Goal: Task Accomplishment & Management: Use online tool/utility

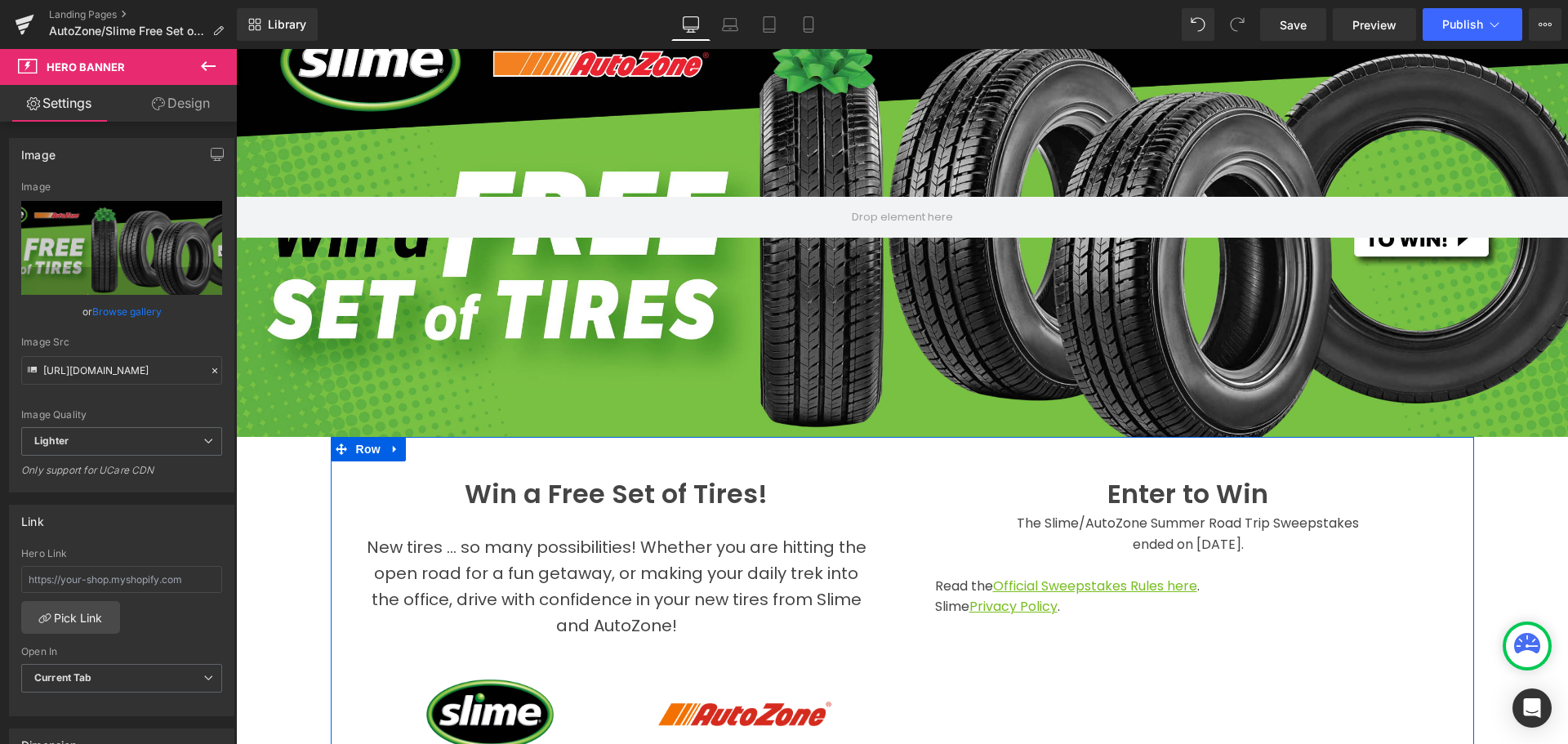
scroll to position [82, 0]
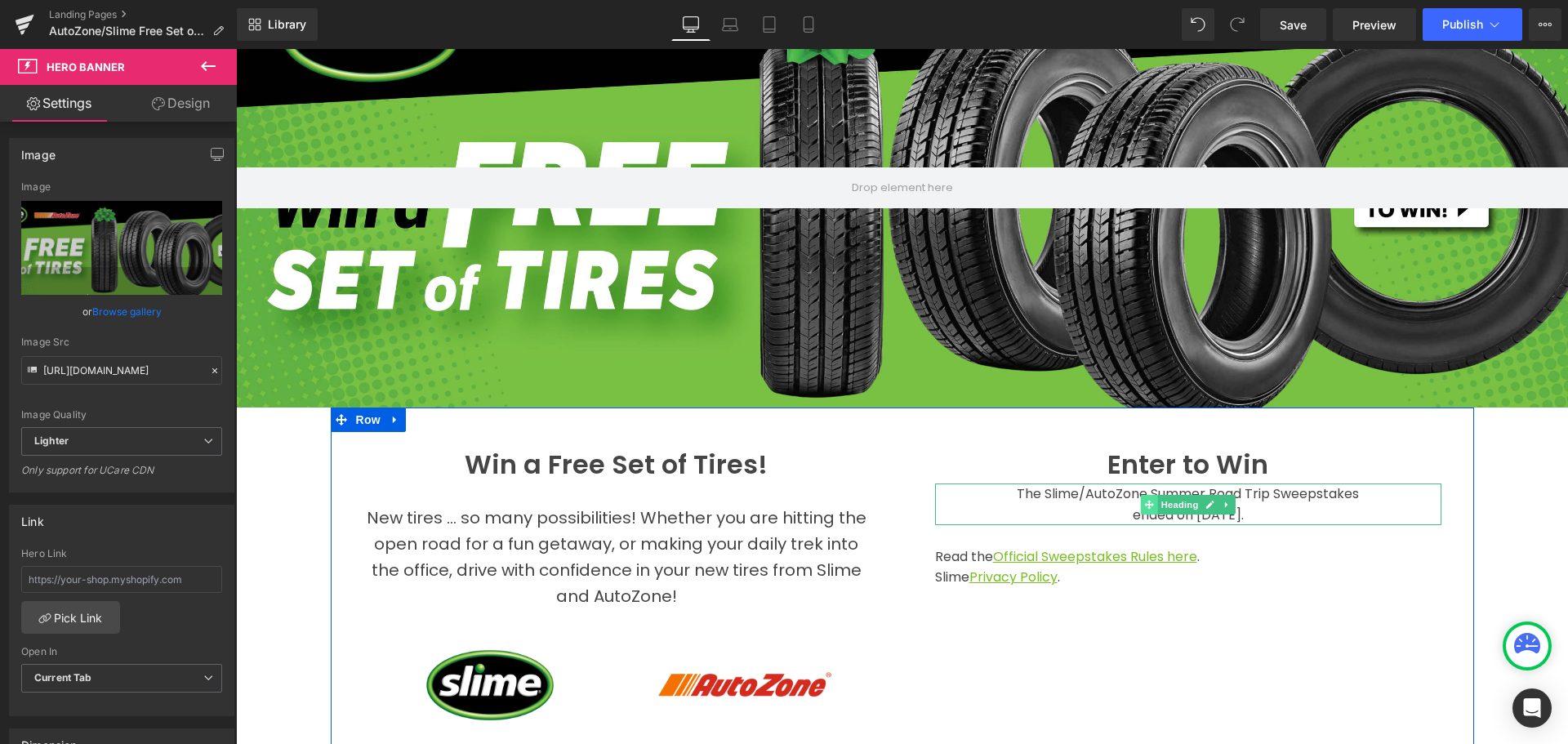
click at [1140, 494] on span at bounding box center [1148, 504] width 17 height 20
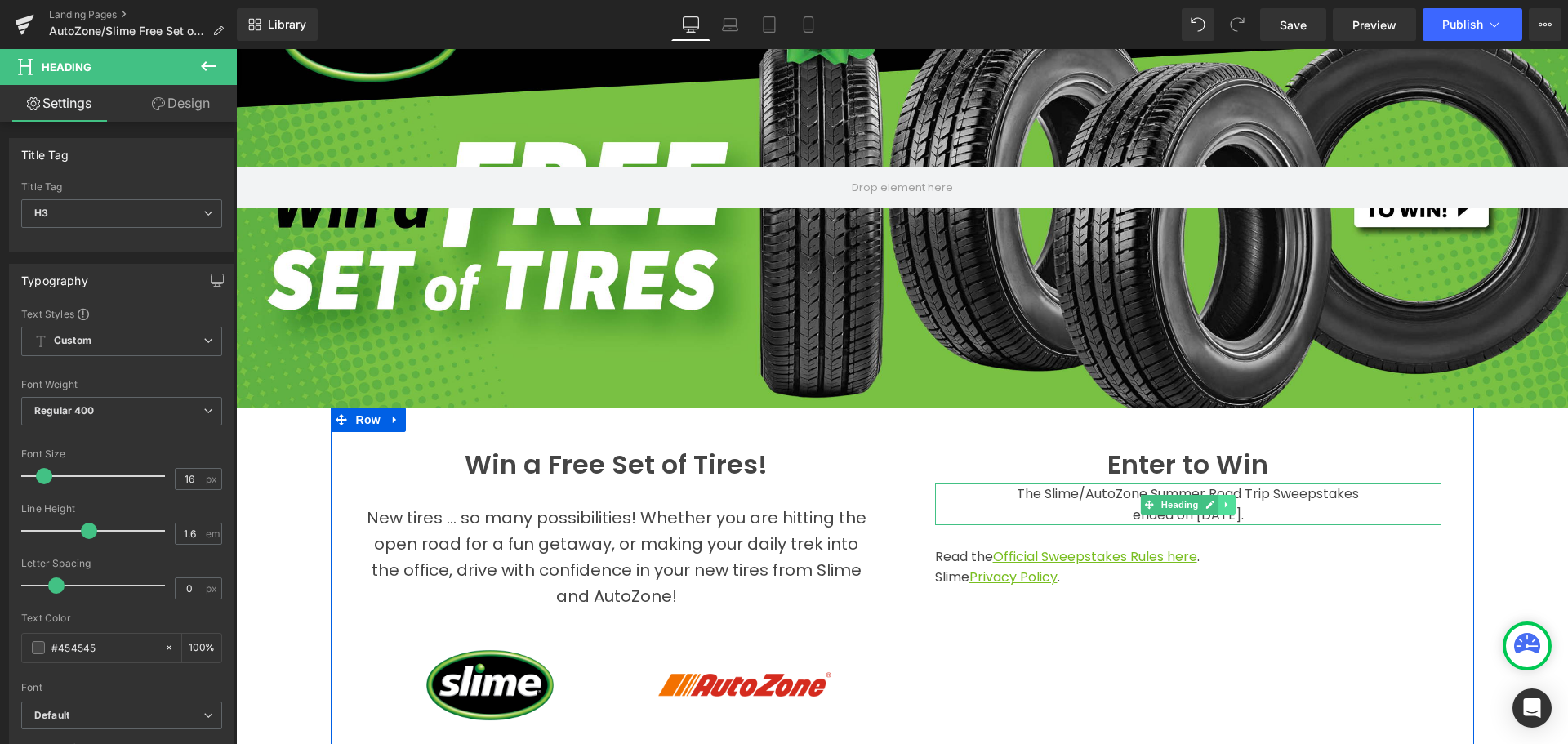
click at [1222, 500] on icon at bounding box center [1227, 504] width 9 height 10
click at [1230, 500] on icon at bounding box center [1235, 504] width 9 height 10
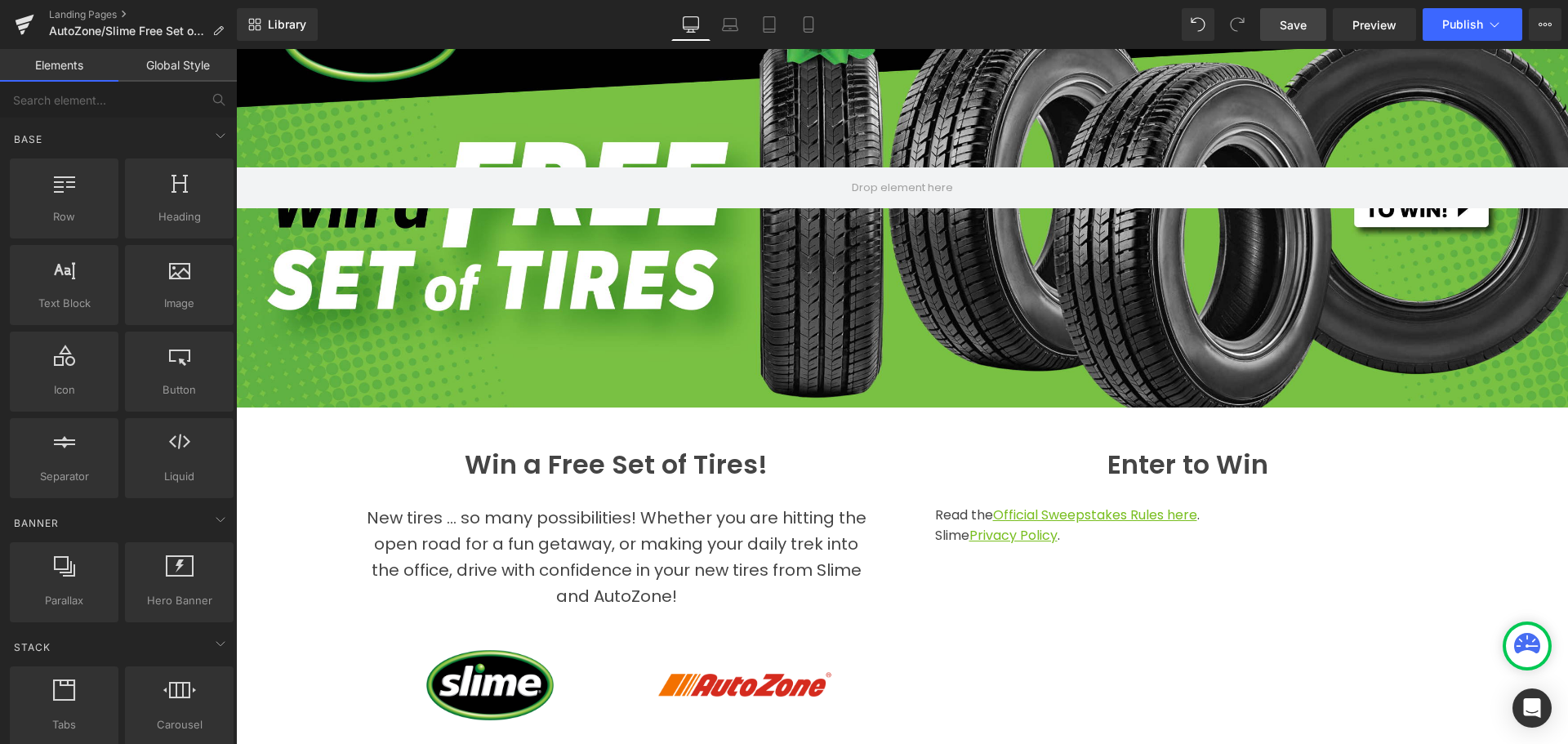
click at [1305, 24] on span "Save" at bounding box center [1293, 24] width 27 height 17
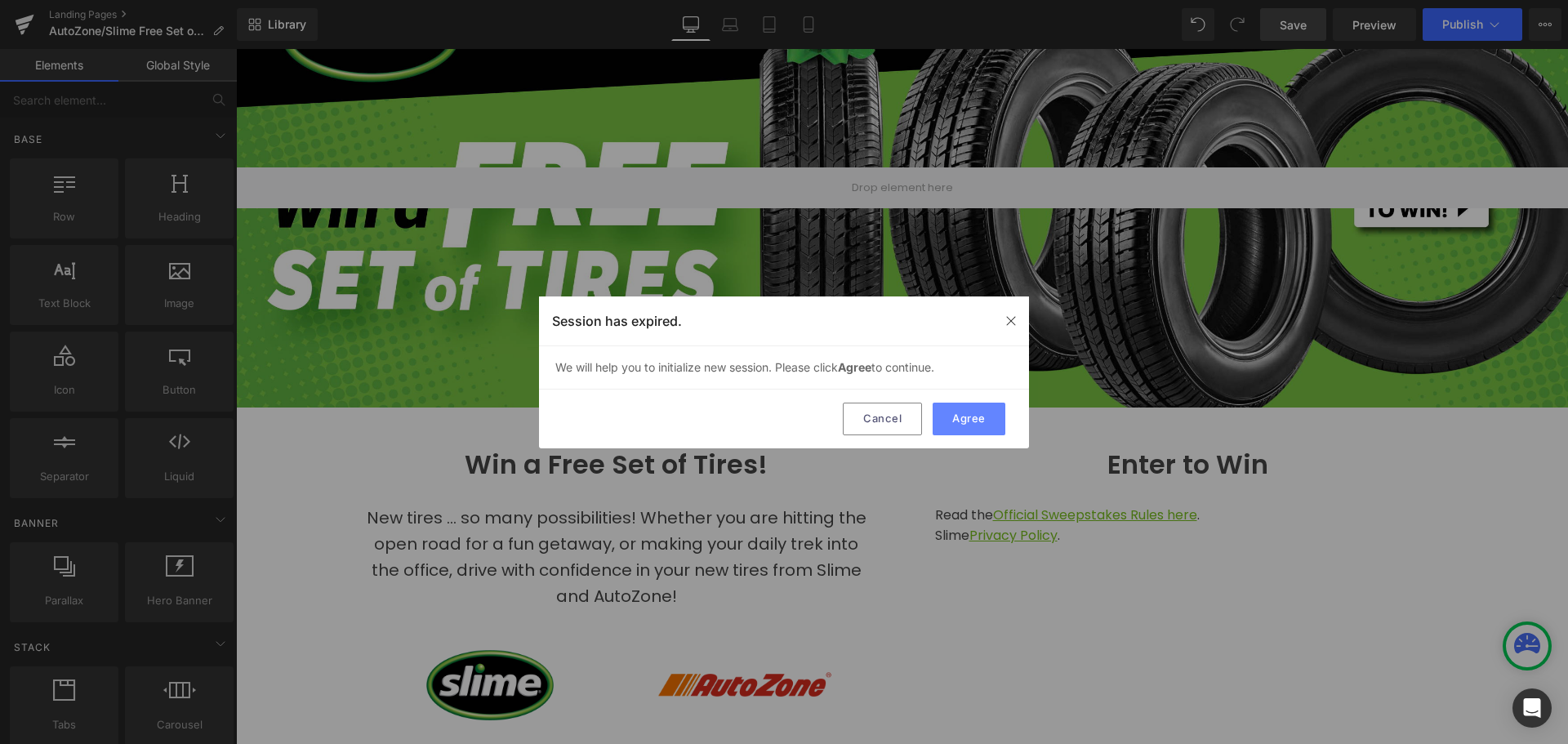
click at [987, 411] on button "Agree" at bounding box center [969, 419] width 73 height 33
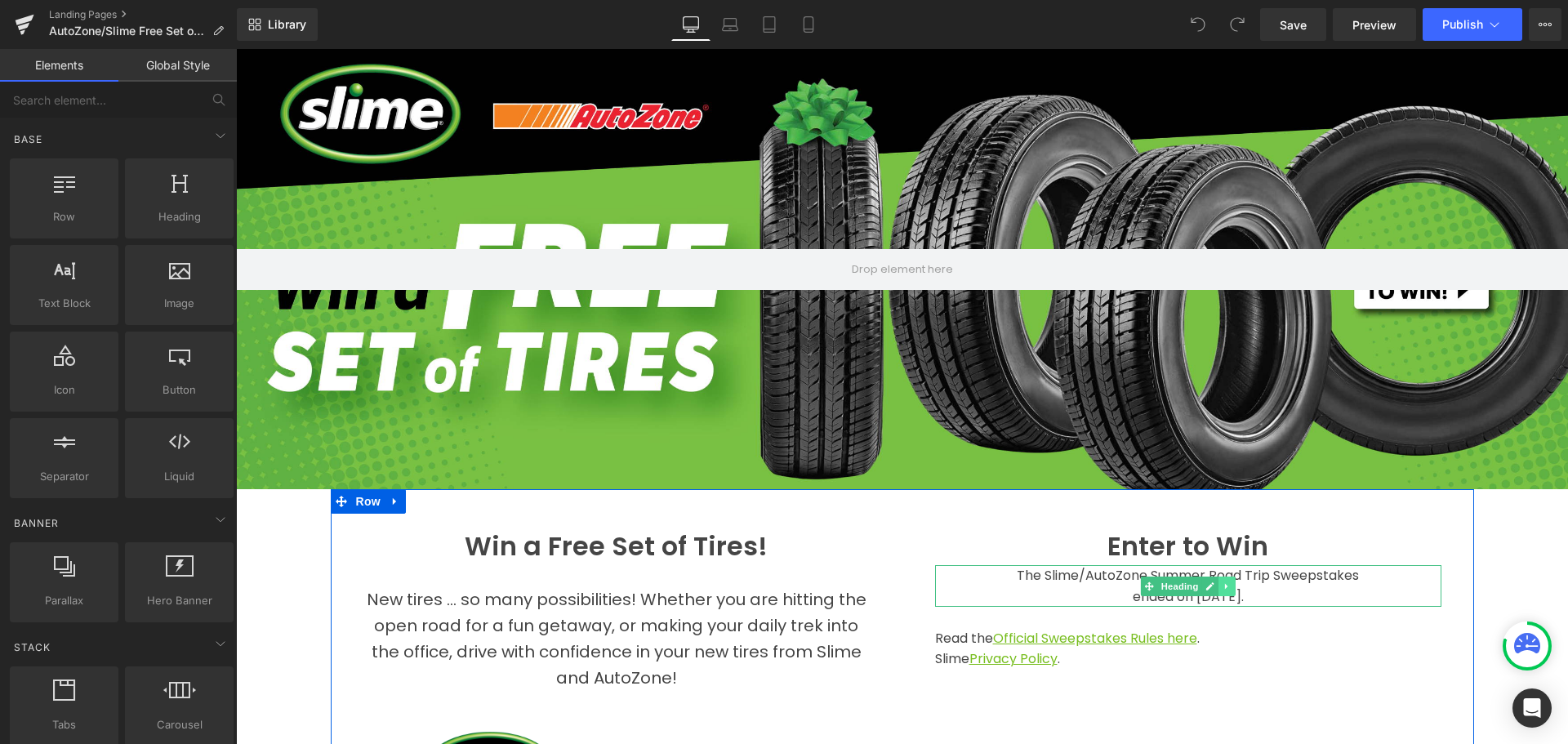
click at [1225, 582] on icon at bounding box center [1226, 585] width 3 height 5
click at [1226, 582] on link at bounding box center [1234, 586] width 17 height 20
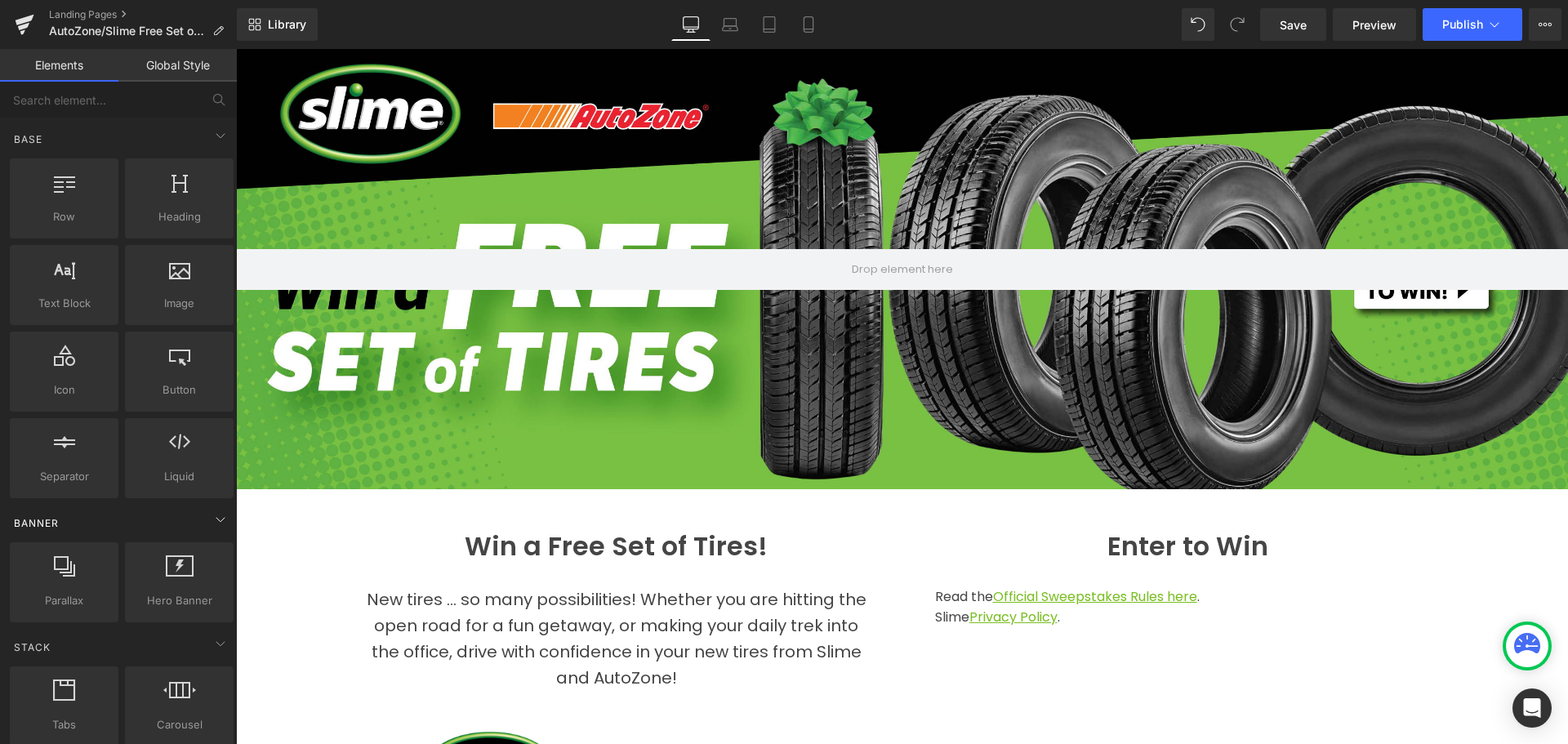
scroll to position [82, 0]
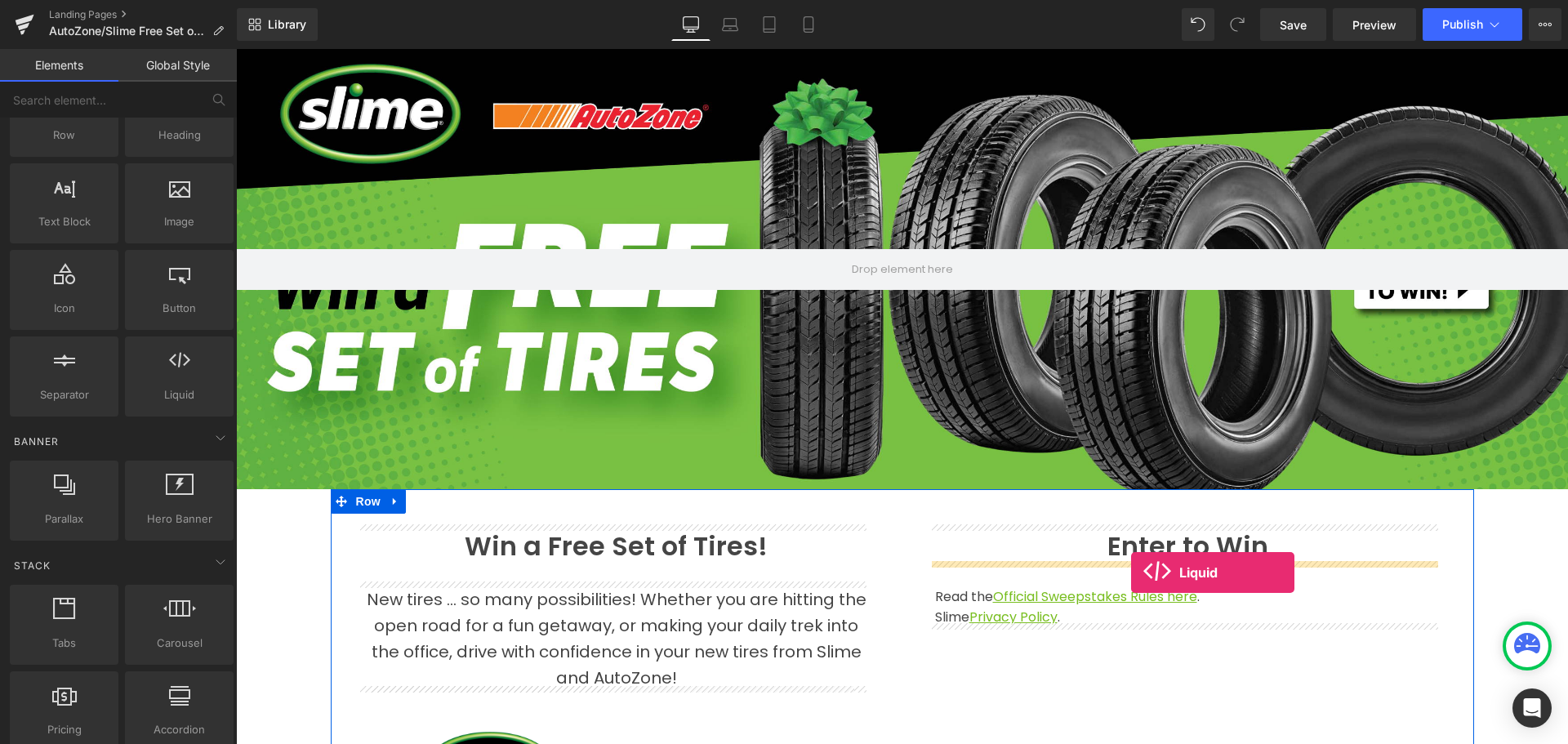
drag, startPoint x: 412, startPoint y: 422, endPoint x: 1131, endPoint y: 573, distance: 734.7
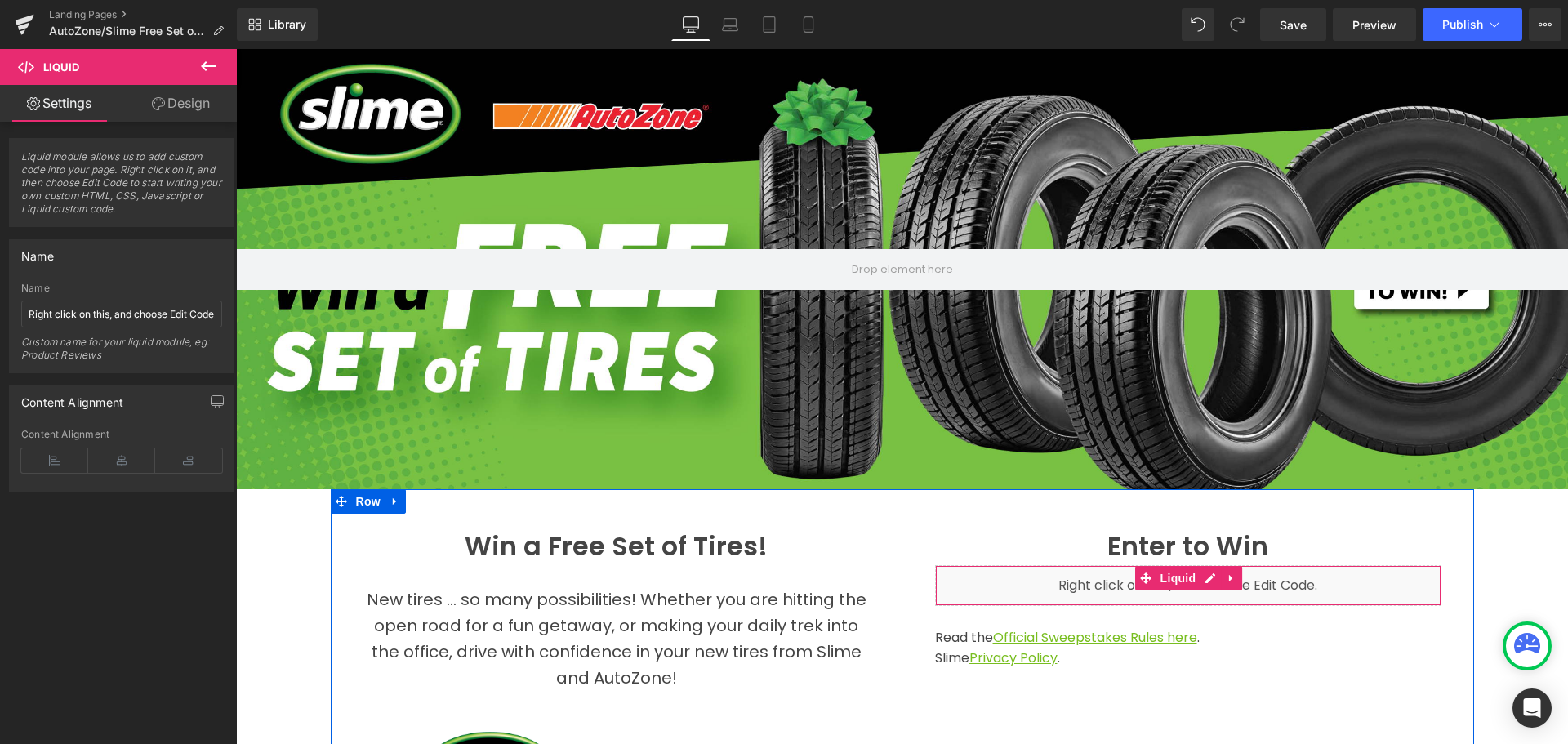
click at [1104, 581] on div "Liquid" at bounding box center [1188, 585] width 506 height 41
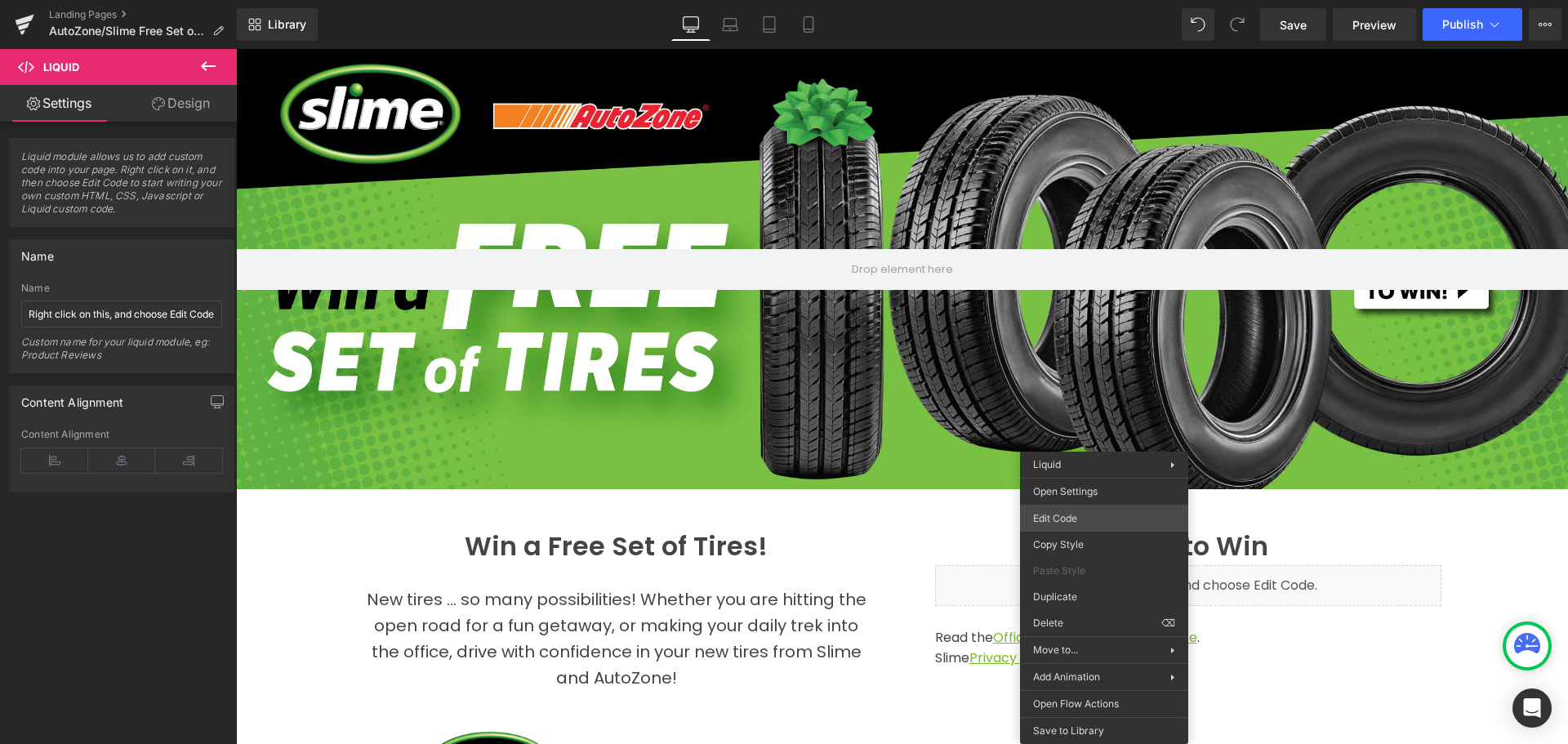
click at [1083, 0] on div "Liquid You are previewing how the will restyle your page. You can not edit Elem…" at bounding box center [784, 0] width 1568 height 0
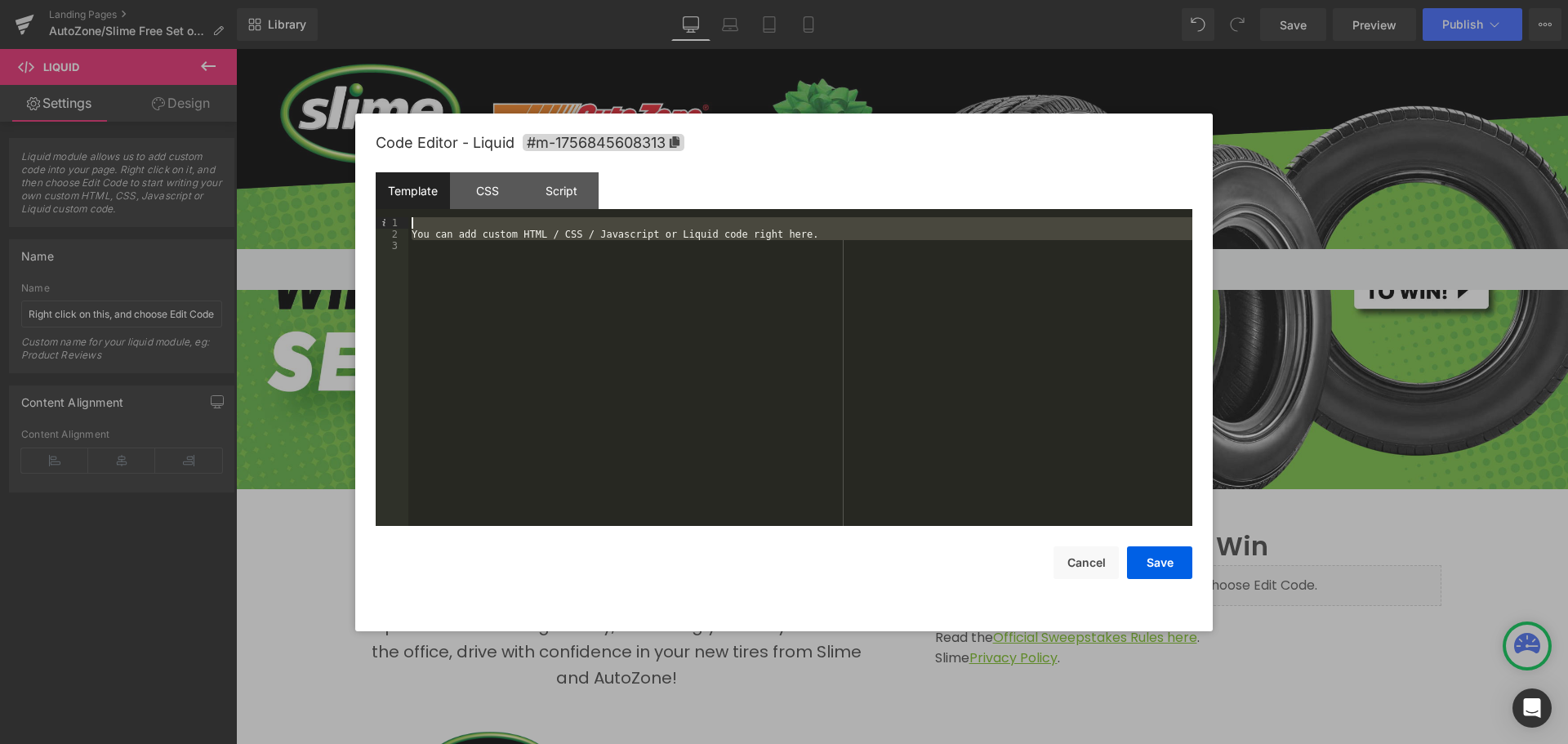
drag, startPoint x: 474, startPoint y: 273, endPoint x: 361, endPoint y: 199, distance: 135.1
click at [361, 199] on div "Code Editor - Liquid #m-1756845608313 Template CSS Script Data 1 2 3 You can ad…" at bounding box center [783, 372] width 858 height 517
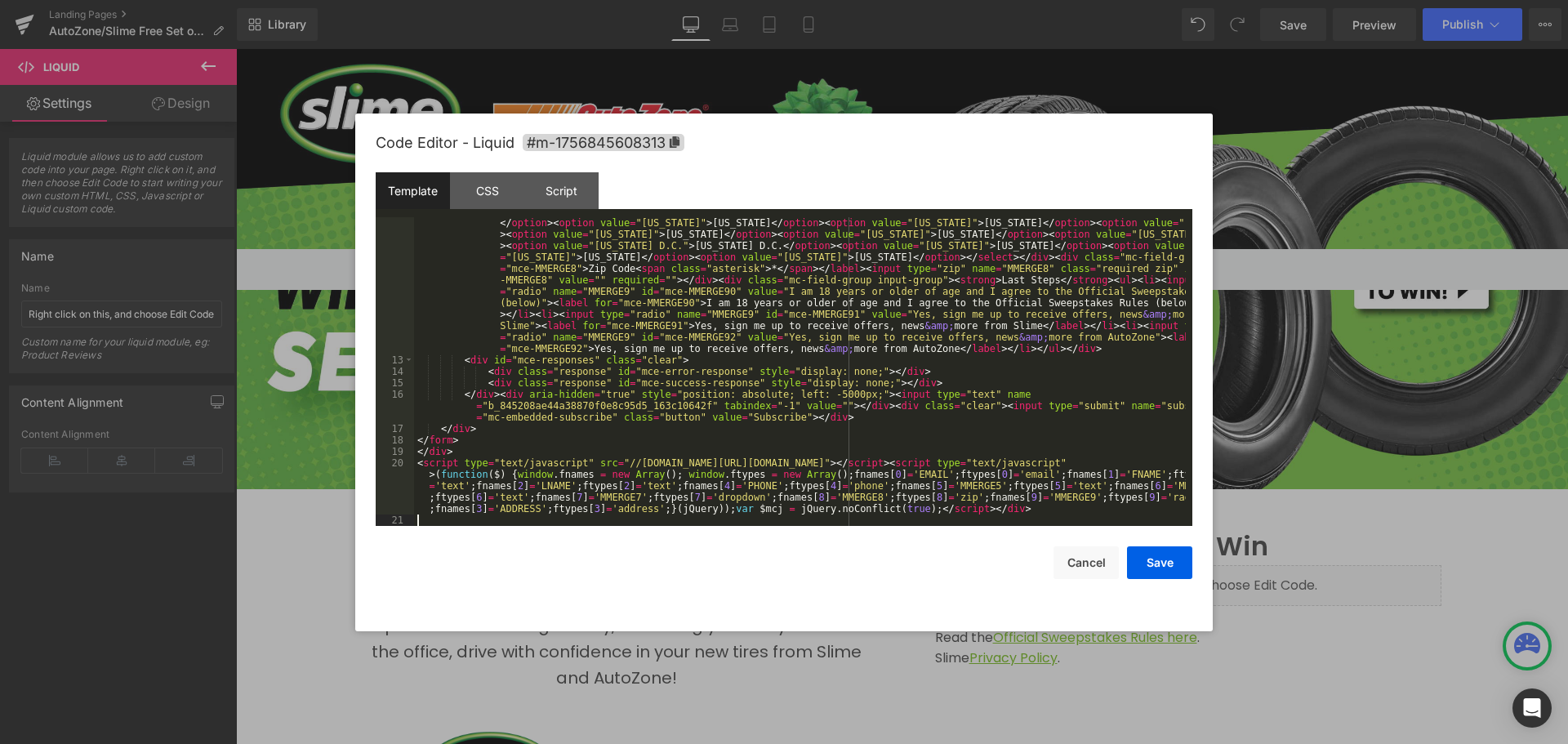
scroll to position [423, 0]
click at [1163, 557] on button "Save" at bounding box center [1160, 563] width 65 height 33
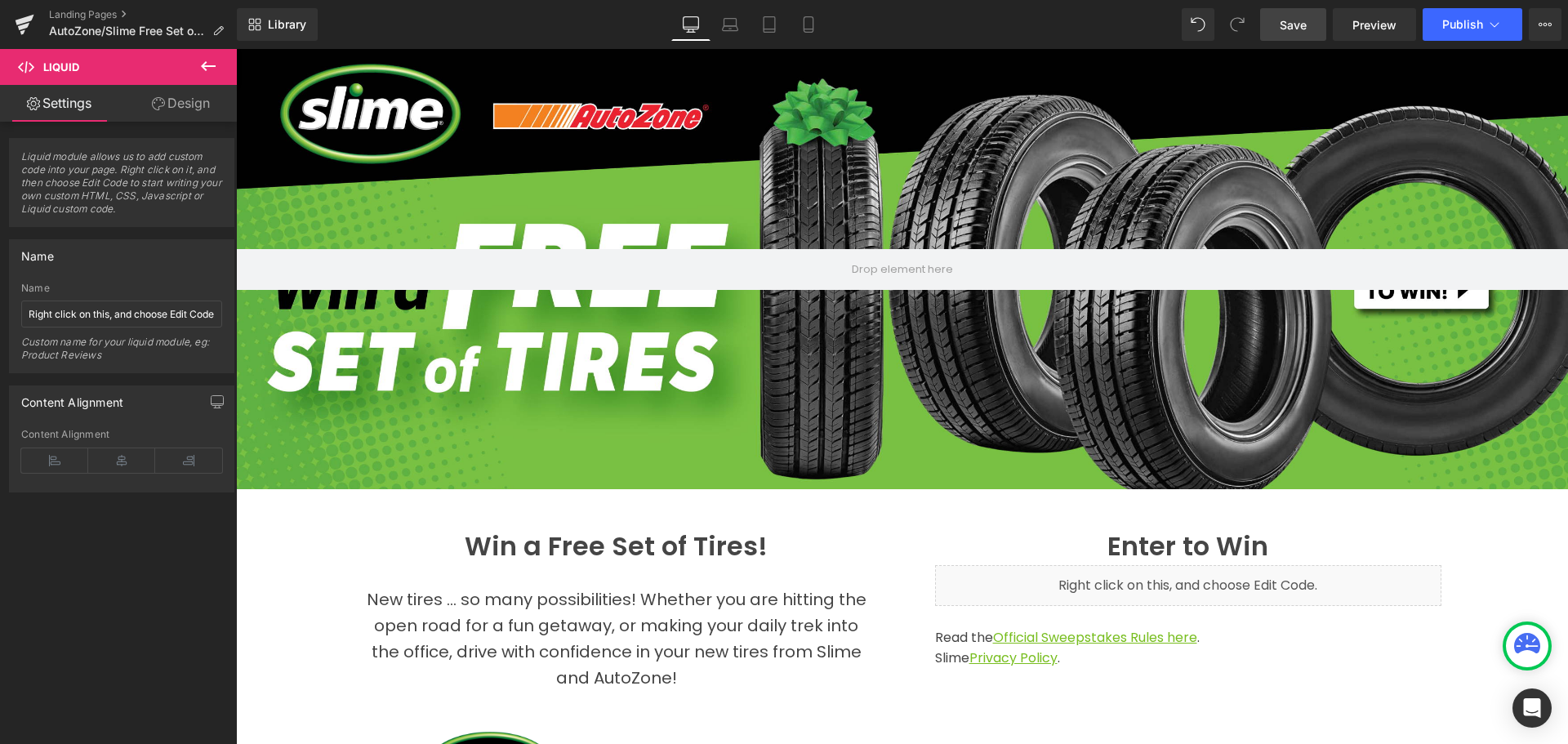
click at [1290, 26] on span "Save" at bounding box center [1293, 24] width 27 height 17
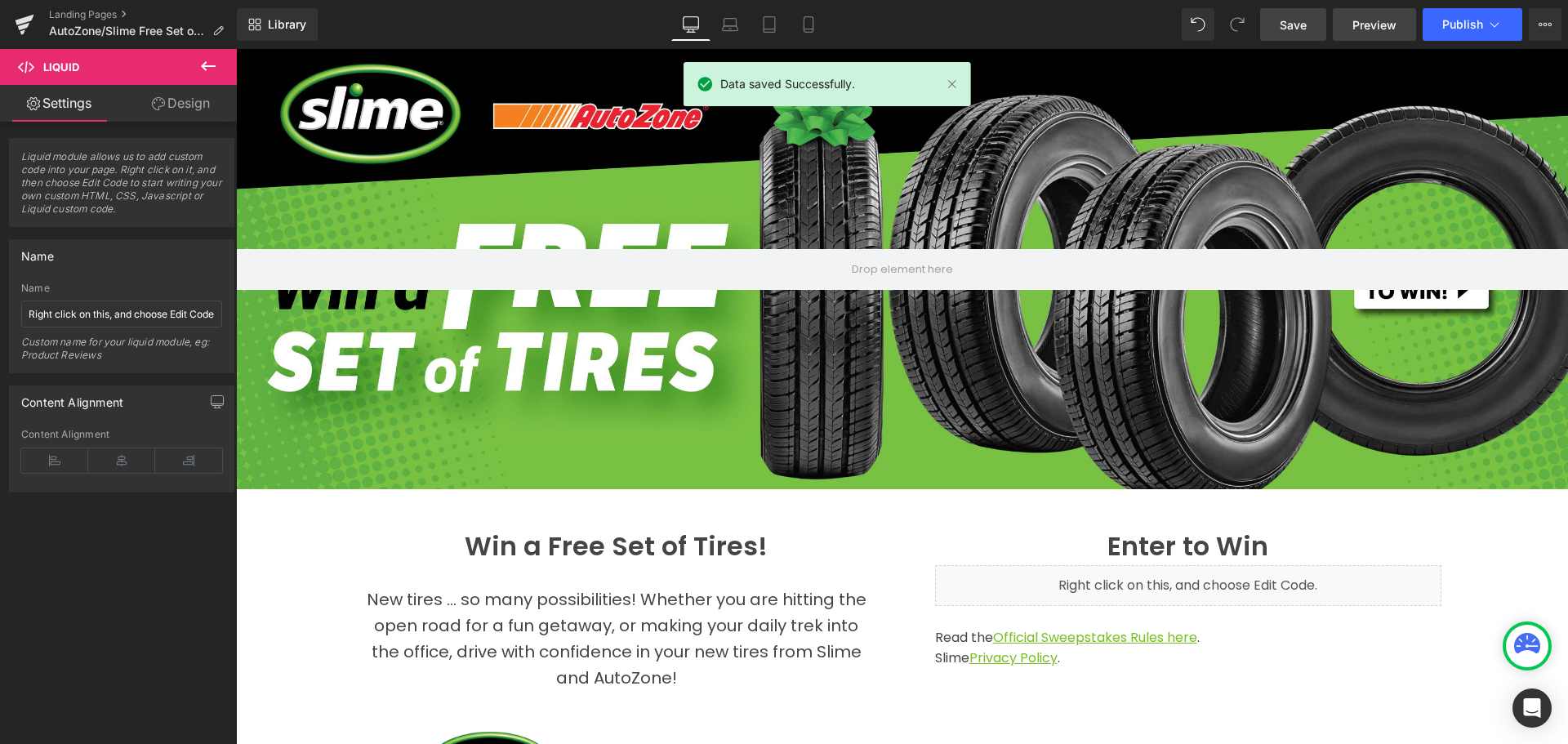
click at [1367, 26] on span "Preview" at bounding box center [1374, 24] width 44 height 17
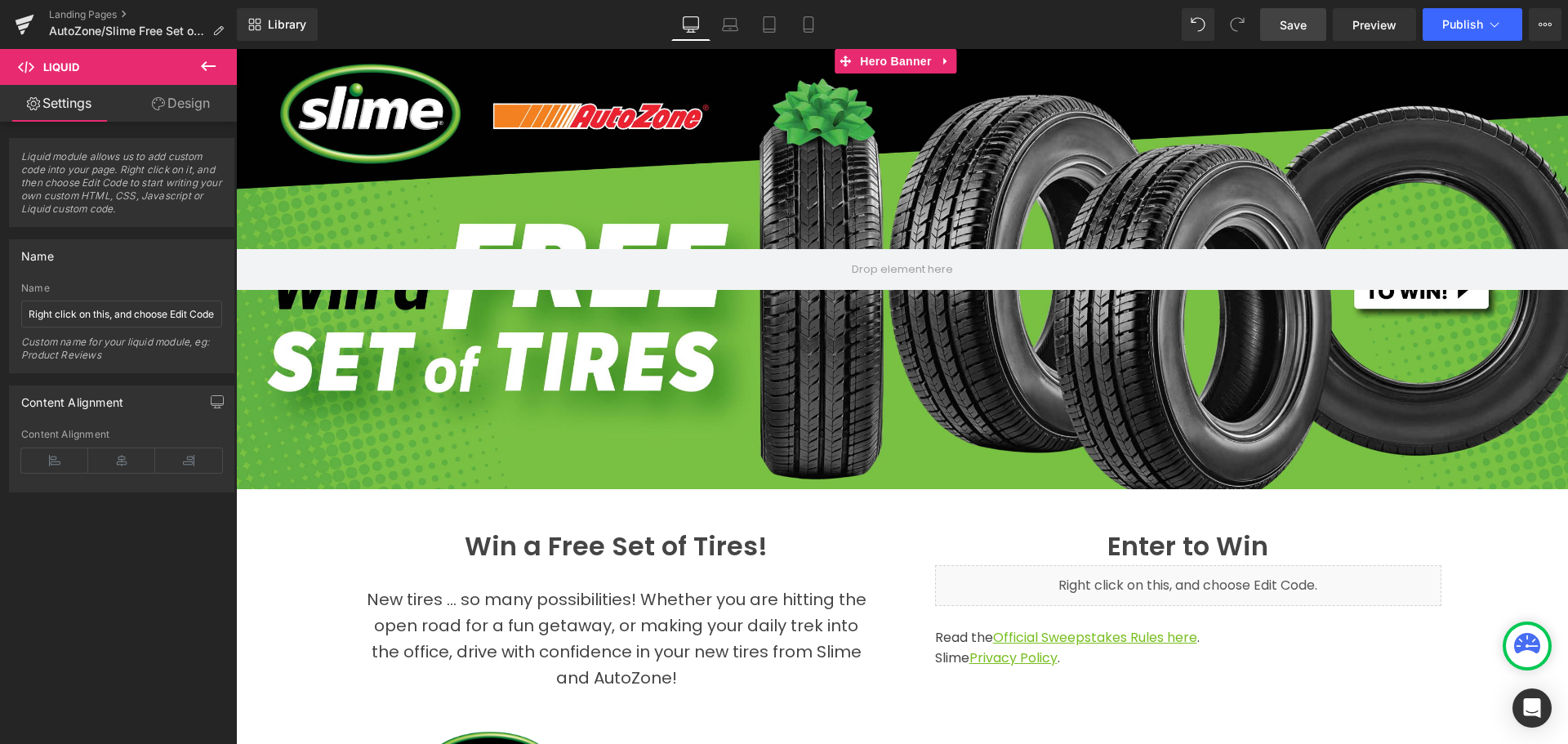
click at [671, 363] on div at bounding box center [902, 269] width 1332 height 440
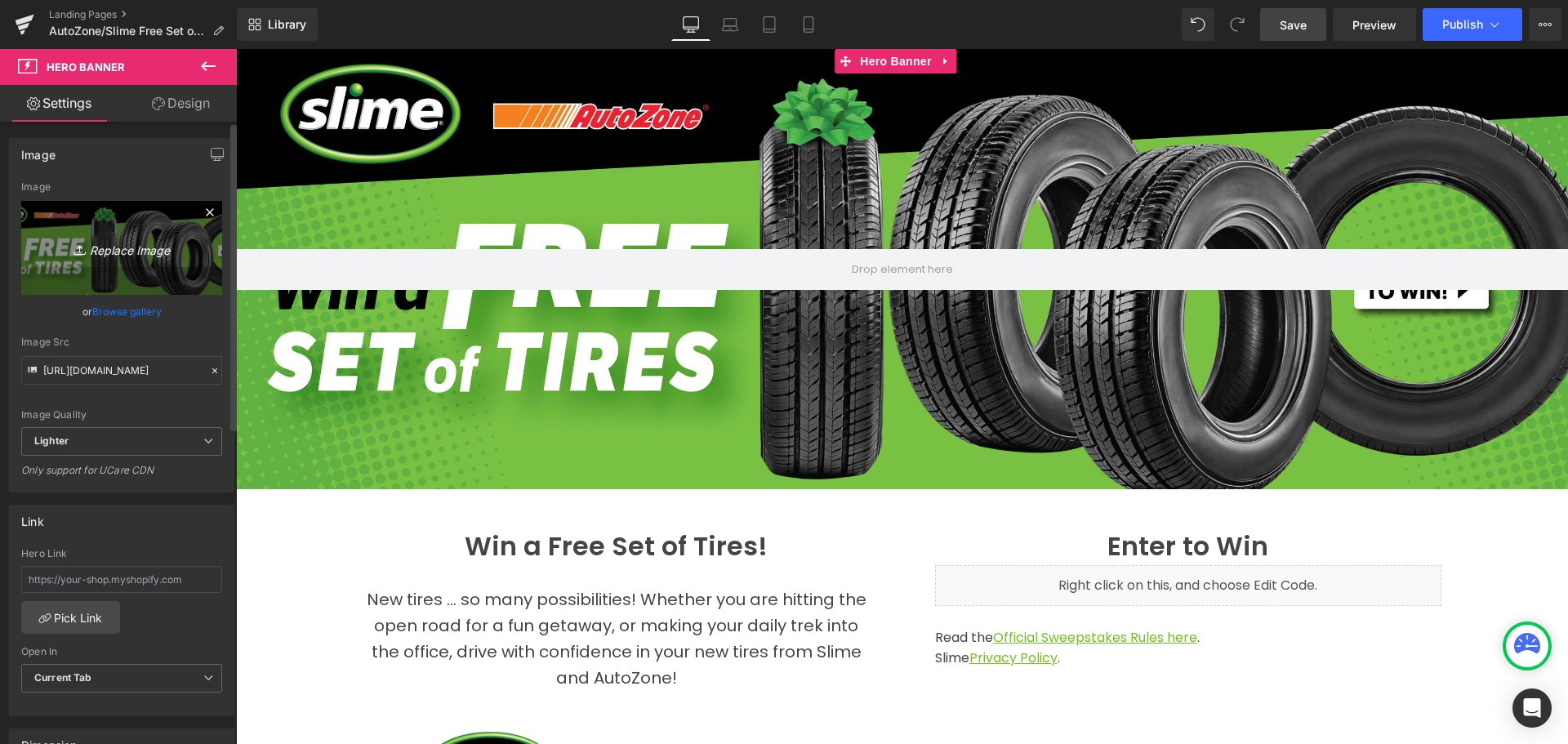
click at [106, 254] on icon "Replace Image" at bounding box center [122, 248] width 131 height 20
type input "C:\fakepath\Free Tires_AZ_Landing Header.jpg"
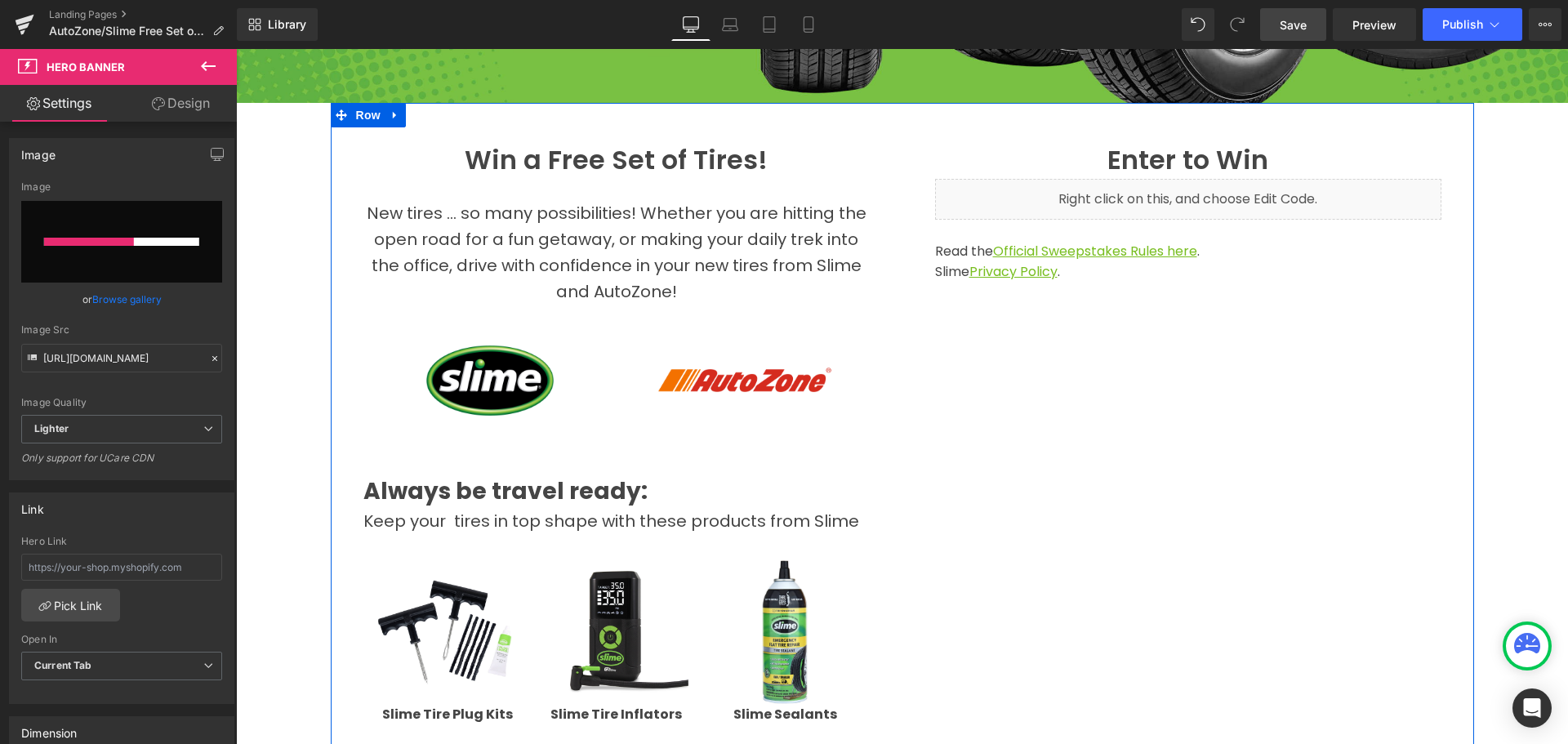
scroll to position [0, 0]
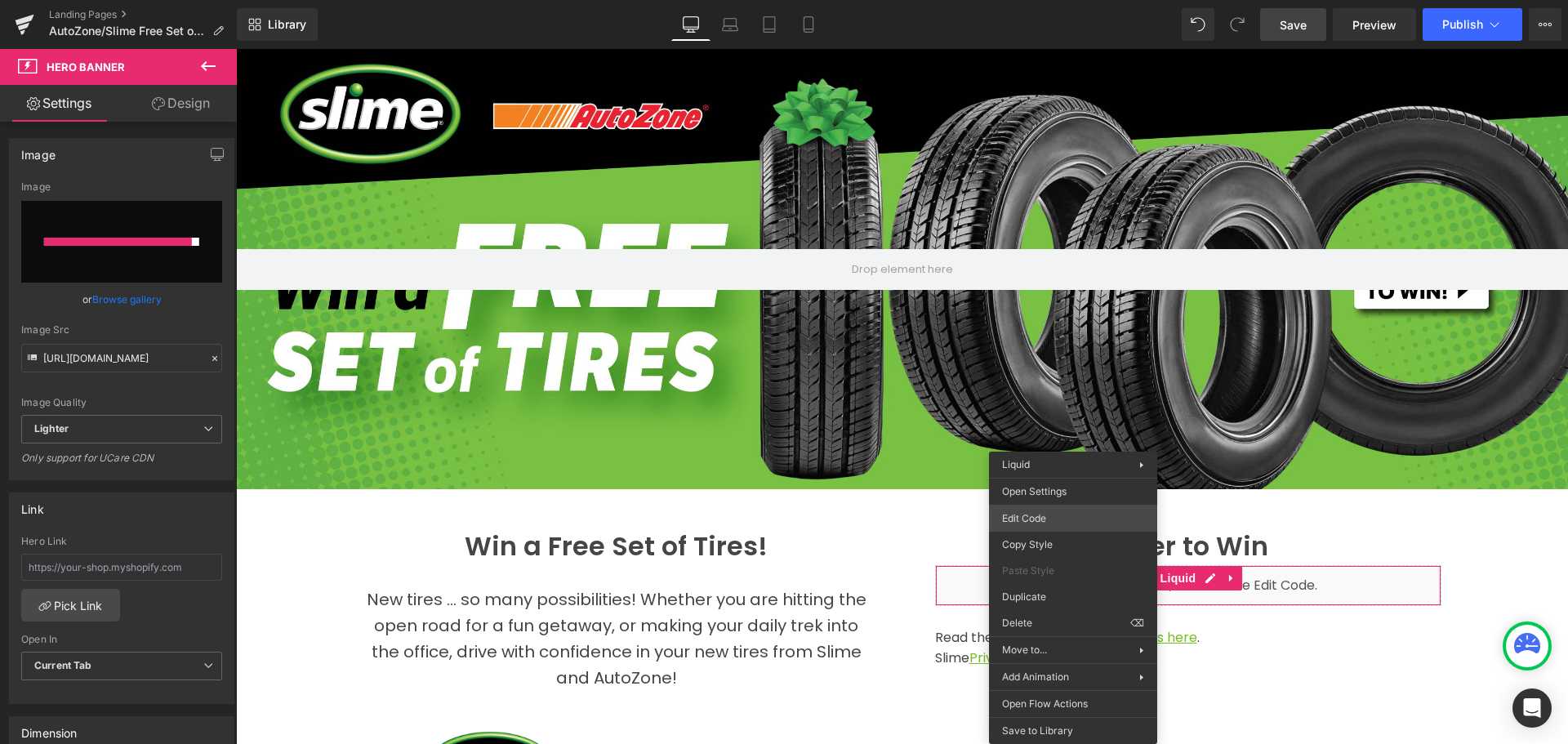
click at [1035, 0] on div "Liquid You are previewing how the will restyle your page. You can not edit Elem…" at bounding box center [784, 0] width 1568 height 0
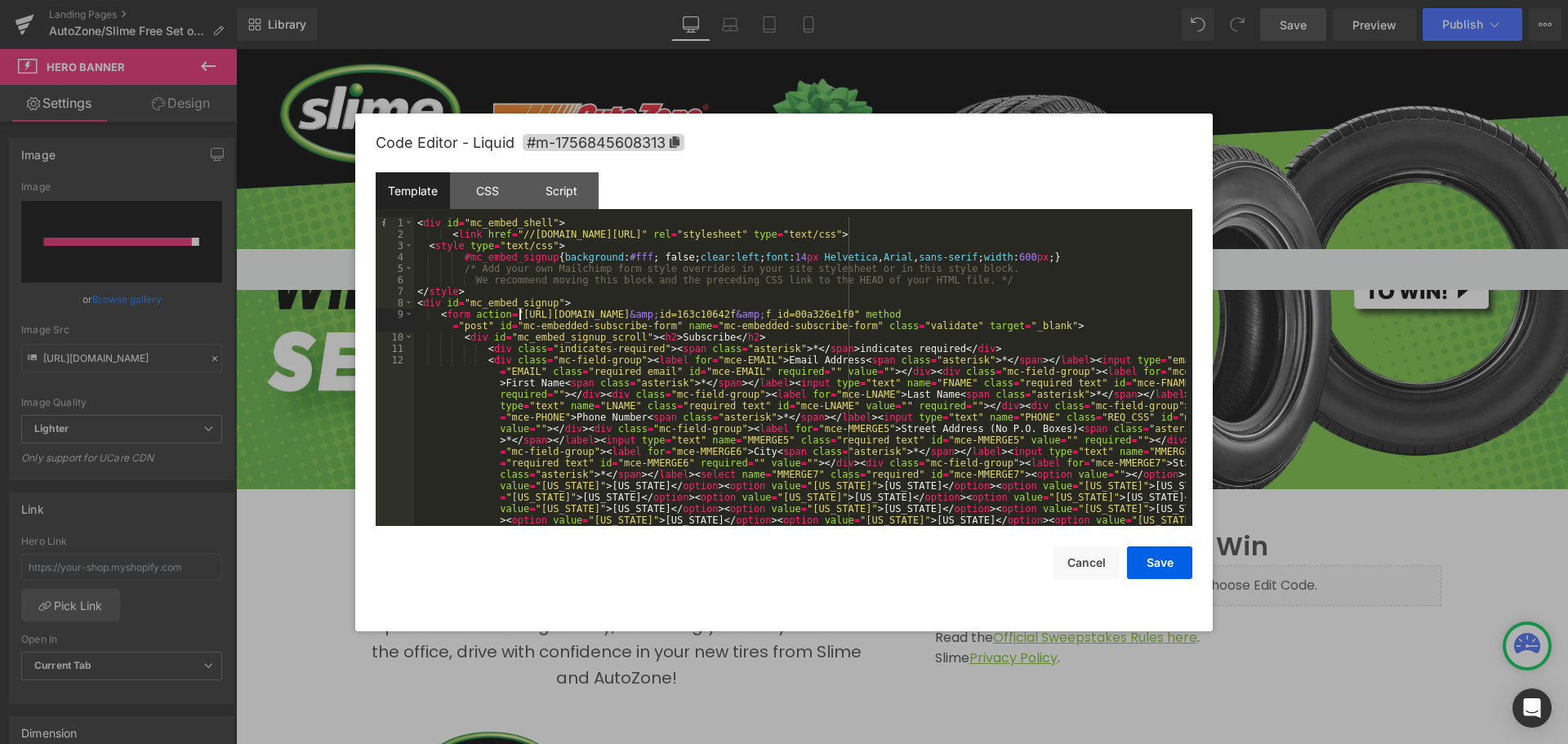
click at [522, 319] on div "< div id = "mc_embed_shell" > < link href = "//cdn-images.mailchimp.com/embedco…" at bounding box center [799, 588] width 771 height 743
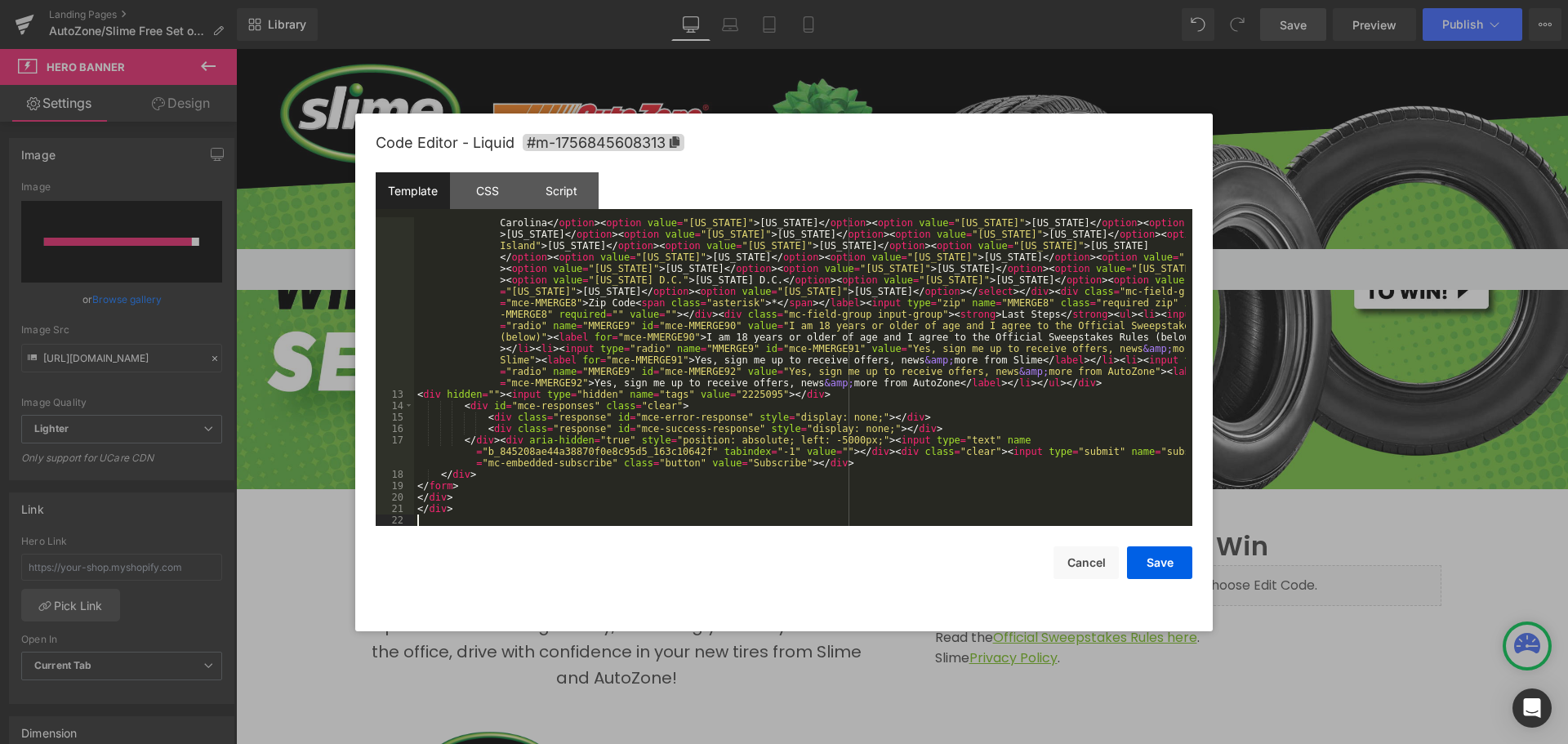
scroll to position [388, 0]
click at [1152, 562] on button "Save" at bounding box center [1160, 563] width 65 height 33
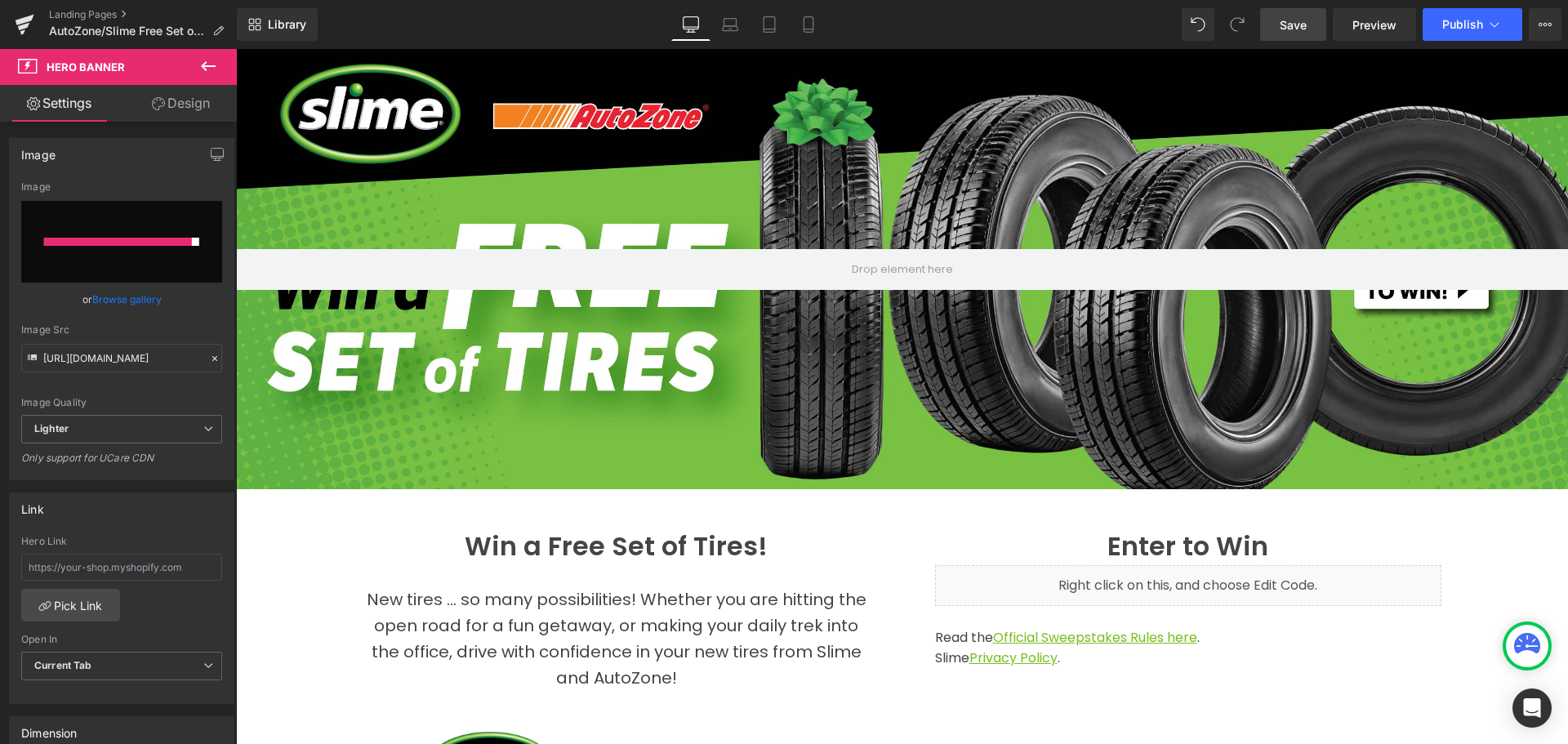
click at [1285, 23] on span "Save" at bounding box center [1293, 24] width 27 height 17
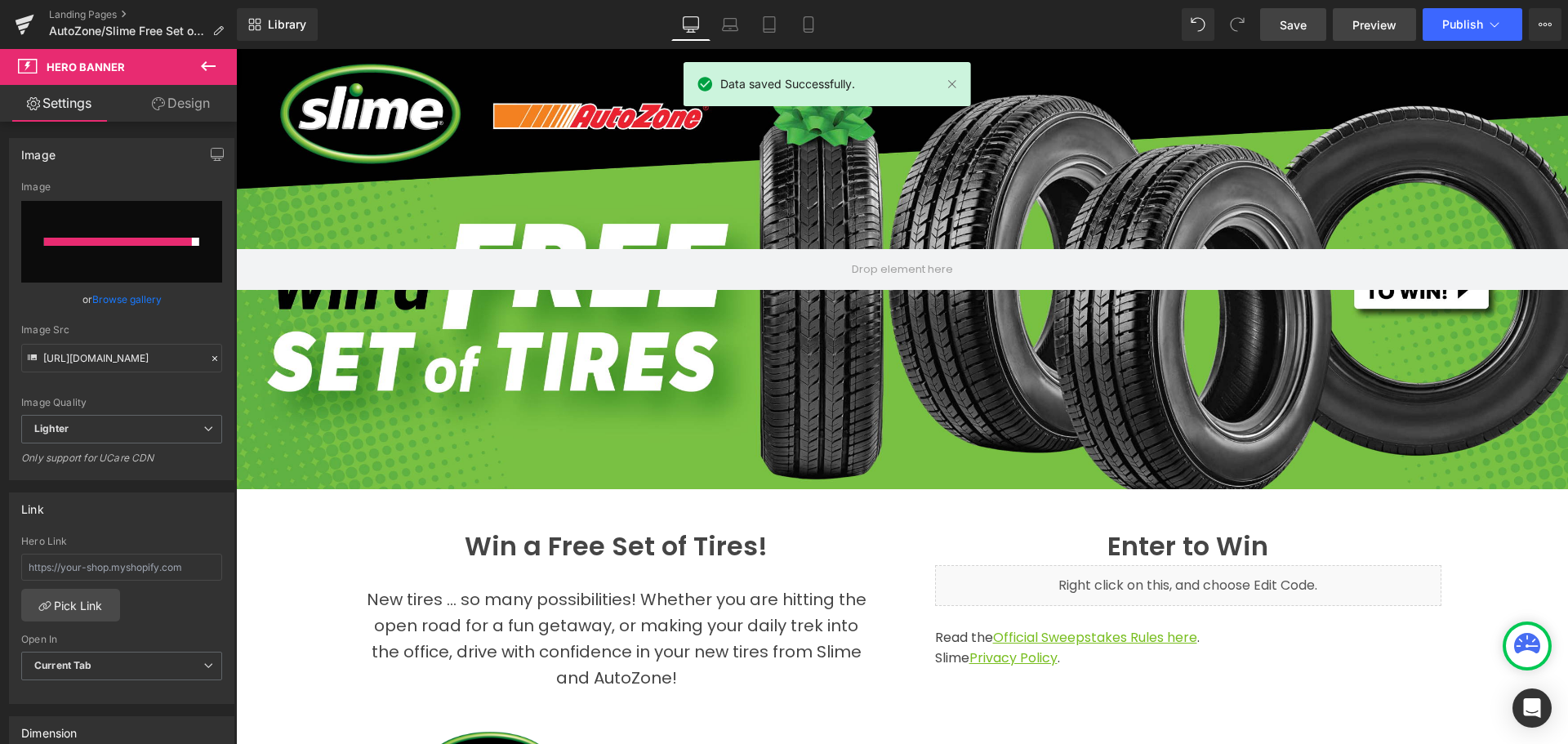
click at [1369, 25] on span "Preview" at bounding box center [1374, 24] width 44 height 17
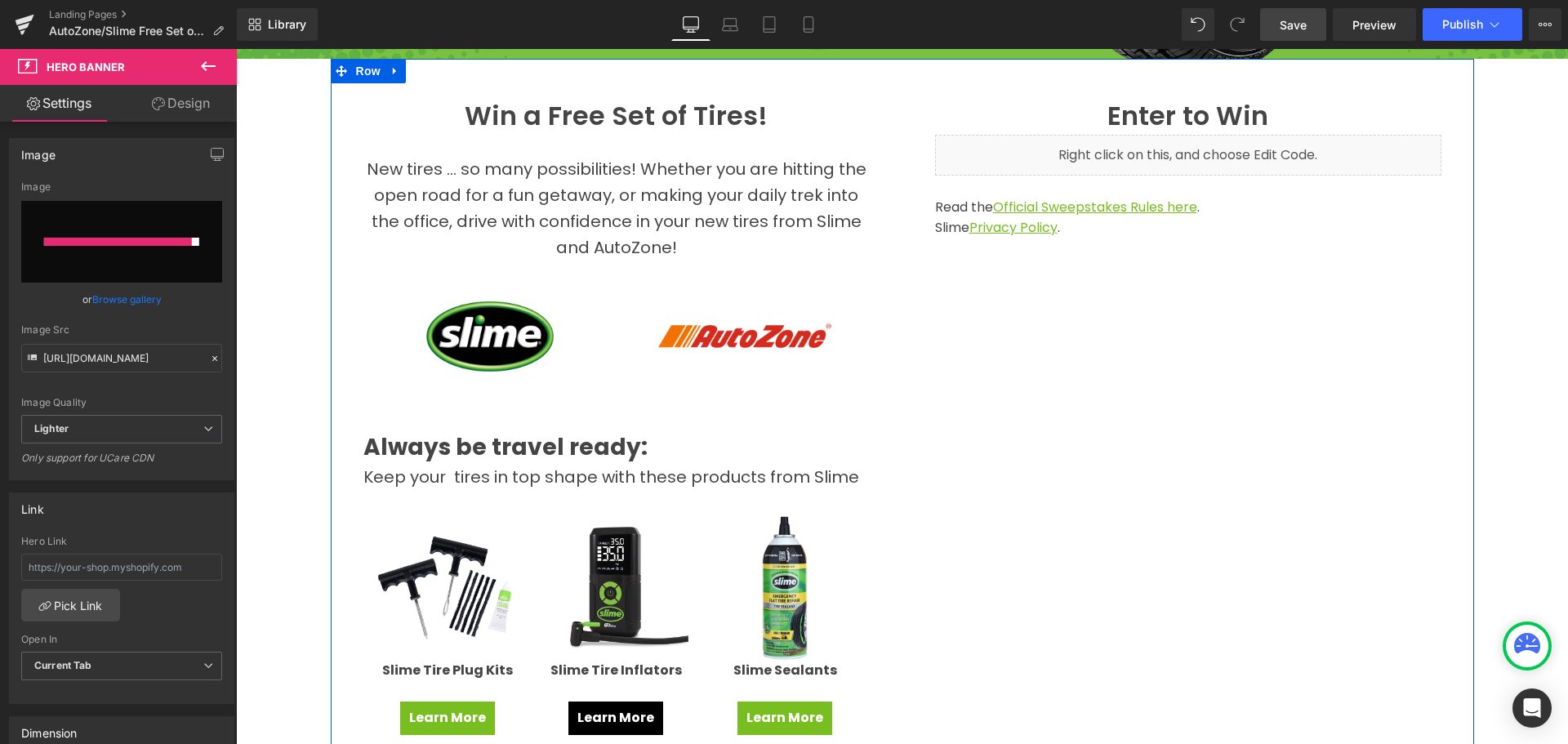
scroll to position [490, 0]
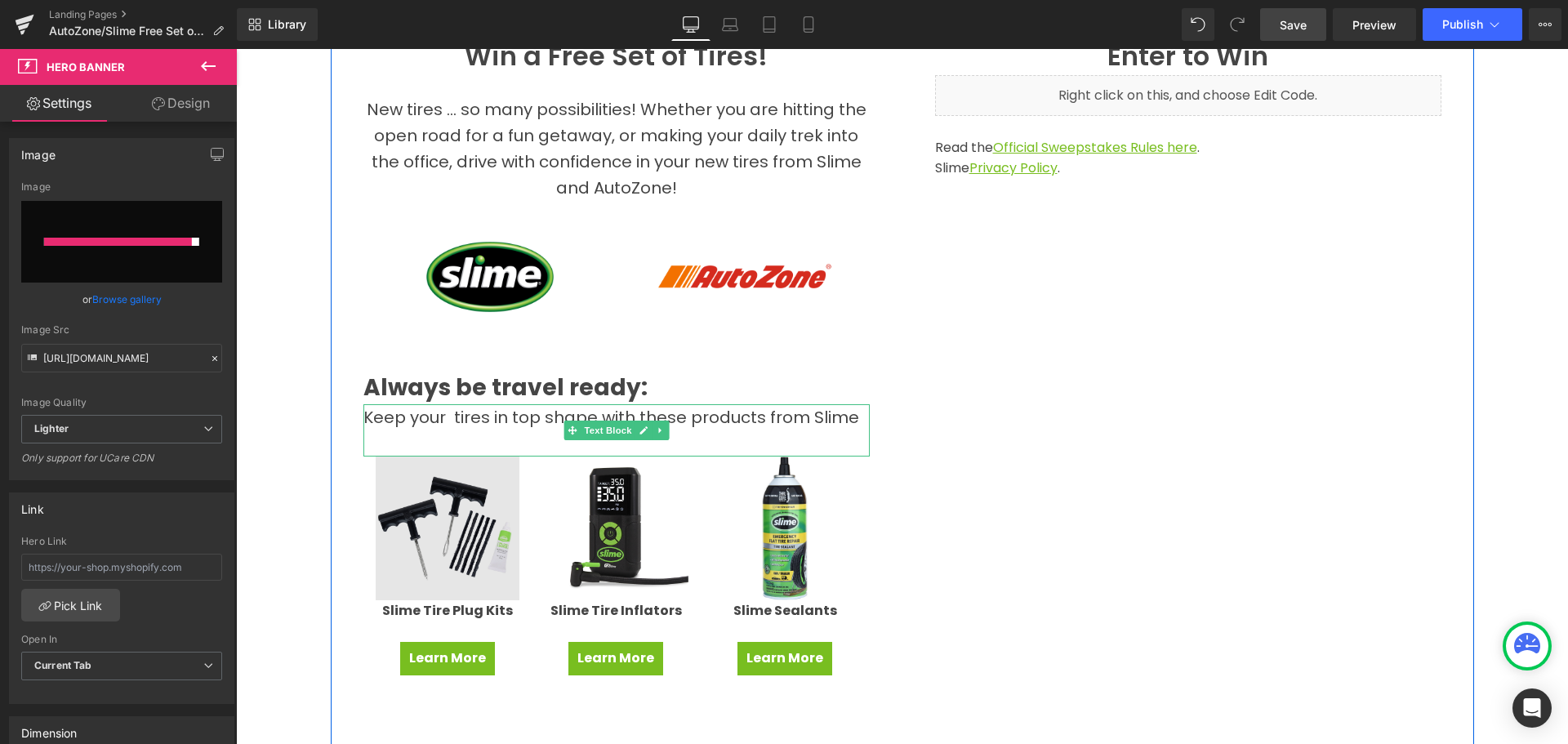
drag, startPoint x: 448, startPoint y: 412, endPoint x: 501, endPoint y: 452, distance: 66.4
click at [448, 413] on span "Keep your tires in top shape with these products from Slime" at bounding box center [611, 416] width 495 height 23
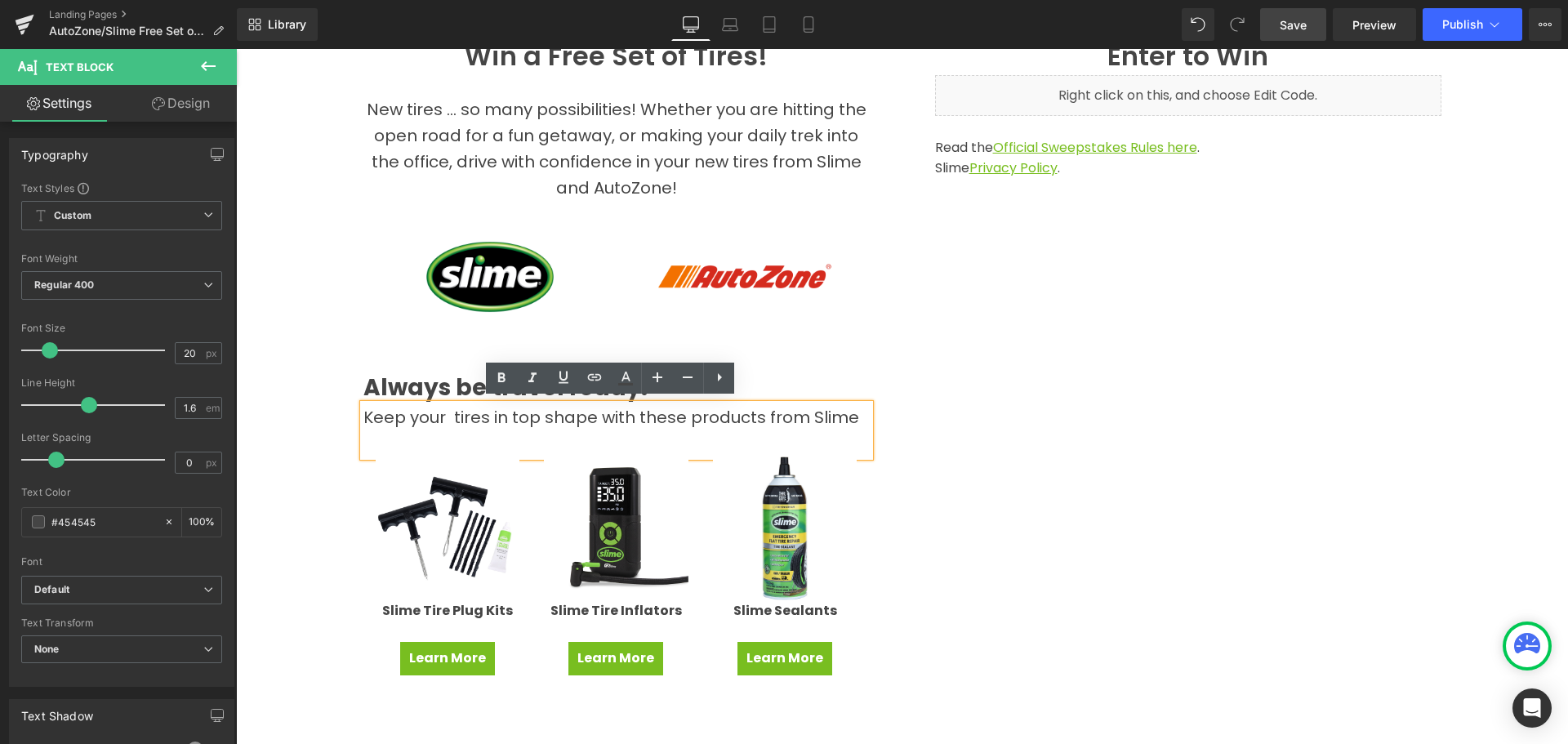
drag, startPoint x: 446, startPoint y: 412, endPoint x: 483, endPoint y: 423, distance: 38.6
click at [446, 411] on span "Keep your tires in top shape with these products from Slime" at bounding box center [611, 416] width 495 height 23
click at [1306, 28] on span "Save" at bounding box center [1293, 24] width 27 height 17
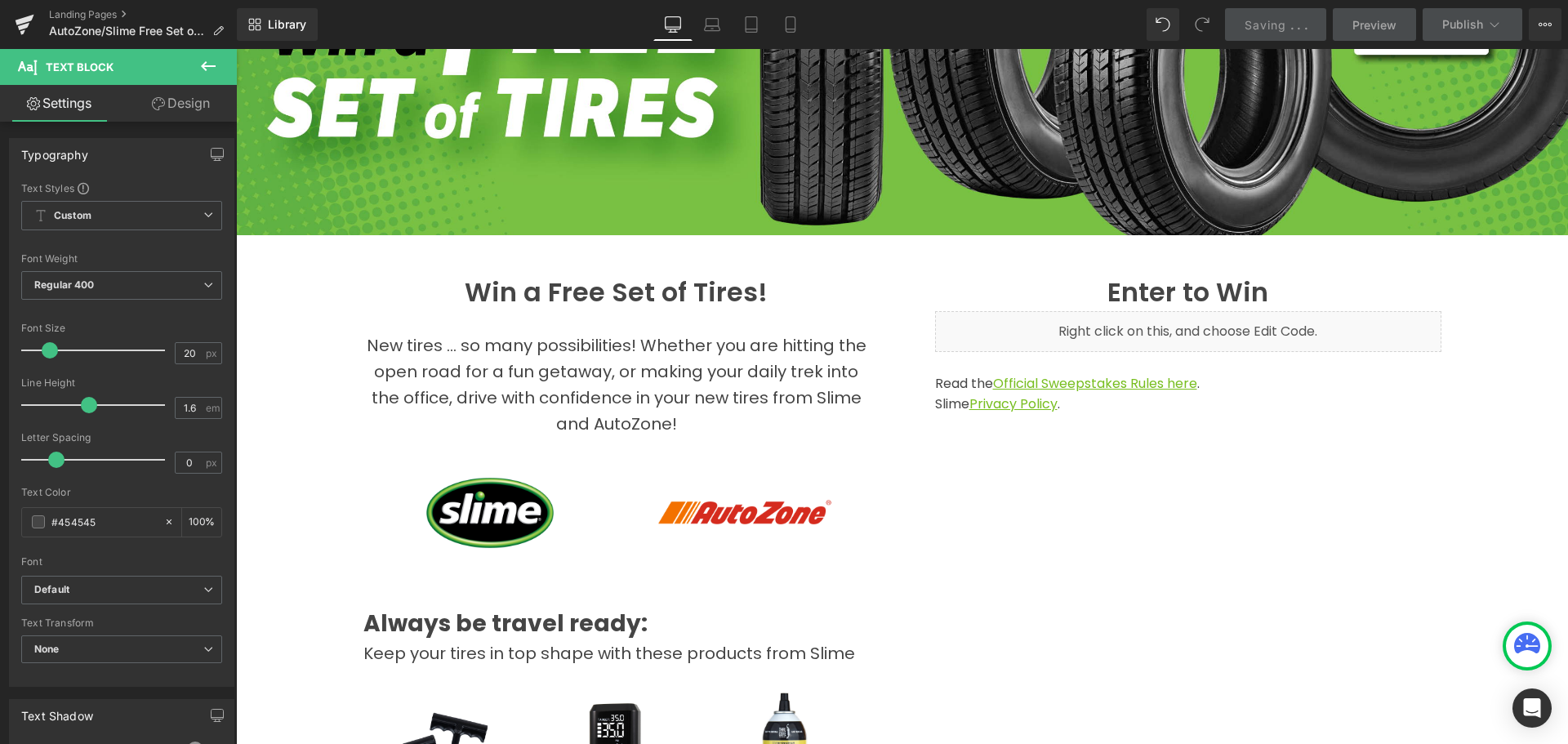
scroll to position [0, 0]
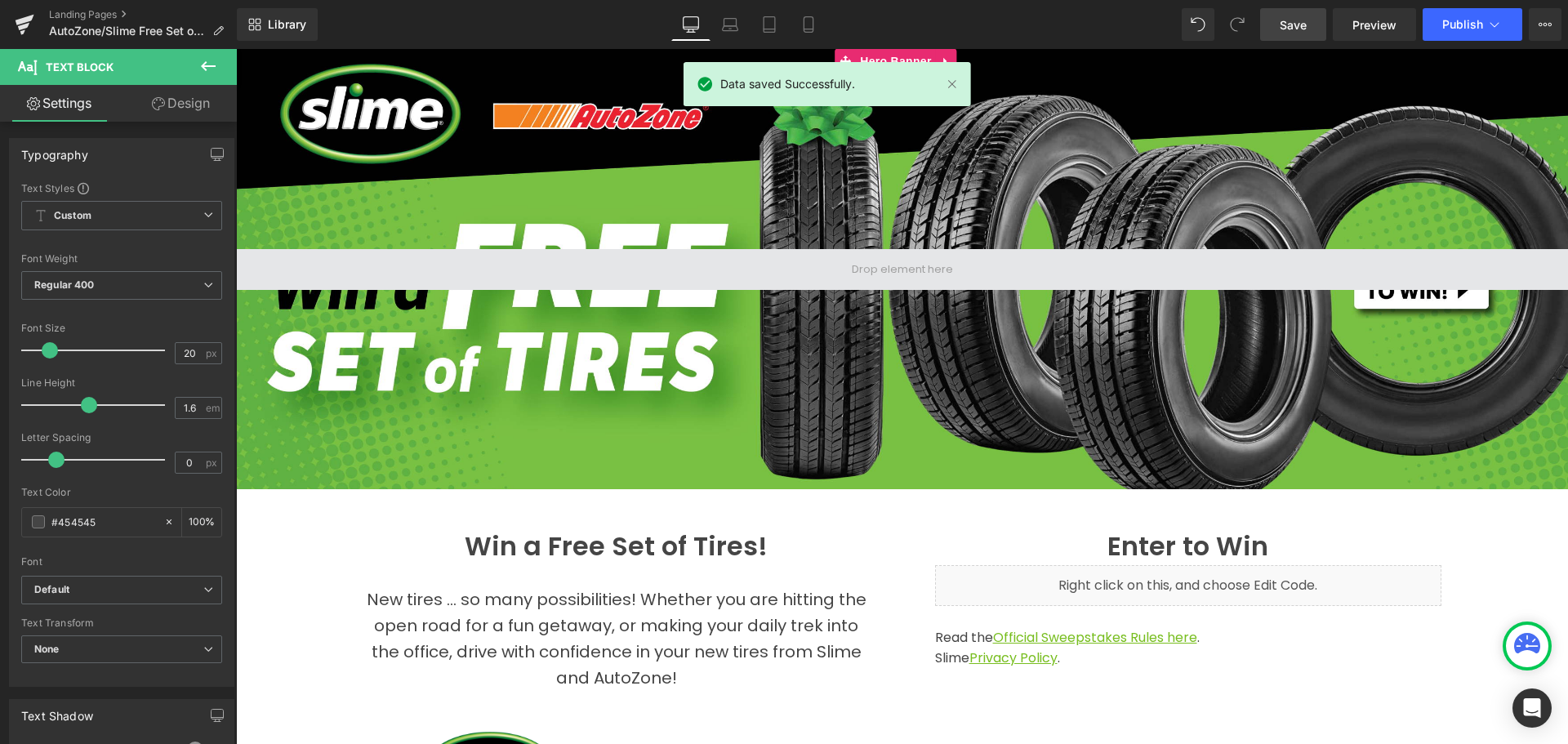
click at [659, 283] on span at bounding box center [902, 269] width 1332 height 41
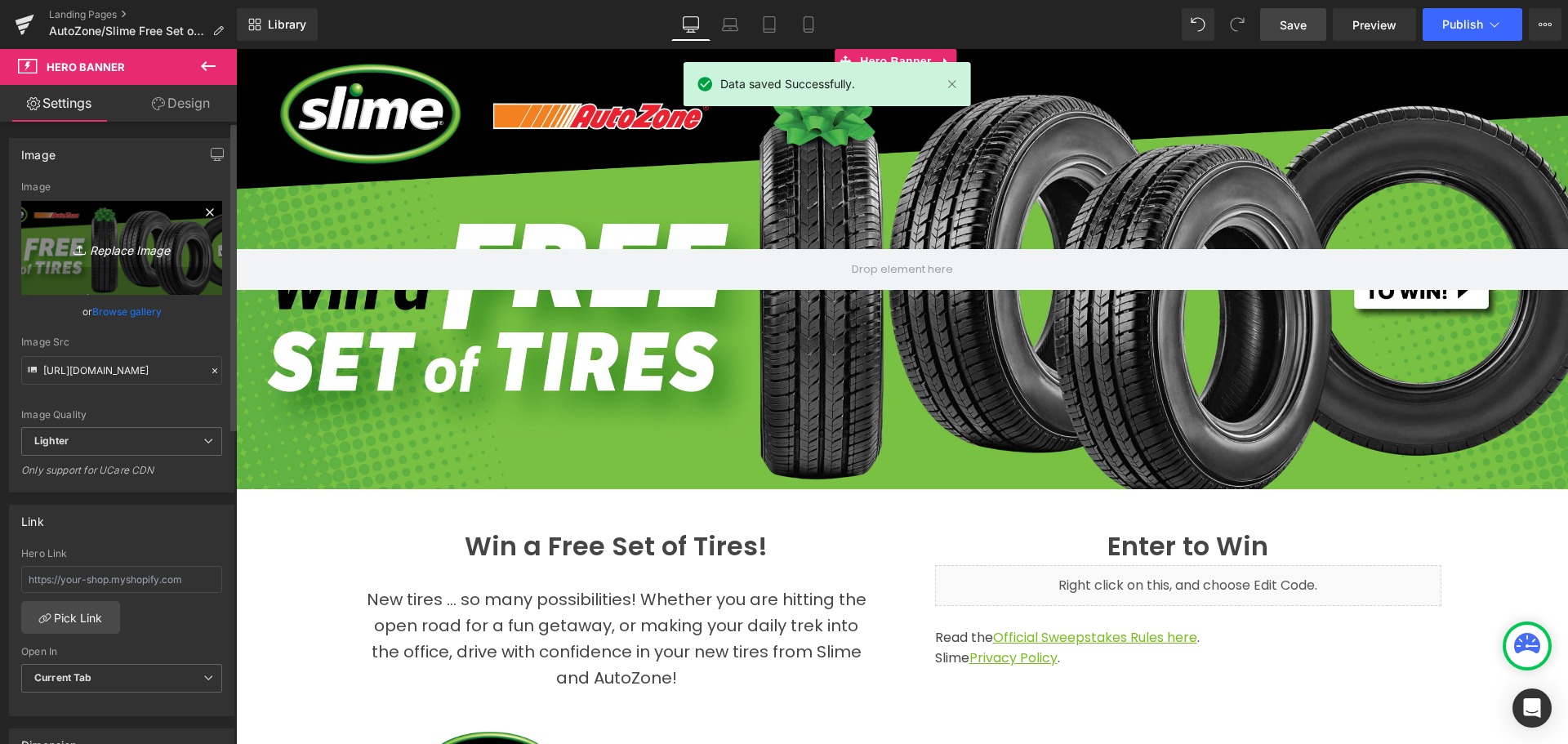
click at [122, 250] on icon "Replace Image" at bounding box center [122, 248] width 131 height 20
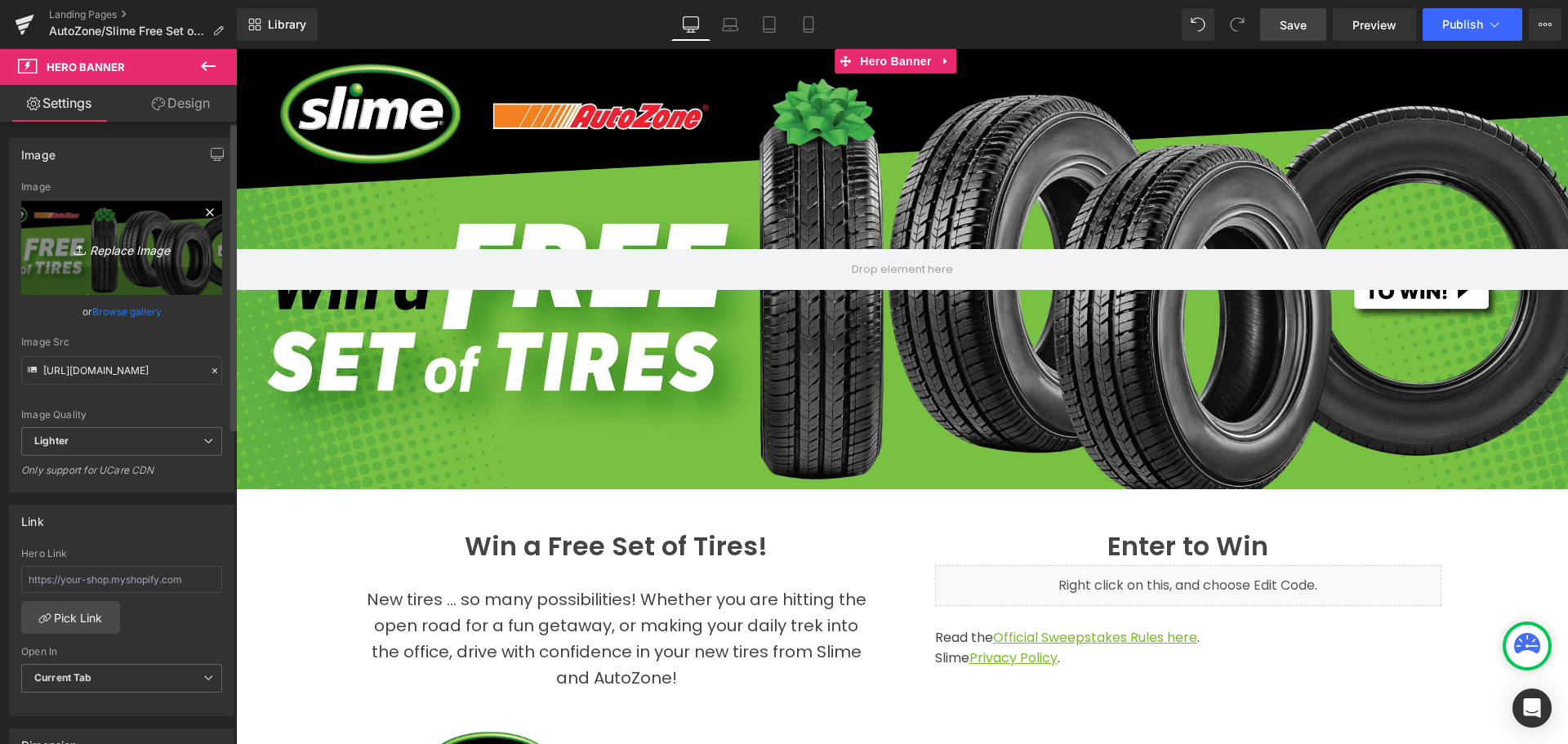
type input "C:\fakepath\Free Tires_AZ_Landing Header.jpg"
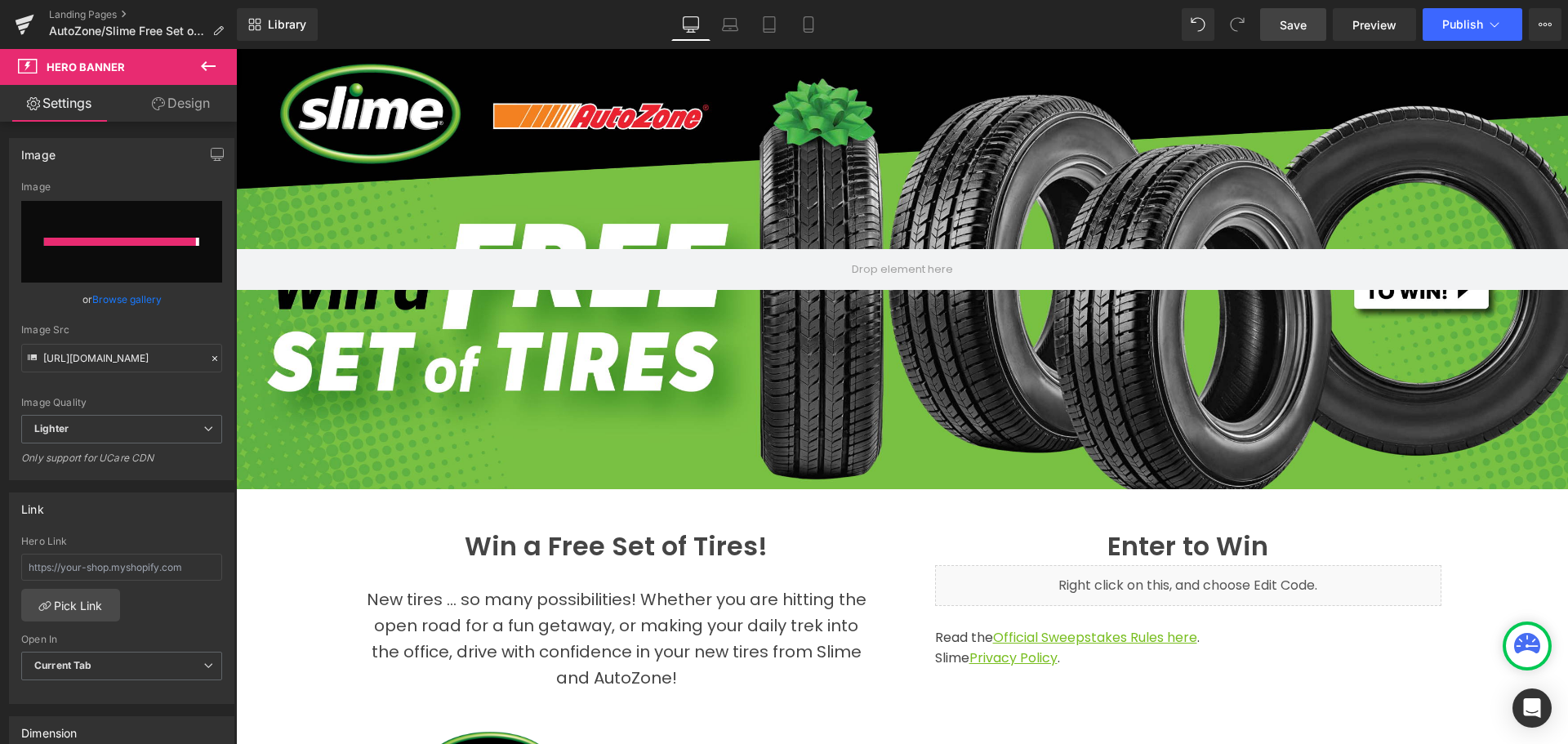
type input "https://ucarecdn.com/055ff387-1c98-40e8-b5ee-9cb0755b5003/-/format/auto/-/previ…"
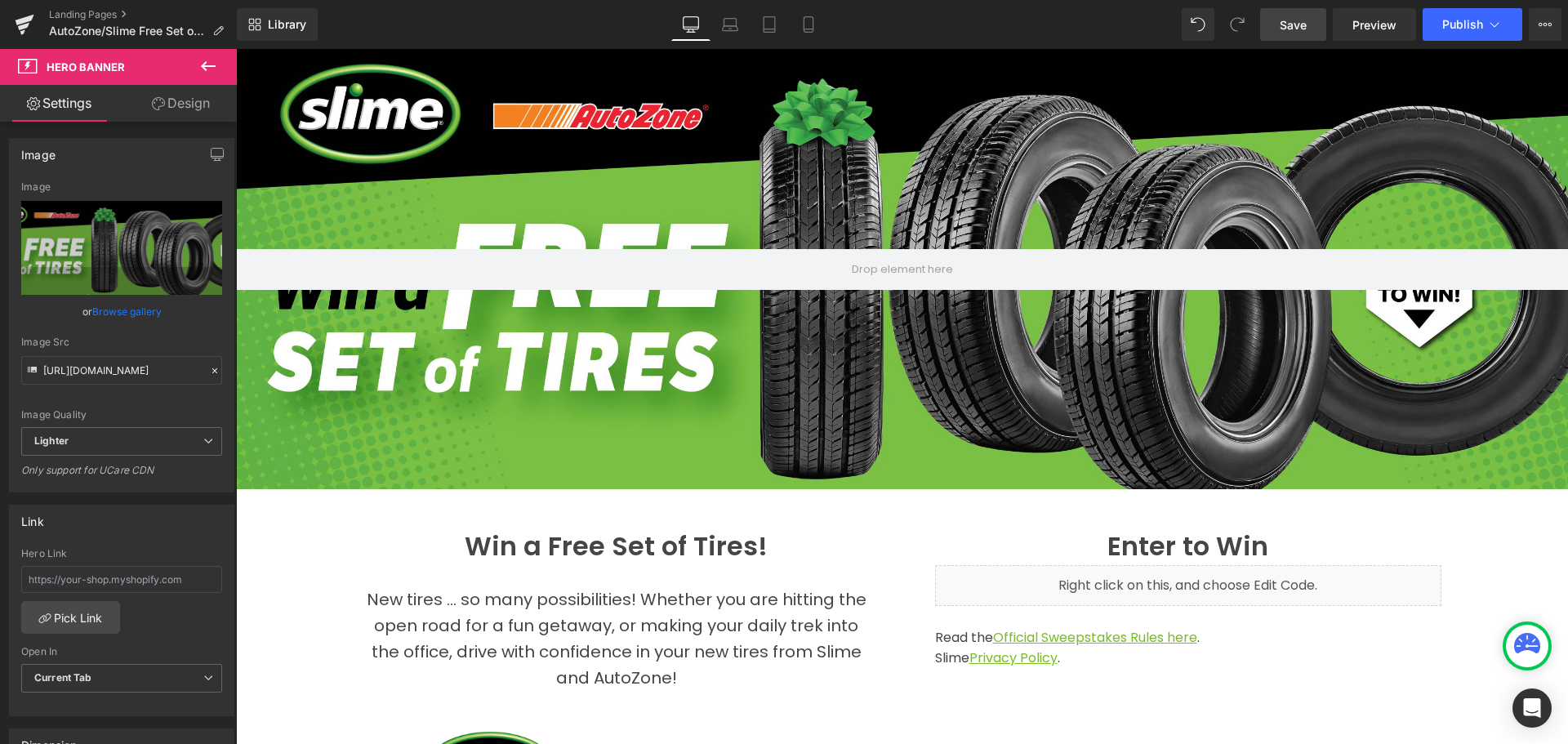
click at [1305, 24] on span "Save" at bounding box center [1293, 24] width 27 height 17
click at [1368, 25] on span "Preview" at bounding box center [1374, 24] width 44 height 17
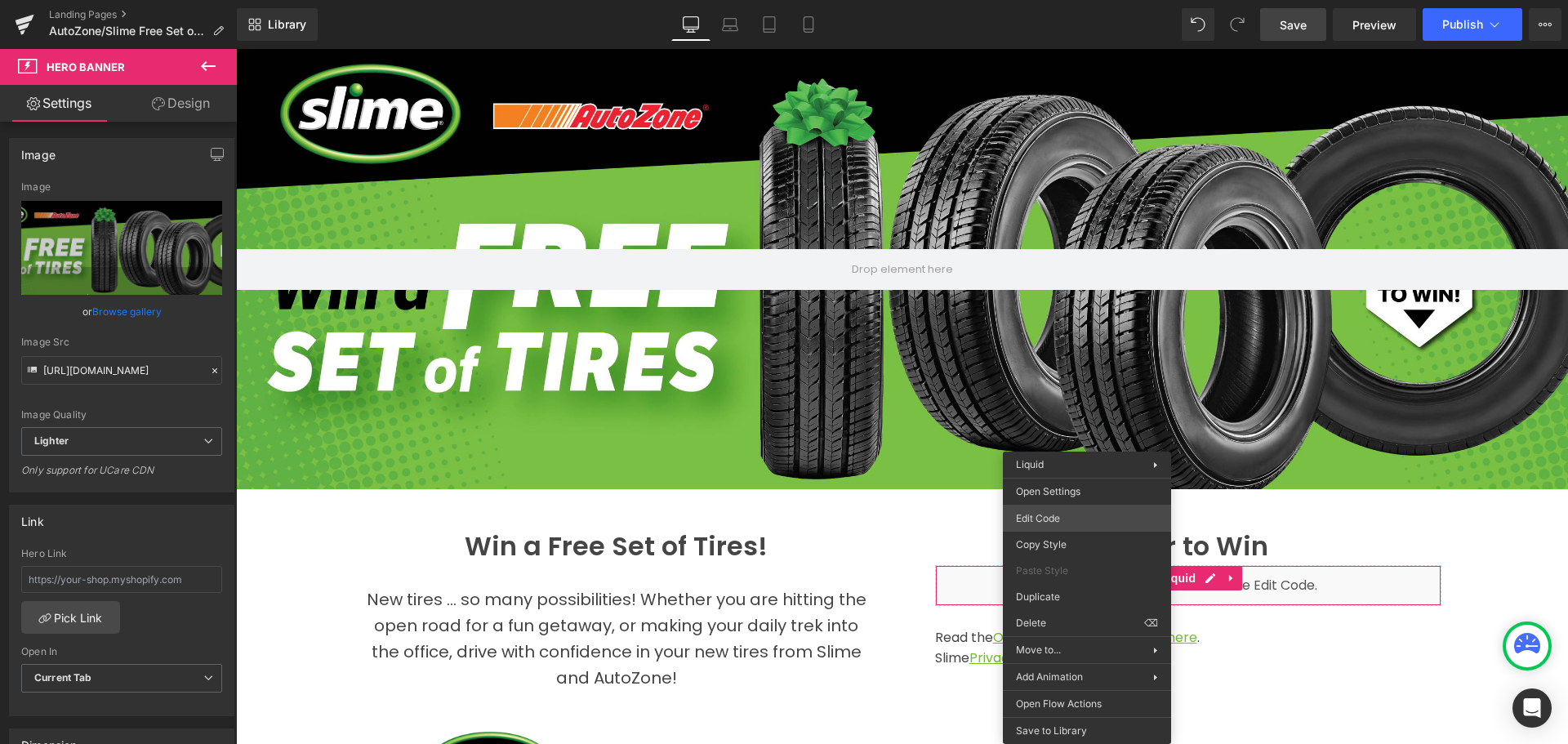
click at [1063, 0] on div "Liquid You are previewing how the will restyle your page. You can not edit Elem…" at bounding box center [784, 0] width 1568 height 0
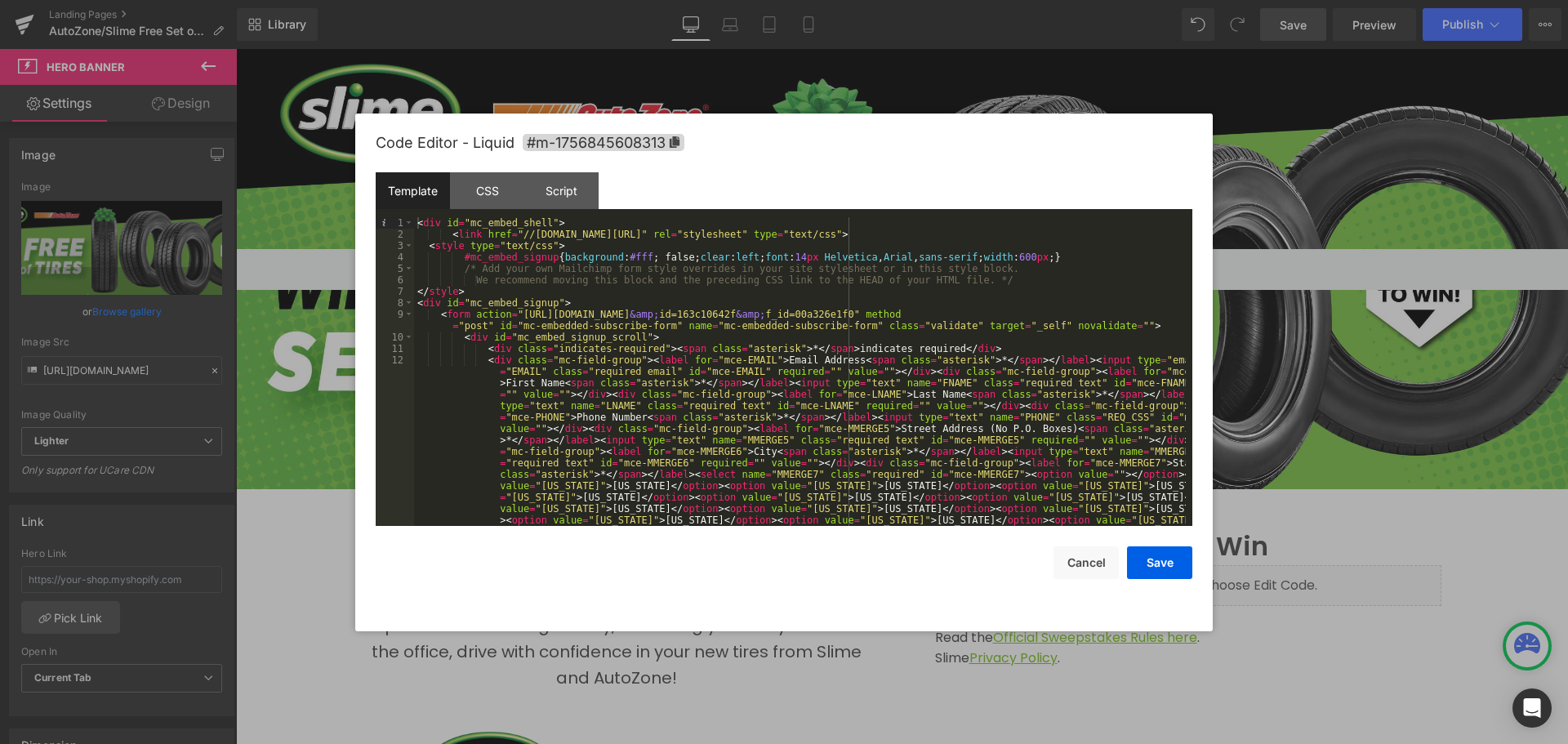
click at [659, 318] on div "< div id = "mc_embed_shell" > < link href = "//cdn-images.mailchimp.com/embedco…" at bounding box center [799, 588] width 771 height 743
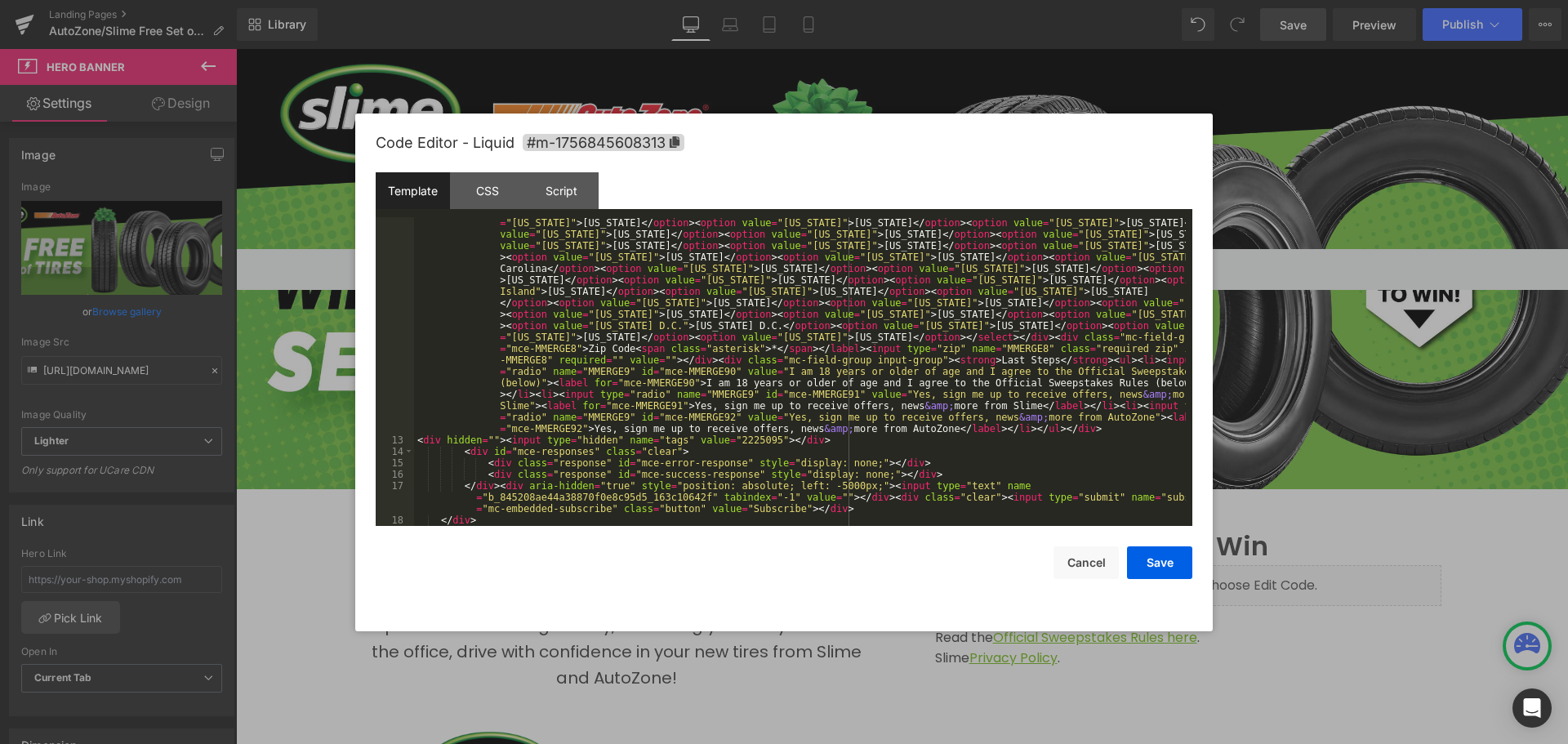
scroll to position [388, 0]
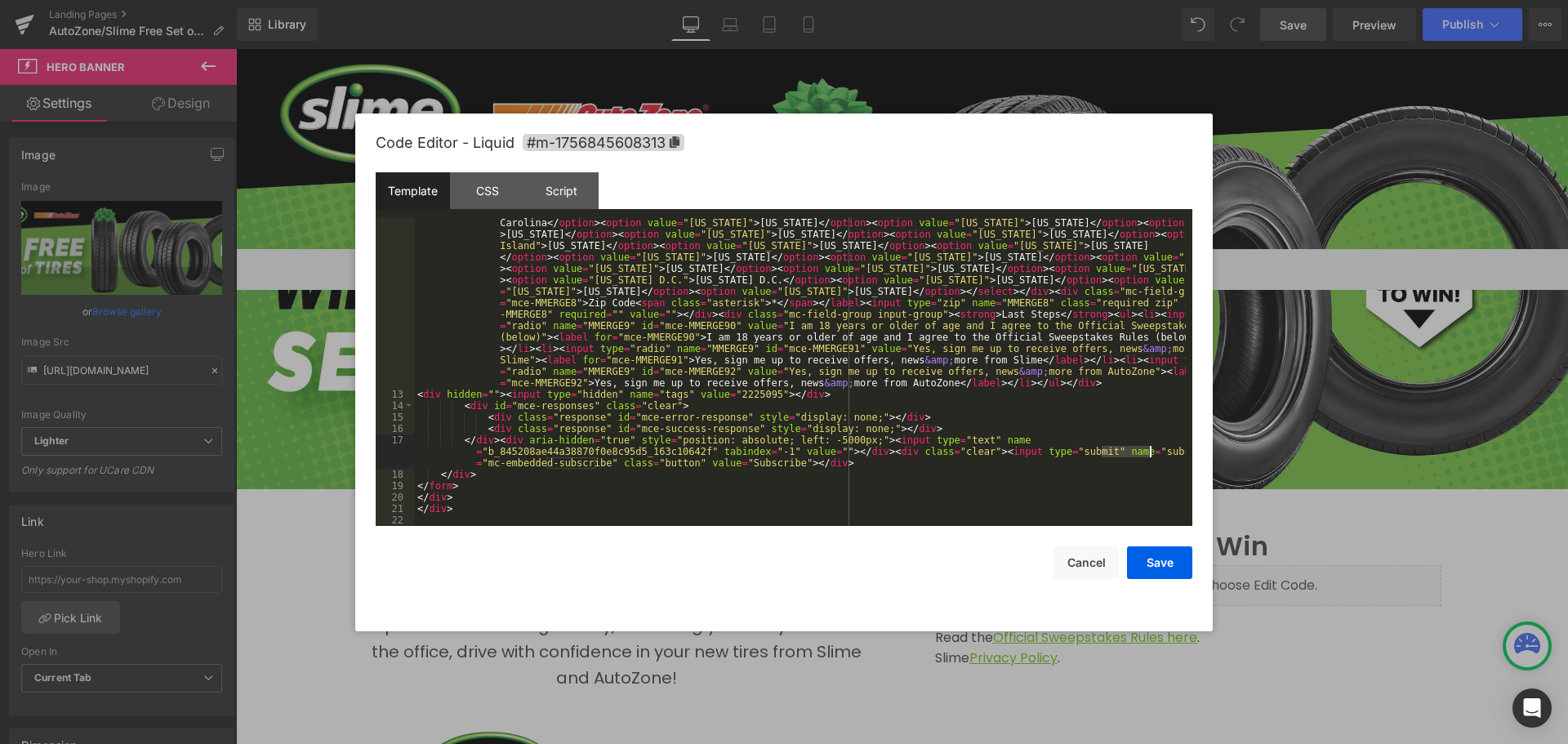
drag, startPoint x: 1102, startPoint y: 452, endPoint x: 1148, endPoint y: 455, distance: 46.1
click at [1148, 455] on div "< div class = "mc-field-group" > < label for = "mce-EMAIL" > Email Address < sp…" at bounding box center [799, 337] width 771 height 743
drag, startPoint x: 724, startPoint y: 460, endPoint x: 770, endPoint y: 464, distance: 46.2
click at [770, 464] on div "< div class = "mc-field-group" > < label for = "mce-EMAIL" > Email Address < sp…" at bounding box center [799, 337] width 771 height 743
click at [1177, 553] on button "Save" at bounding box center [1160, 563] width 65 height 33
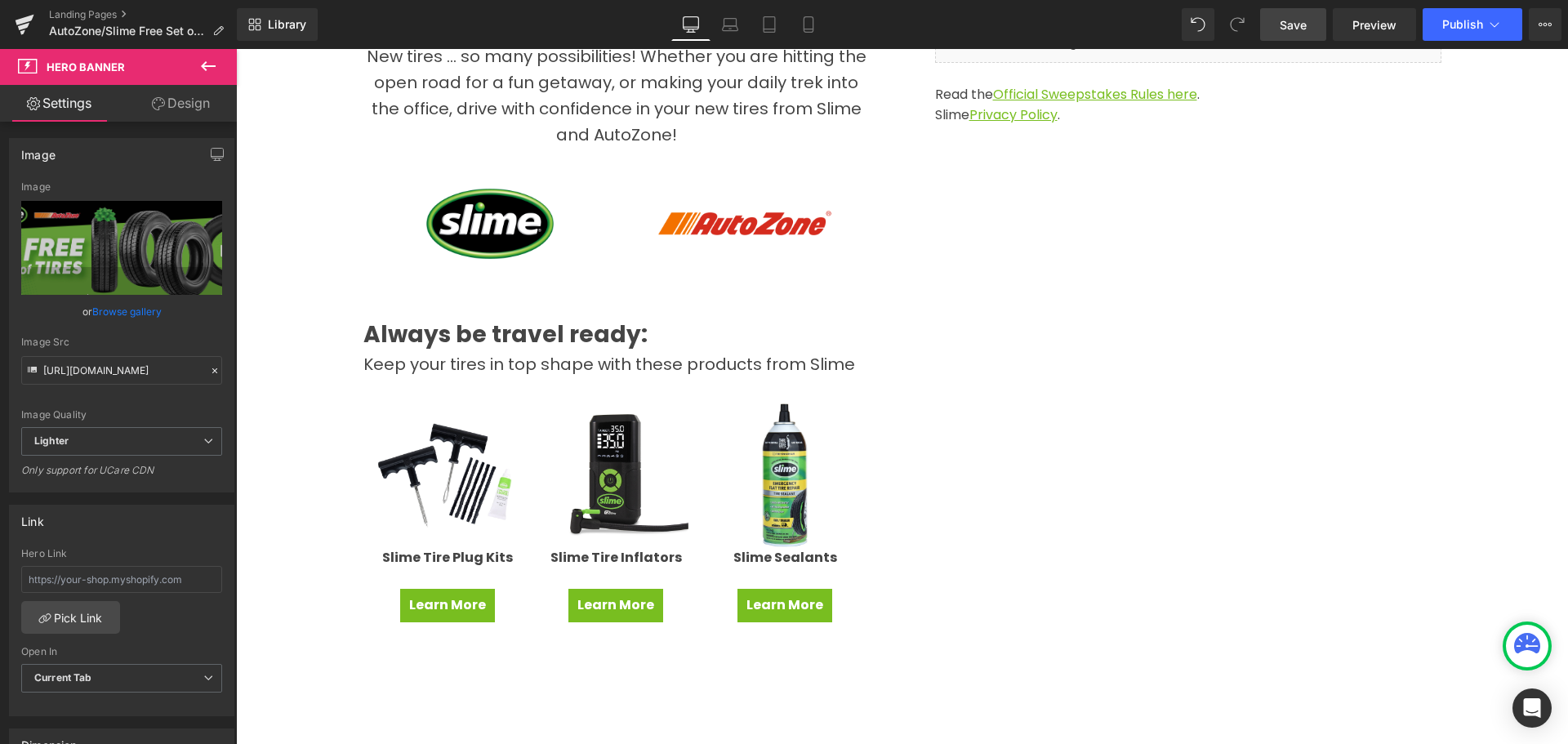
scroll to position [572, 0]
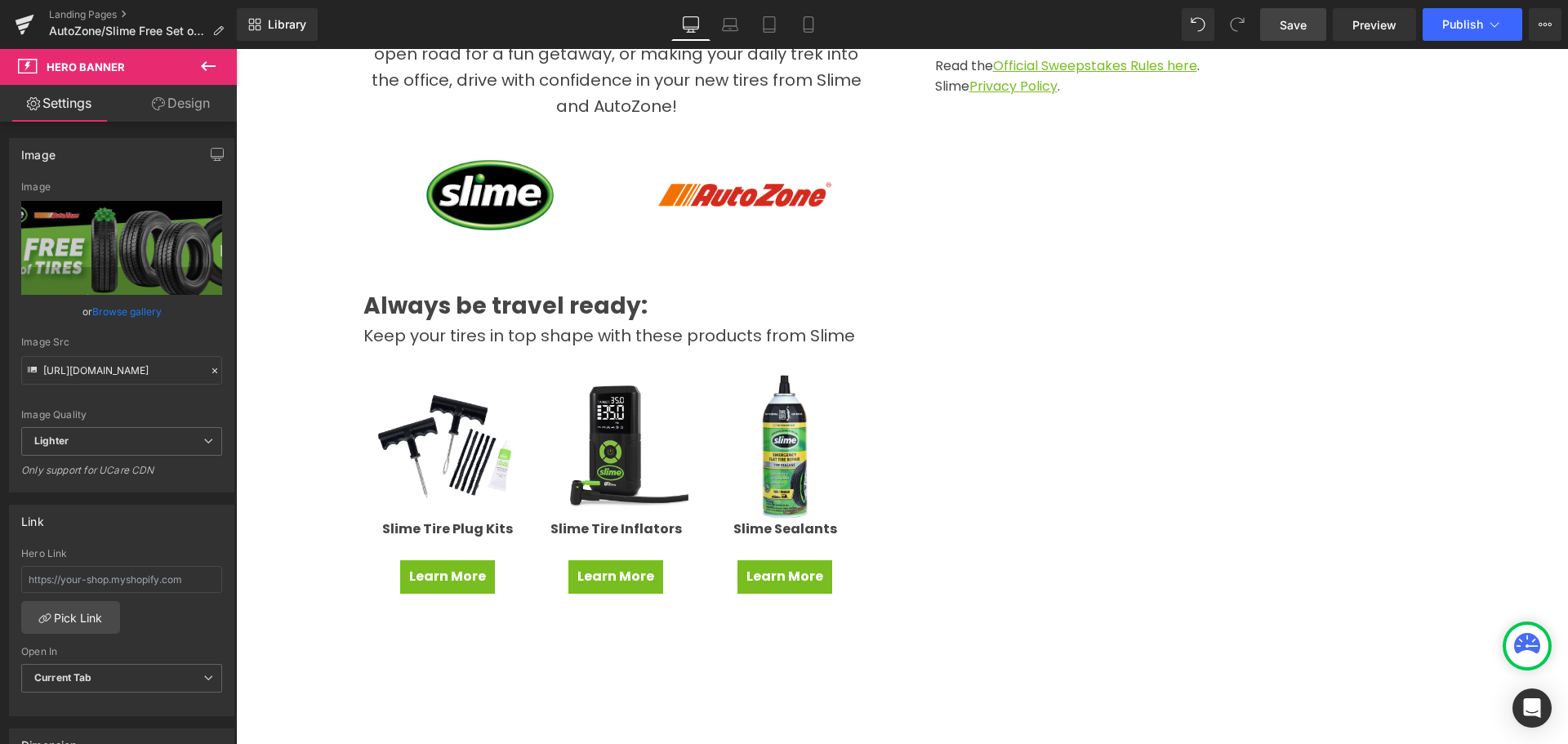
drag, startPoint x: 869, startPoint y: 354, endPoint x: 572, endPoint y: 330, distance: 298.0
click at [572, 330] on span "Keep your tires in top shape with these products from Slime" at bounding box center [609, 335] width 492 height 23
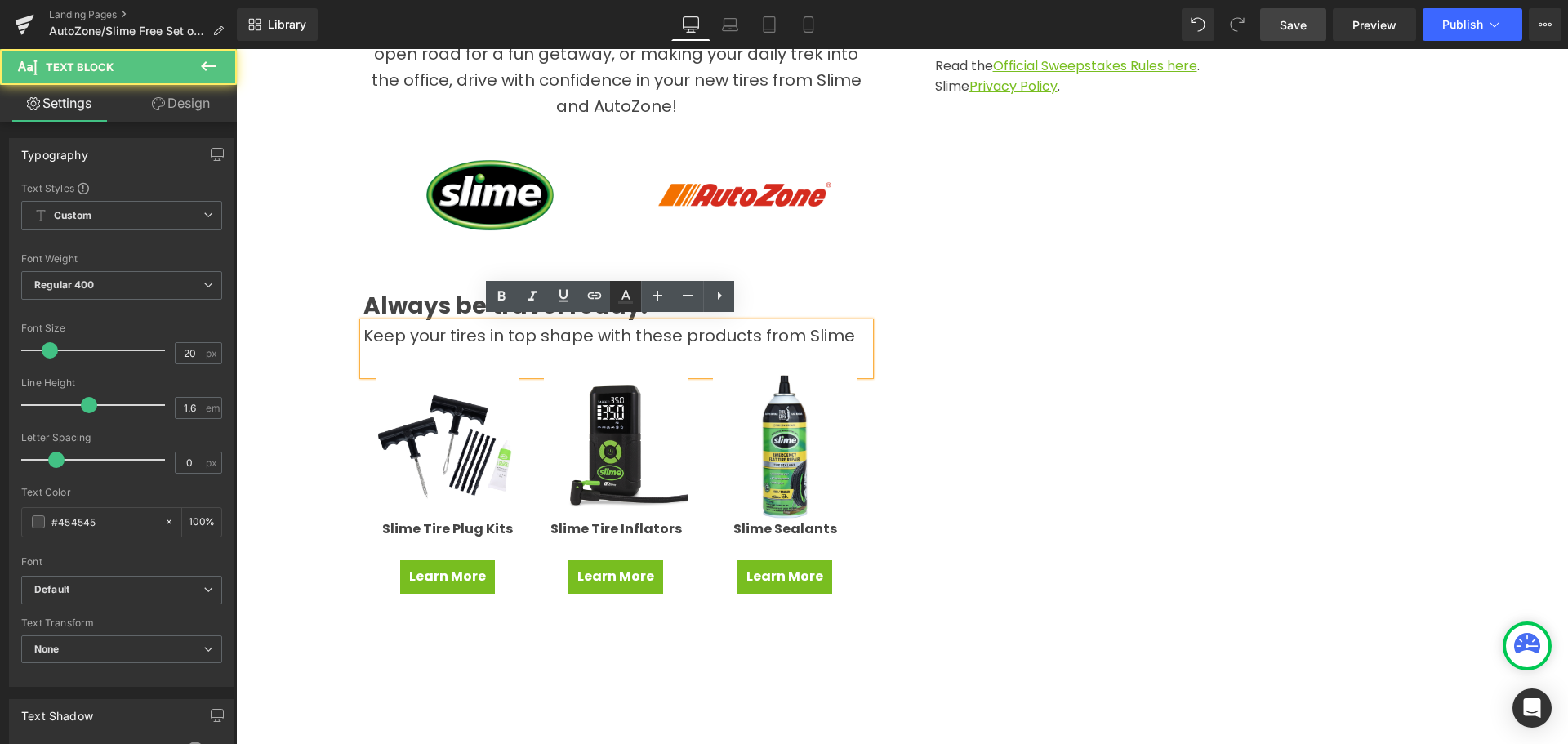
click at [637, 300] on link at bounding box center [625, 297] width 31 height 31
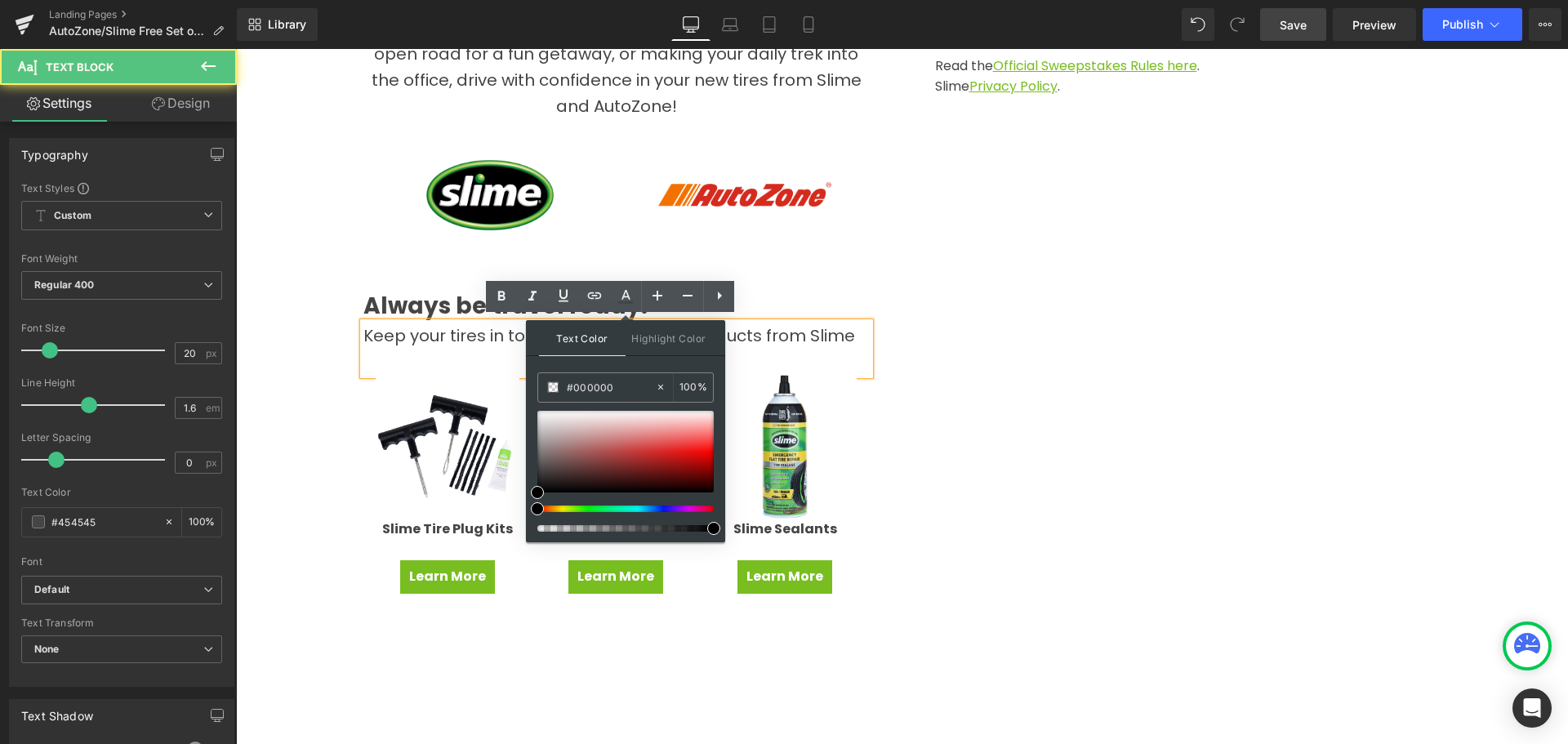
click at [363, 333] on span "Keep your tires in top shape with these products from Slime" at bounding box center [609, 335] width 492 height 23
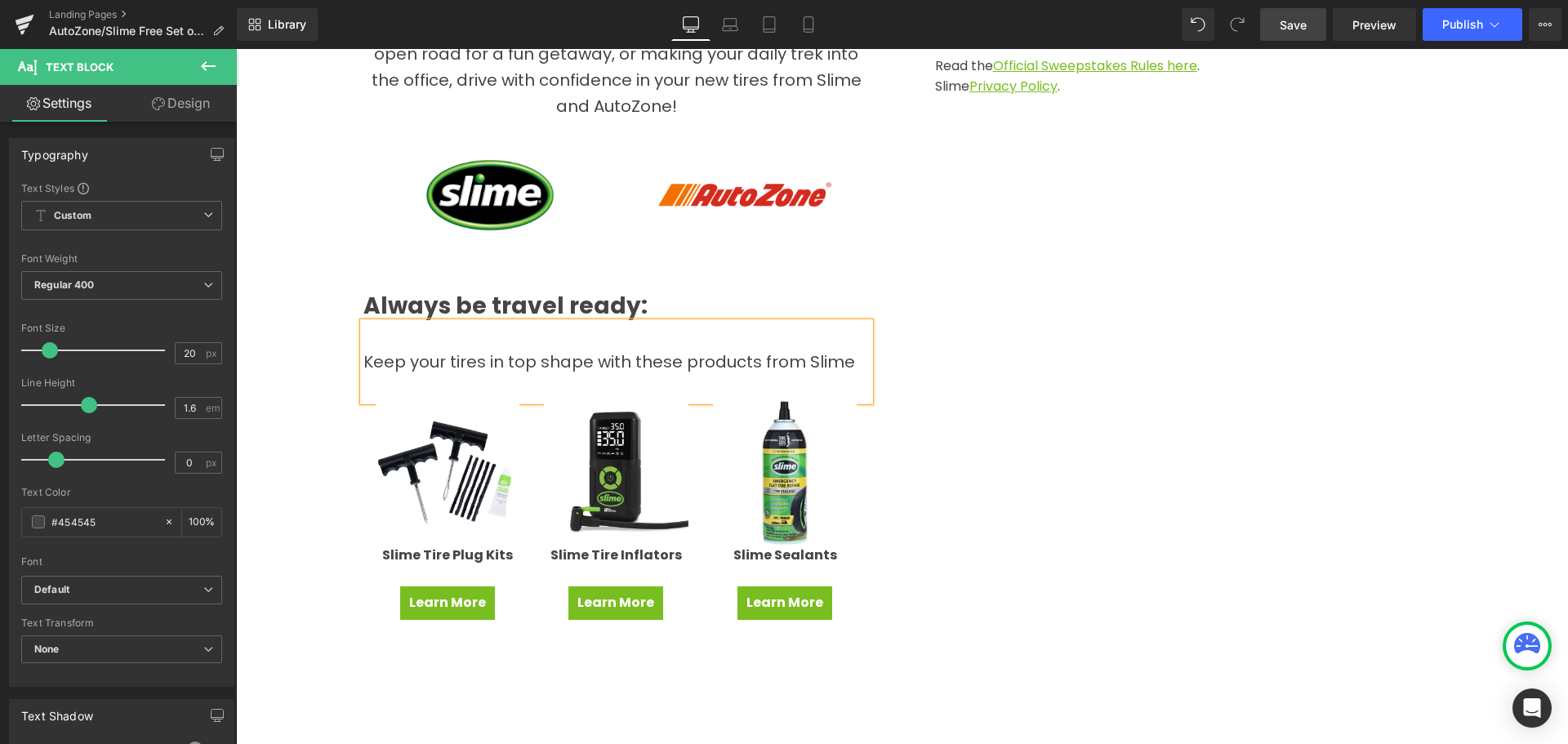
click at [1270, 493] on div "Win a Free Set of Tires! Heading New tires ... so many possibilities! Whether y…" at bounding box center [902, 440] width 1143 height 1045
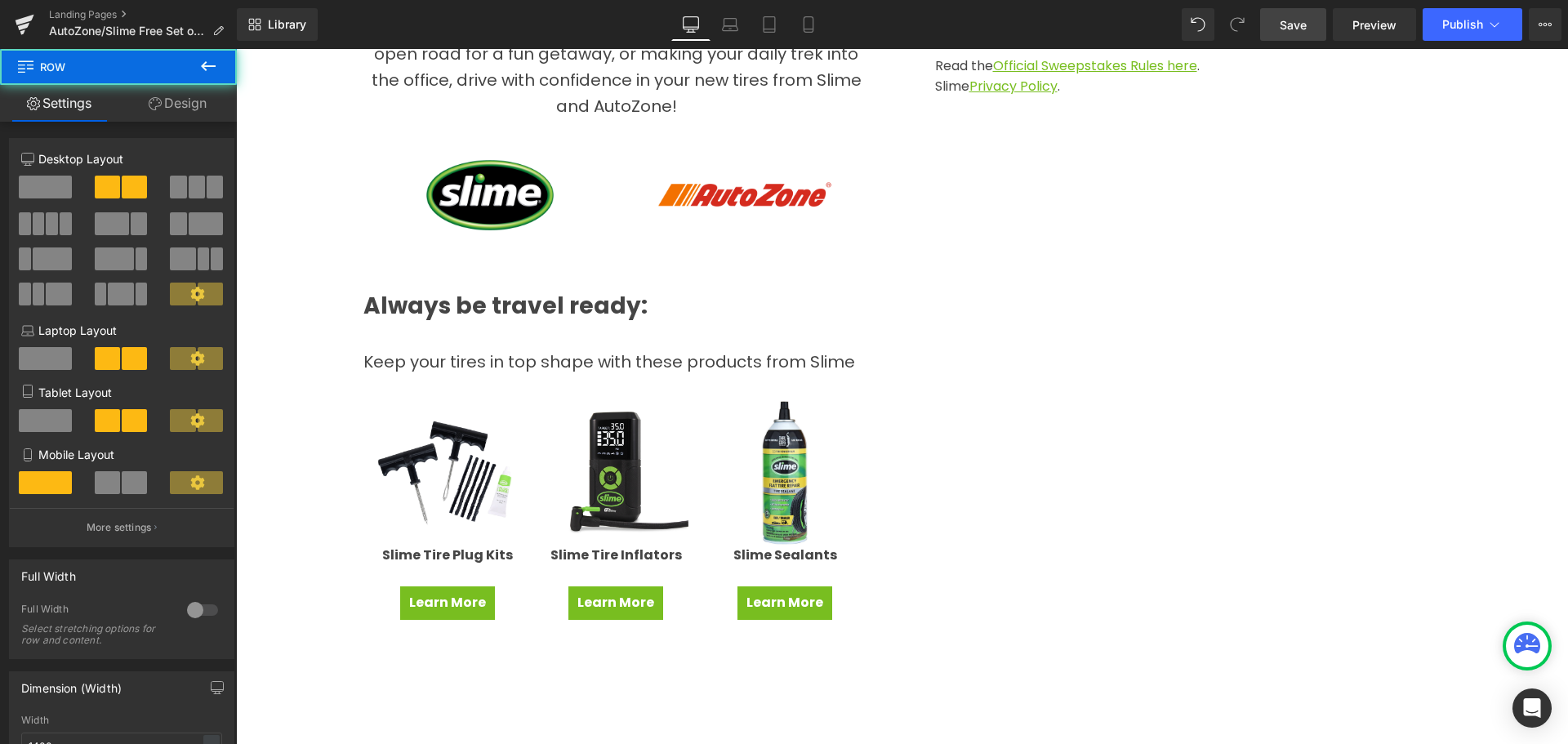
click at [1288, 24] on span "Save" at bounding box center [1293, 24] width 27 height 17
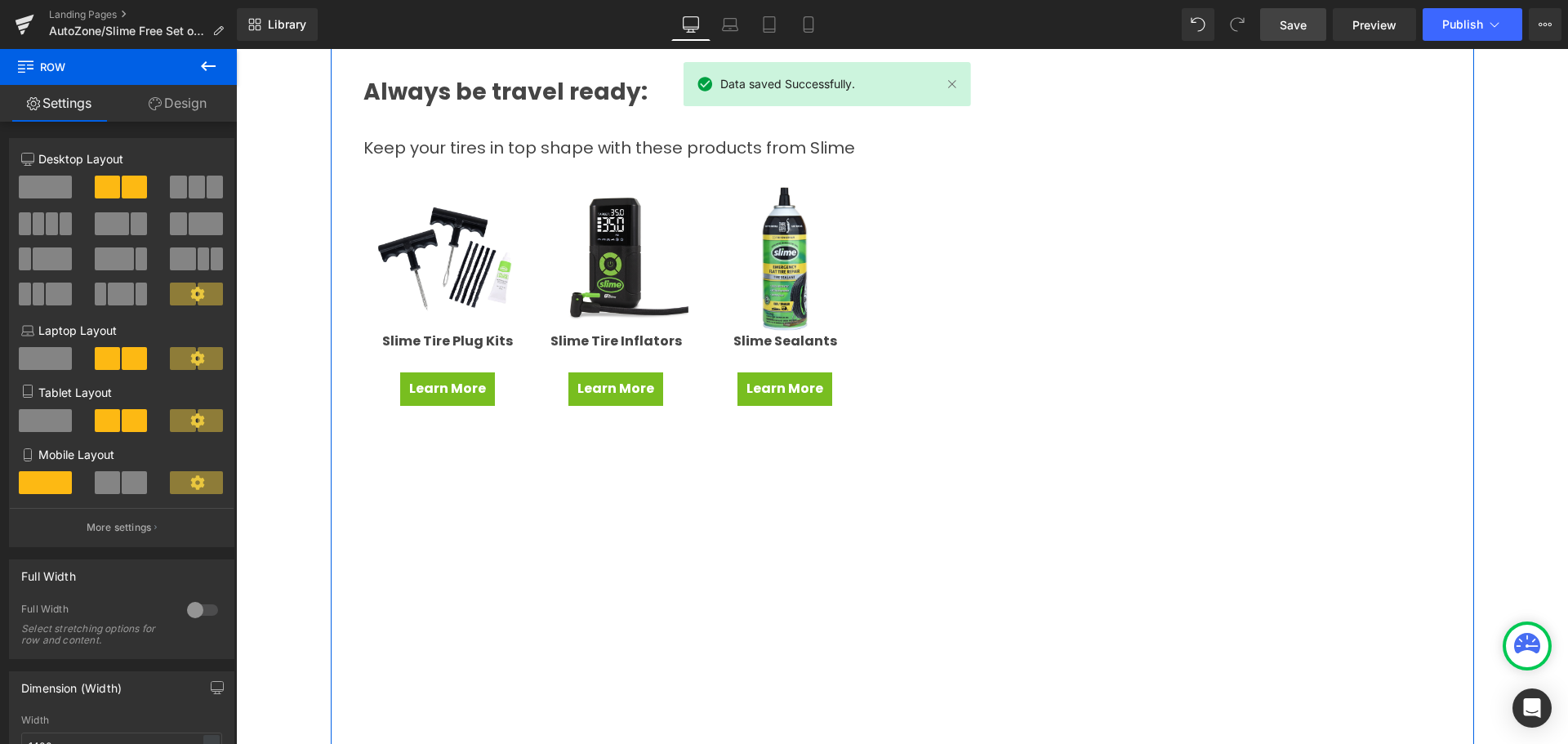
scroll to position [781, 0]
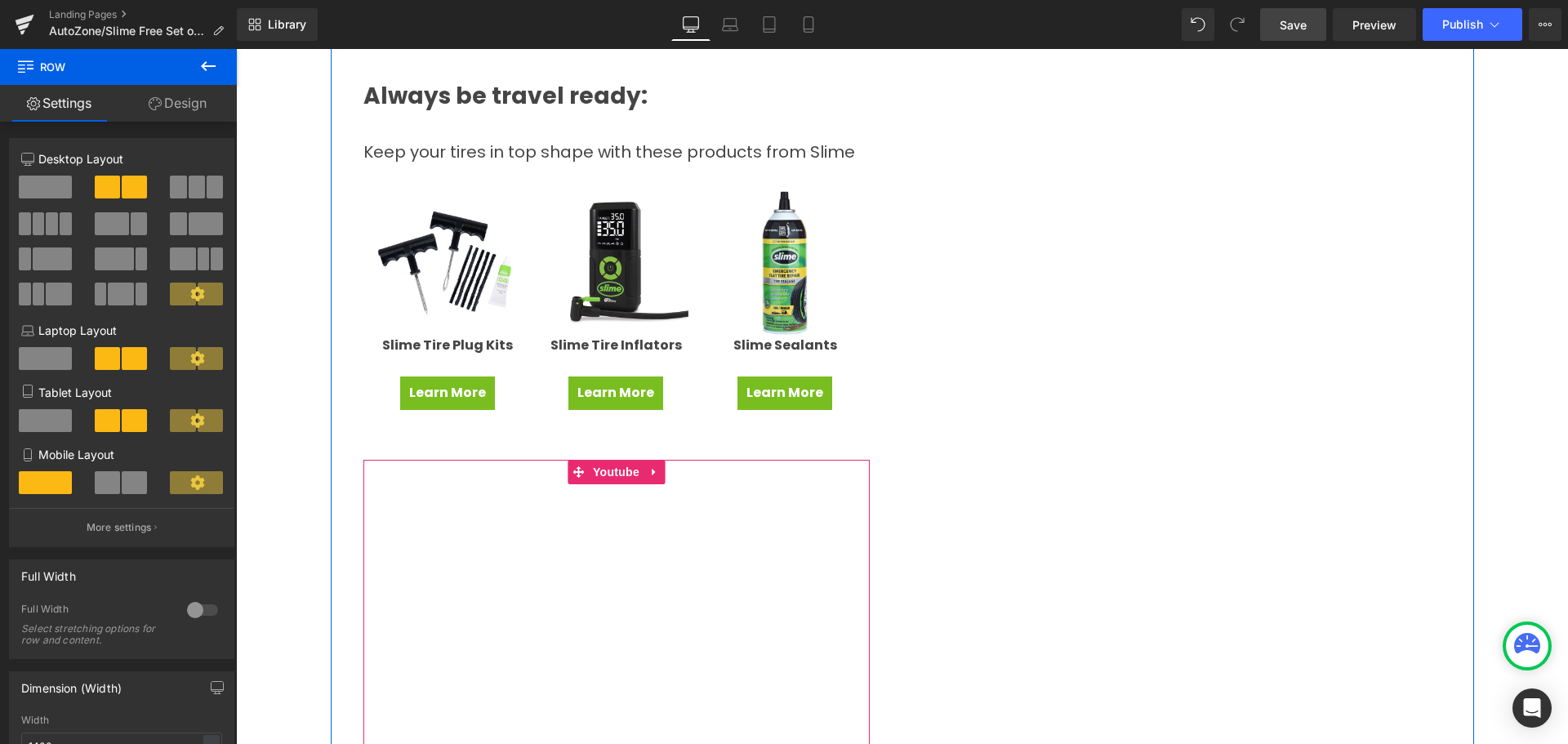
click at [650, 466] on icon at bounding box center [653, 472] width 12 height 12
click at [659, 466] on icon at bounding box center [664, 472] width 12 height 12
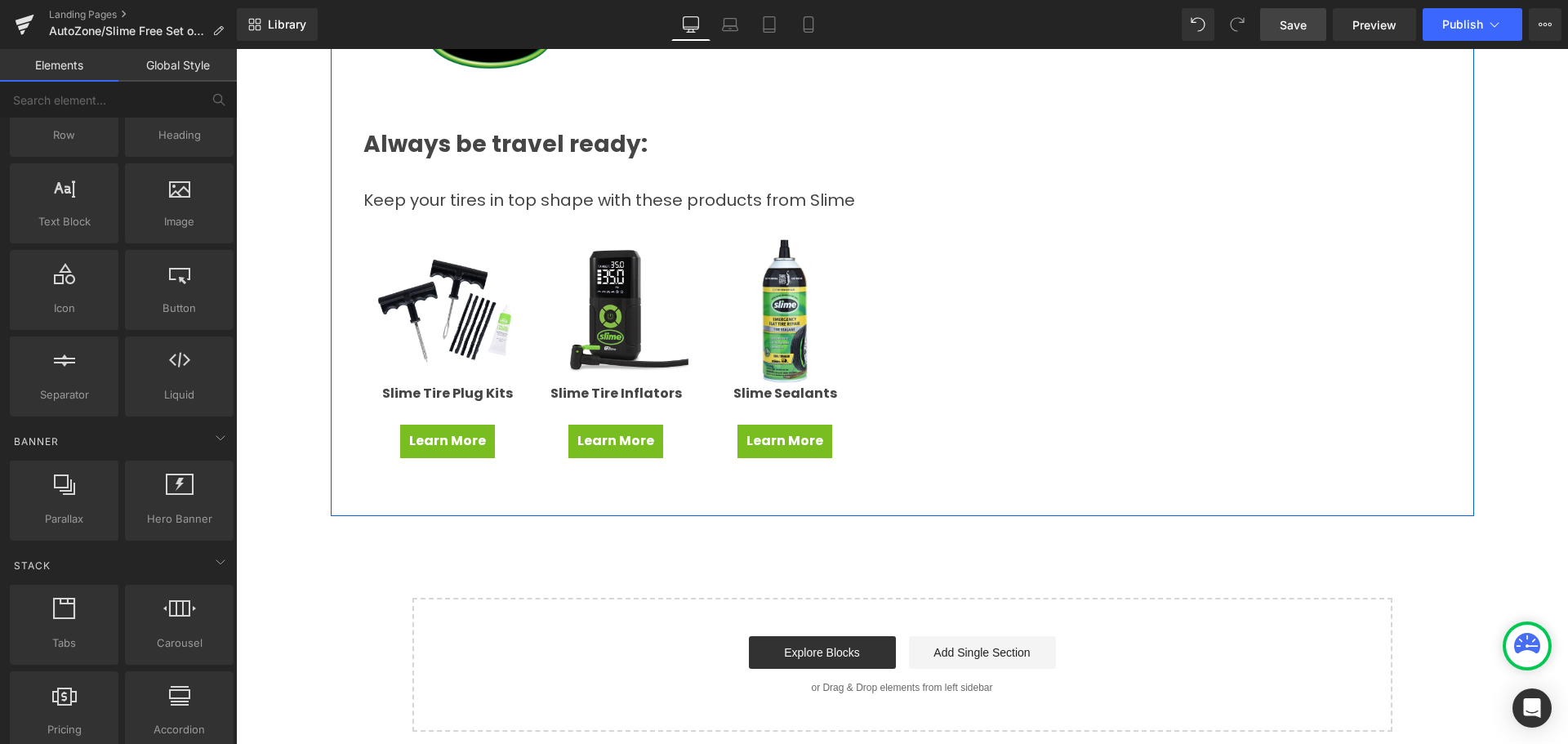
scroll to position [162, 0]
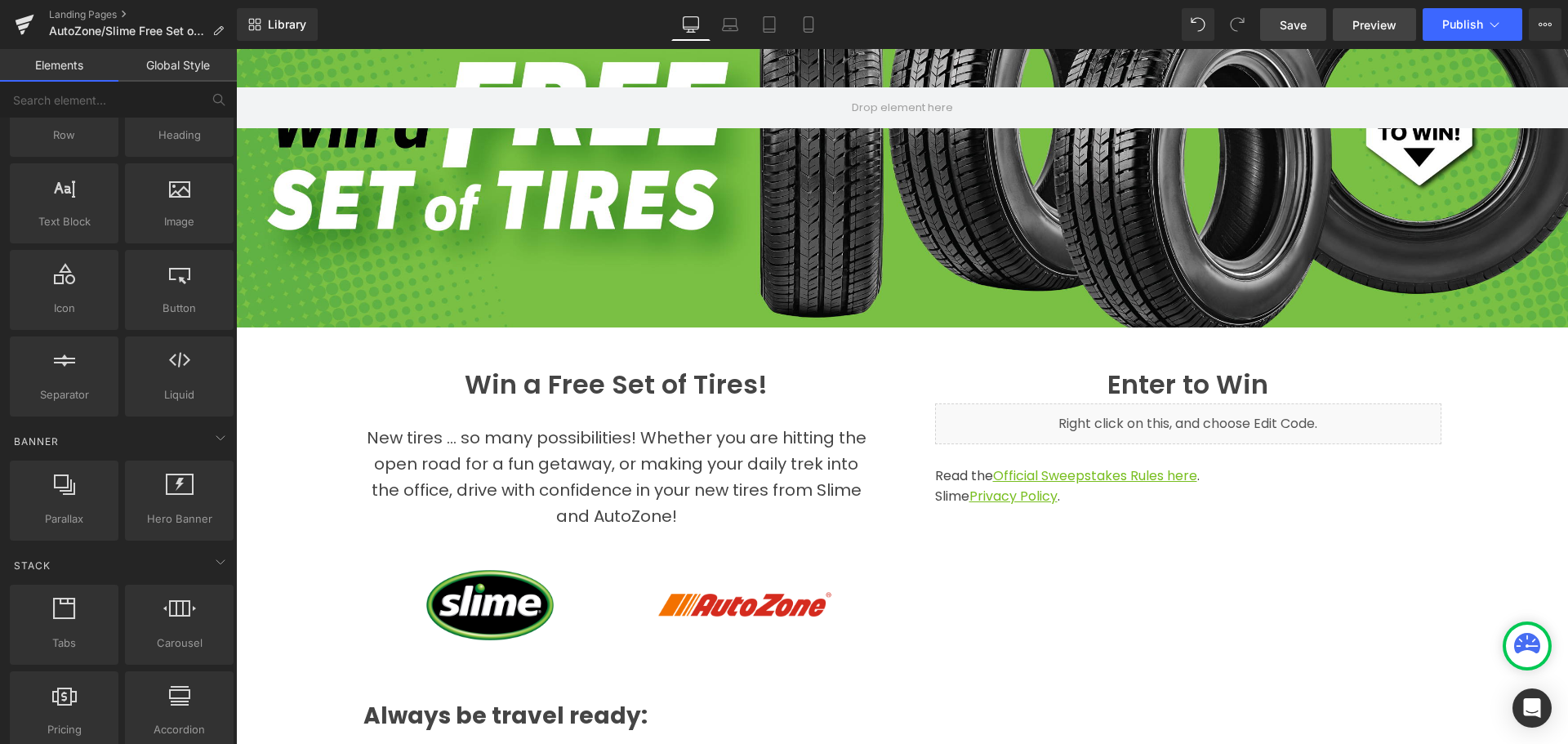
click at [1357, 20] on span "Preview" at bounding box center [1374, 24] width 44 height 17
click at [1287, 22] on span "Save" at bounding box center [1293, 24] width 27 height 17
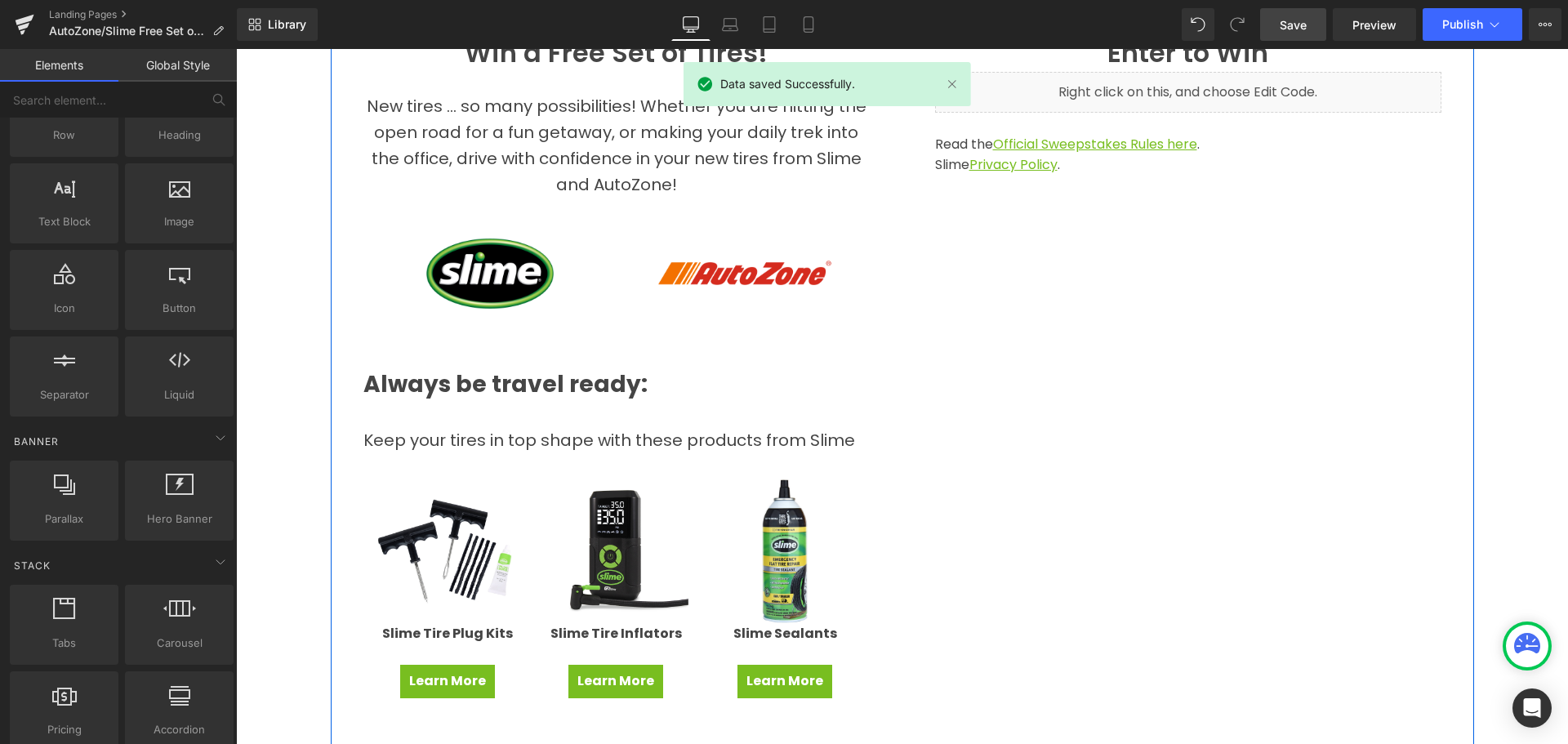
scroll to position [570, 0]
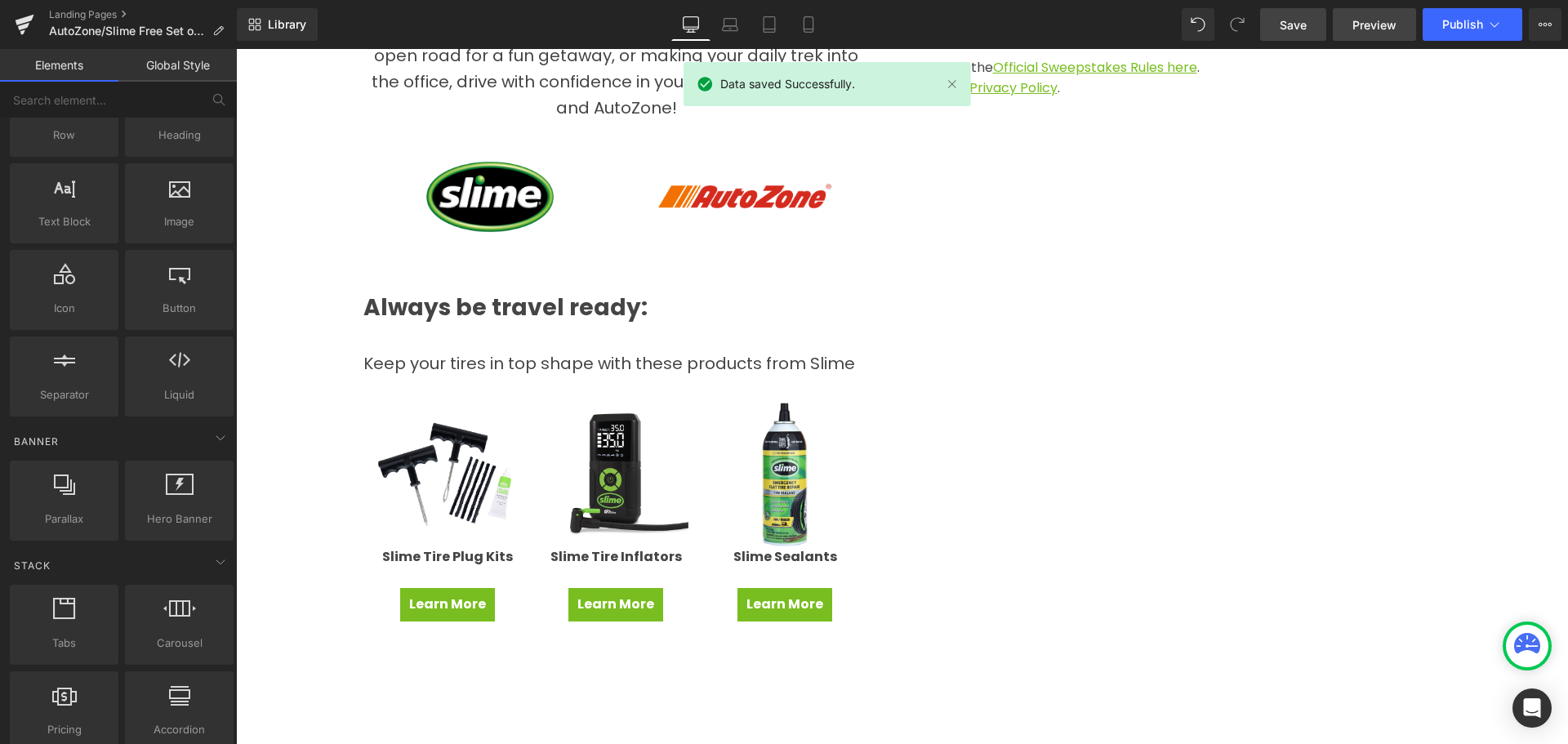
click at [1367, 34] on link "Preview" at bounding box center [1374, 24] width 83 height 33
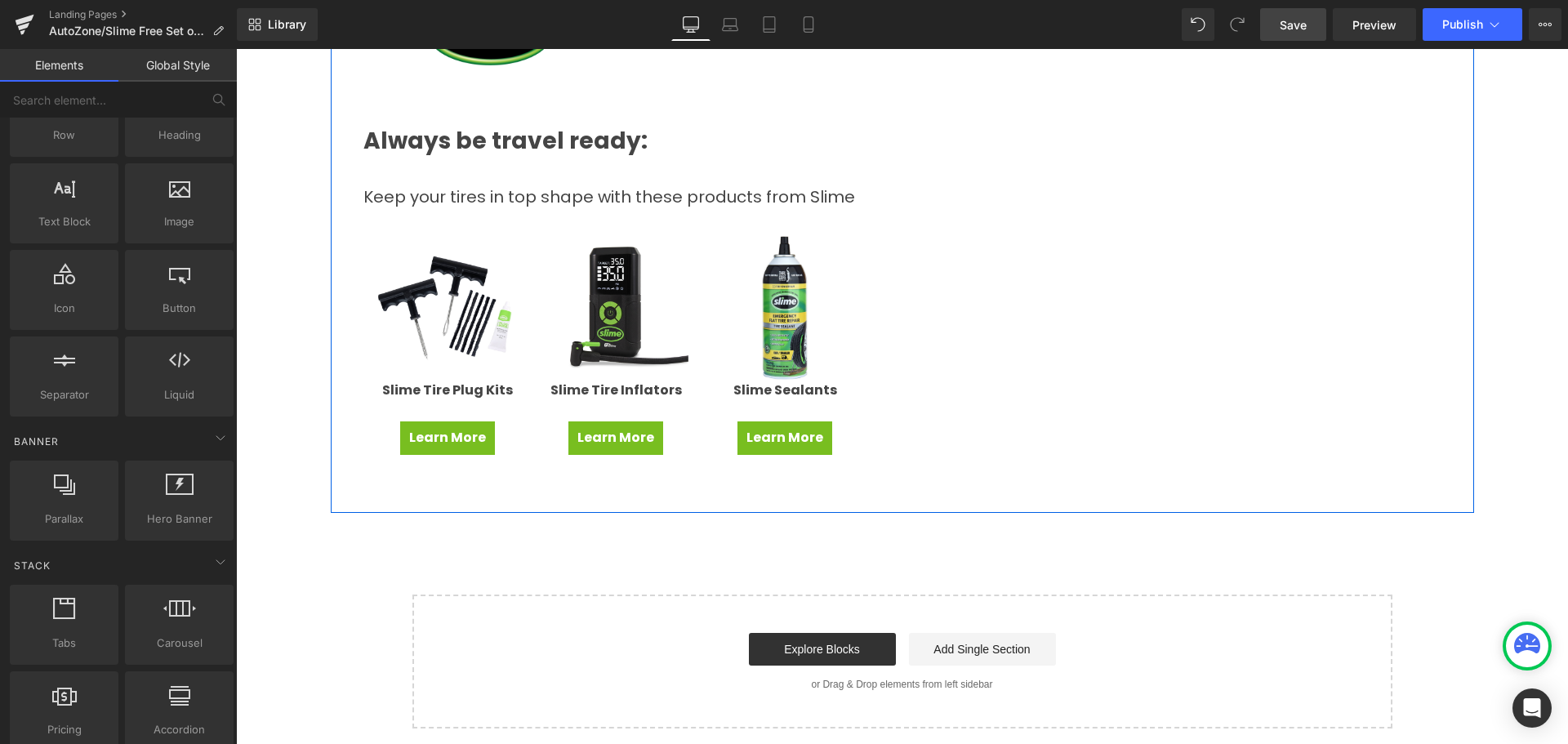
scroll to position [741, 0]
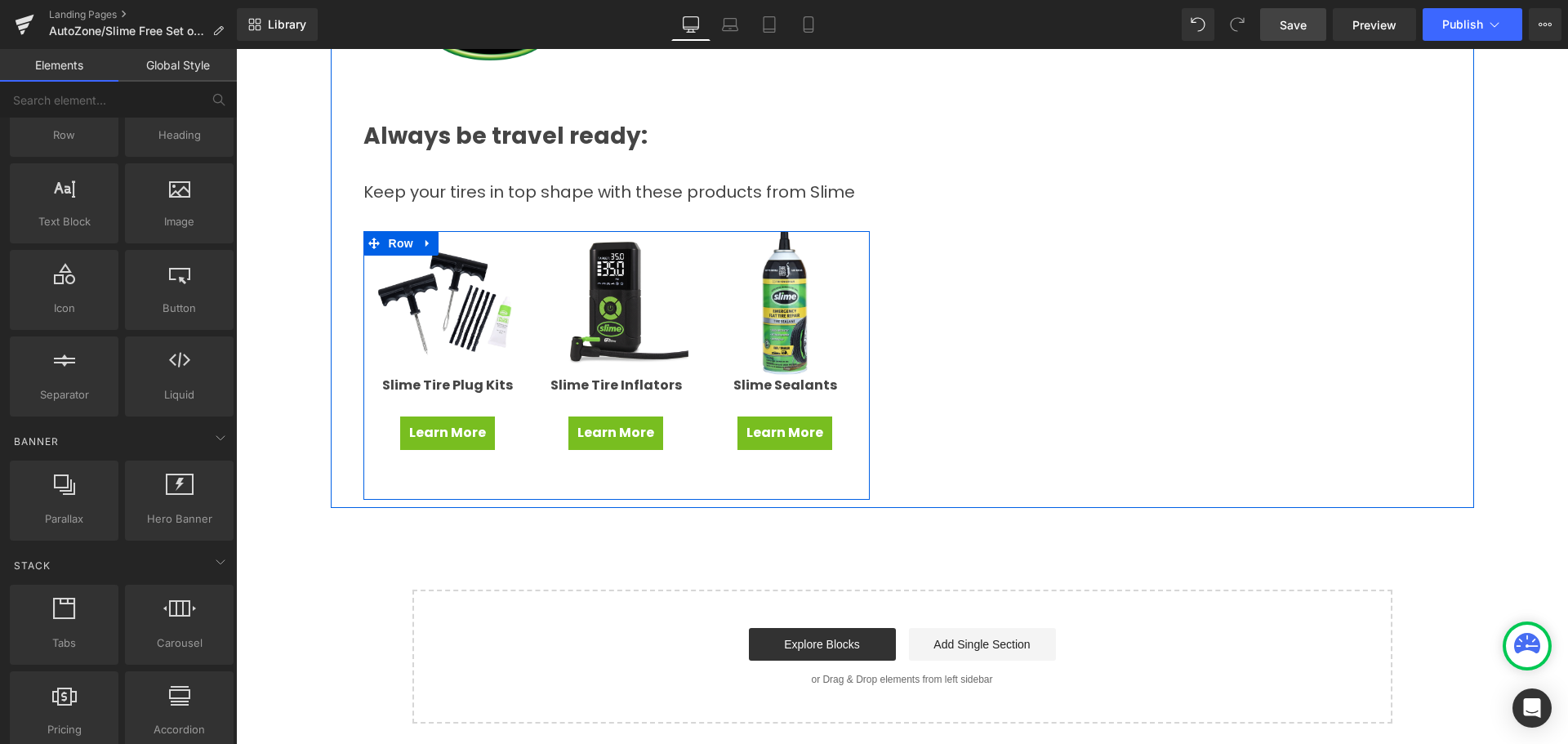
drag, startPoint x: 736, startPoint y: 488, endPoint x: 760, endPoint y: 474, distance: 27.8
click at [736, 488] on div "Image Slime Tire Plug Kits Text Block Learn More Button Text Block Image Slime …" at bounding box center [616, 366] width 506 height 269
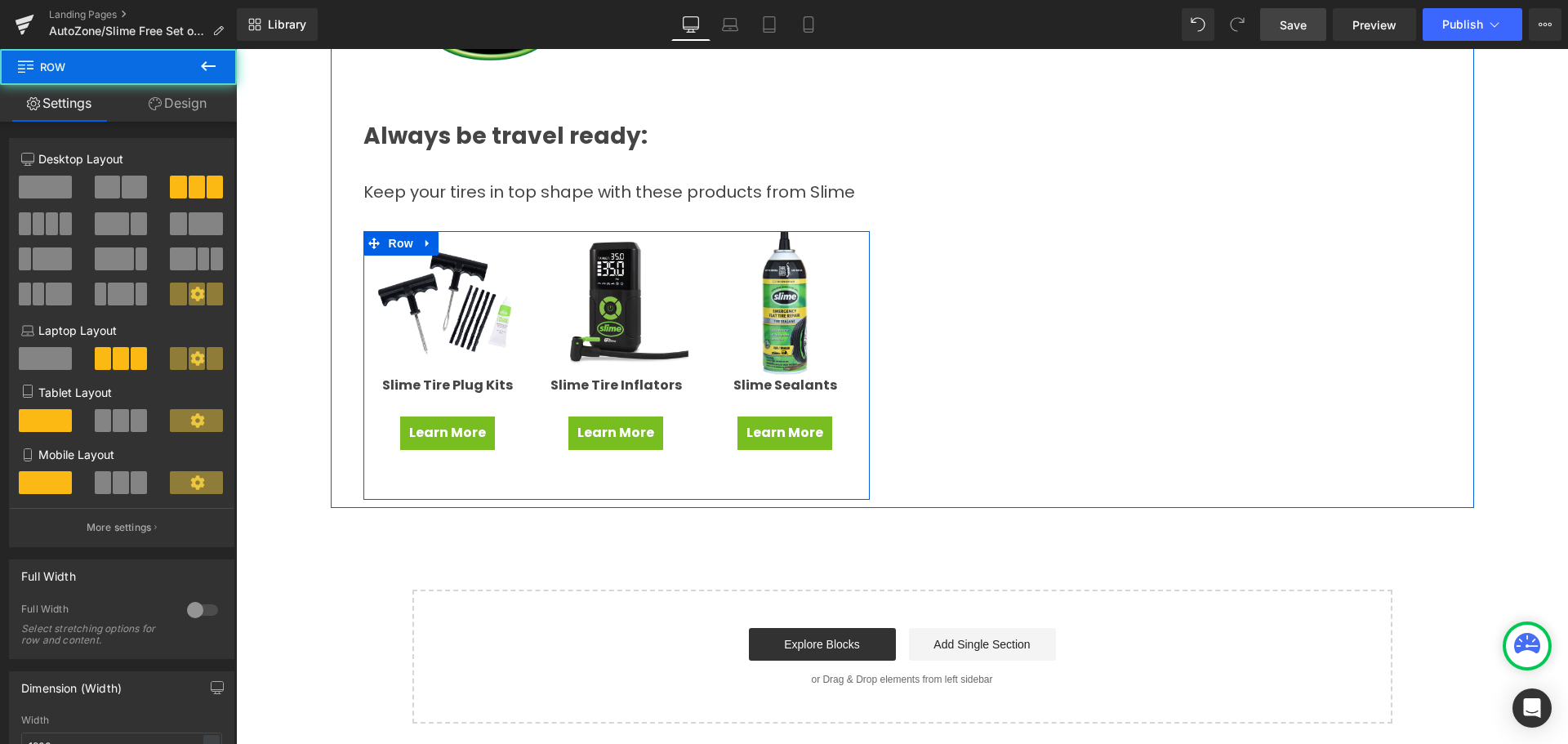
click at [760, 464] on div "Image Slime Tire Plug Kits Text Block Learn More Button Text Block Image Slime …" at bounding box center [616, 366] width 506 height 269
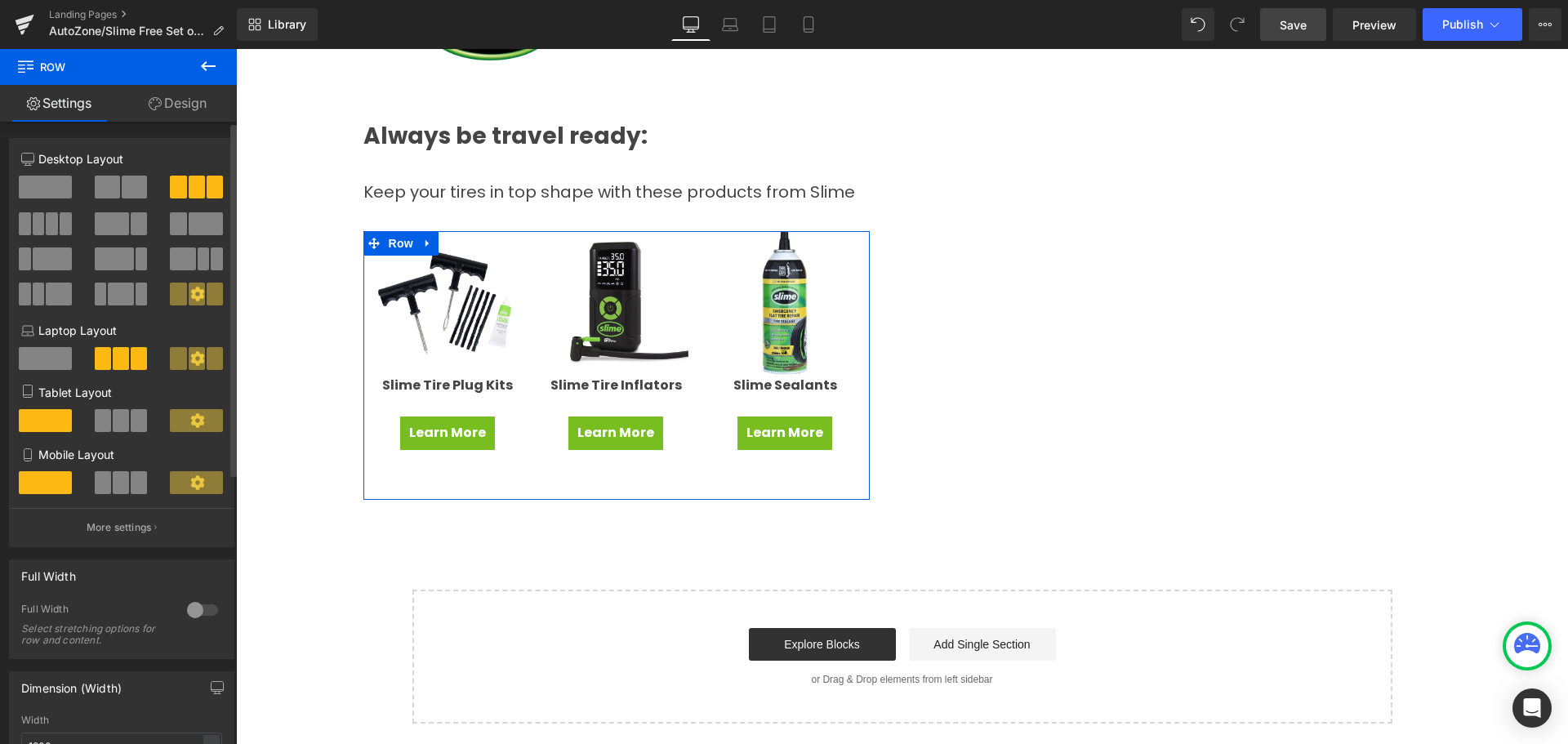
click at [46, 189] on span at bounding box center [45, 186] width 53 height 23
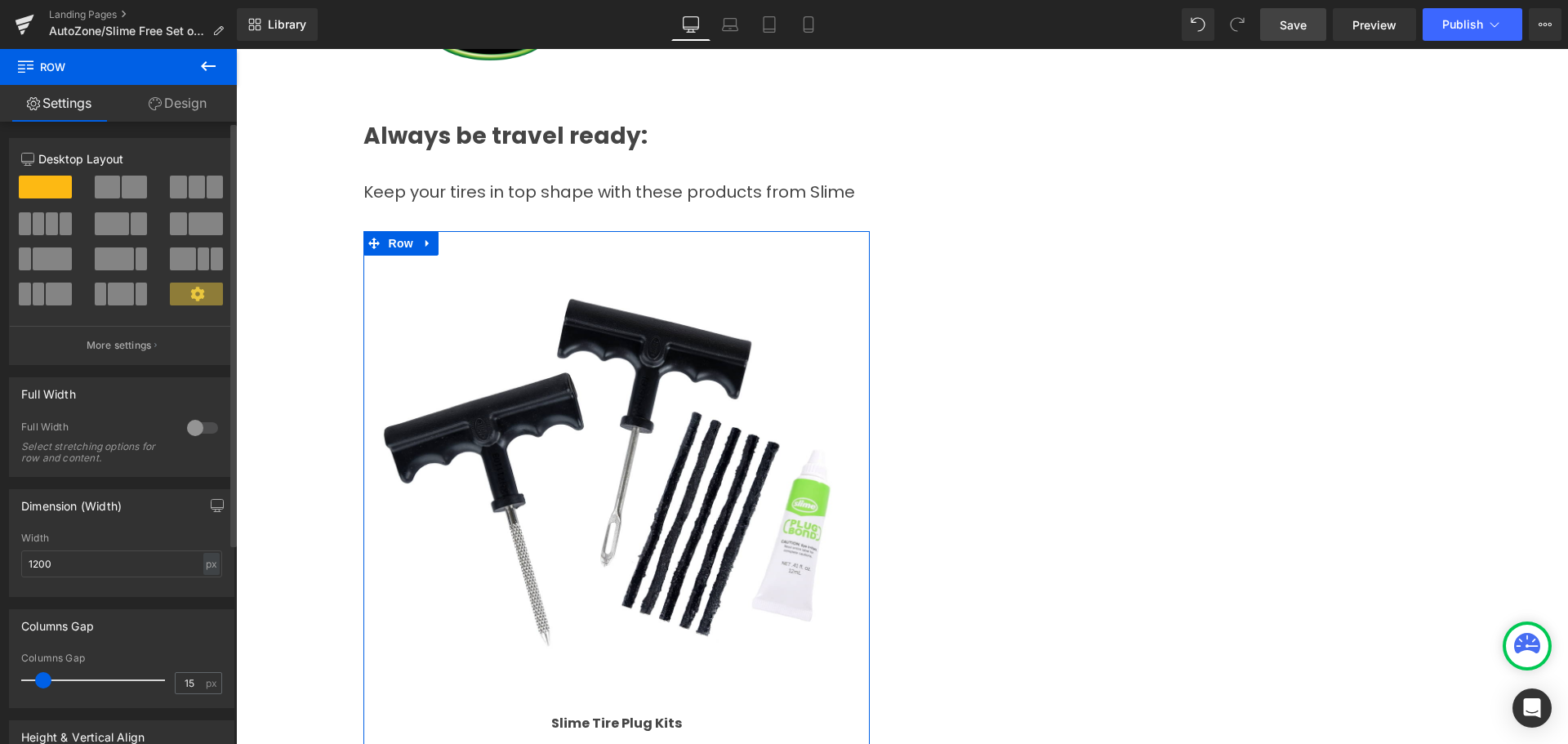
click at [181, 183] on span at bounding box center [178, 186] width 16 height 23
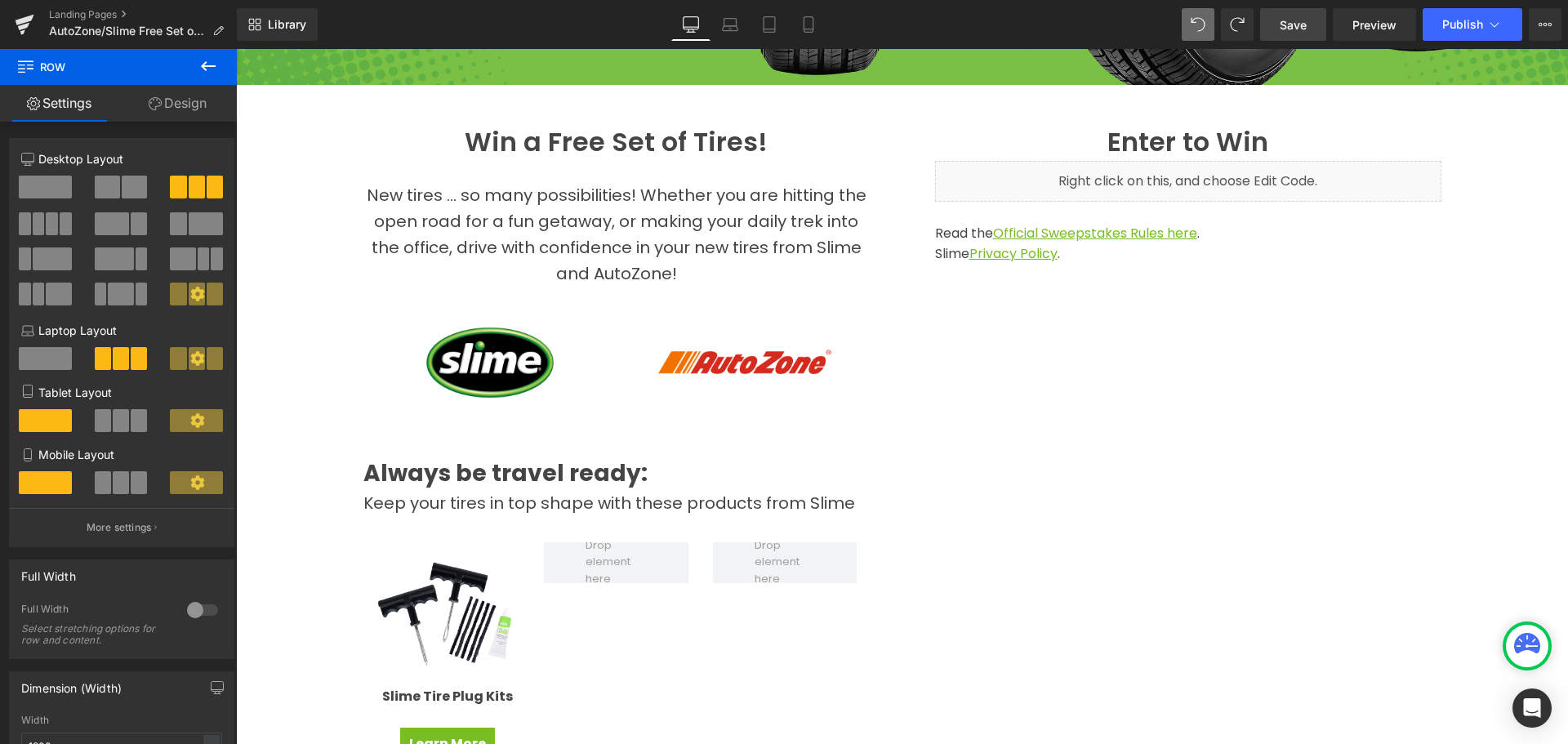
scroll to position [408, 0]
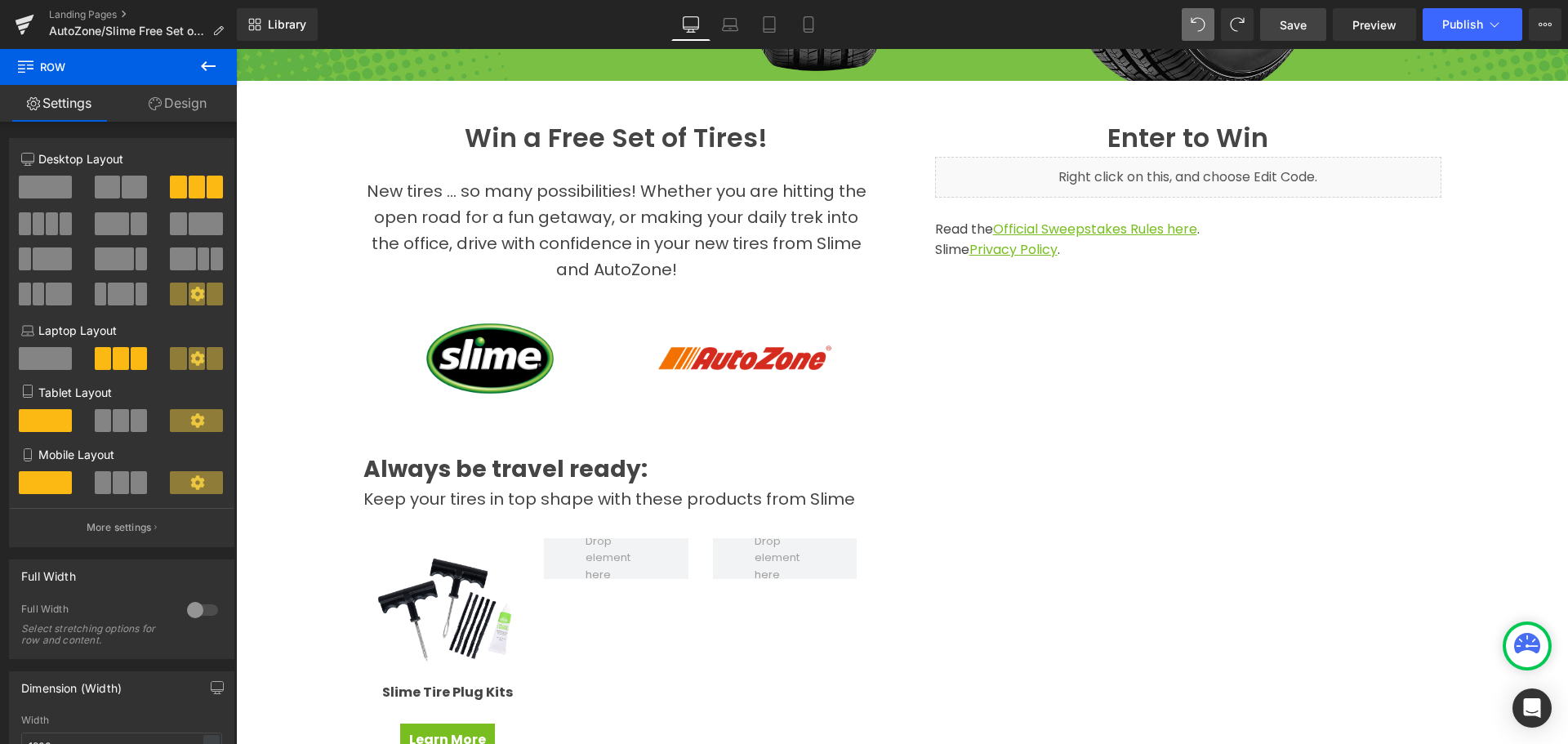
click at [643, 469] on h1 "Always be travel ready:" at bounding box center [616, 468] width 506 height 32
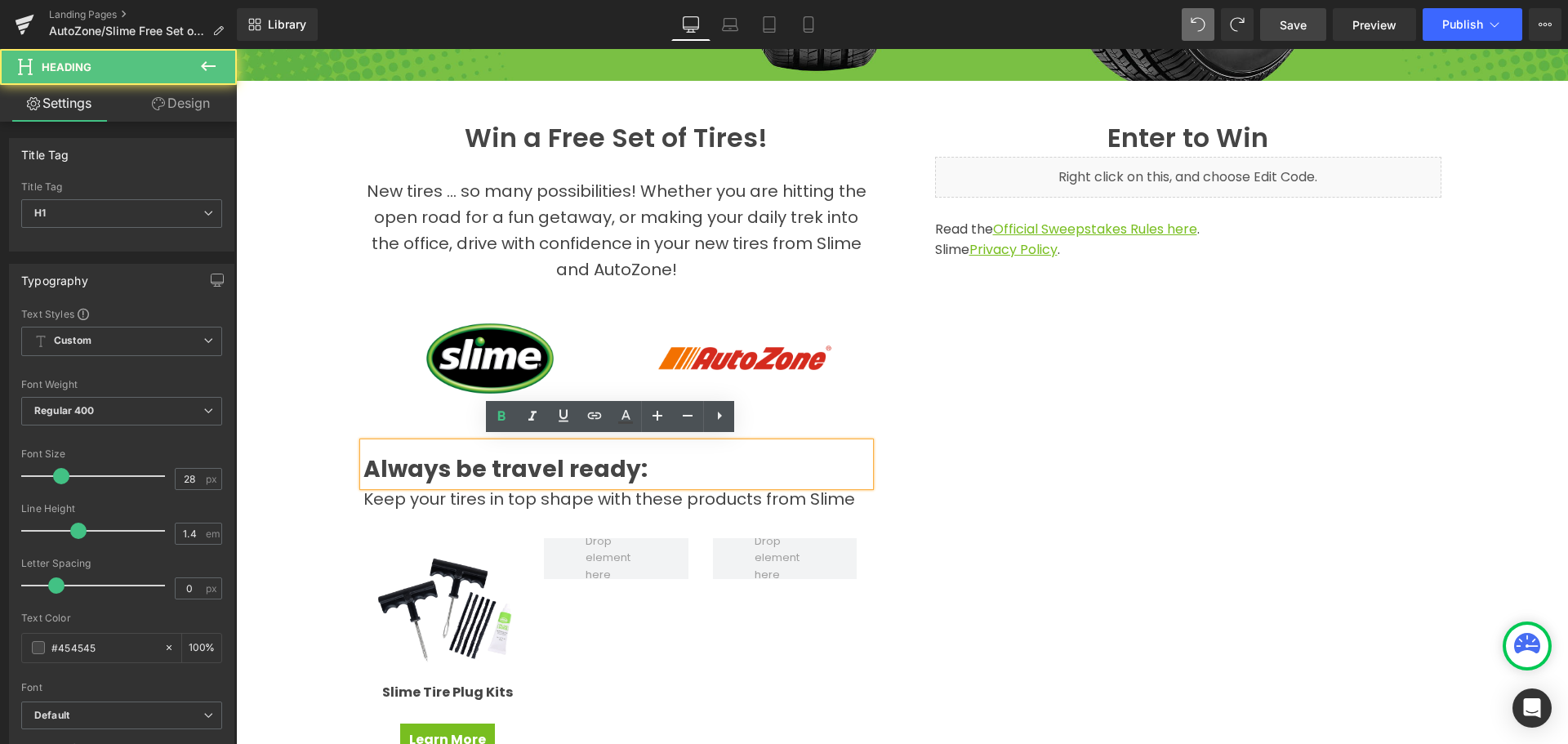
click at [236, 49] on div at bounding box center [236, 49] width 0 height 0
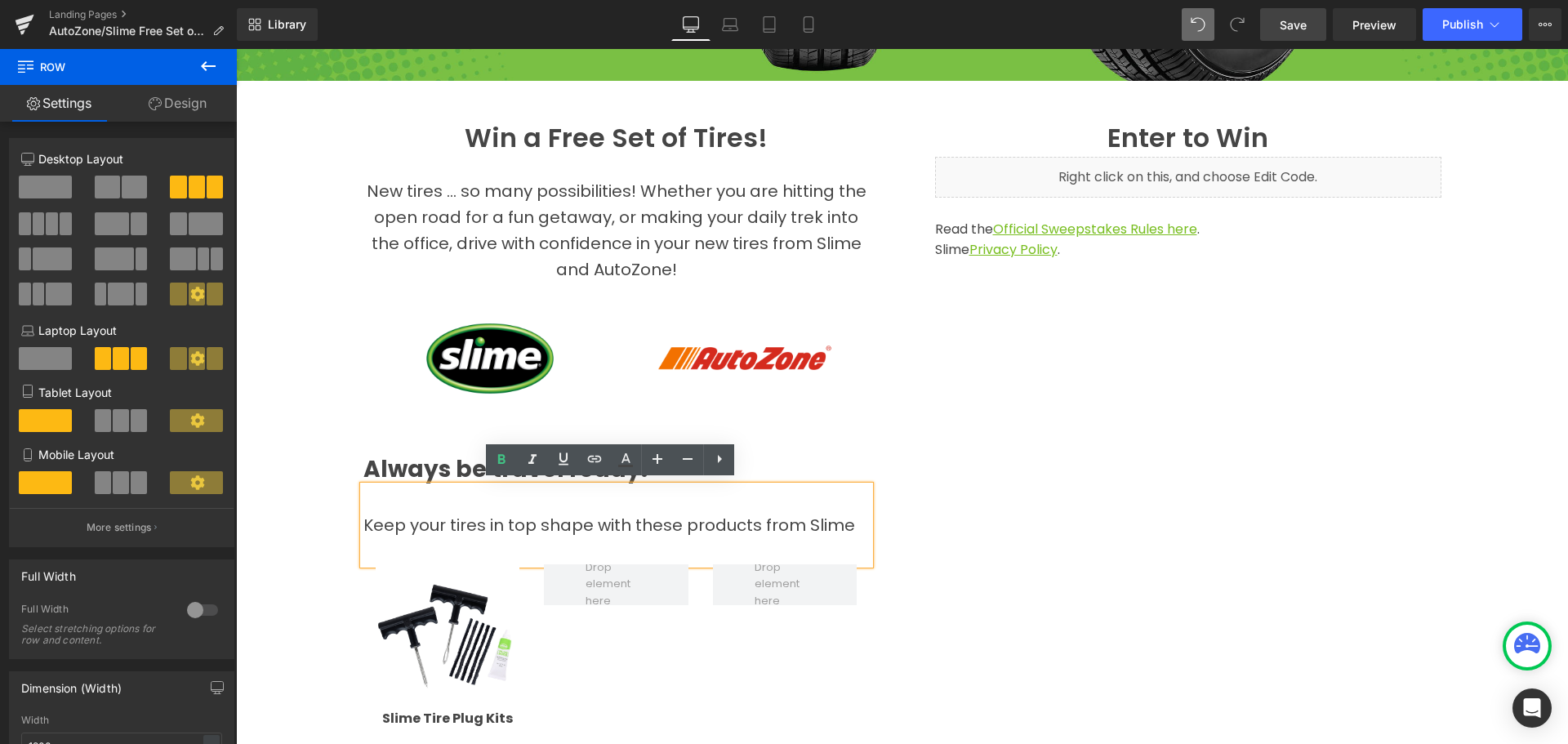
scroll to position [898, 0]
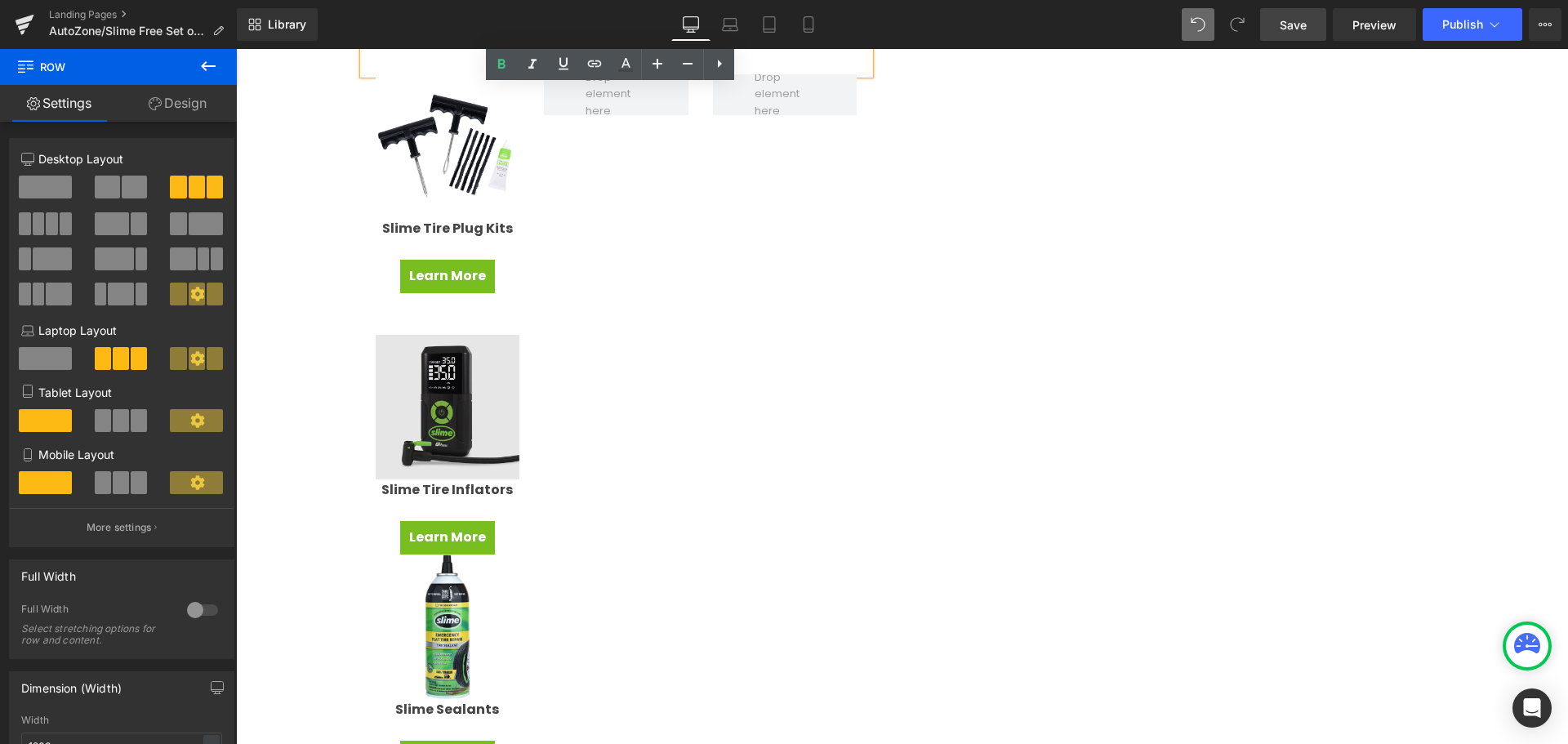
click at [430, 400] on div "Image" at bounding box center [447, 406] width 144 height 144
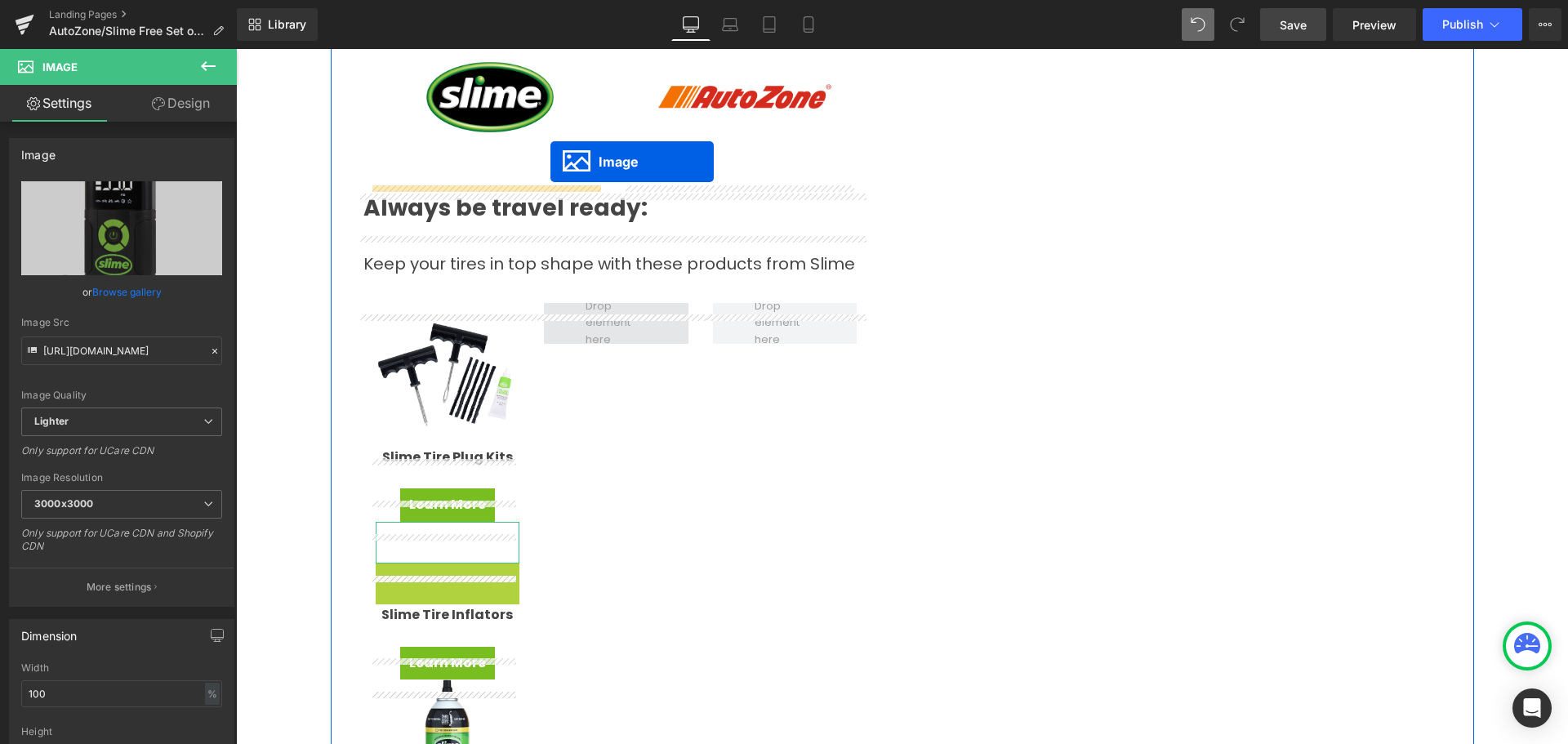
scroll to position [653, 0]
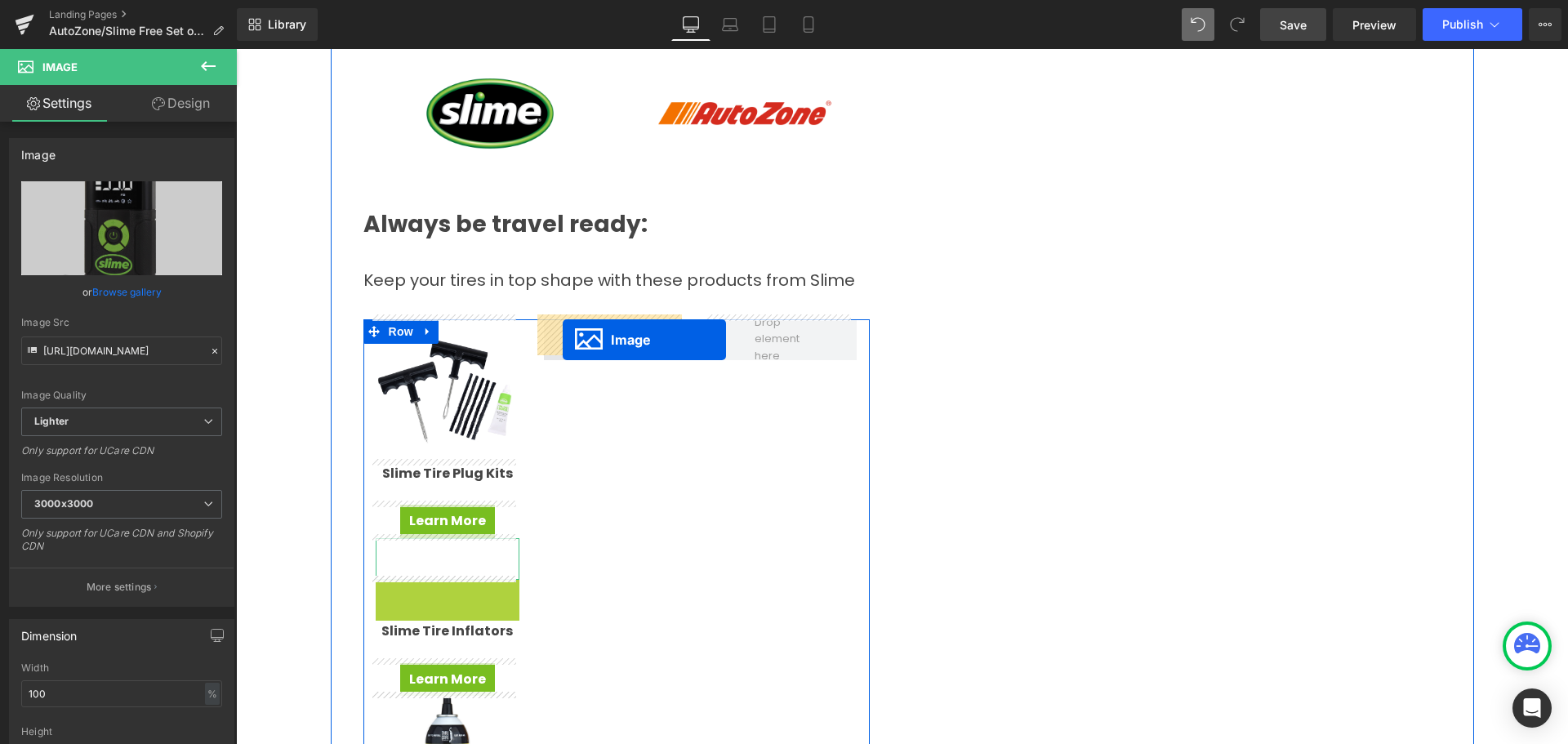
drag, startPoint x: 408, startPoint y: 404, endPoint x: 563, endPoint y: 339, distance: 168.1
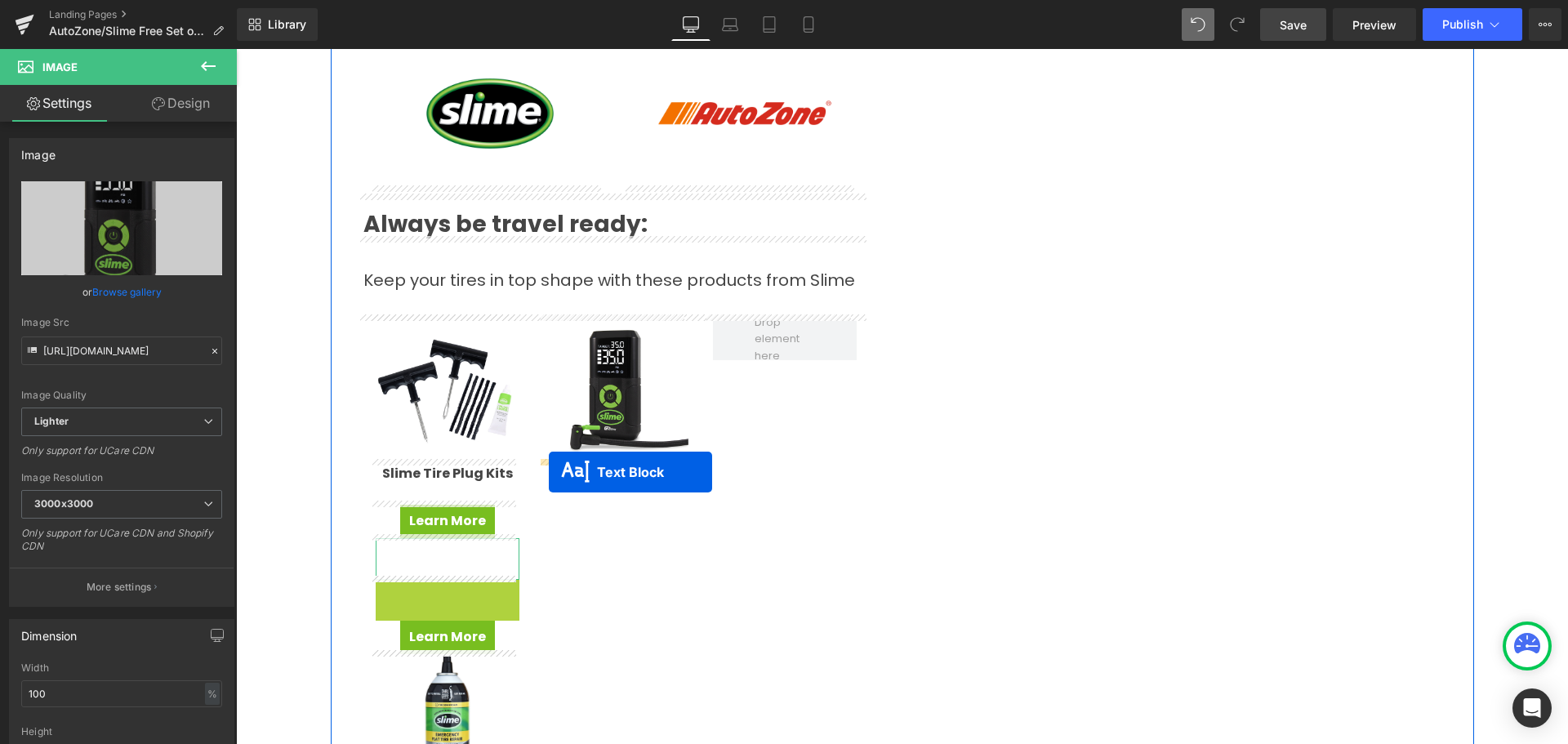
drag, startPoint x: 395, startPoint y: 594, endPoint x: 549, endPoint y: 472, distance: 196.5
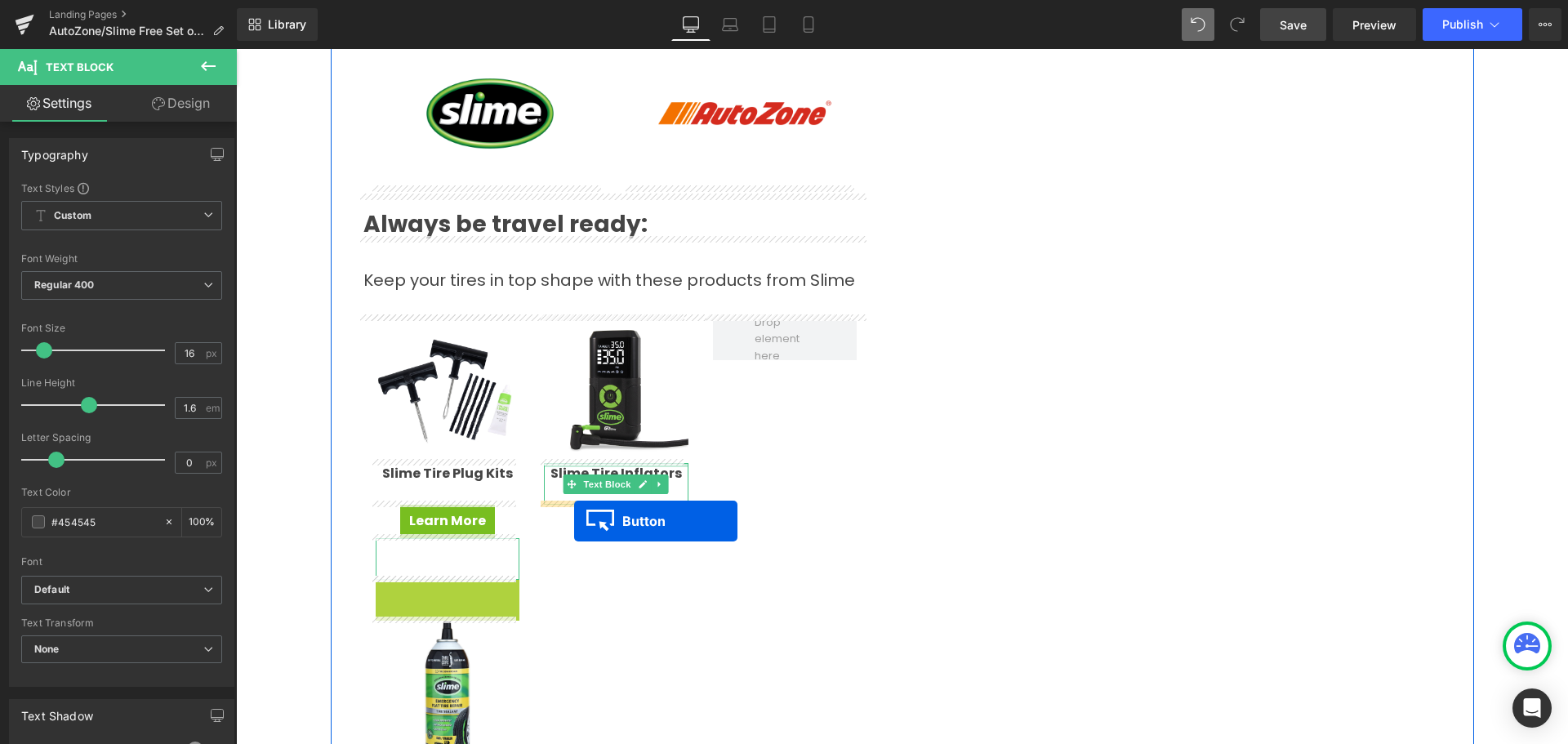
drag, startPoint x: 411, startPoint y: 592, endPoint x: 574, endPoint y: 521, distance: 177.8
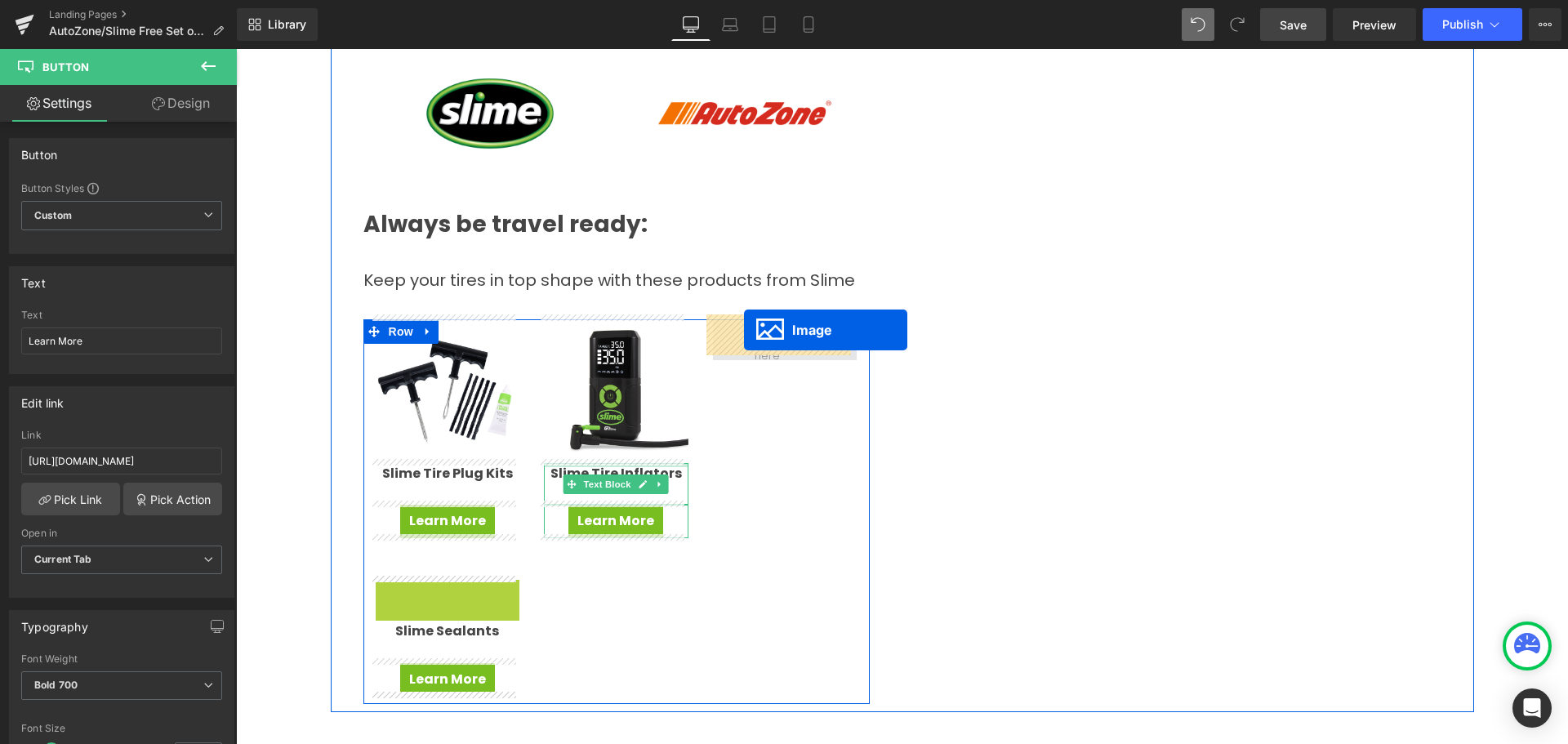
drag, startPoint x: 415, startPoint y: 648, endPoint x: 742, endPoint y: 330, distance: 456.1
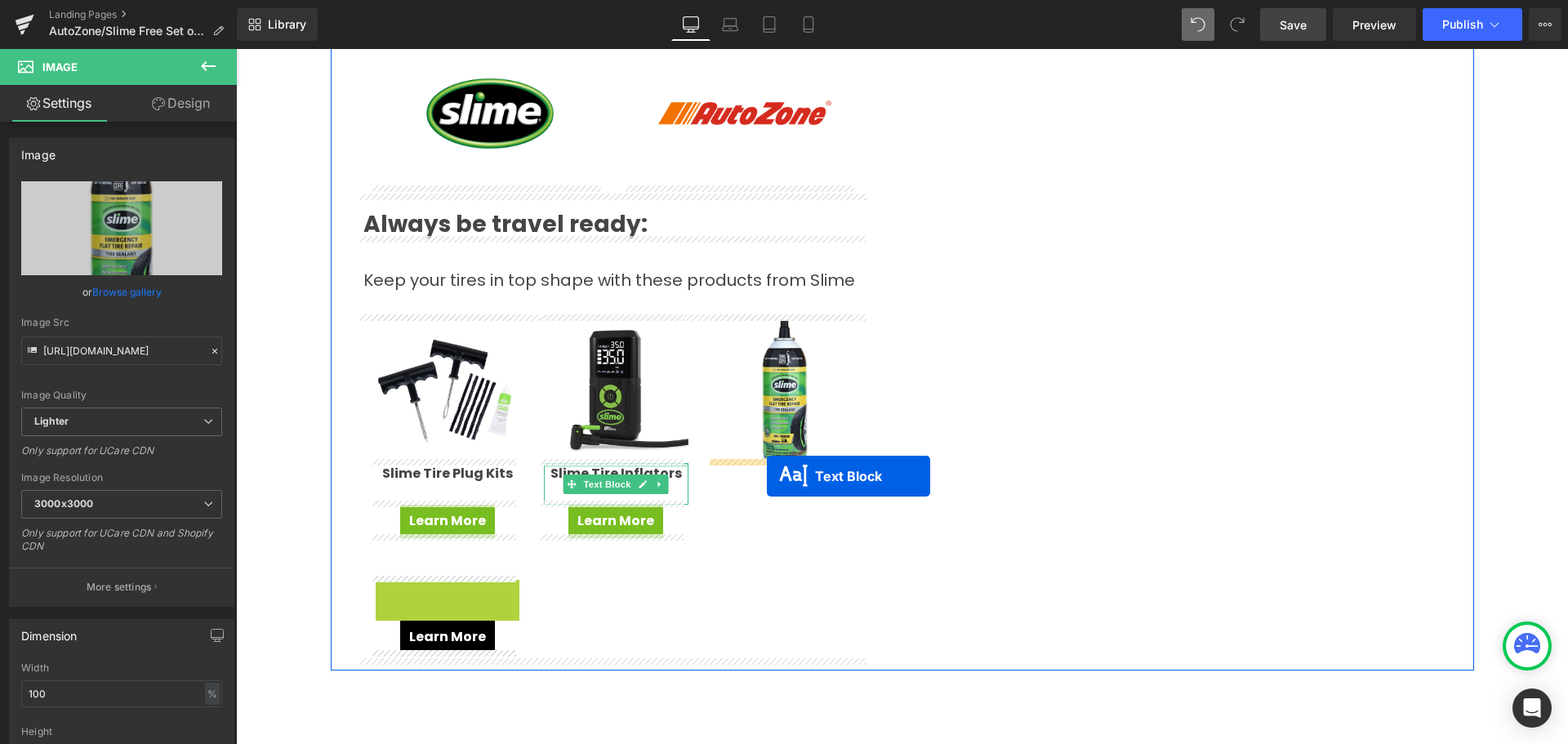
drag, startPoint x: 395, startPoint y: 596, endPoint x: 452, endPoint y: 607, distance: 58.1
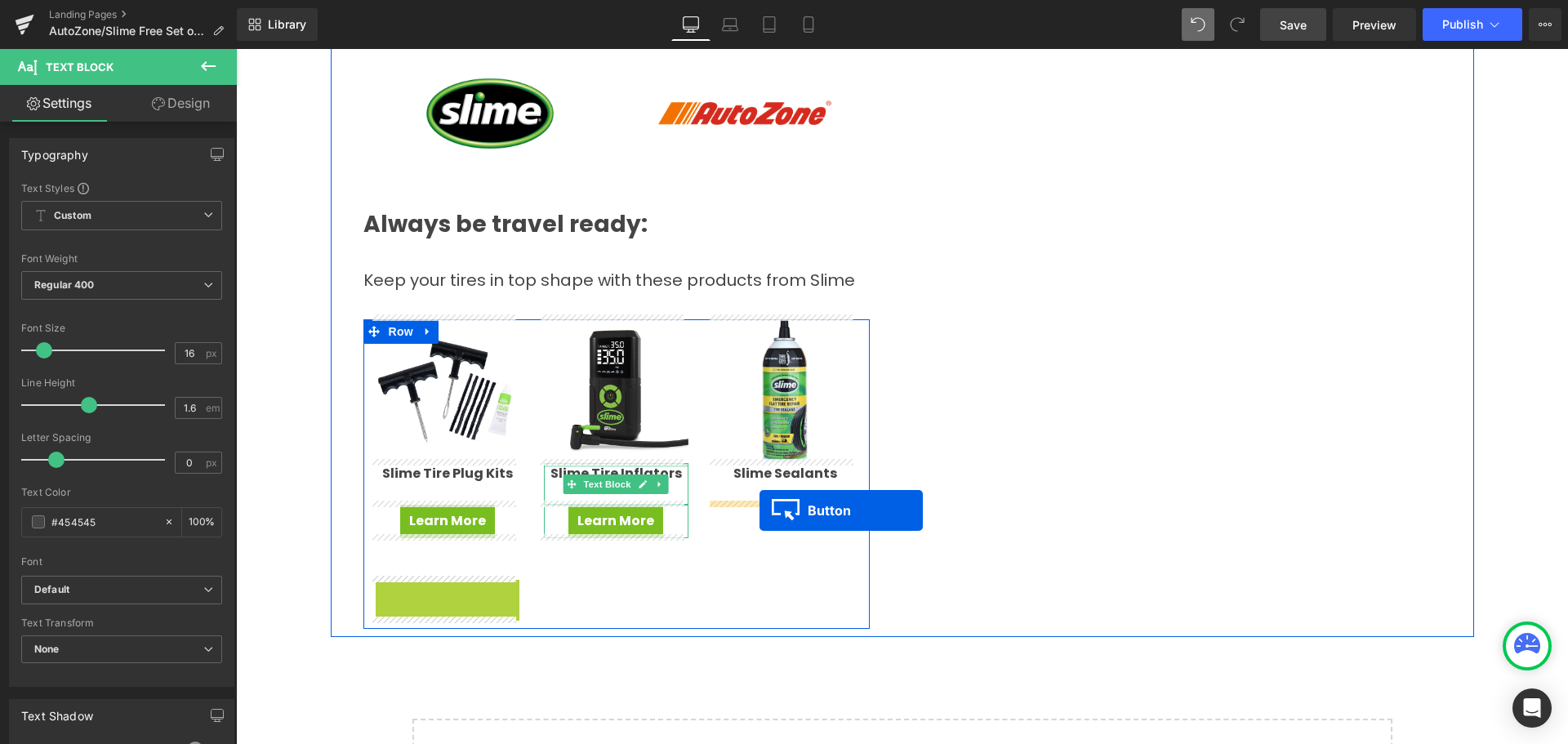
drag, startPoint x: 414, startPoint y: 592, endPoint x: 1018, endPoint y: 514, distance: 609.0
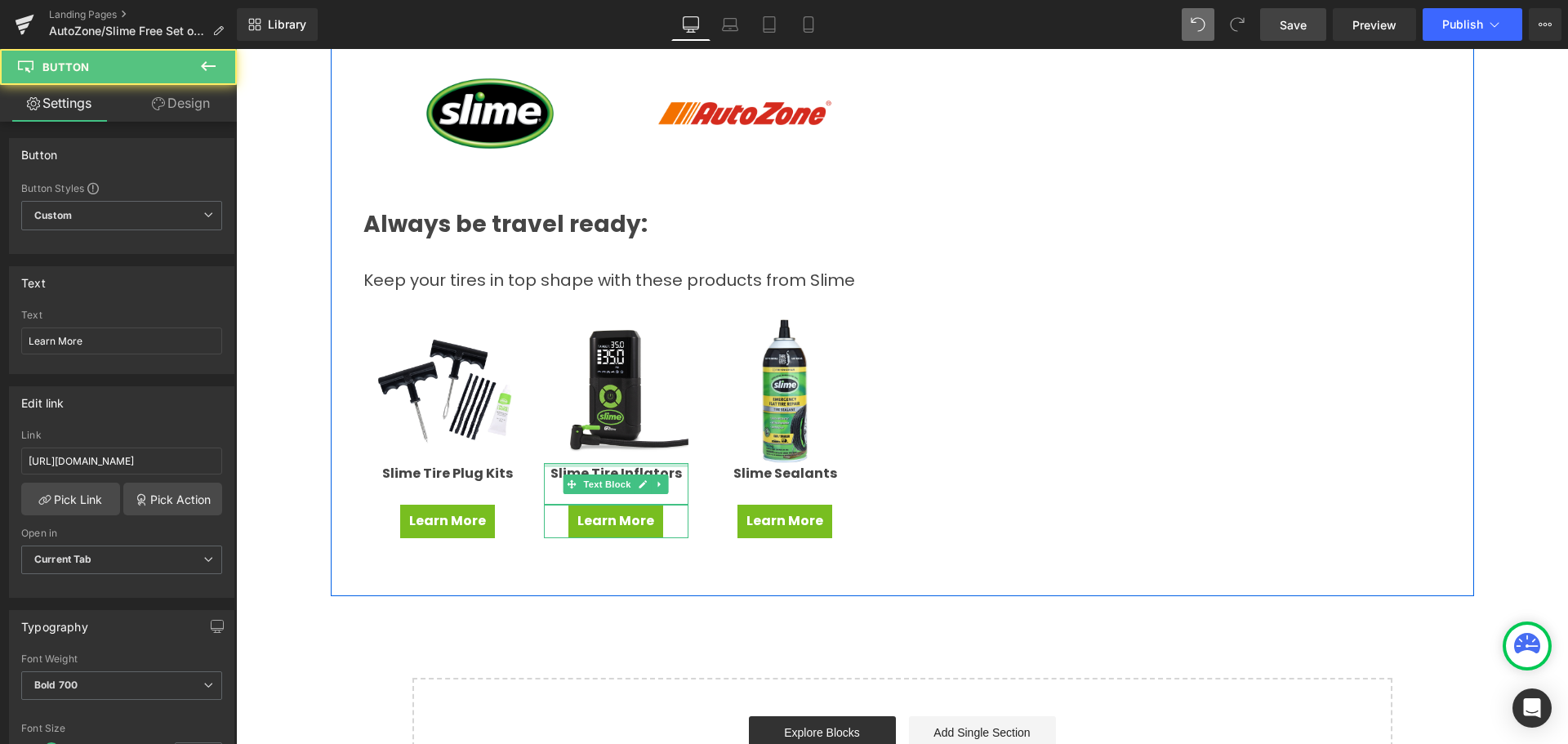
click at [1088, 580] on div "Win a Free Set of Tires! Heading New tires ... so many possibilities! Whether y…" at bounding box center [902, 216] width 1143 height 760
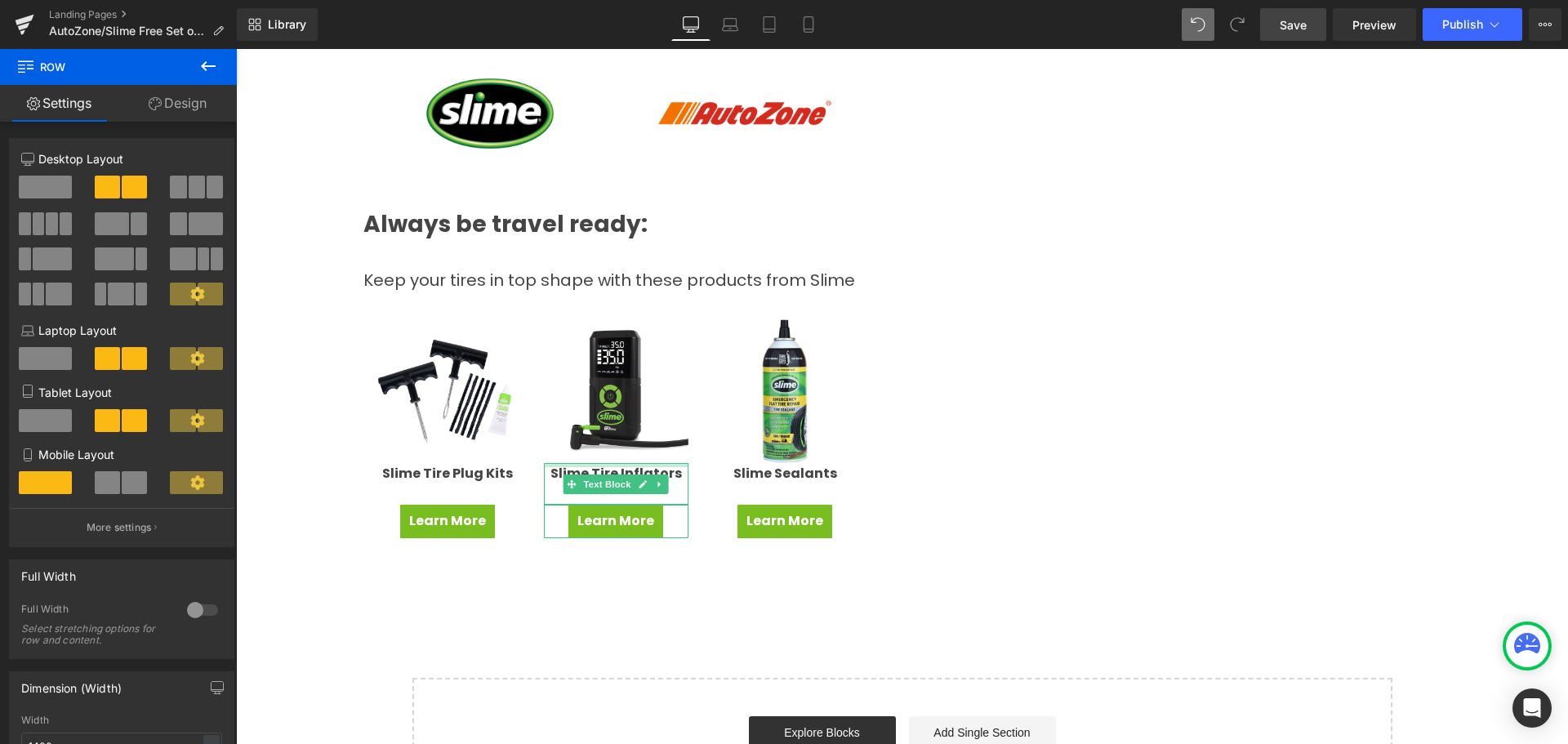
click at [390, 645] on div "Hero Banner Win a Free Set of Tires! Heading New tires ... so many possibilitie…" at bounding box center [902, 103] width 1332 height 1415
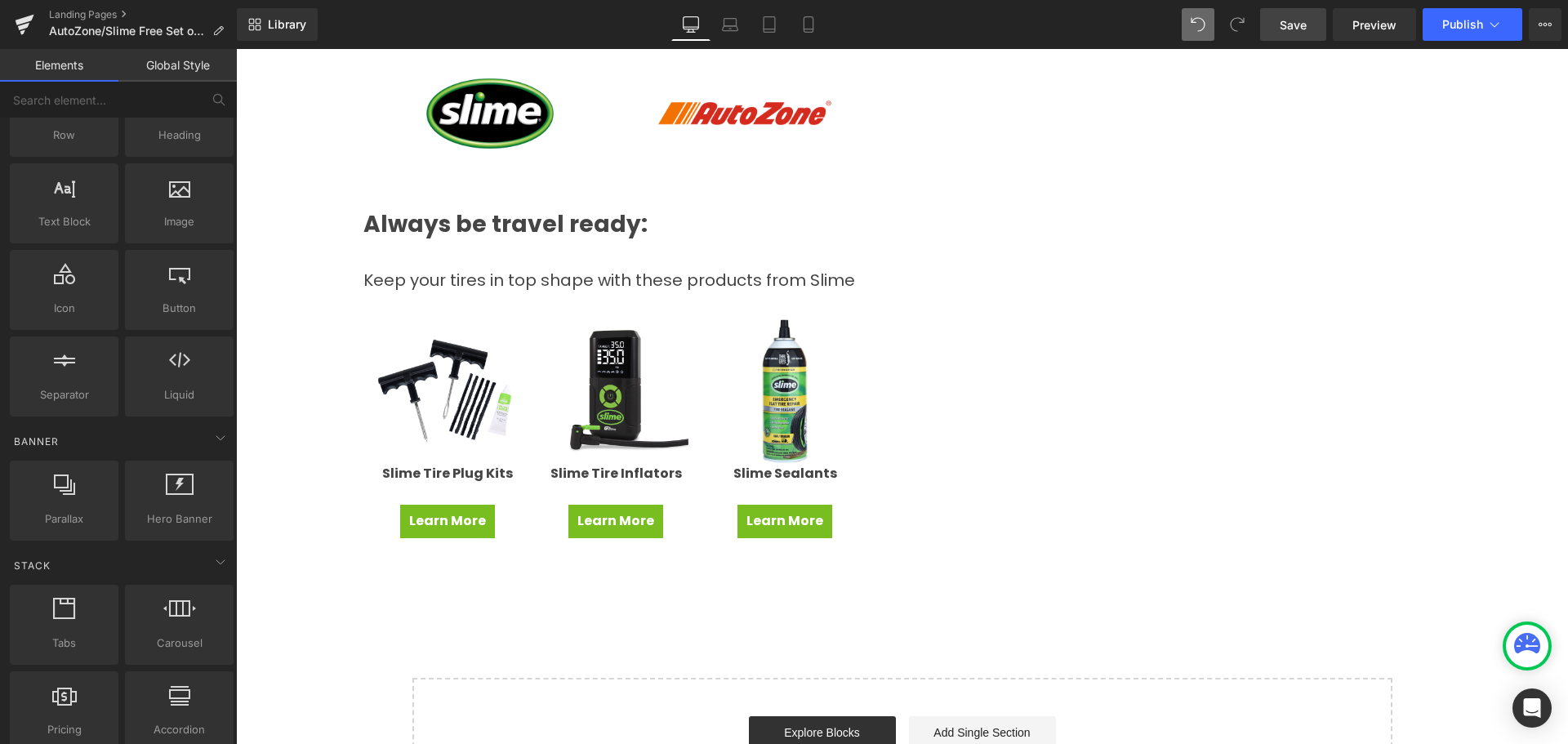
click at [638, 633] on div "Hero Banner Win a Free Set of Tires! Heading New tires ... so many possibilitie…" at bounding box center [902, 103] width 1332 height 1415
click at [714, 689] on div "Start building your page Explore Blocks Add Single Section or Drag & Drop eleme…" at bounding box center [902, 745] width 976 height 131
click at [964, 730] on link "Add Single Section" at bounding box center [982, 732] width 147 height 33
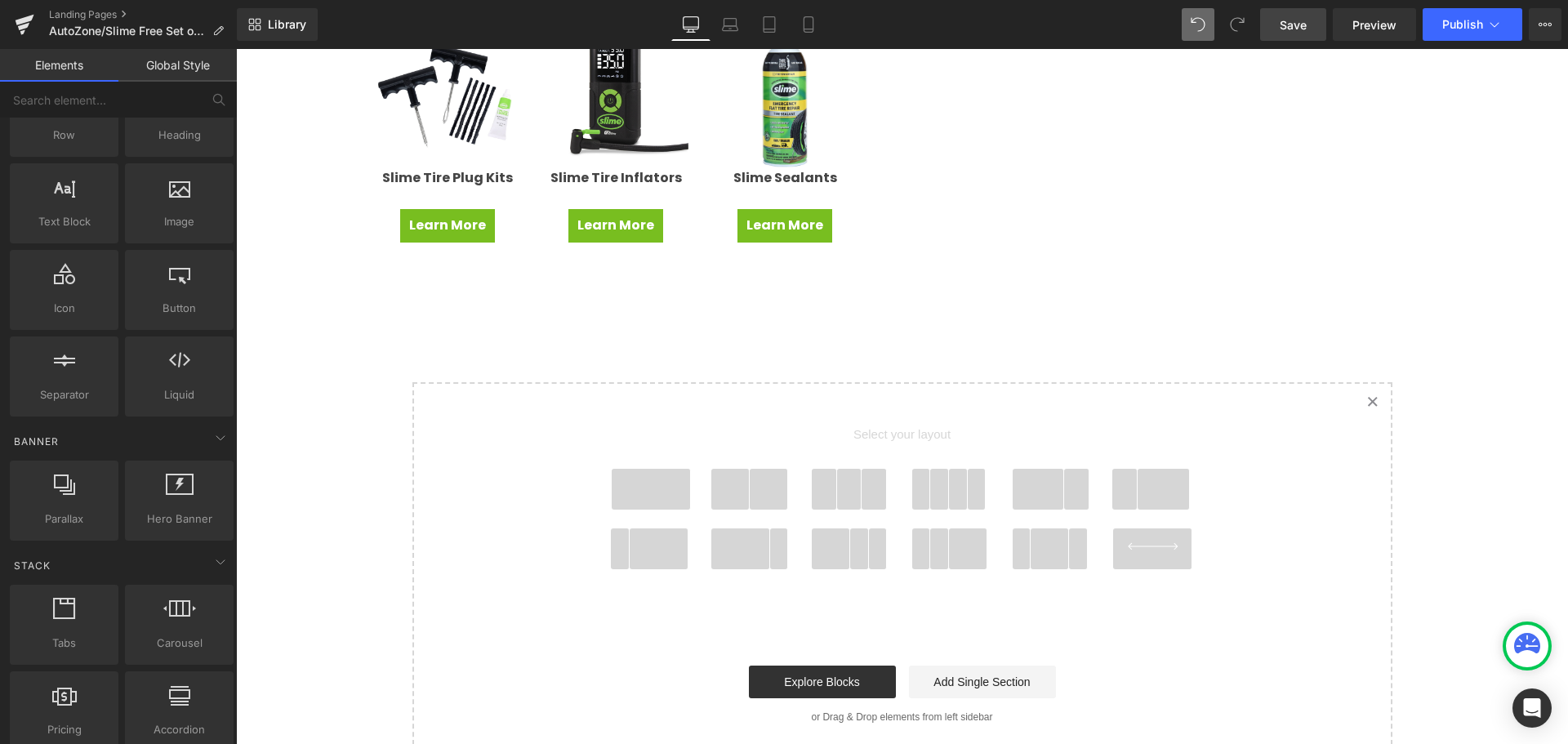
scroll to position [980, 0]
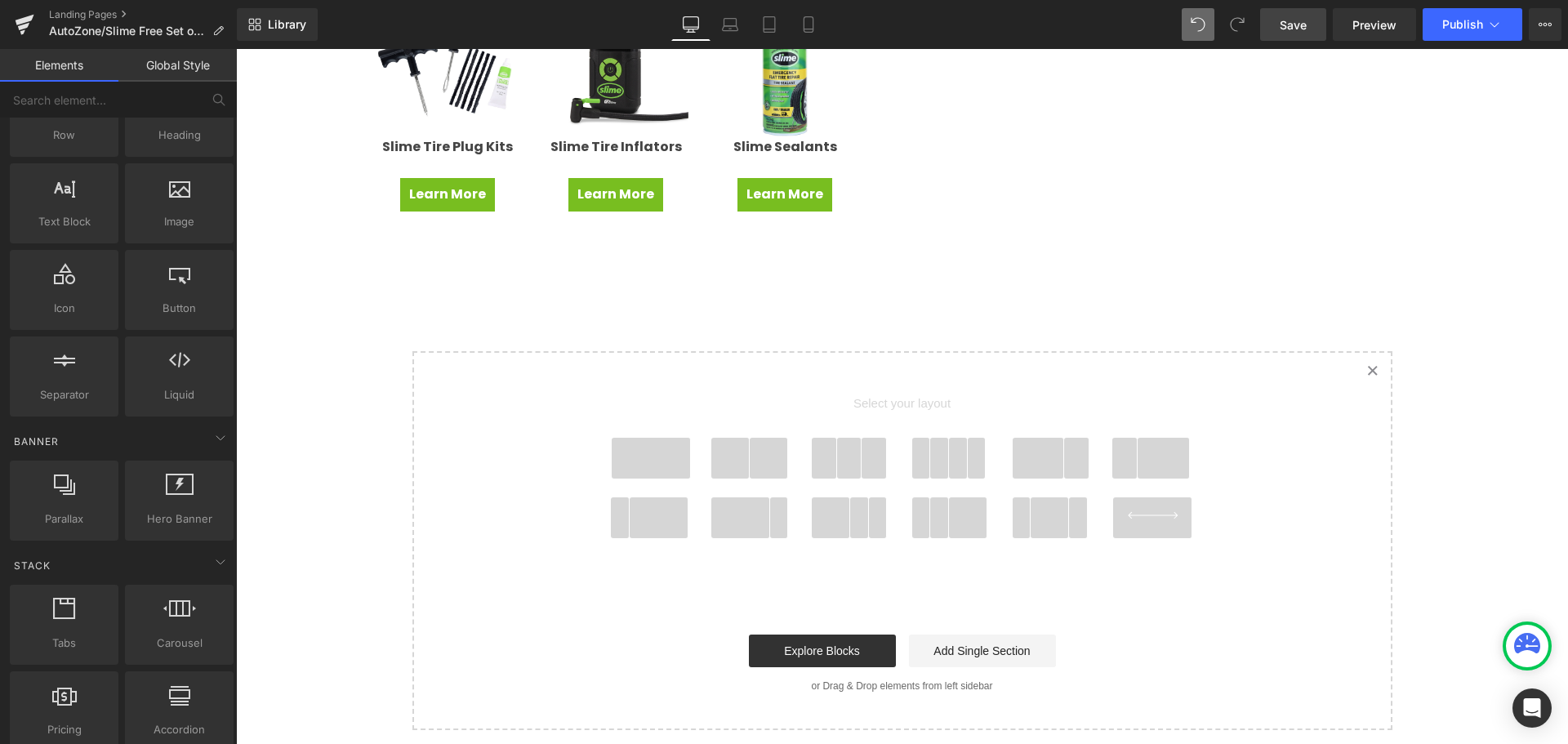
drag, startPoint x: 633, startPoint y: 460, endPoint x: 664, endPoint y: 476, distance: 34.9
click at [636, 466] on span at bounding box center [651, 457] width 78 height 41
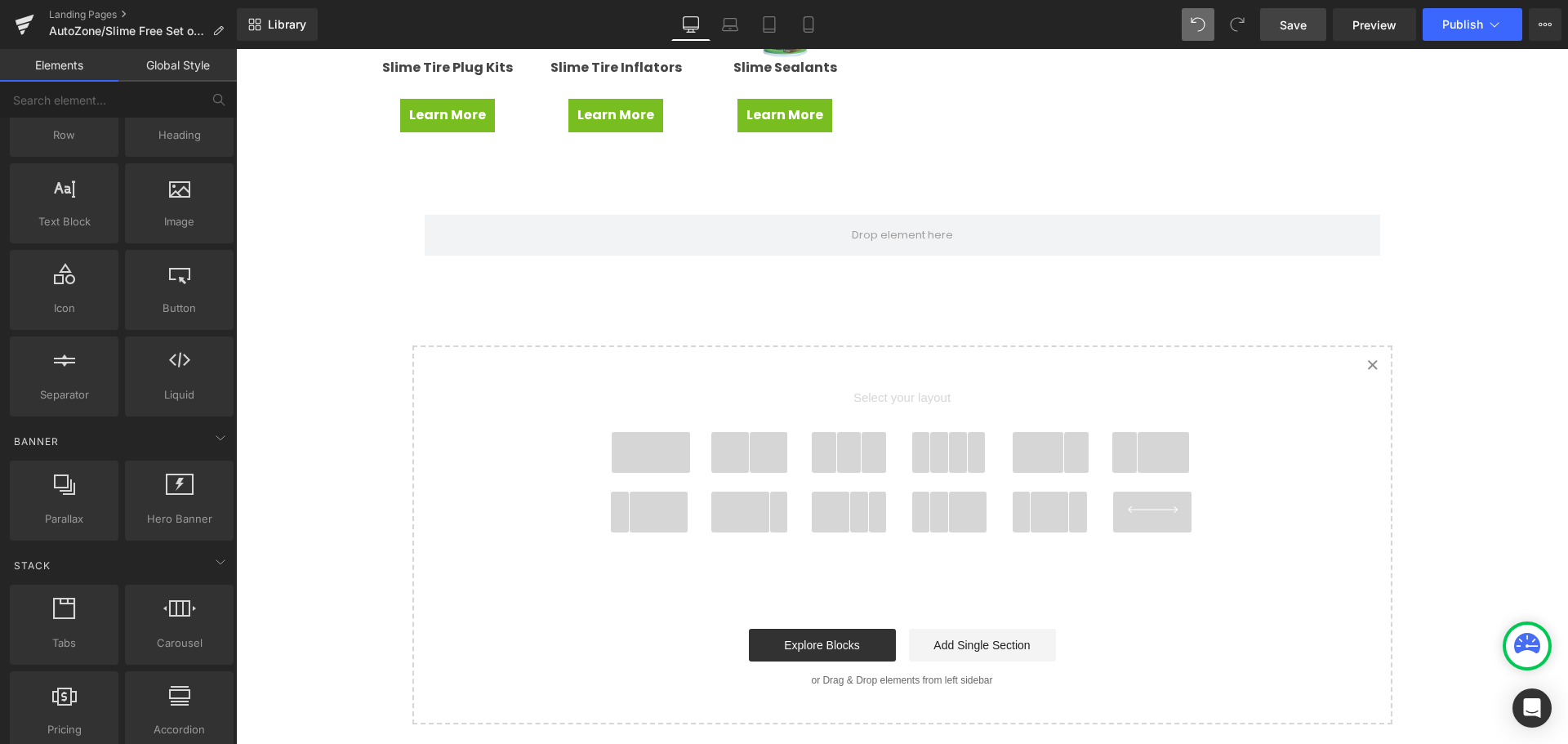
scroll to position [1060, 0]
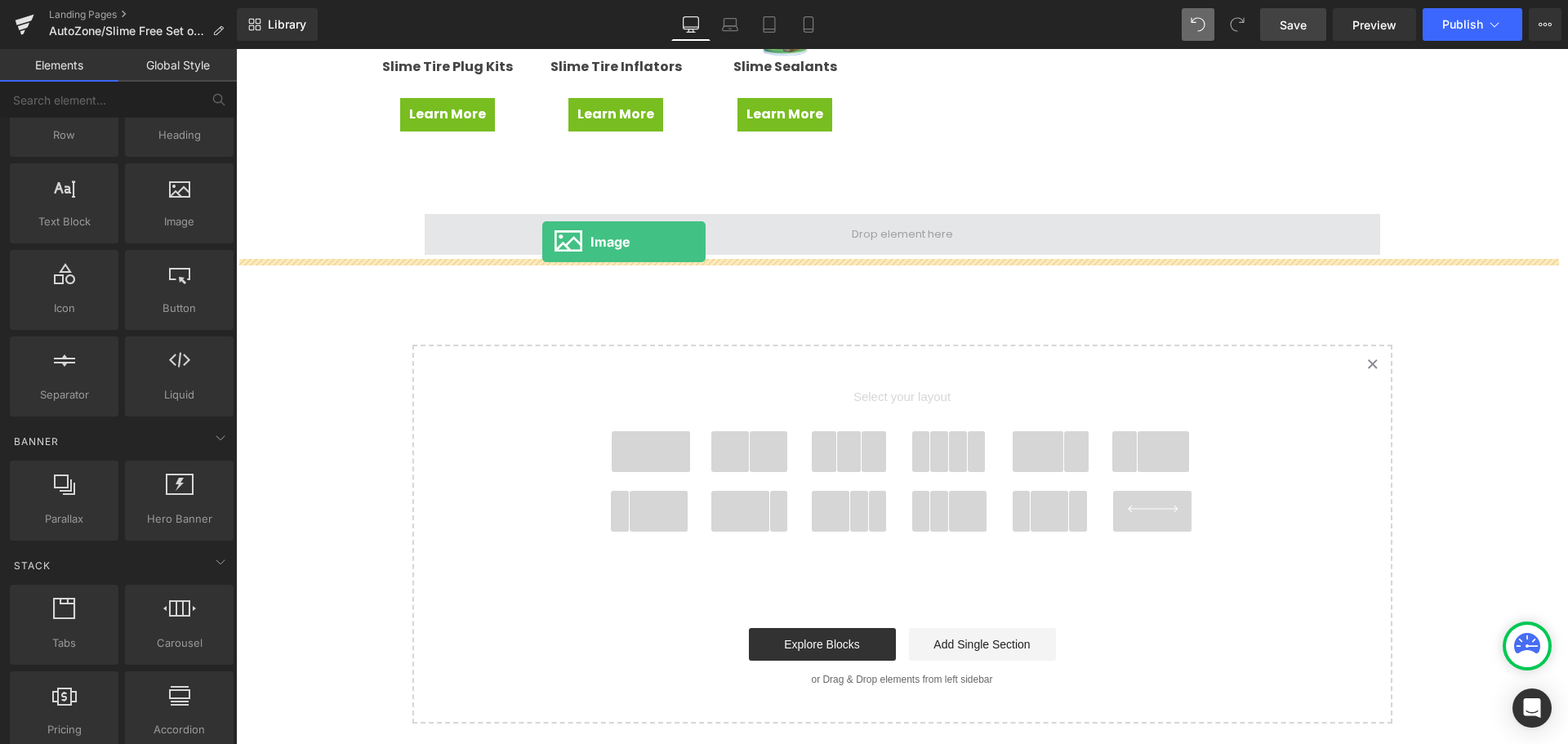
drag, startPoint x: 420, startPoint y: 269, endPoint x: 542, endPoint y: 241, distance: 125.2
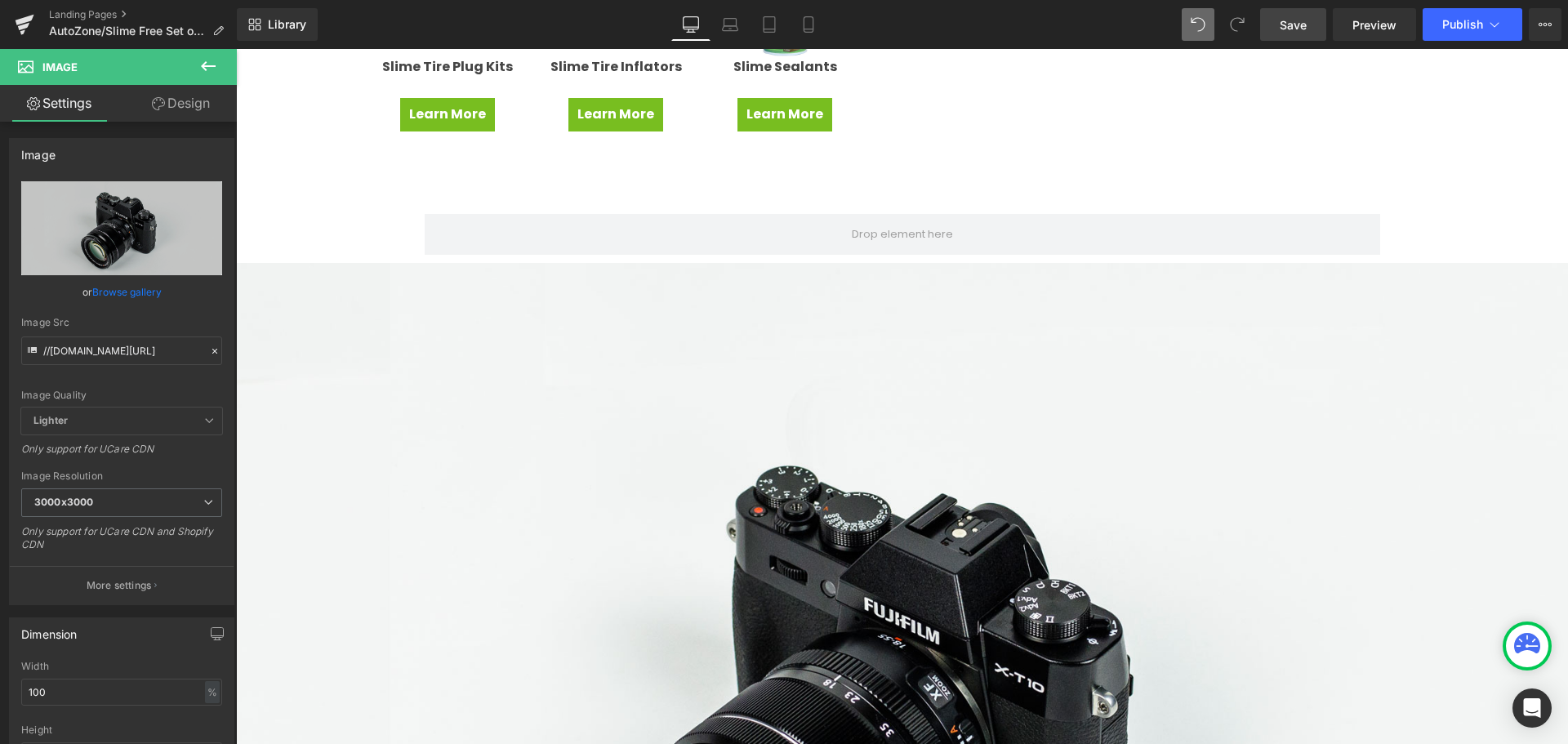
click at [1294, 24] on span "Save" at bounding box center [1293, 24] width 27 height 17
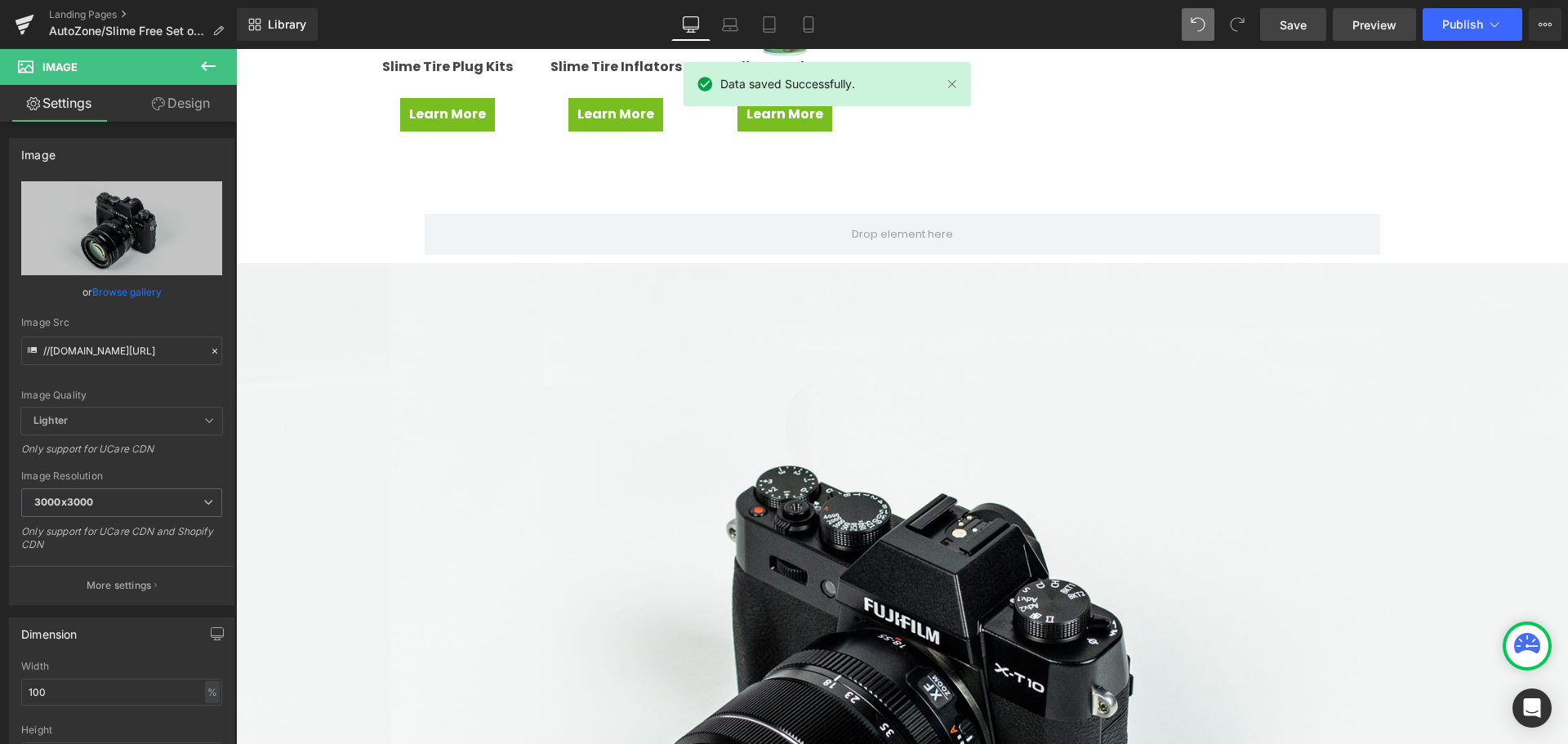
click at [1364, 19] on span "Preview" at bounding box center [1374, 24] width 44 height 17
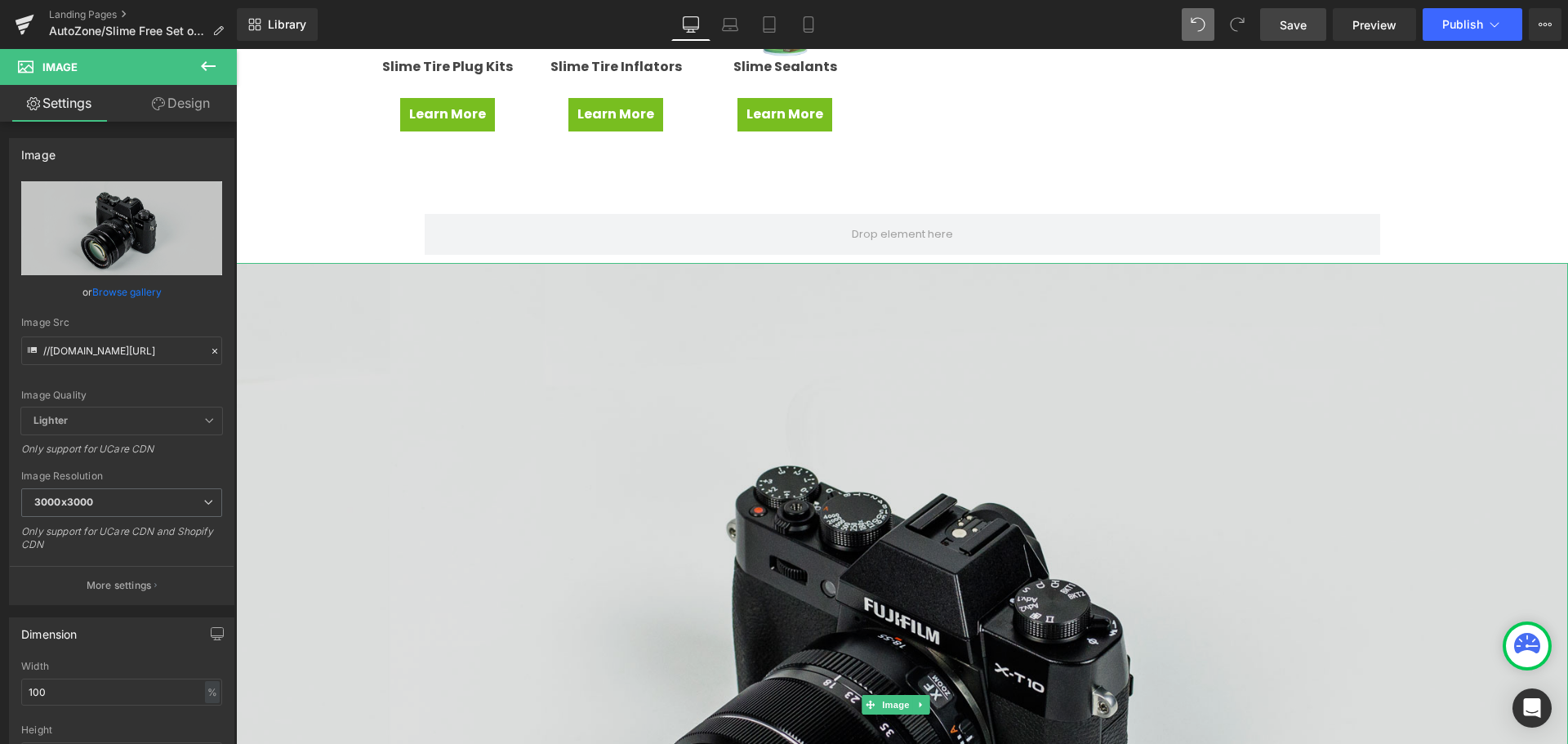
click at [918, 396] on img at bounding box center [902, 704] width 1332 height 883
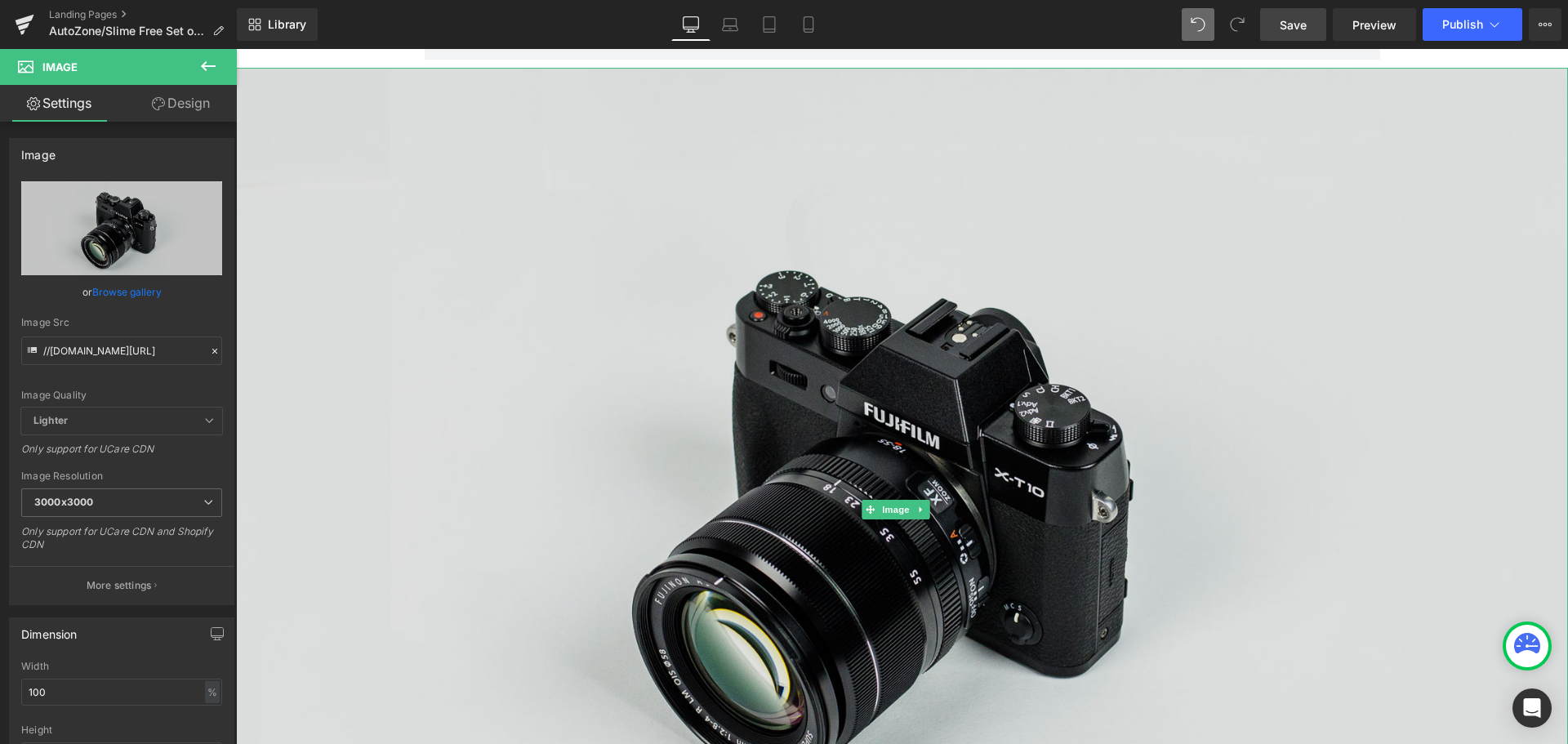
scroll to position [978, 0]
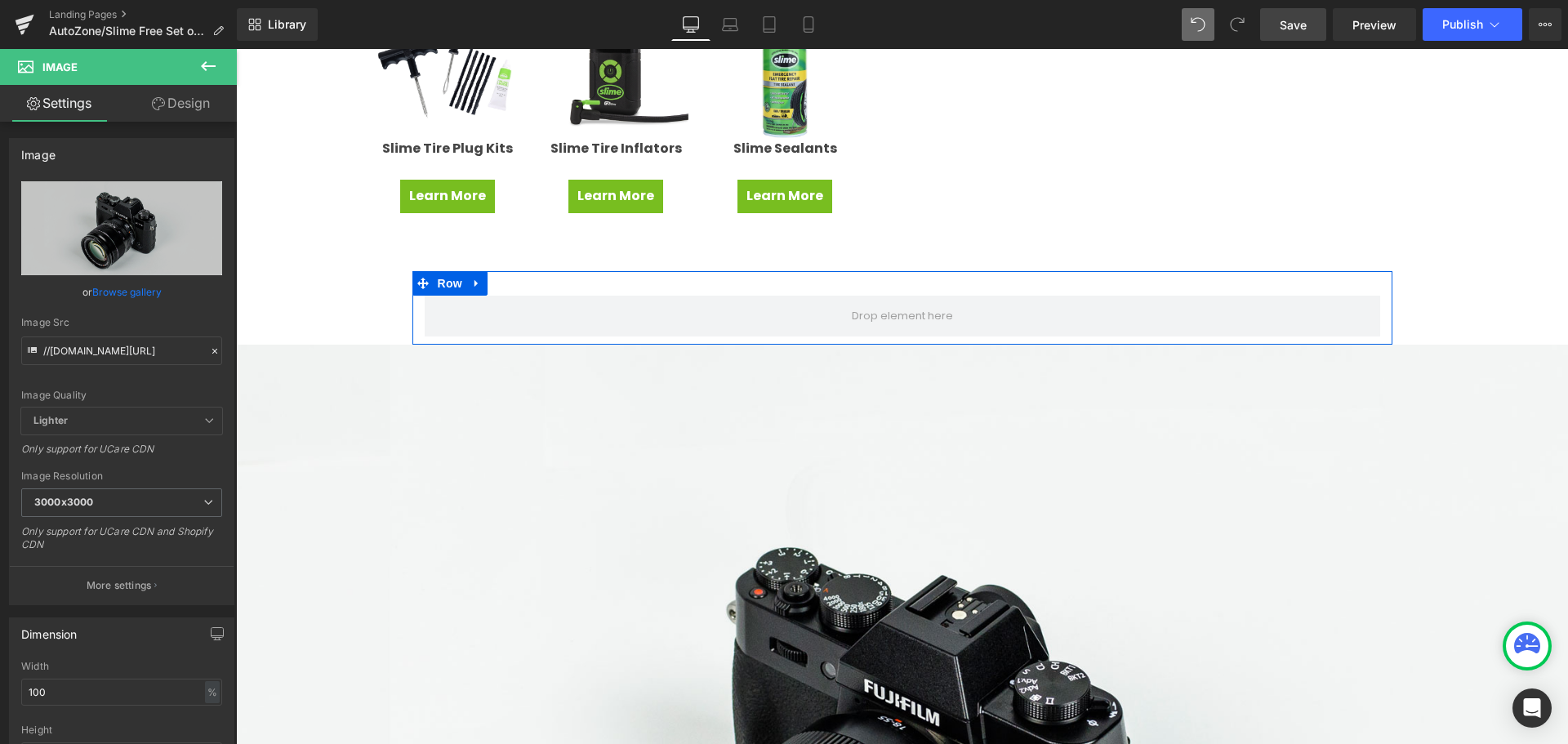
click at [471, 283] on icon at bounding box center [476, 283] width 12 height 12
click at [514, 279] on icon at bounding box center [519, 283] width 12 height 12
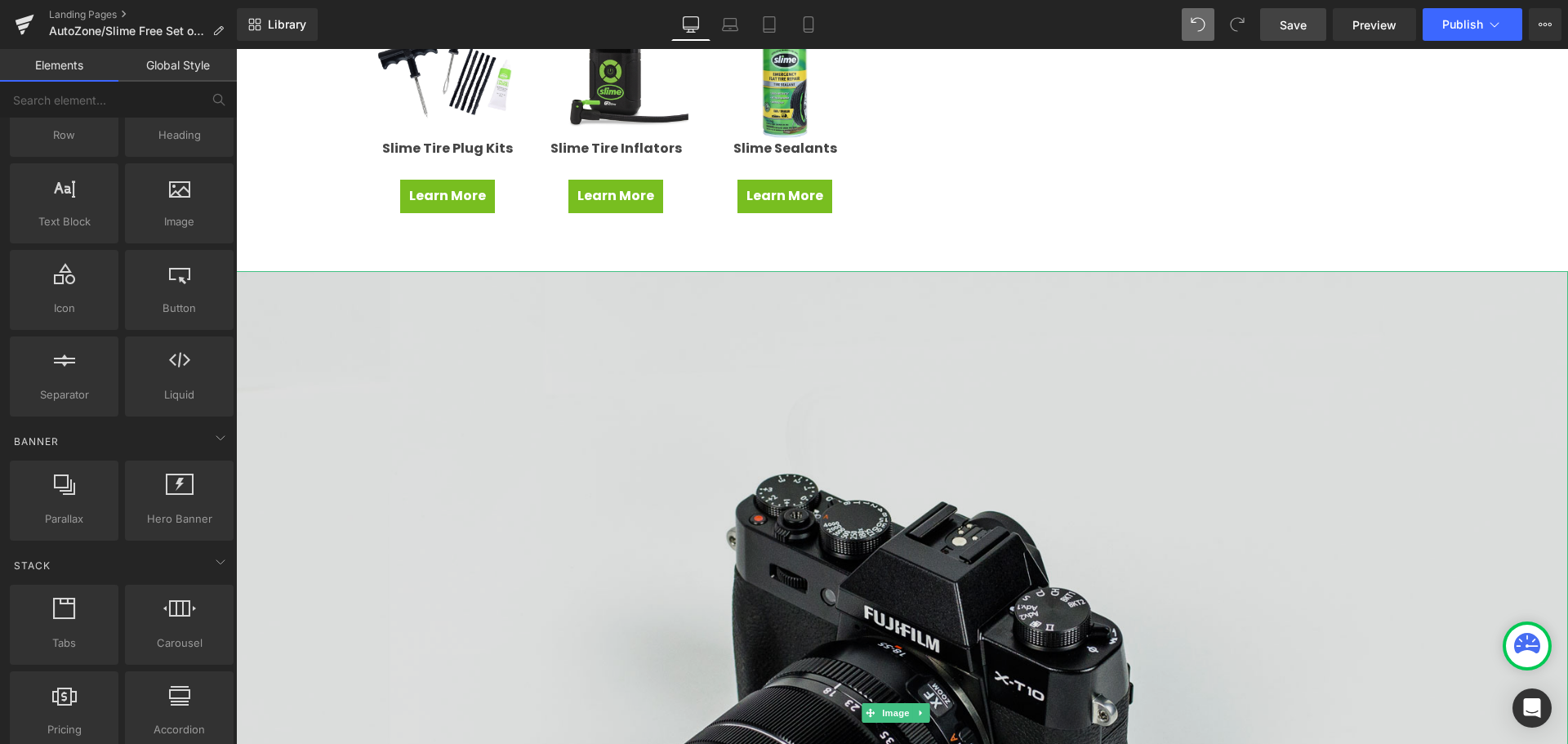
click at [446, 363] on img at bounding box center [902, 712] width 1332 height 883
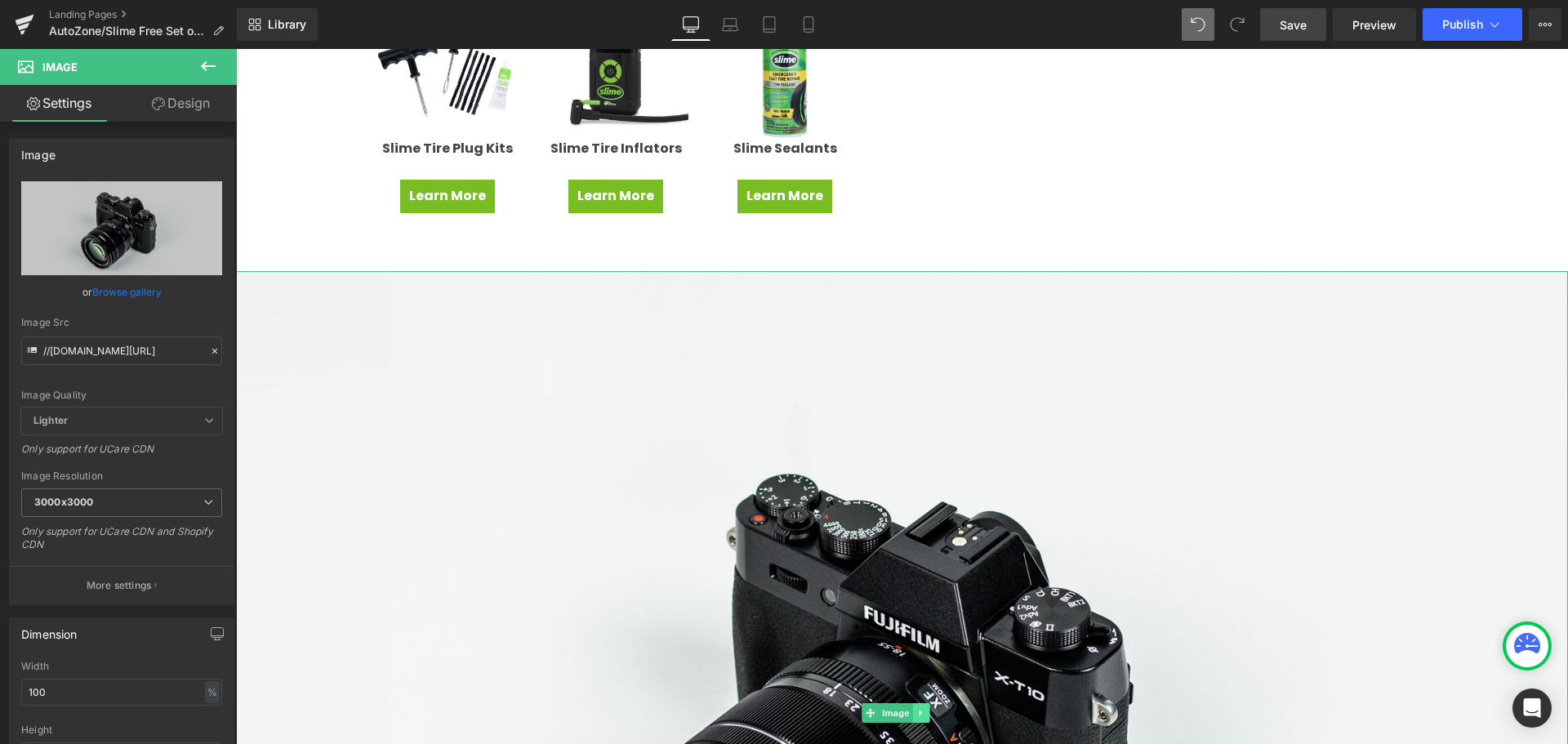
click at [924, 708] on icon at bounding box center [921, 712] width 9 height 10
click at [926, 708] on icon at bounding box center [929, 712] width 9 height 9
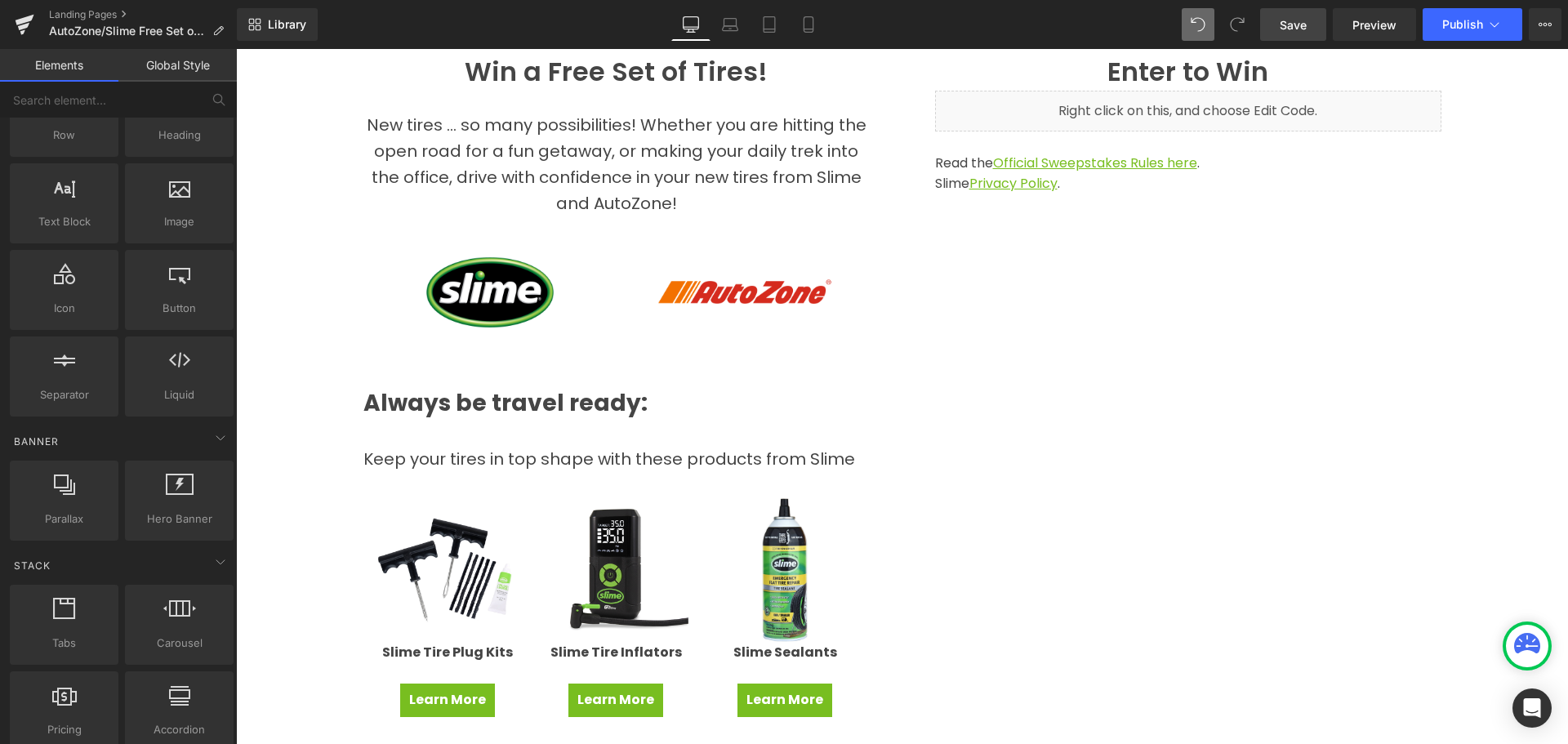
scroll to position [0, 0]
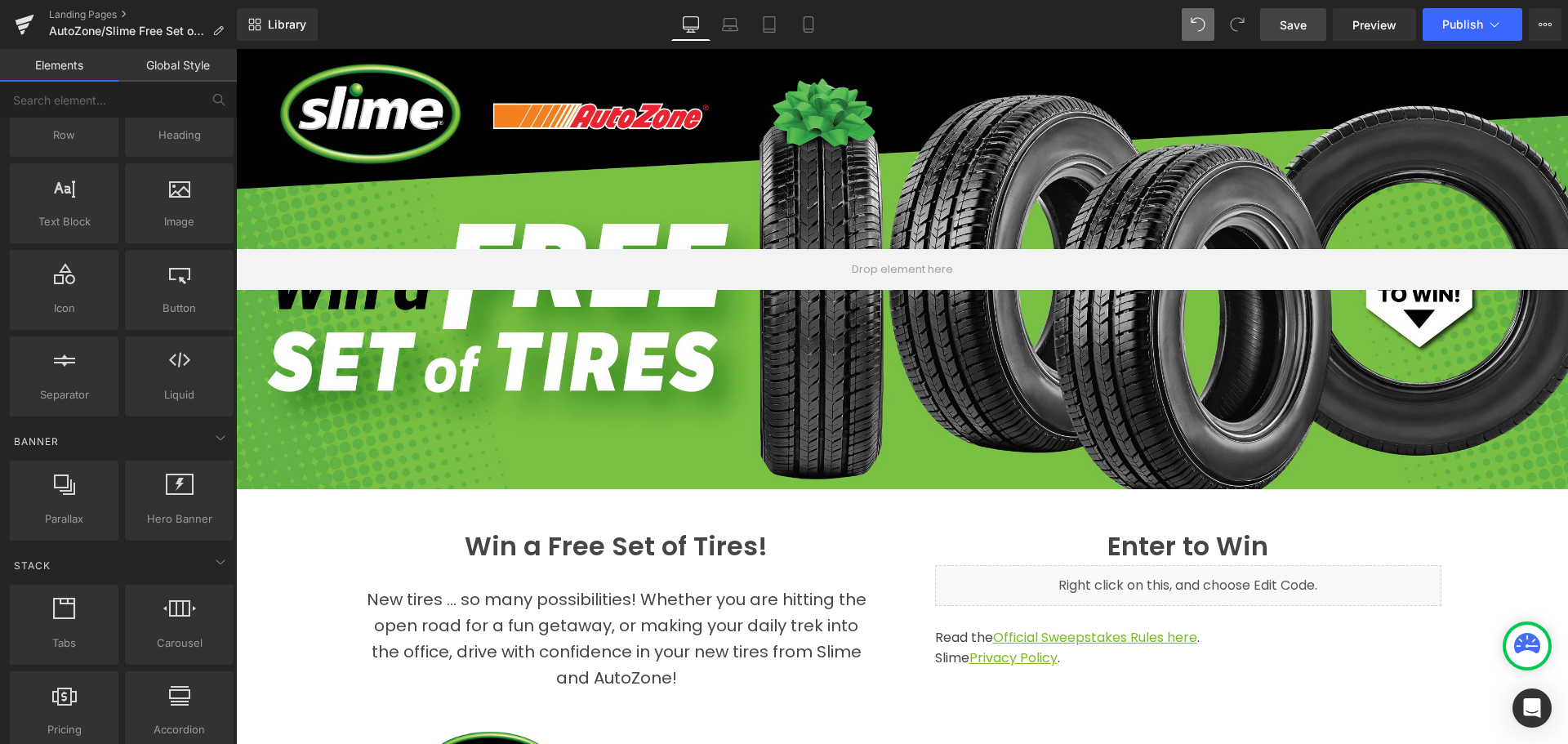
click at [1294, 22] on span "Save" at bounding box center [1293, 24] width 27 height 17
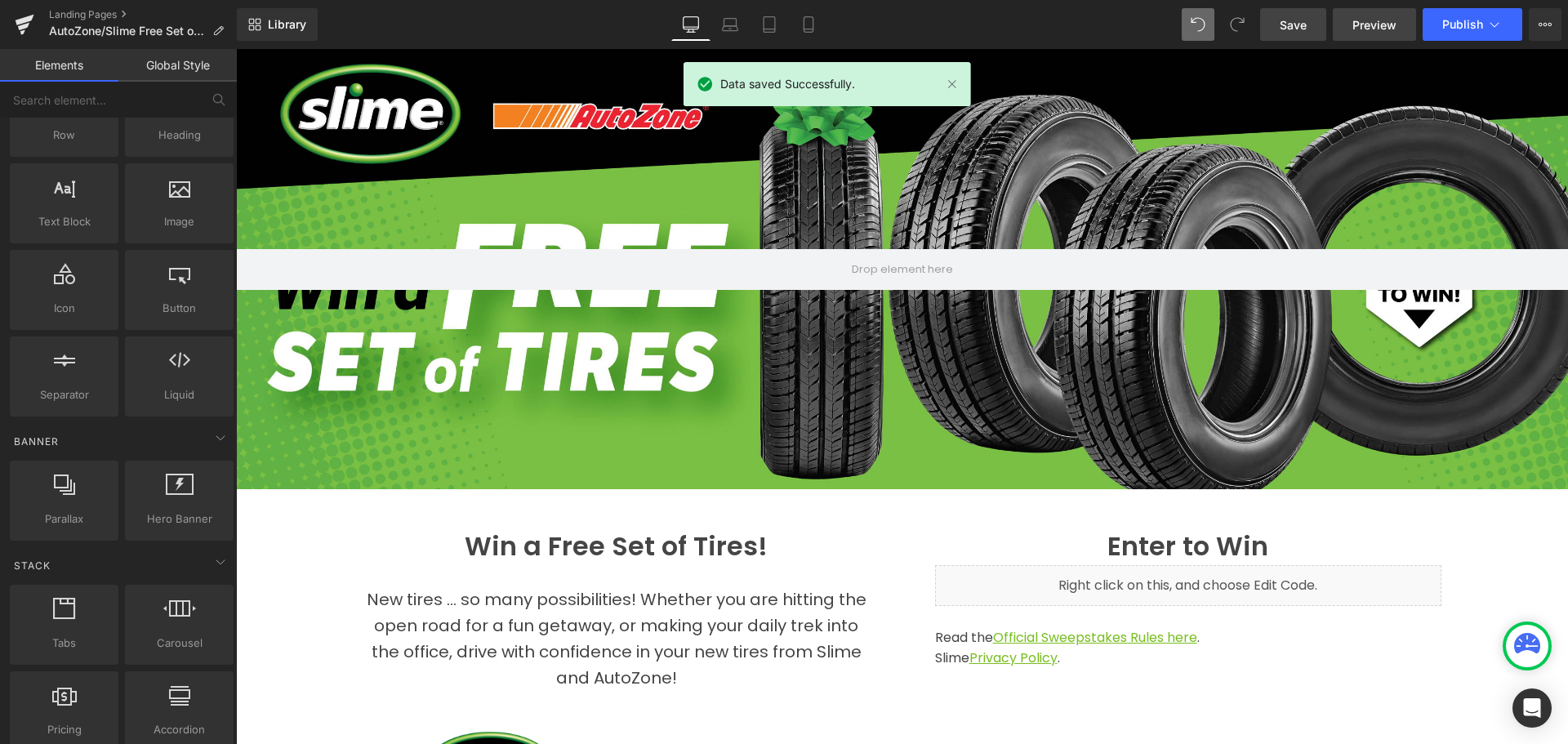
click at [1371, 20] on span "Preview" at bounding box center [1374, 24] width 44 height 17
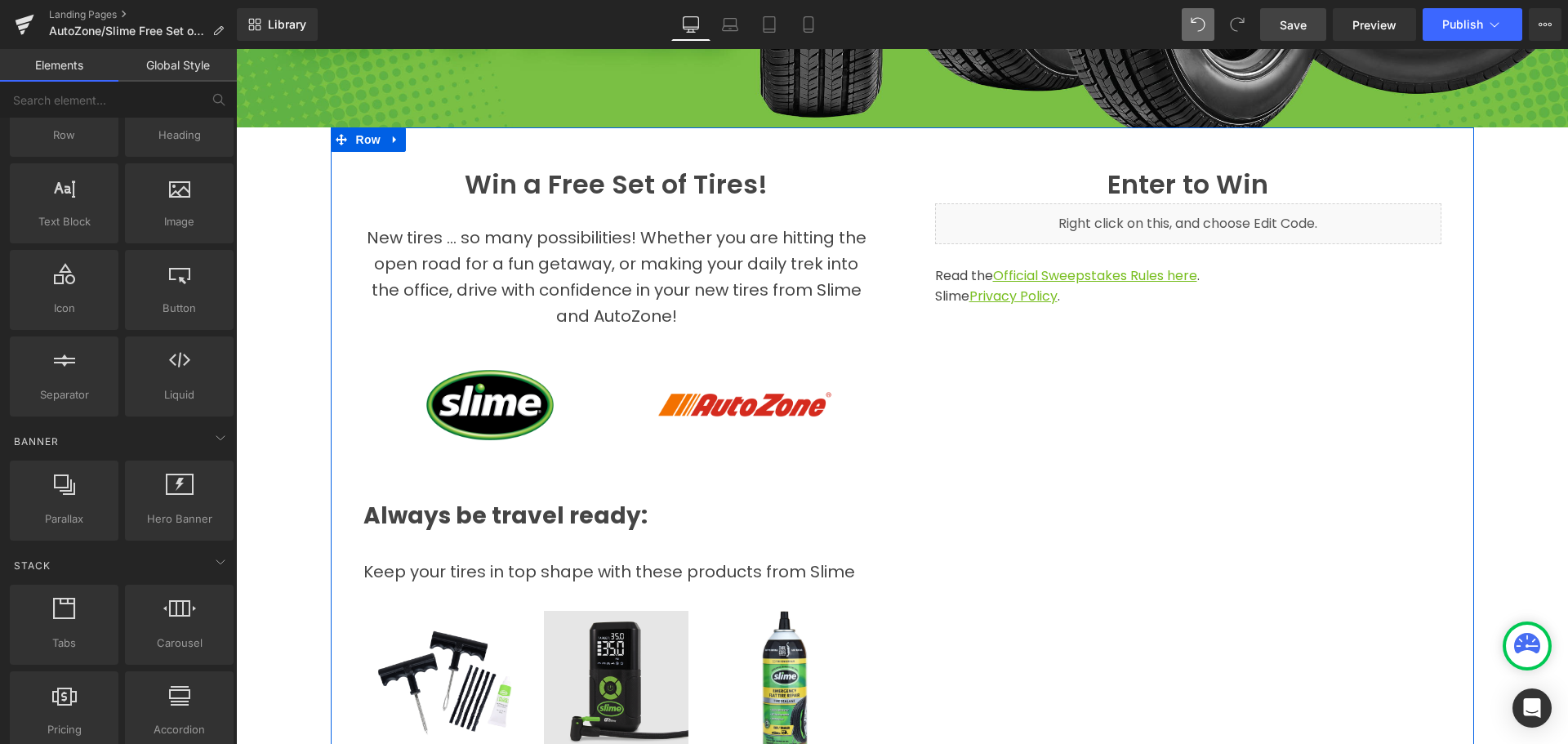
scroll to position [408, 0]
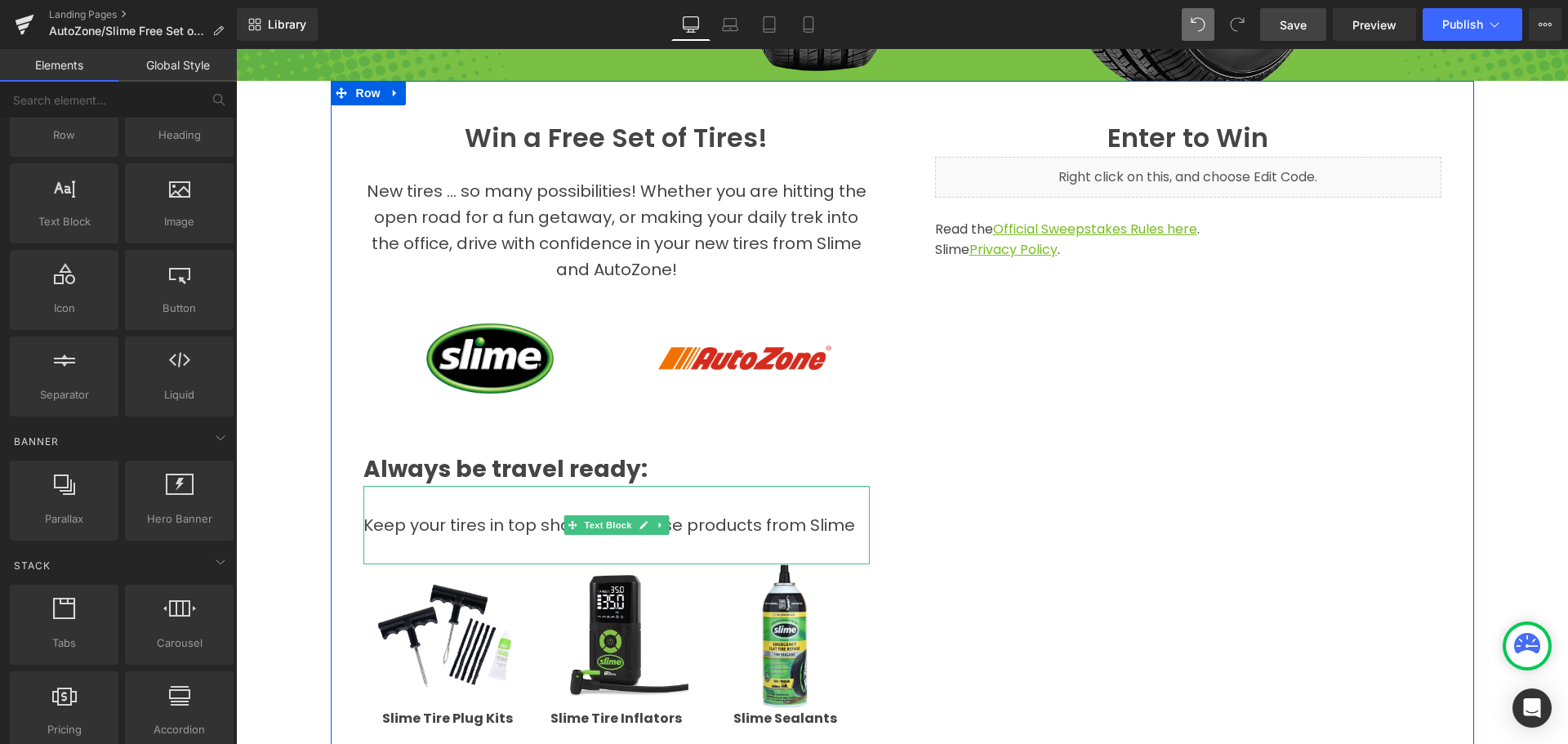
click at [845, 519] on p "Keep your tires in top shape with these products from Slime" at bounding box center [616, 524] width 506 height 26
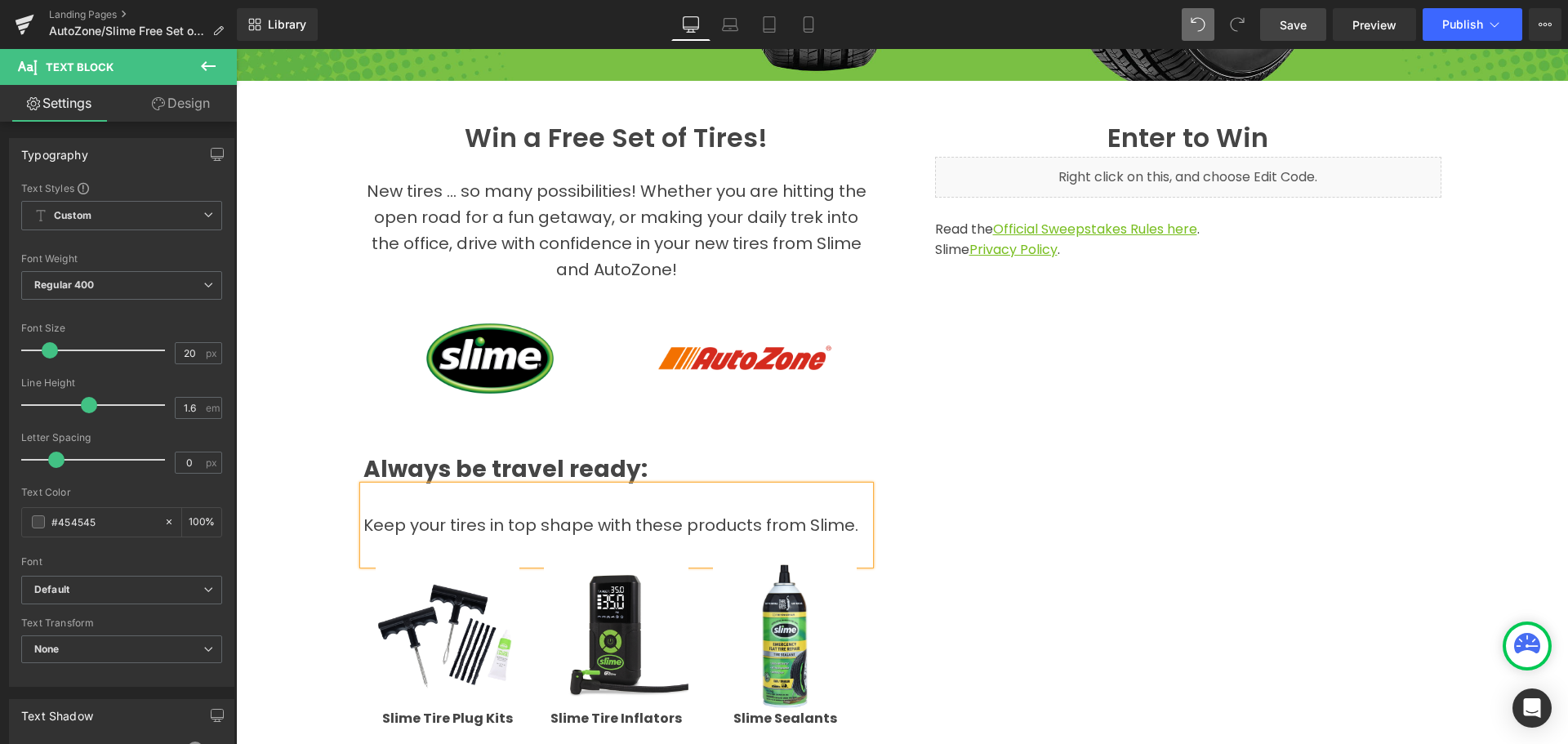
click at [1292, 14] on link "Save" at bounding box center [1292, 24] width 66 height 33
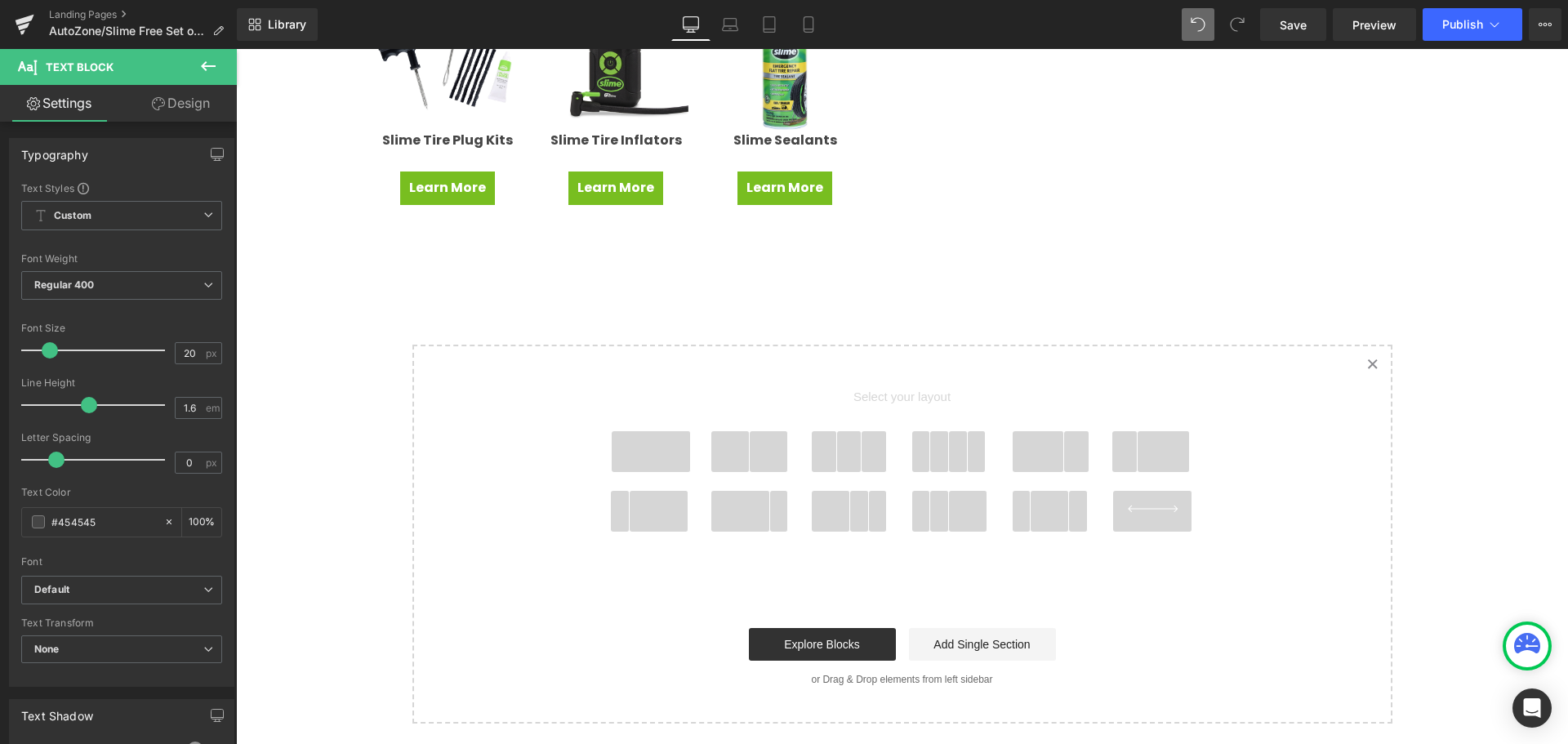
scroll to position [333, 0]
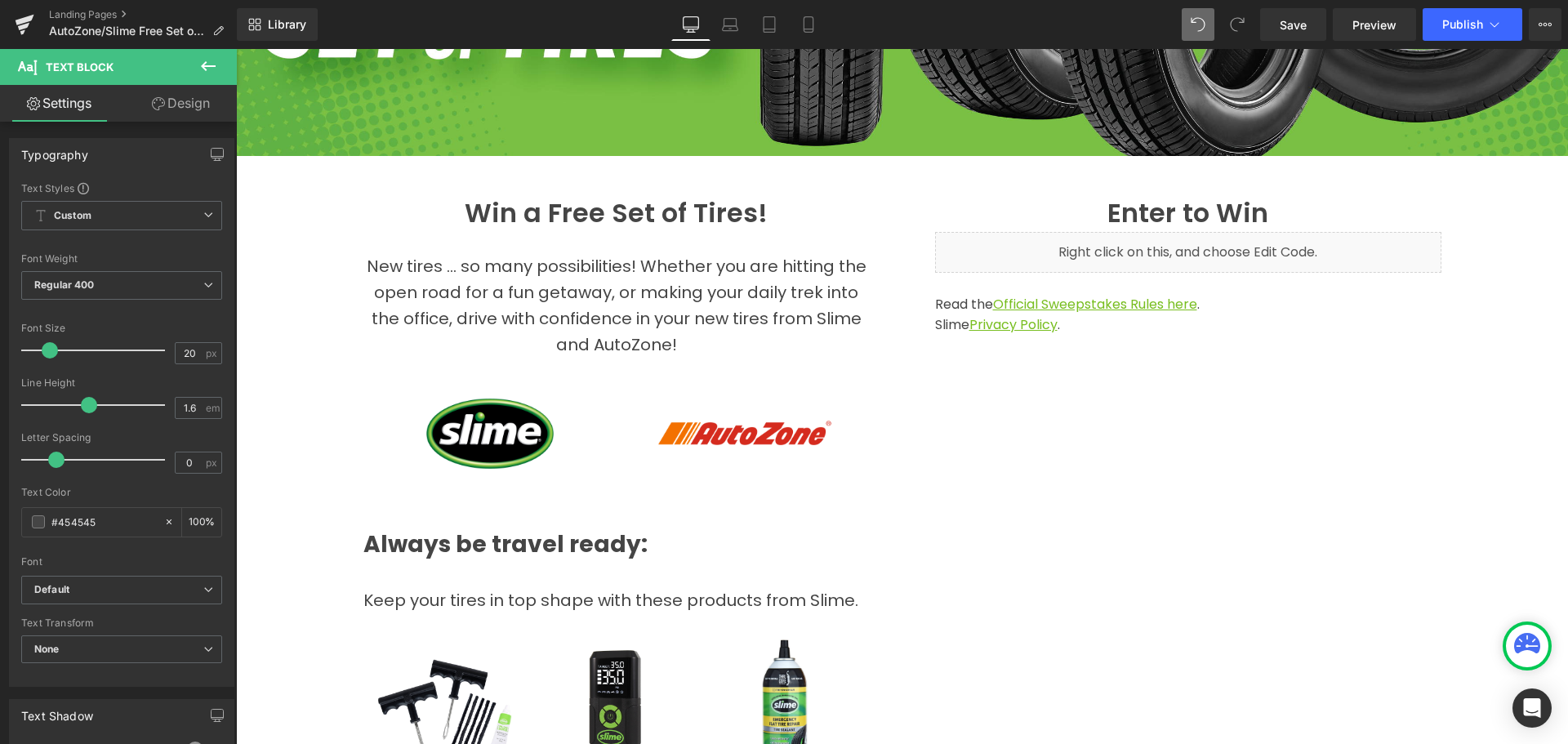
click at [1512, 295] on div "Hero Banner Win a Free Set of Tires! Heading New tires ... so many possibilitie…" at bounding box center [902, 546] width 1332 height 1660
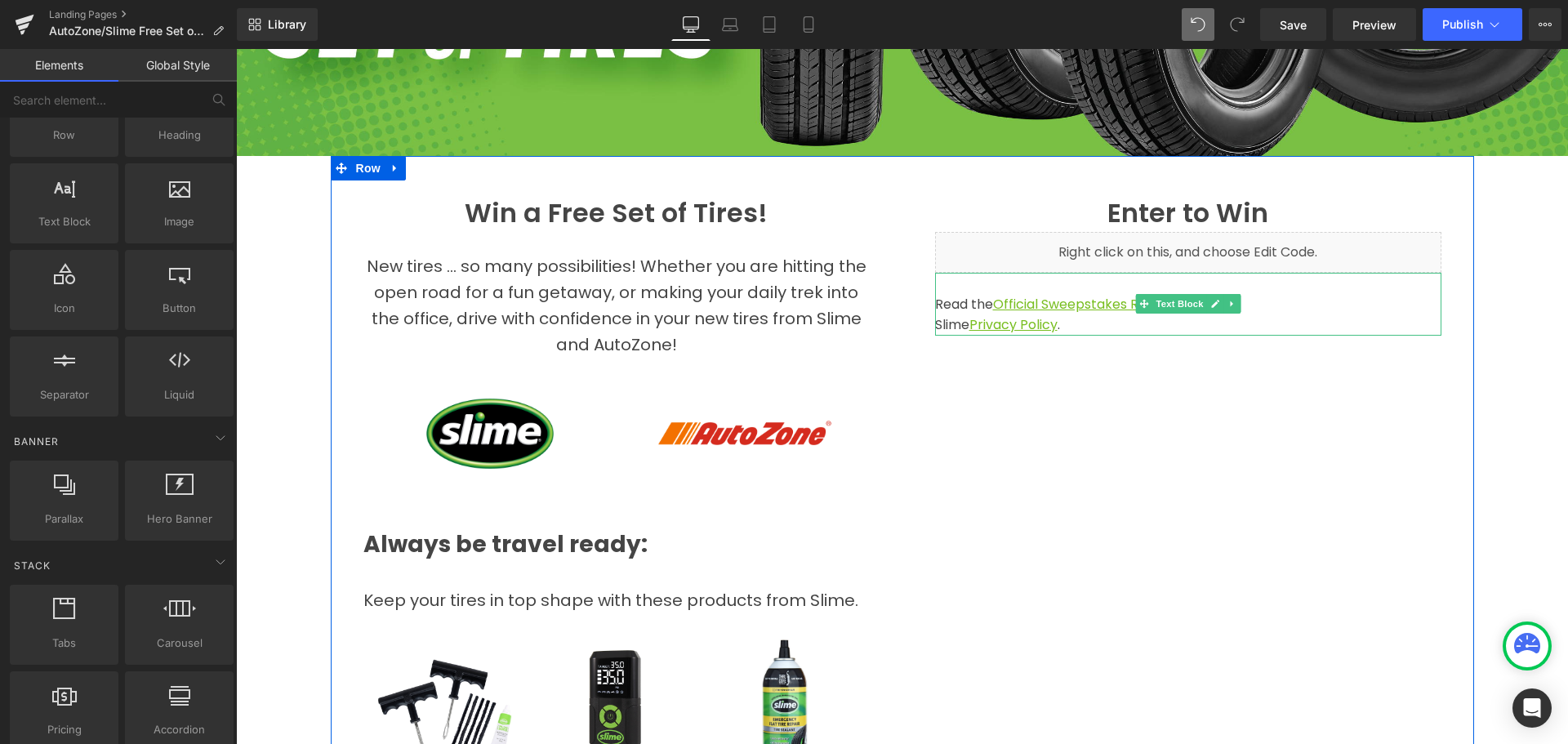
drag, startPoint x: 973, startPoint y: 281, endPoint x: 945, endPoint y: 281, distance: 28.0
click at [973, 281] on p at bounding box center [1188, 283] width 506 height 21
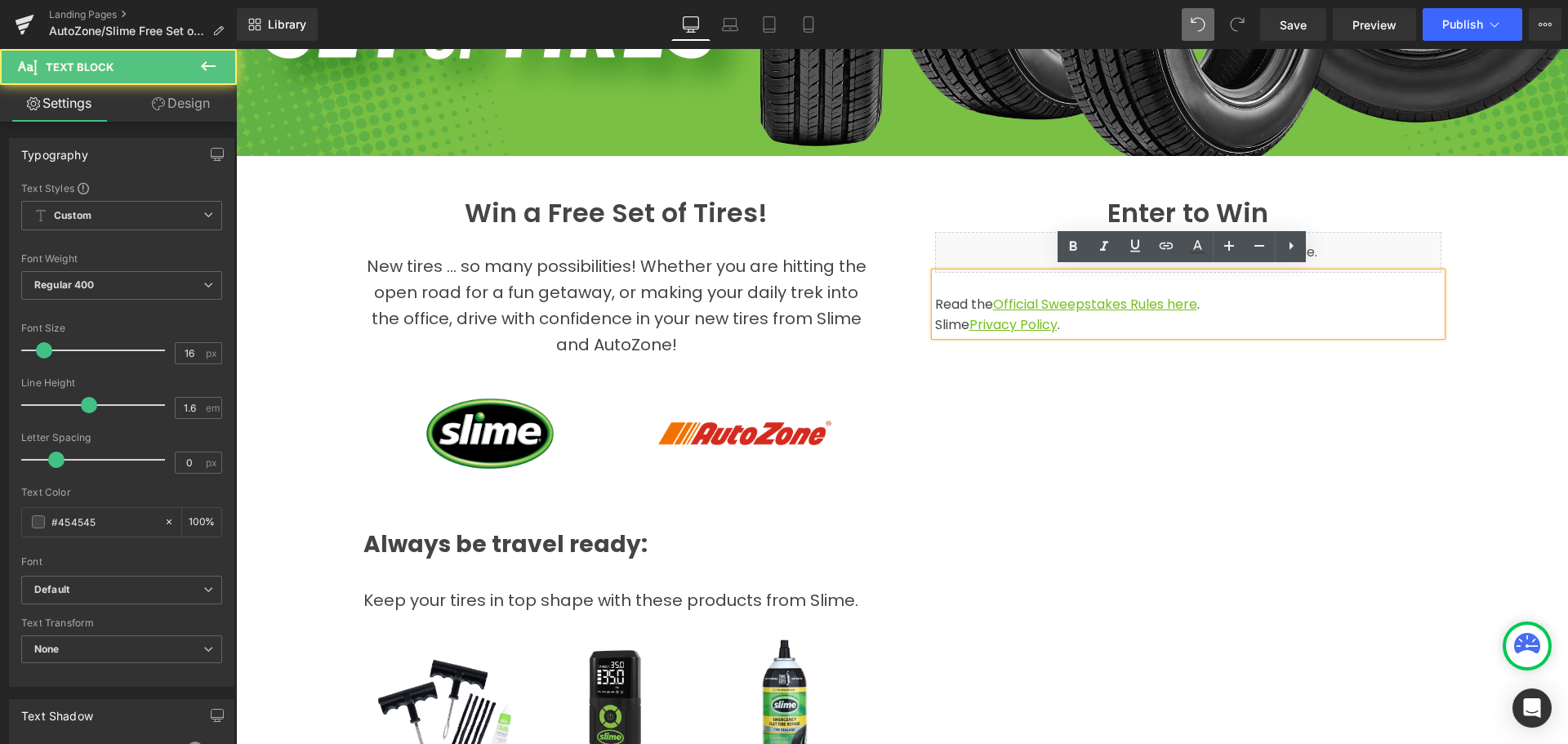
click at [937, 278] on p at bounding box center [1188, 283] width 506 height 21
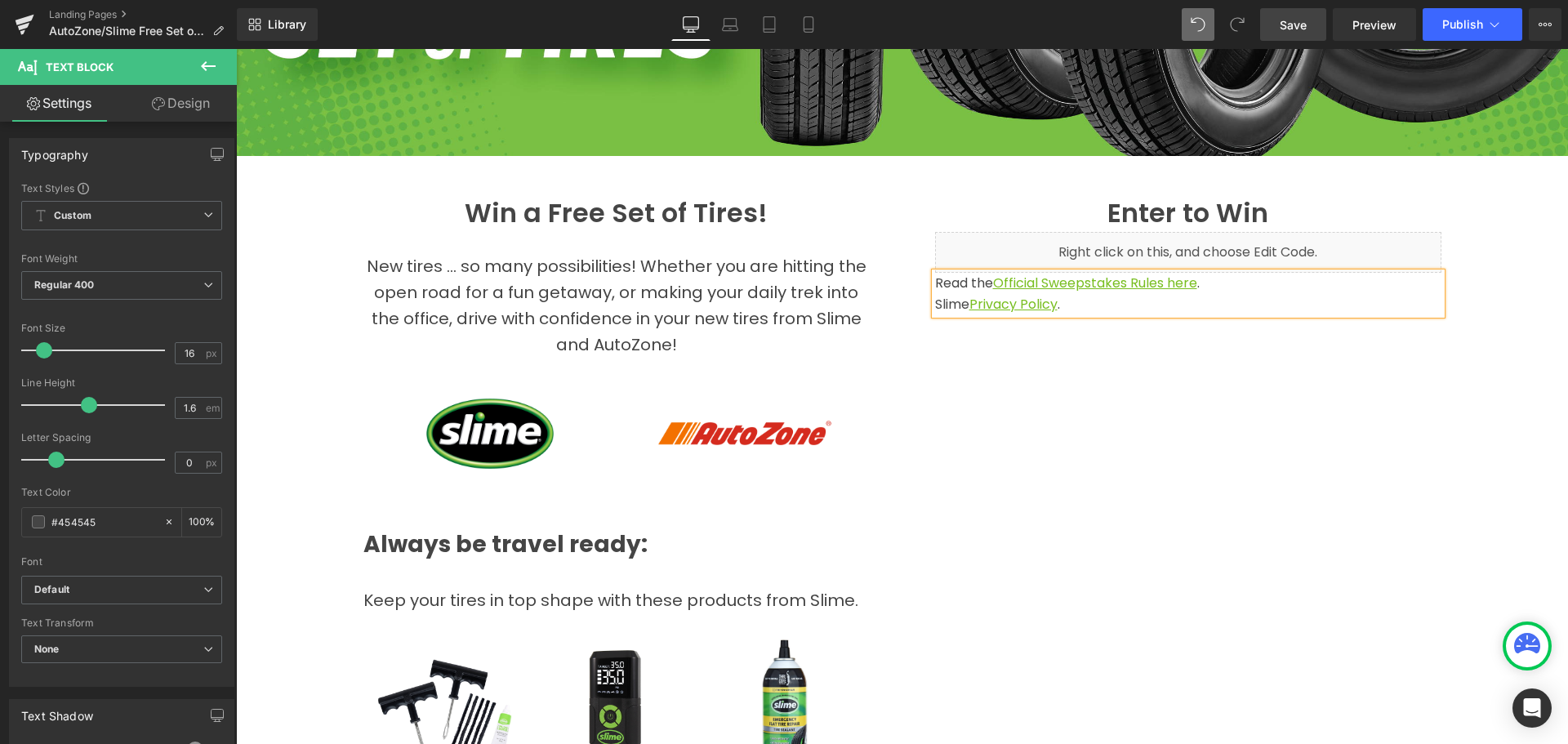
drag, startPoint x: 1289, startPoint y: 31, endPoint x: 1308, endPoint y: 28, distance: 19.2
click at [1289, 30] on span "Save" at bounding box center [1293, 24] width 27 height 17
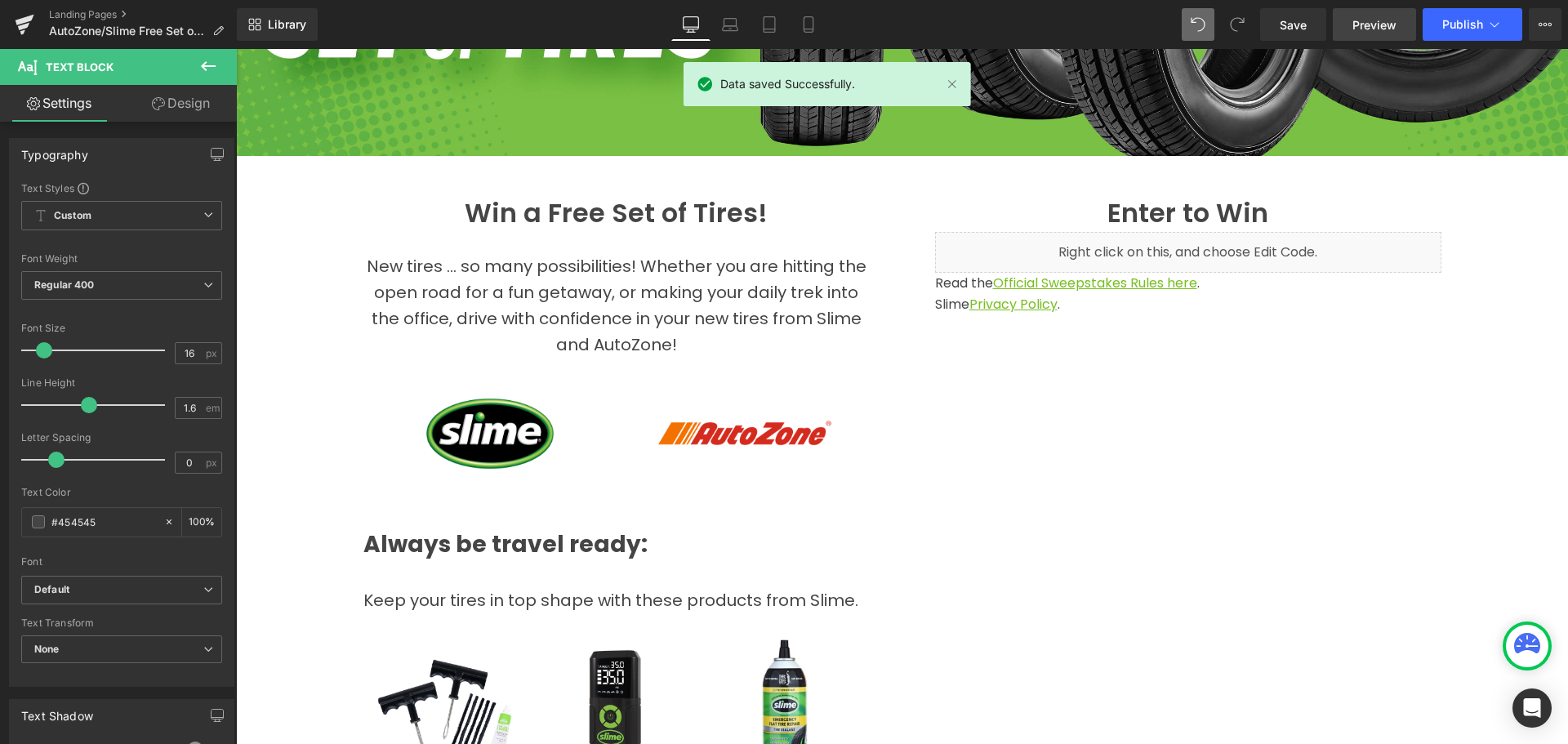
click at [1385, 24] on span "Preview" at bounding box center [1374, 24] width 44 height 17
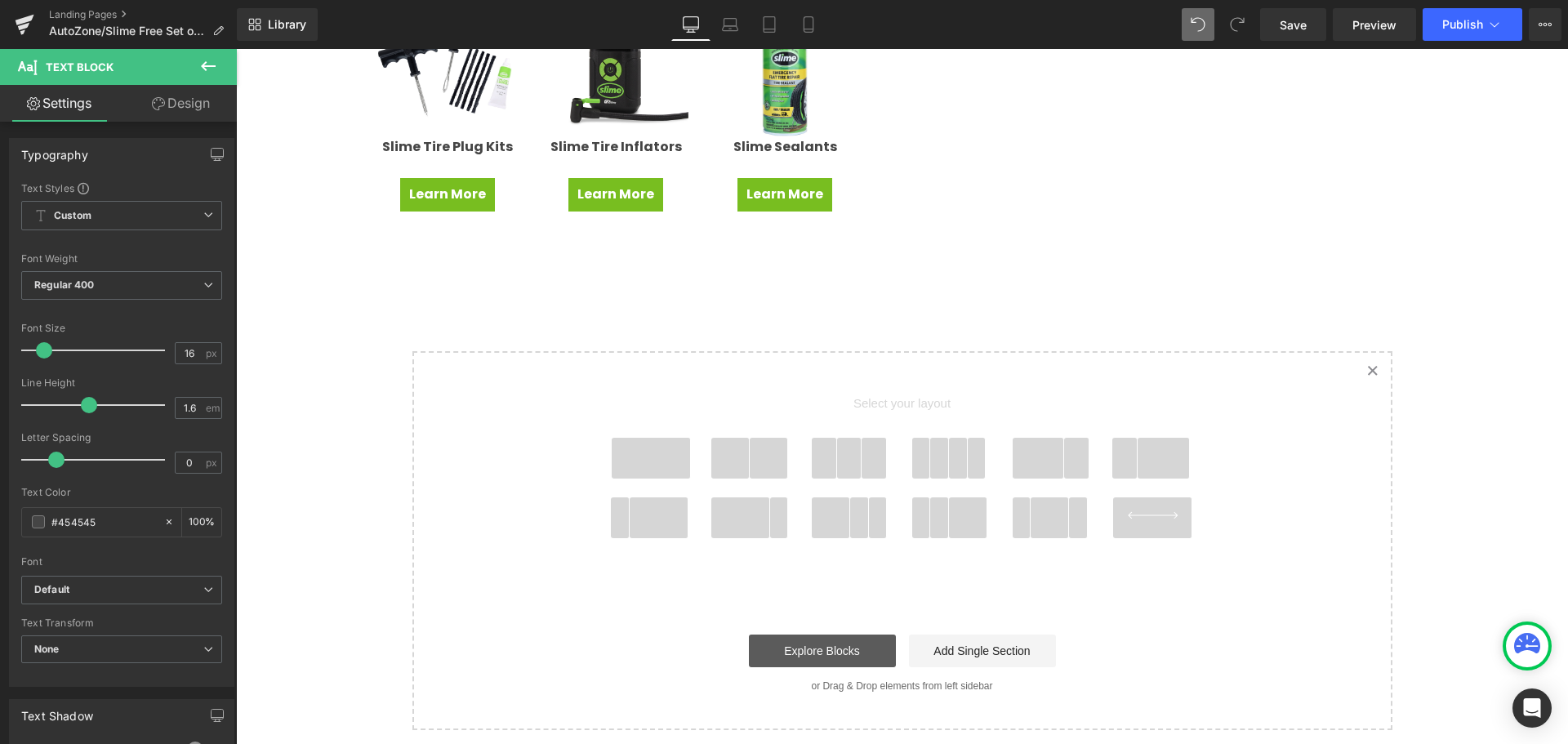
scroll to position [986, 0]
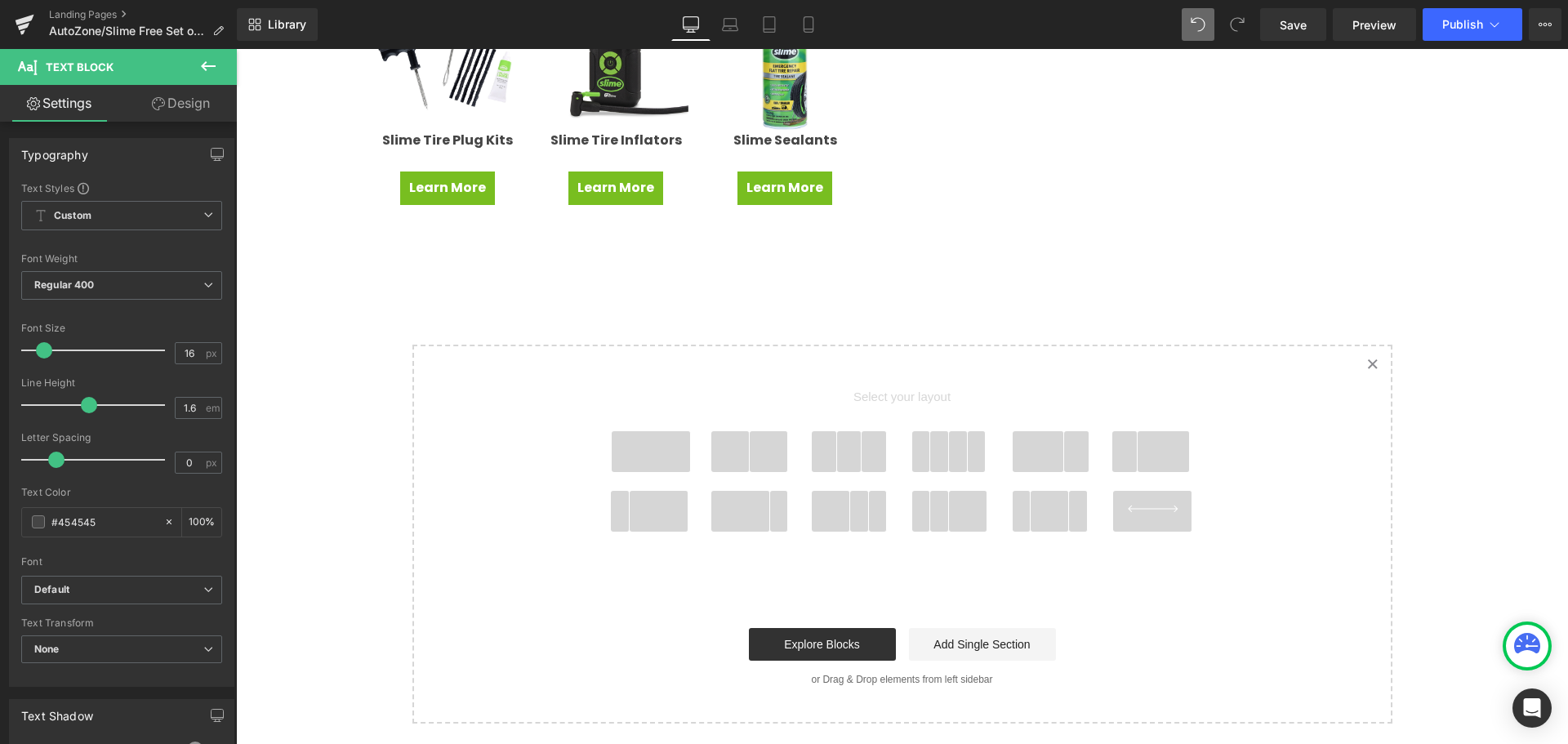
click at [632, 446] on span at bounding box center [651, 451] width 78 height 41
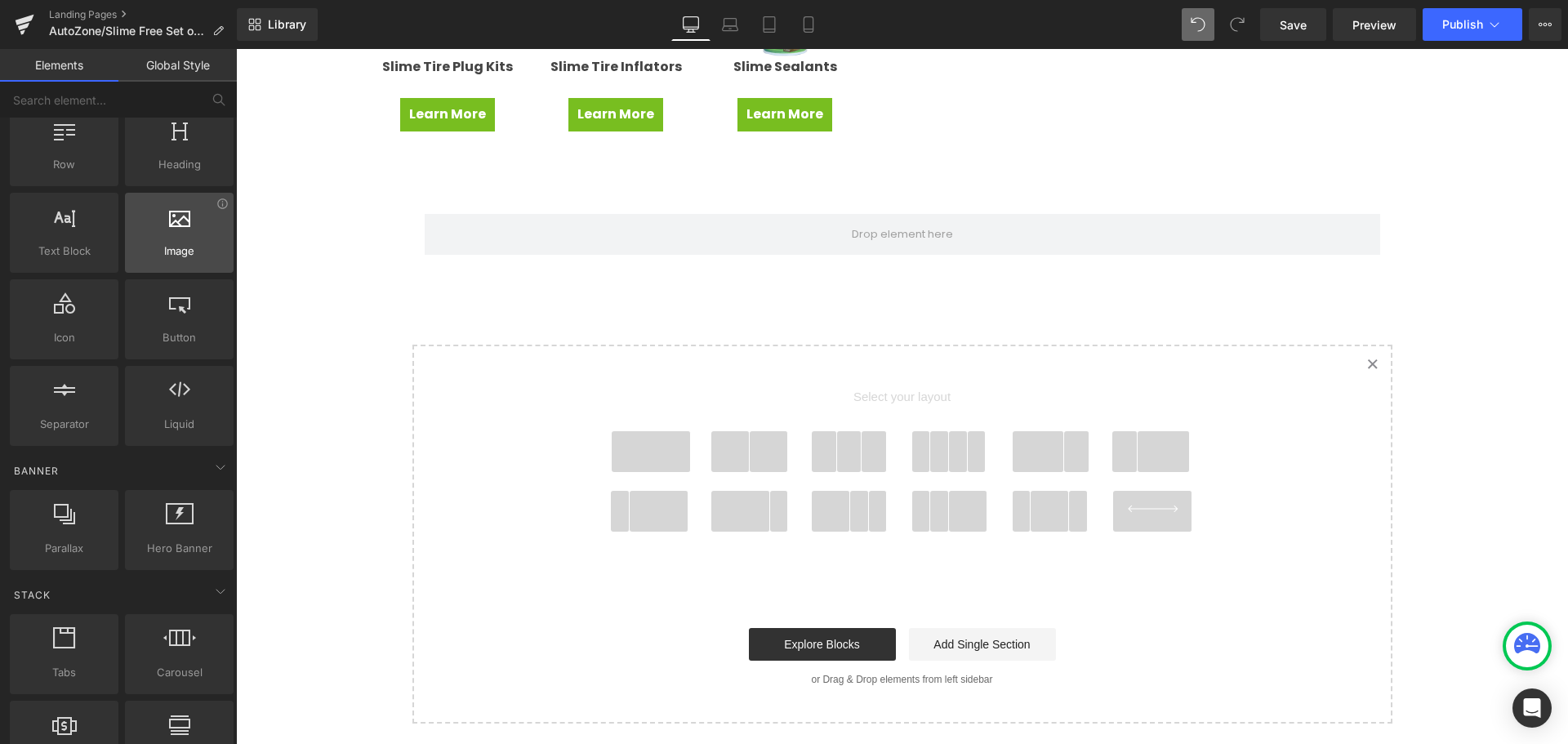
scroll to position [0, 0]
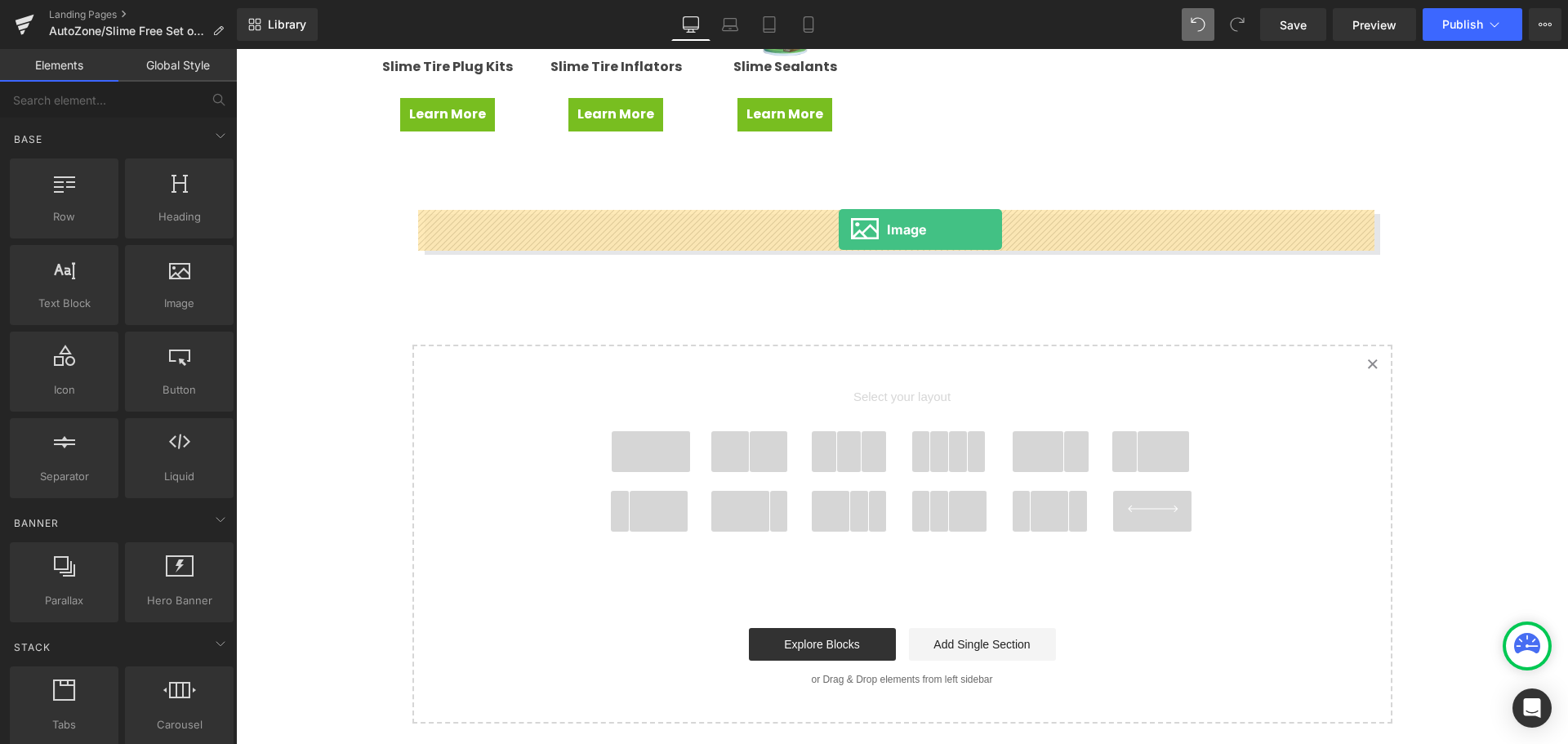
drag, startPoint x: 410, startPoint y: 342, endPoint x: 838, endPoint y: 230, distance: 442.4
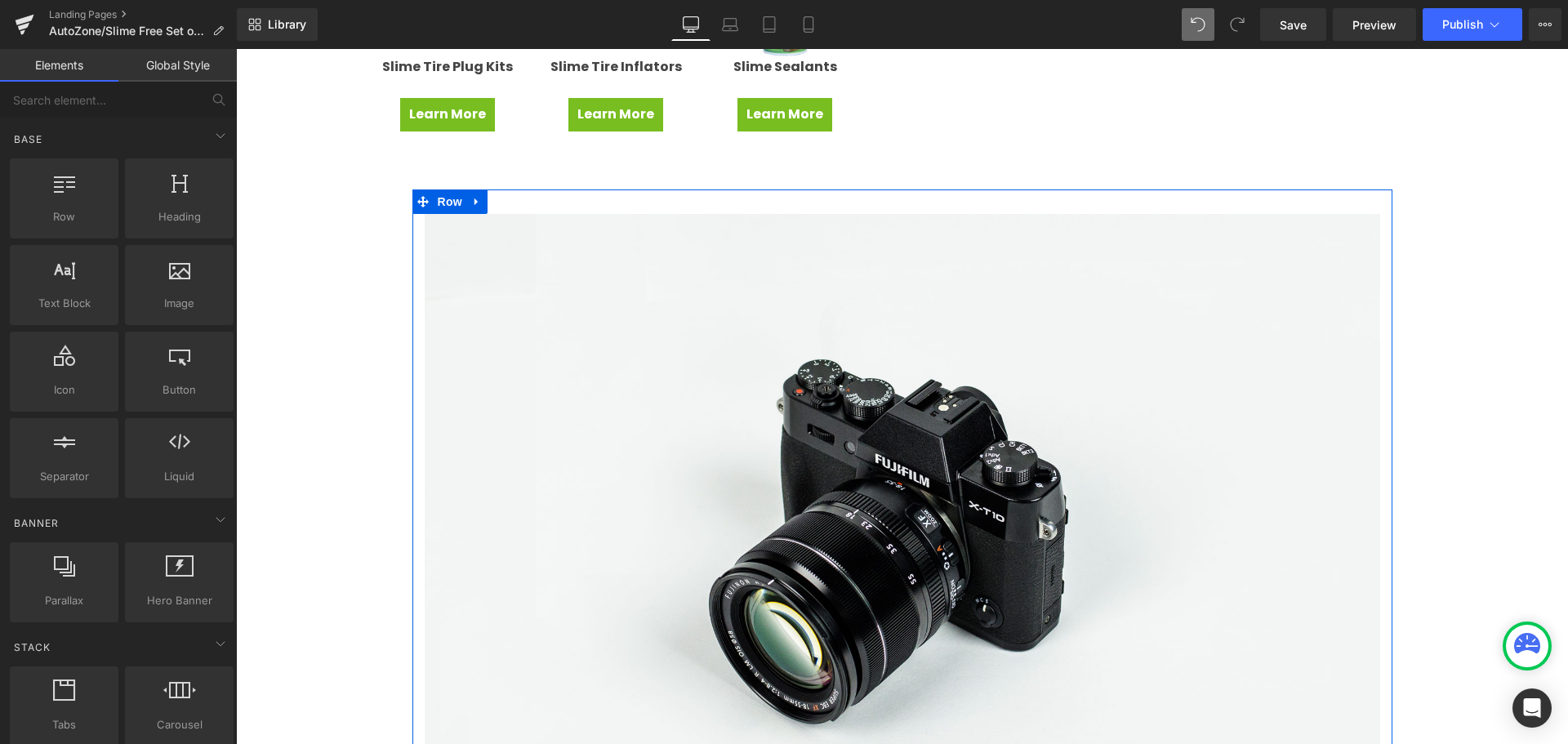
scroll to position [1031, 0]
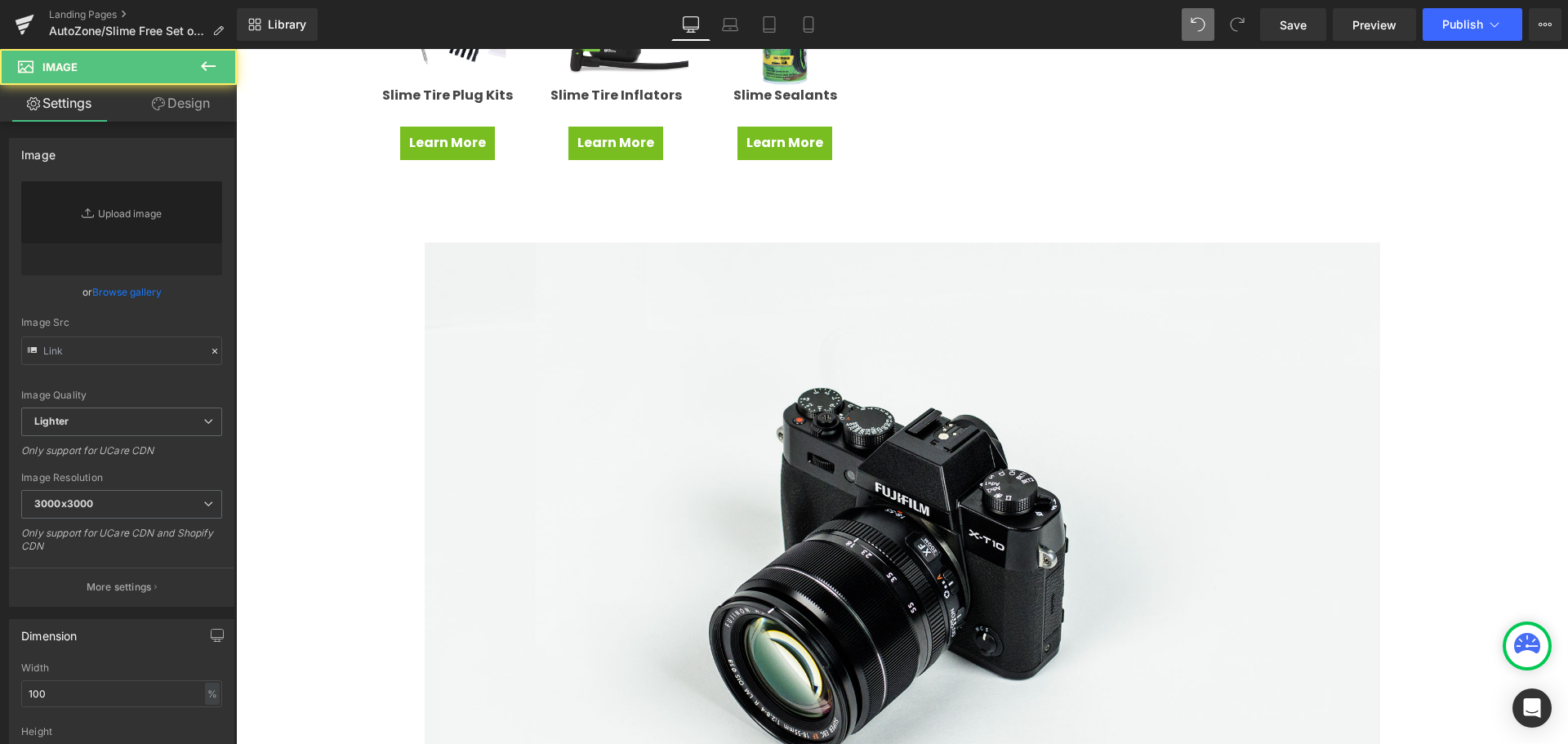
type input "//d1um8515vdn9kb.cloudfront.net/images/parallax.jpg"
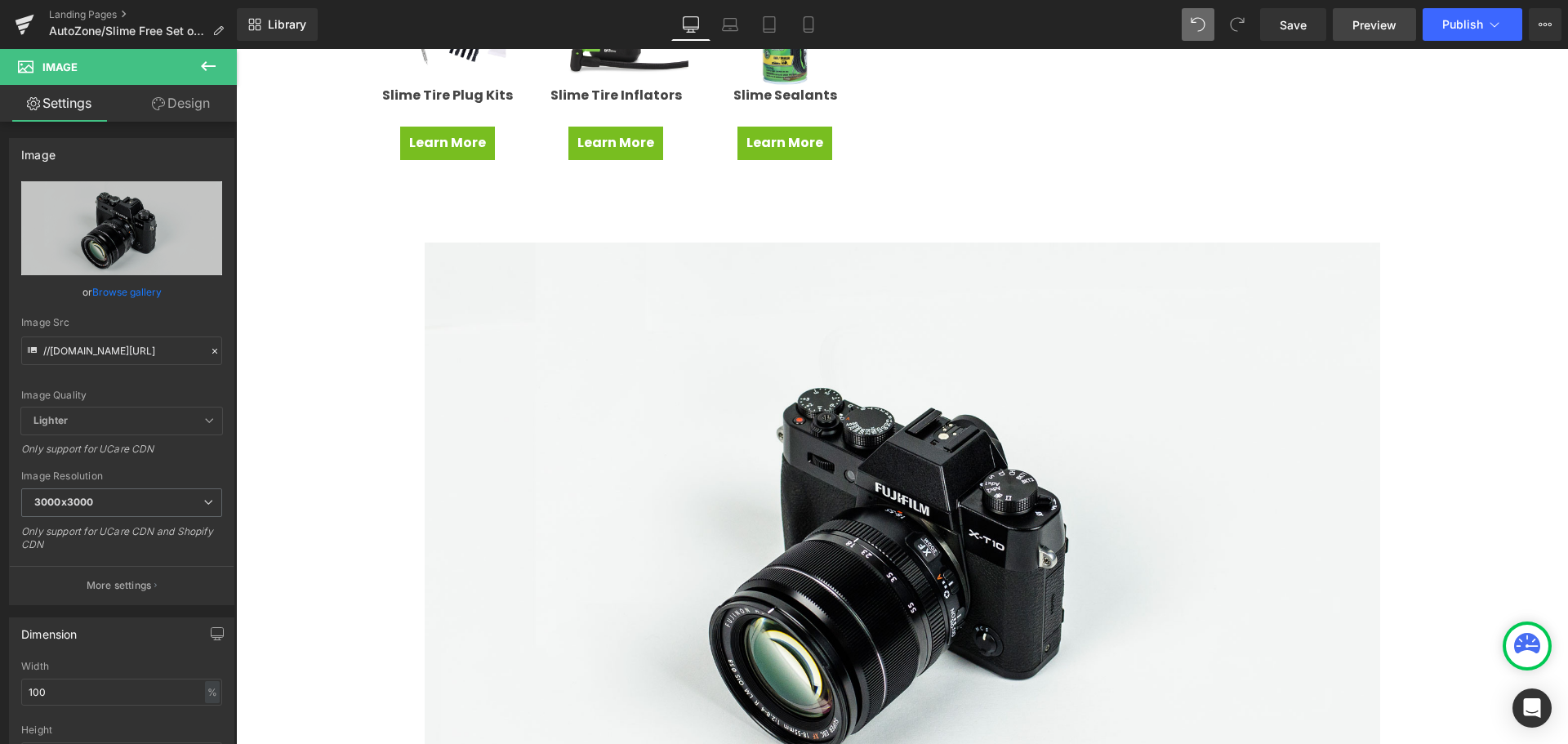
click at [1387, 28] on span "Preview" at bounding box center [1374, 24] width 44 height 17
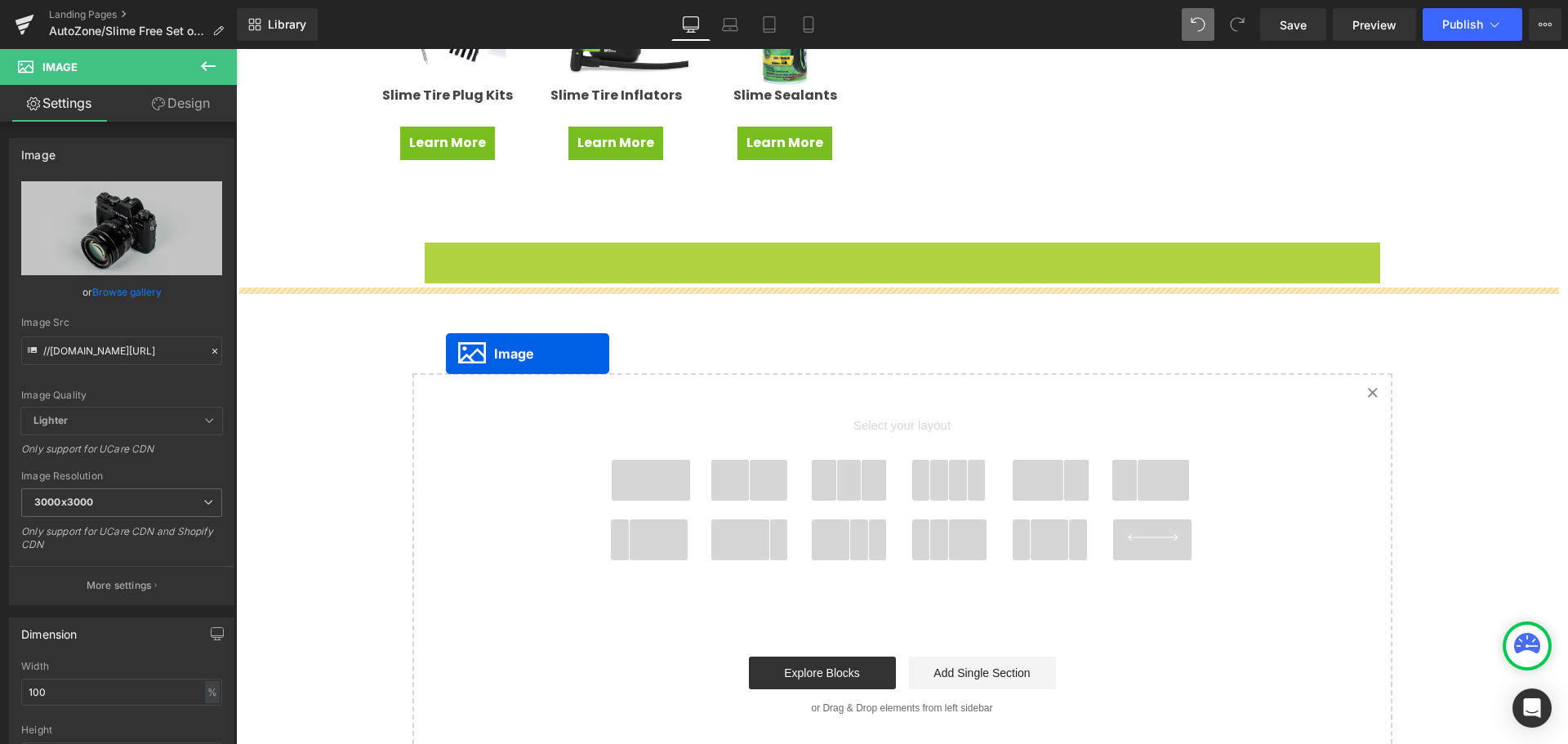
drag, startPoint x: 867, startPoint y: 555, endPoint x: 446, endPoint y: 354, distance: 466.5
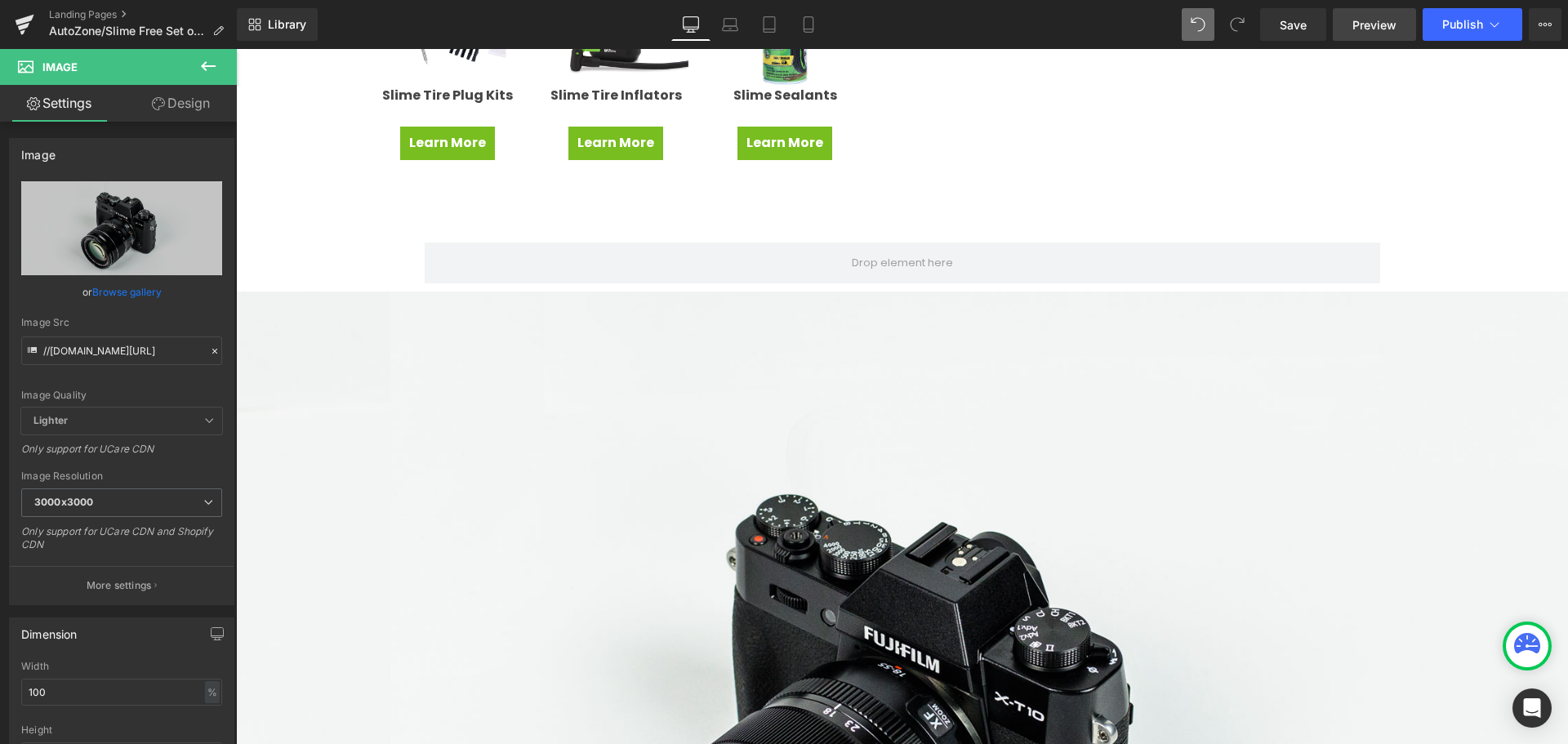
click at [1365, 26] on span "Preview" at bounding box center [1374, 24] width 44 height 17
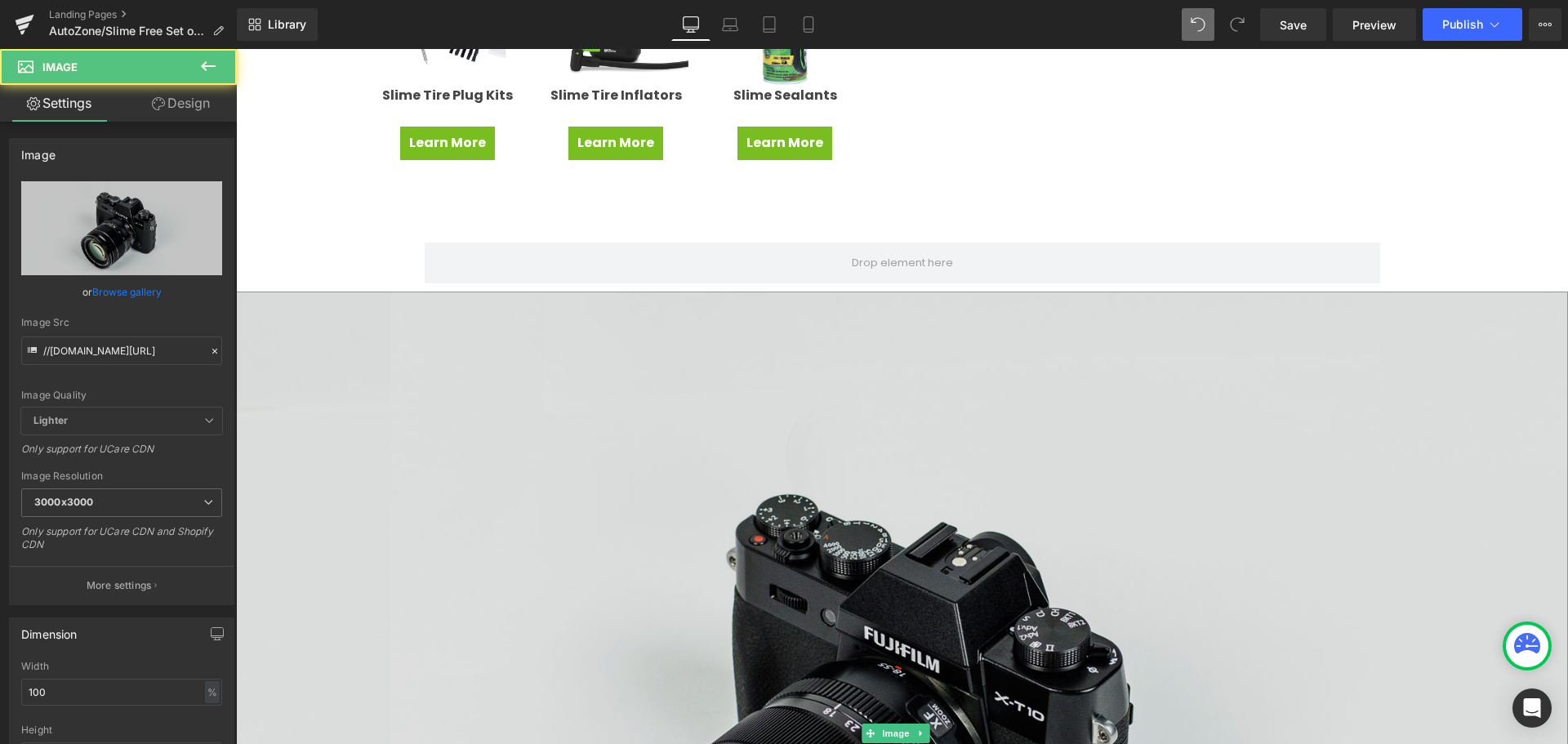
click at [799, 427] on img at bounding box center [902, 732] width 1332 height 883
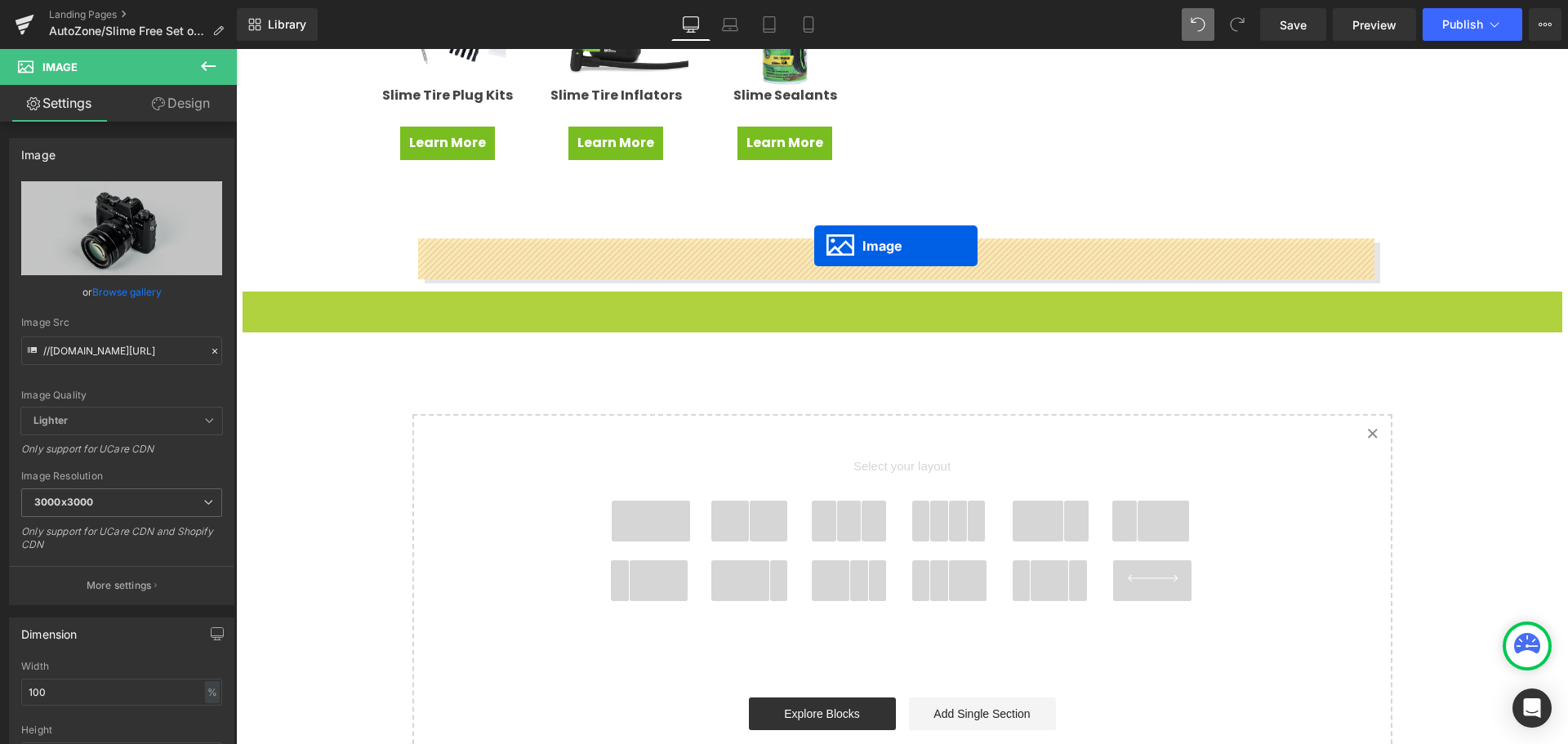
drag, startPoint x: 863, startPoint y: 687, endPoint x: 814, endPoint y: 246, distance: 443.7
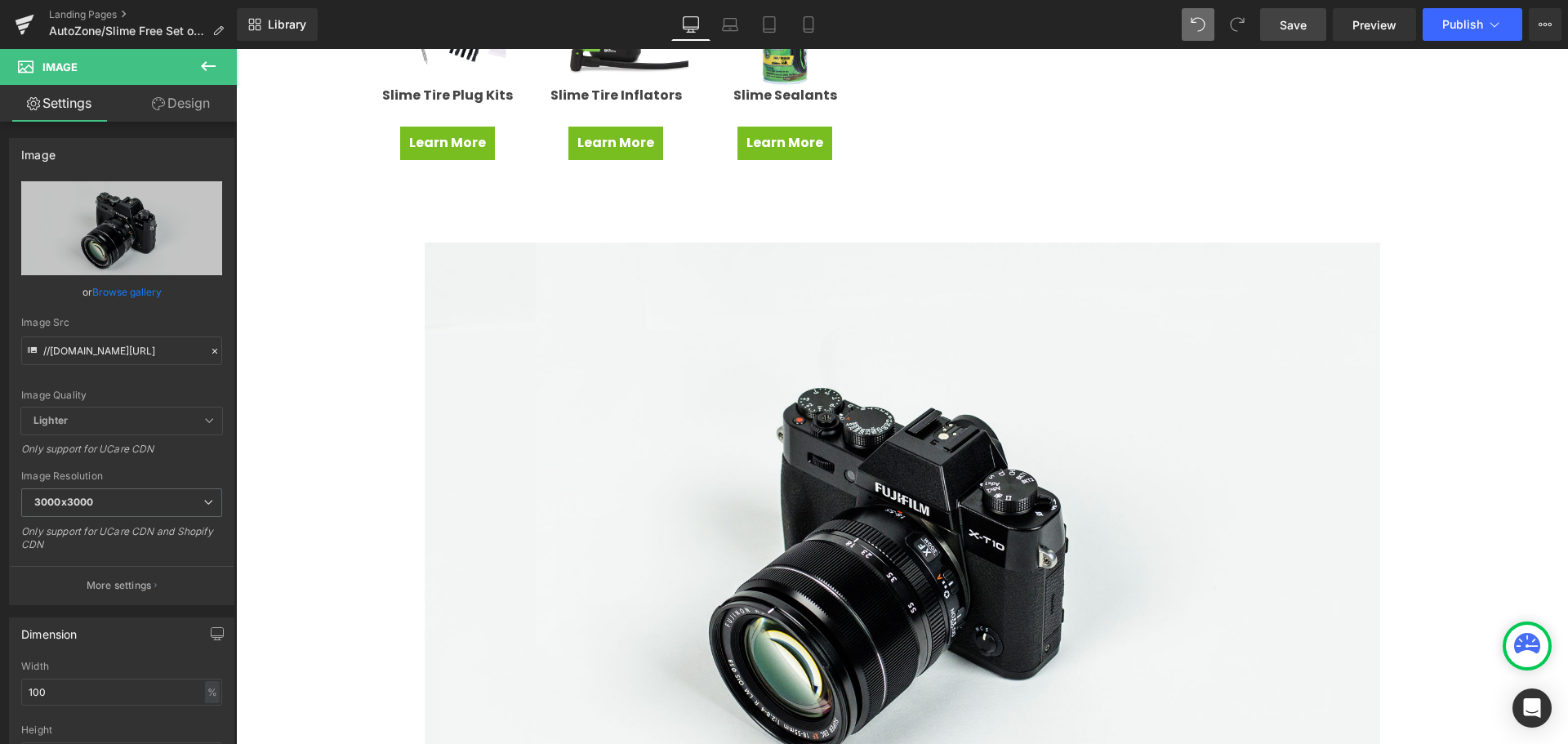
drag, startPoint x: 1283, startPoint y: 24, endPoint x: 1315, endPoint y: 26, distance: 32.1
click at [1283, 24] on span "Save" at bounding box center [1293, 24] width 27 height 17
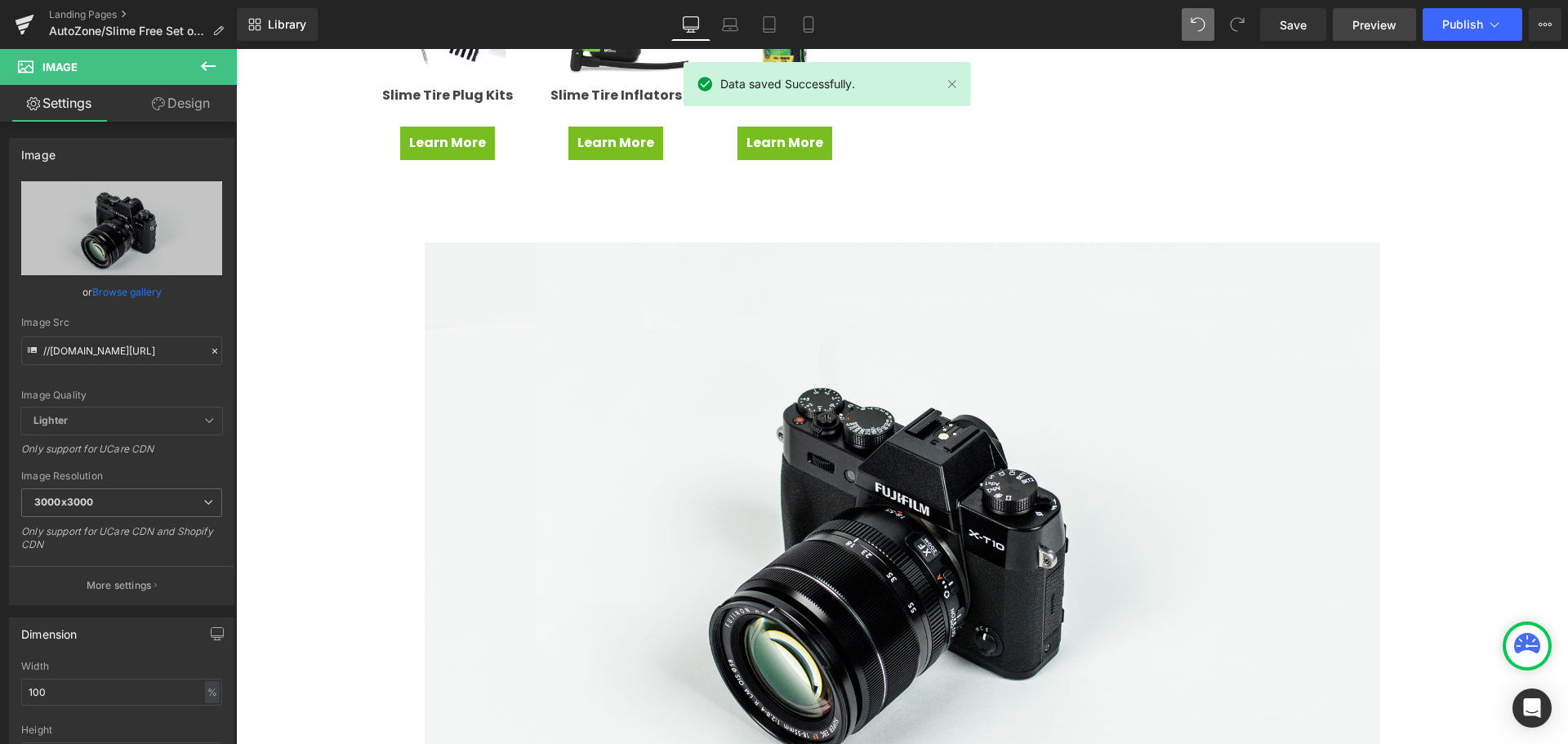
click at [1362, 28] on span "Preview" at bounding box center [1374, 24] width 44 height 17
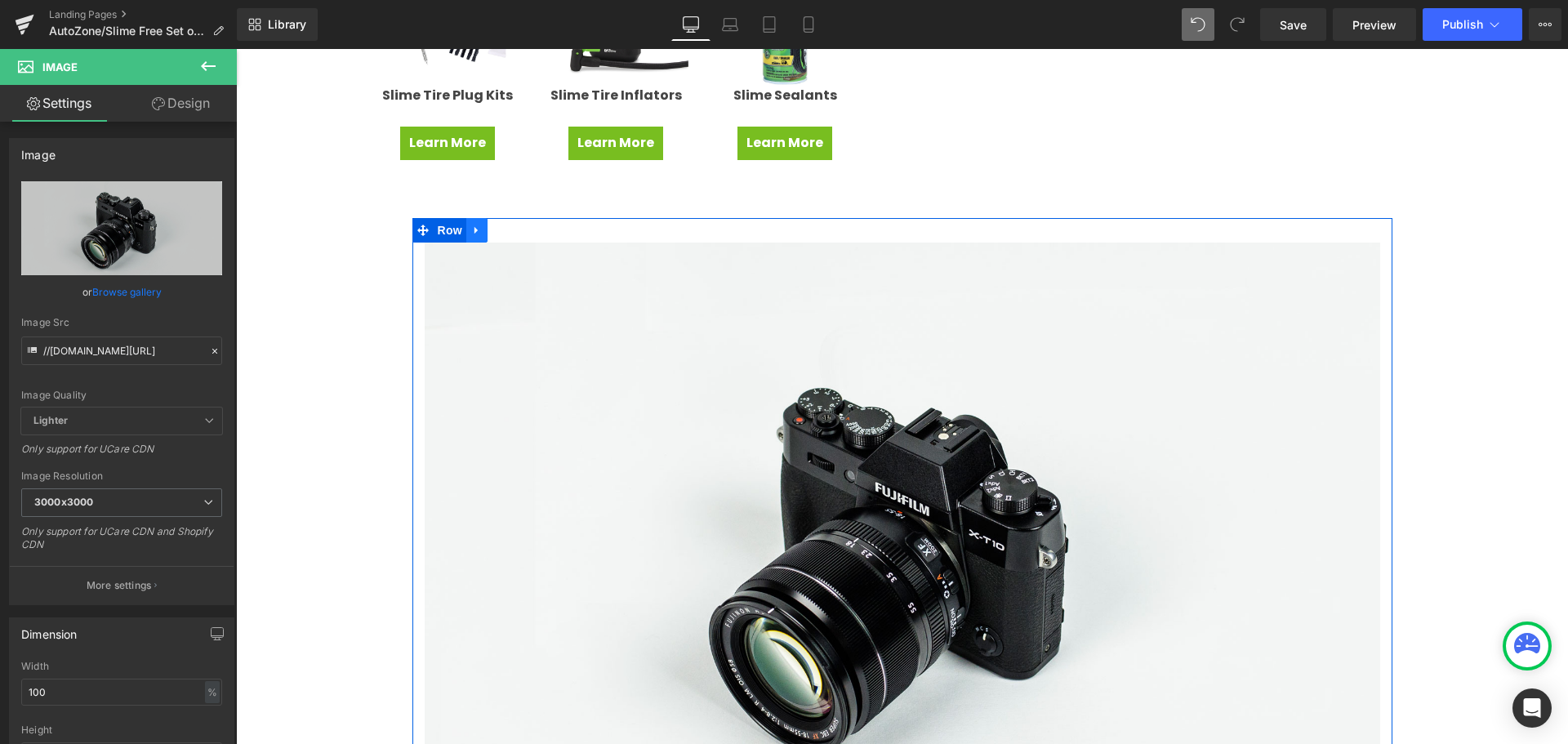
click at [475, 228] on icon at bounding box center [476, 230] width 4 height 7
click at [514, 225] on icon at bounding box center [519, 230] width 12 height 12
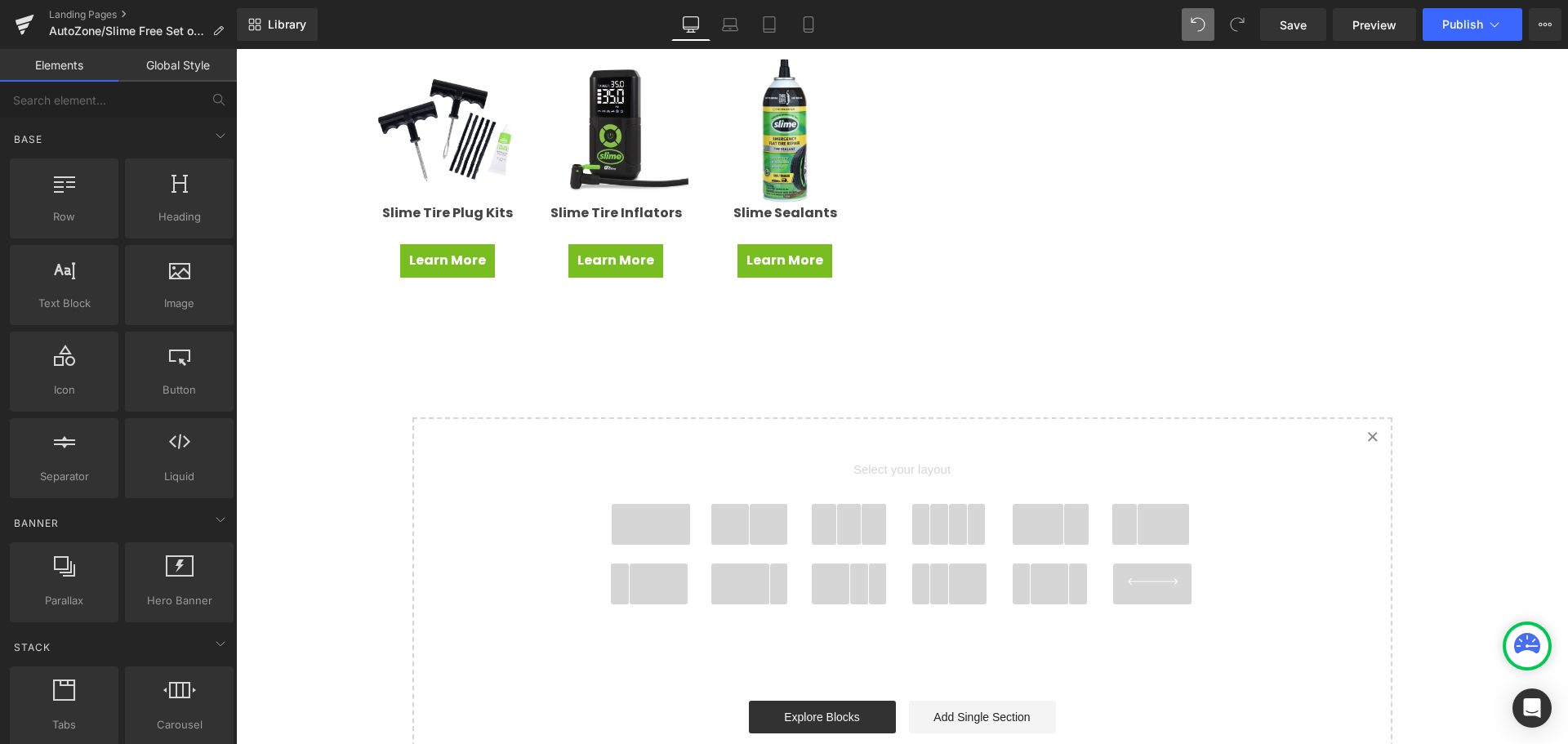
scroll to position [406, 0]
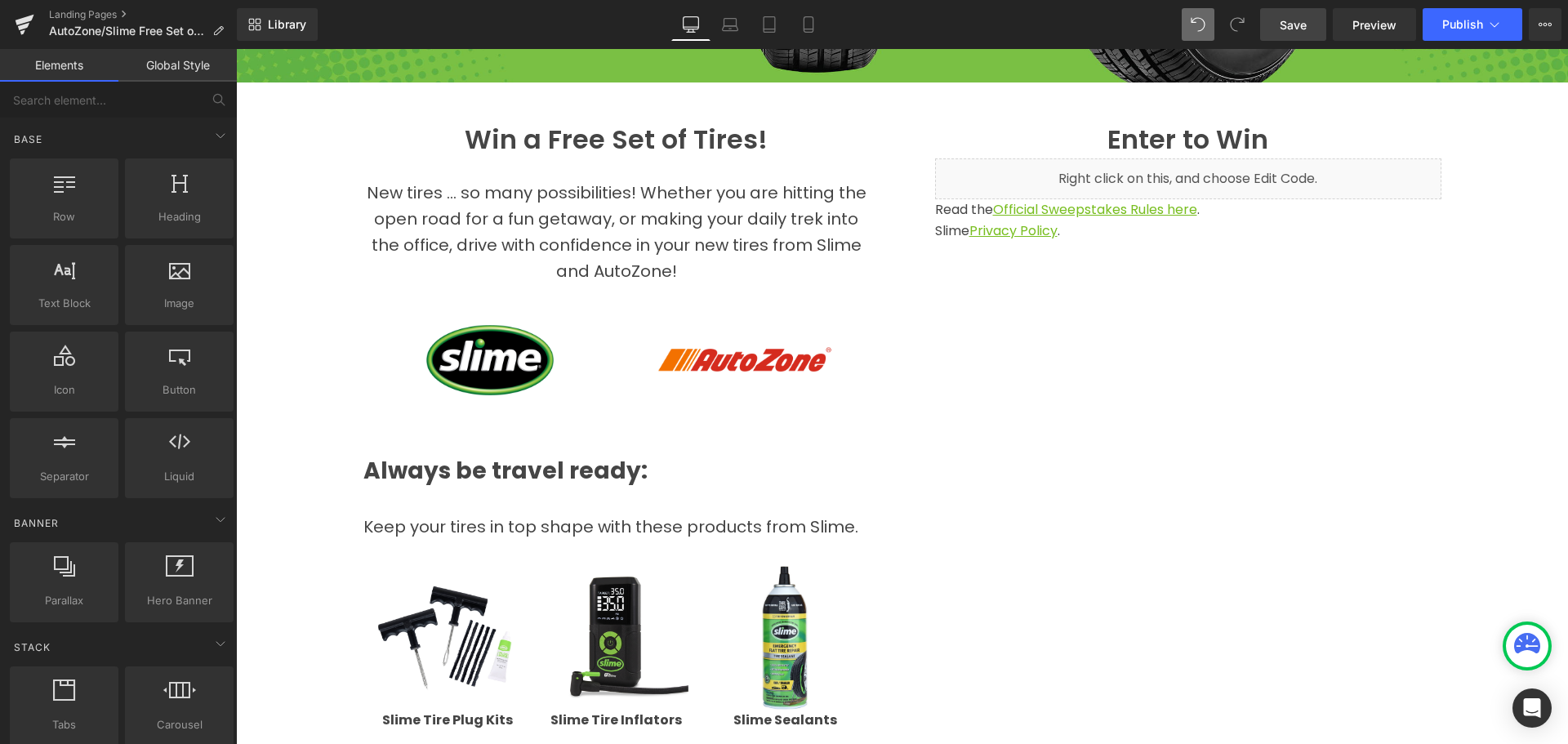
click at [1288, 27] on span "Save" at bounding box center [1293, 24] width 27 height 17
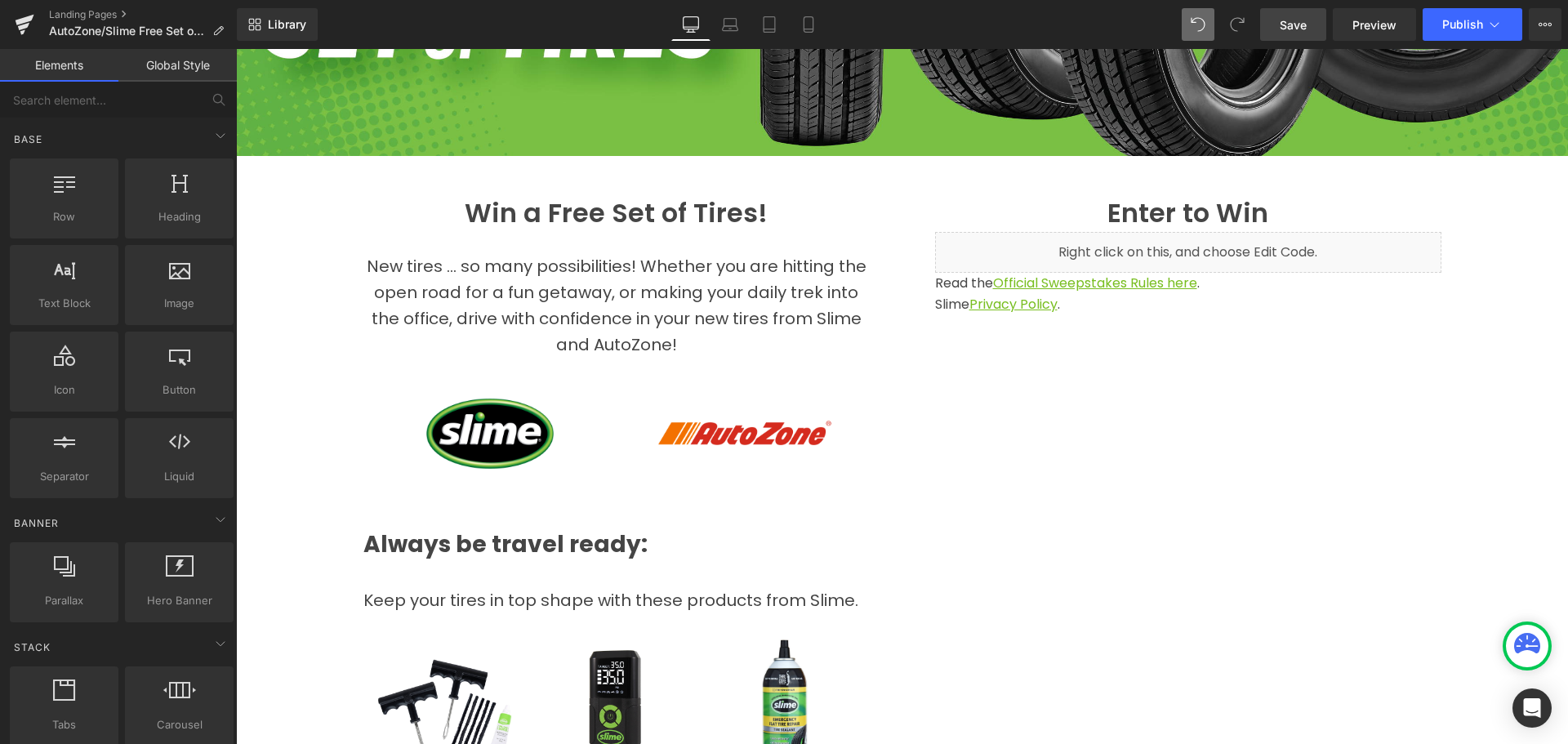
scroll to position [0, 0]
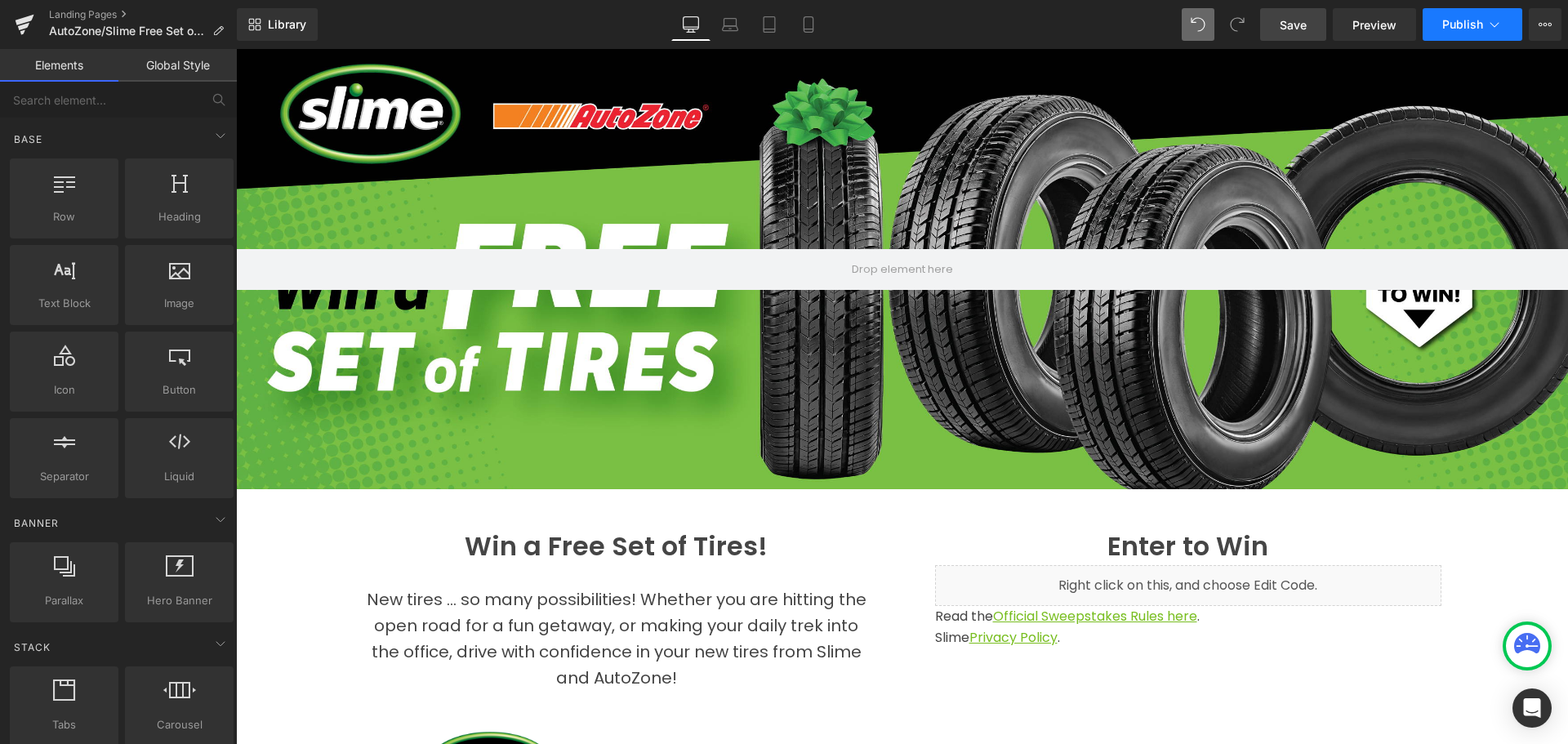
click at [1477, 26] on span "Publish" at bounding box center [1462, 24] width 41 height 13
click at [1290, 29] on span "Save" at bounding box center [1293, 24] width 27 height 17
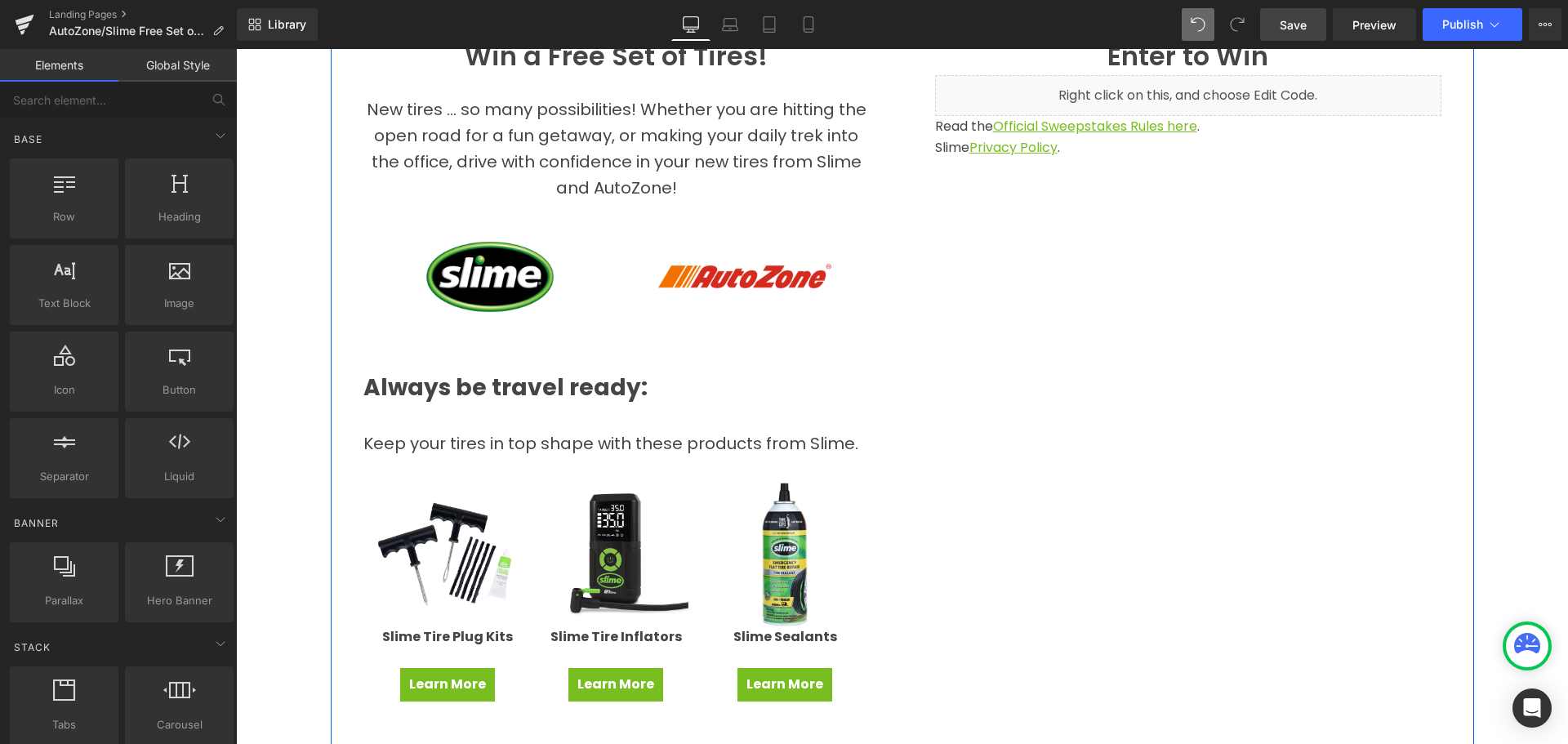
scroll to position [408, 0]
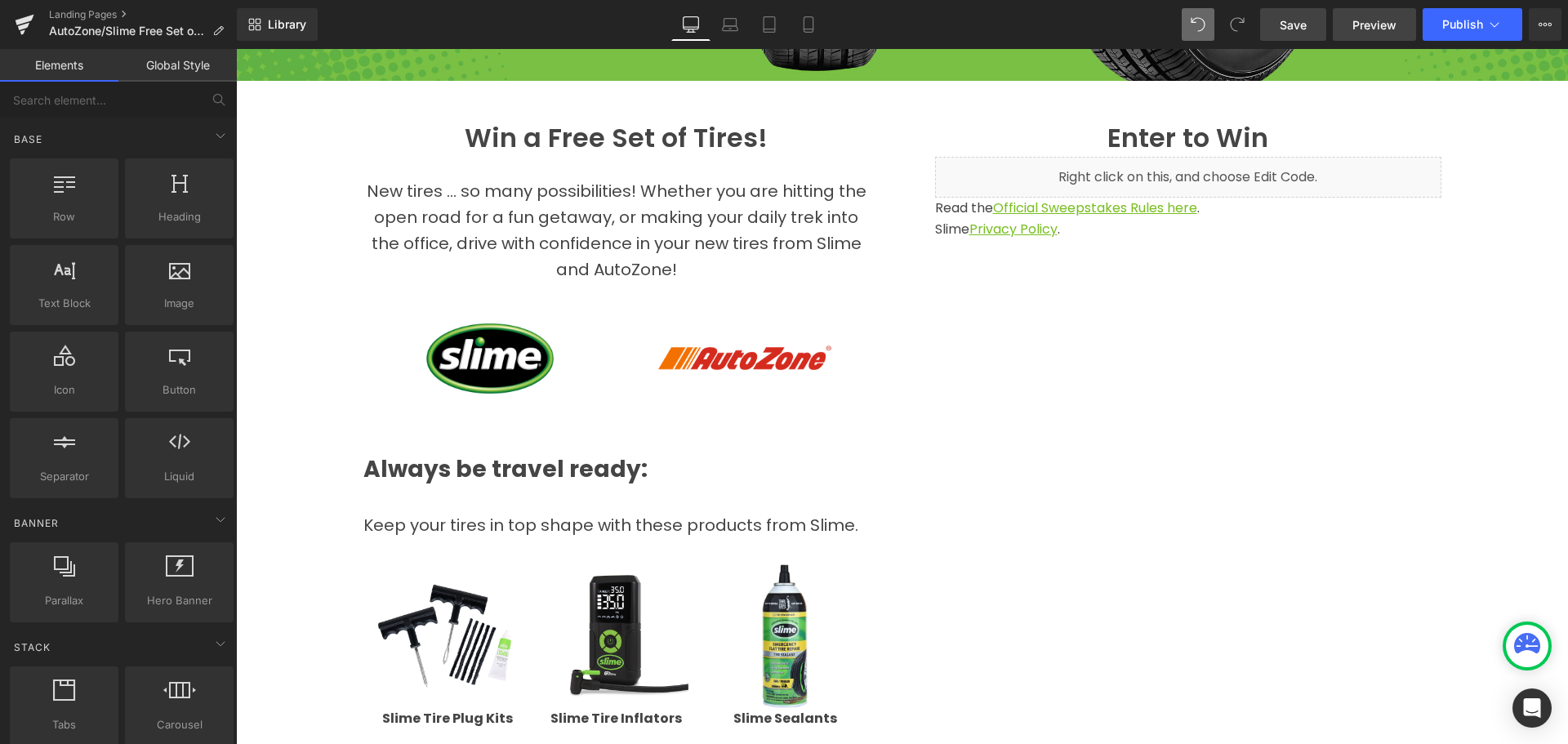
click at [1381, 20] on span "Preview" at bounding box center [1374, 24] width 44 height 17
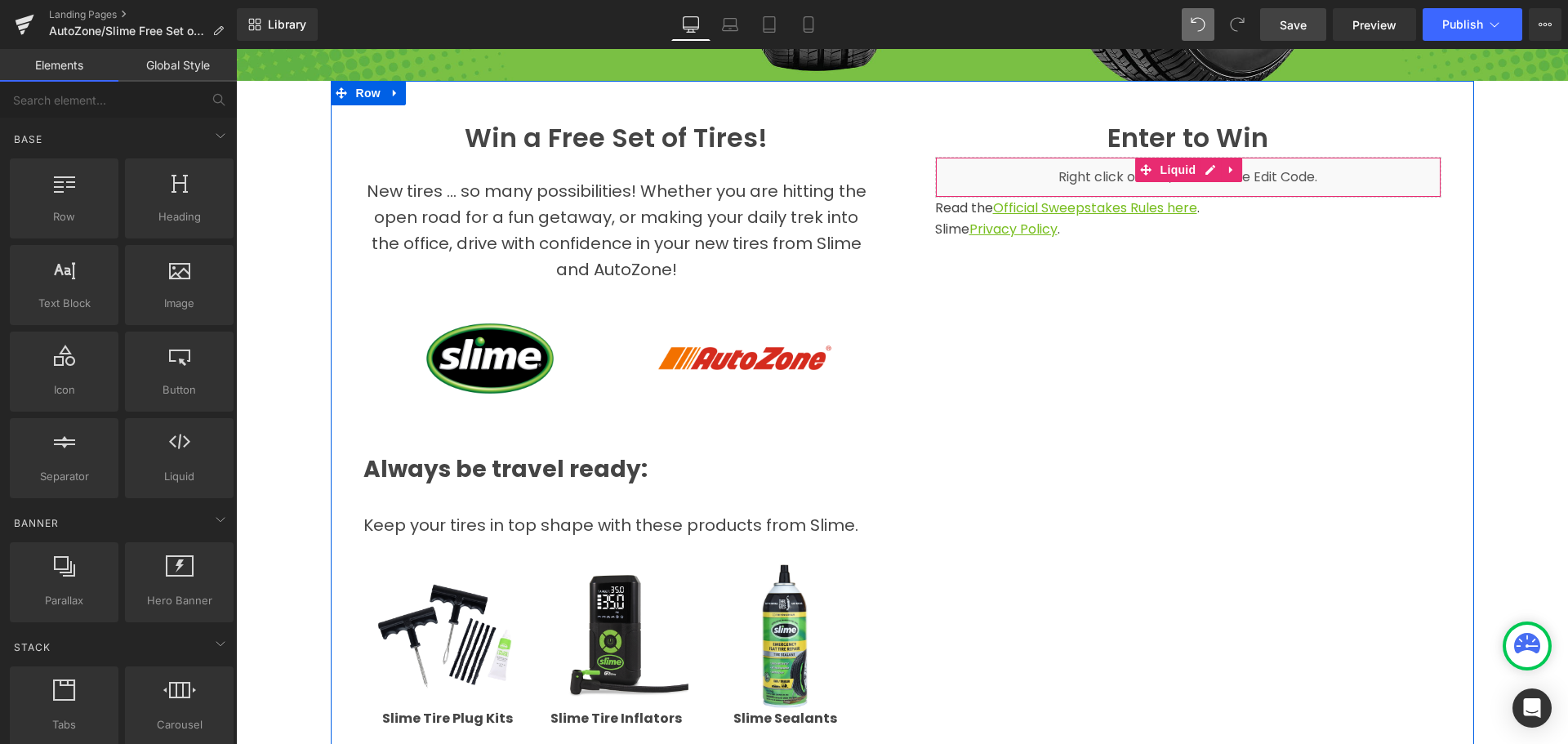
click at [1023, 169] on div "Liquid" at bounding box center [1188, 177] width 506 height 41
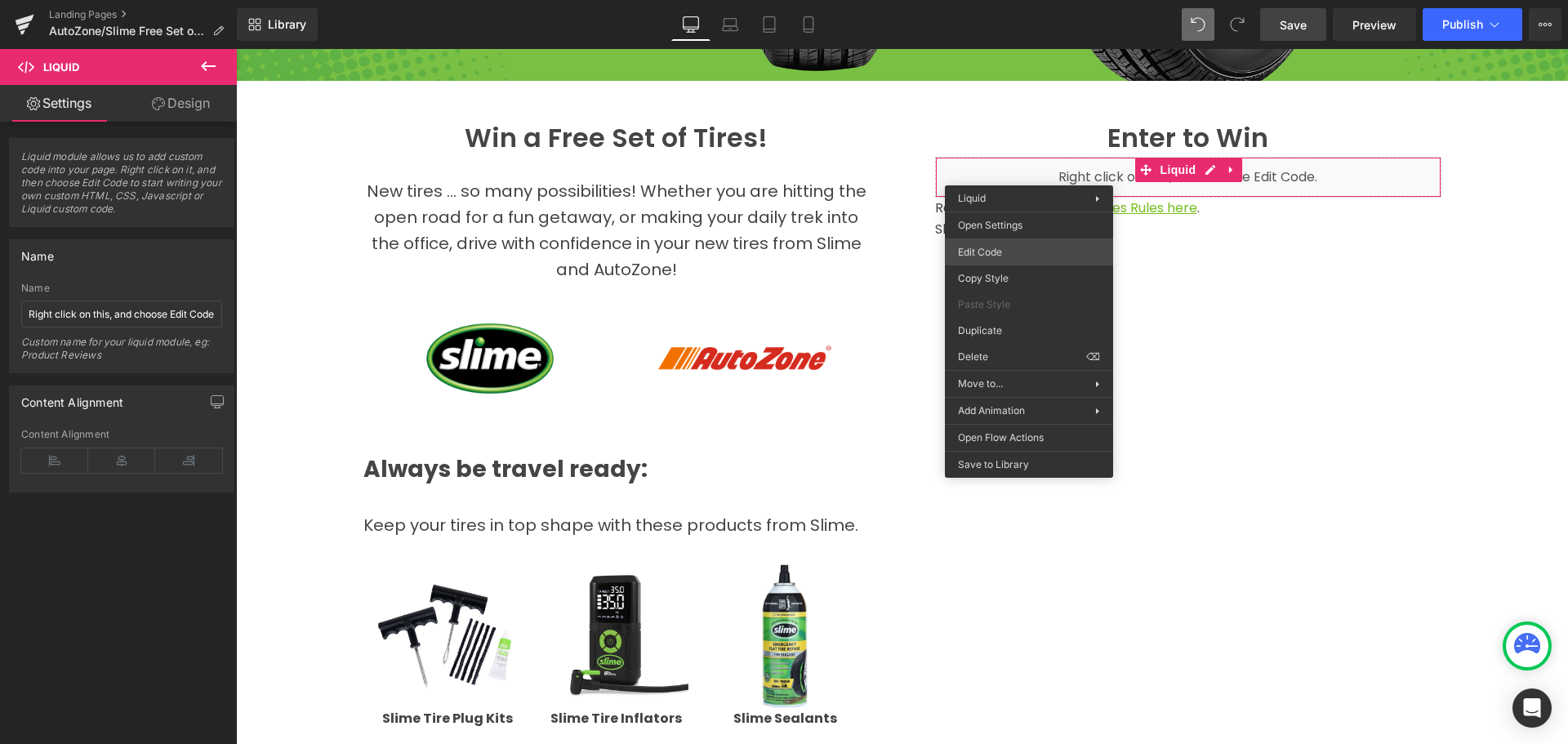
click at [994, 0] on div "Image You are previewing how the will restyle your page. You can not edit Eleme…" at bounding box center [784, 0] width 1568 height 0
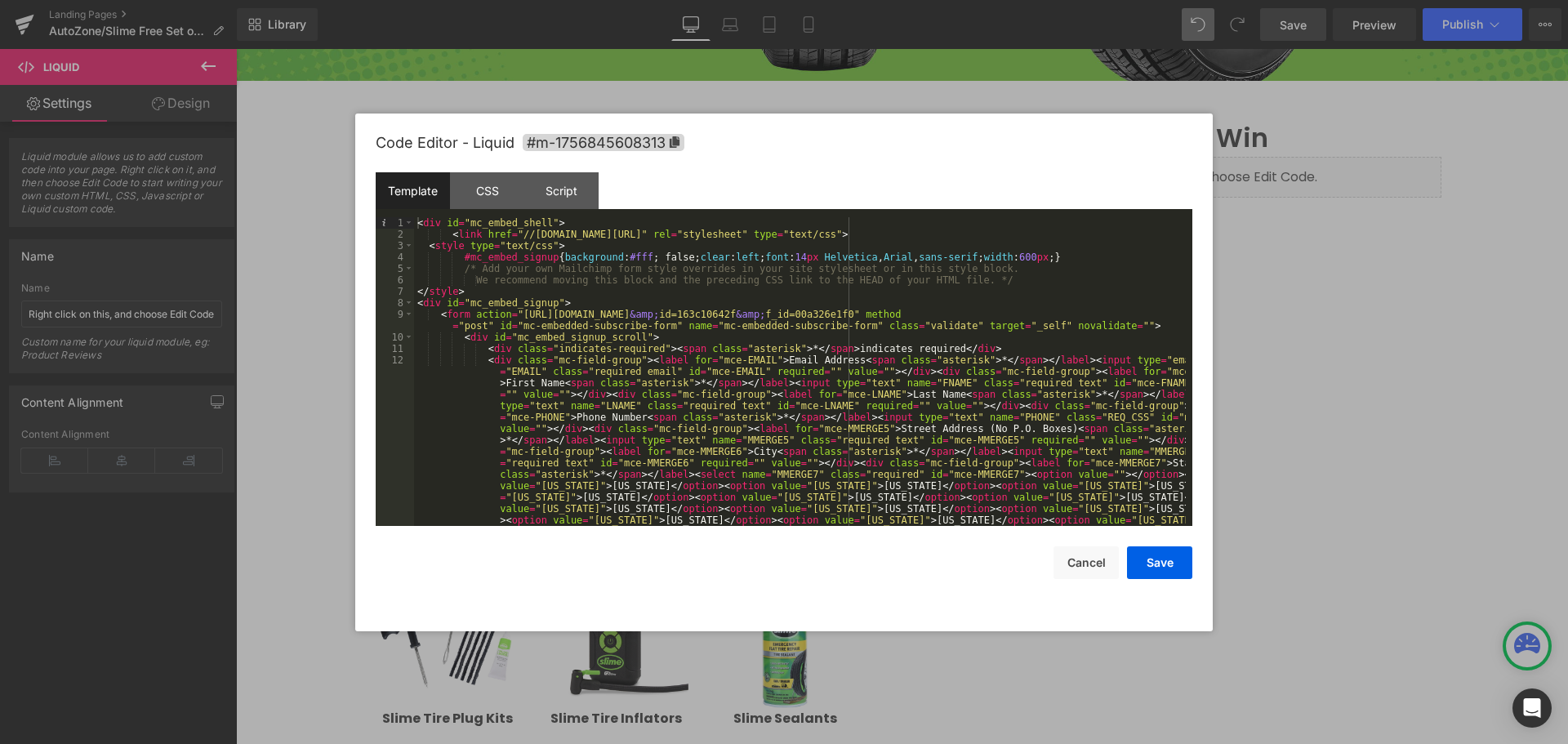
click at [712, 418] on div "< div id = "mc_embed_shell" > < link href = "//cdn-images.mailchimp.com/embedco…" at bounding box center [799, 588] width 771 height 743
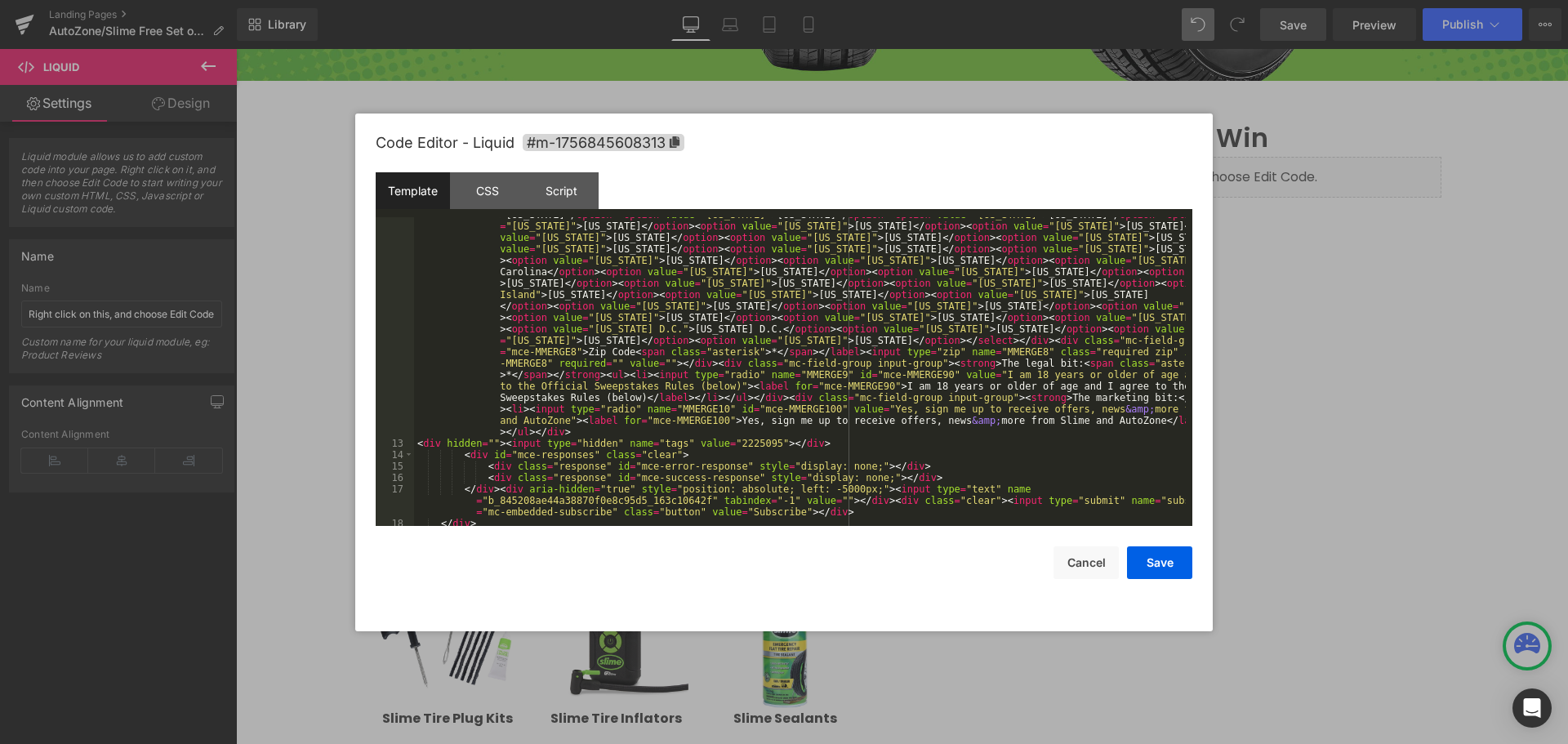
scroll to position [290, 0]
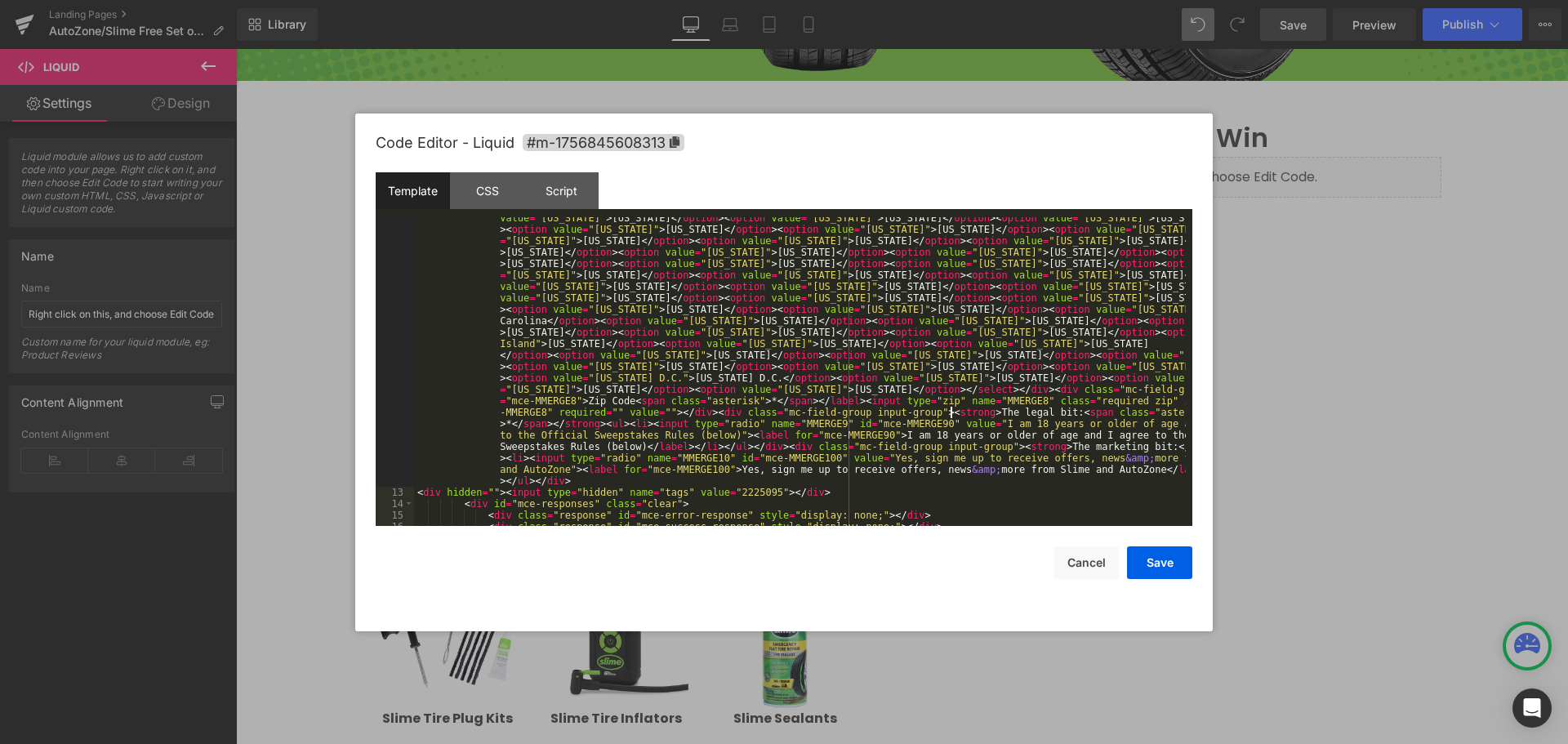
click at [951, 411] on div "< div class = "mc-field-group" > < label for = "mce-EMAIL" > Email Address < sp…" at bounding box center [799, 435] width 771 height 743
drag, startPoint x: 907, startPoint y: 411, endPoint x: 1033, endPoint y: 411, distance: 126.0
click at [1033, 411] on div "< div class = "mc-field-group" > < label for = "mce-EMAIL" > Email Address < sp…" at bounding box center [799, 435] width 771 height 743
drag, startPoint x: 1031, startPoint y: 409, endPoint x: 543, endPoint y: 422, distance: 488.2
click at [543, 422] on div "< div class = "mc-field-group" > < label for = "mce-EMAIL" > Email Address < sp…" at bounding box center [799, 435] width 771 height 743
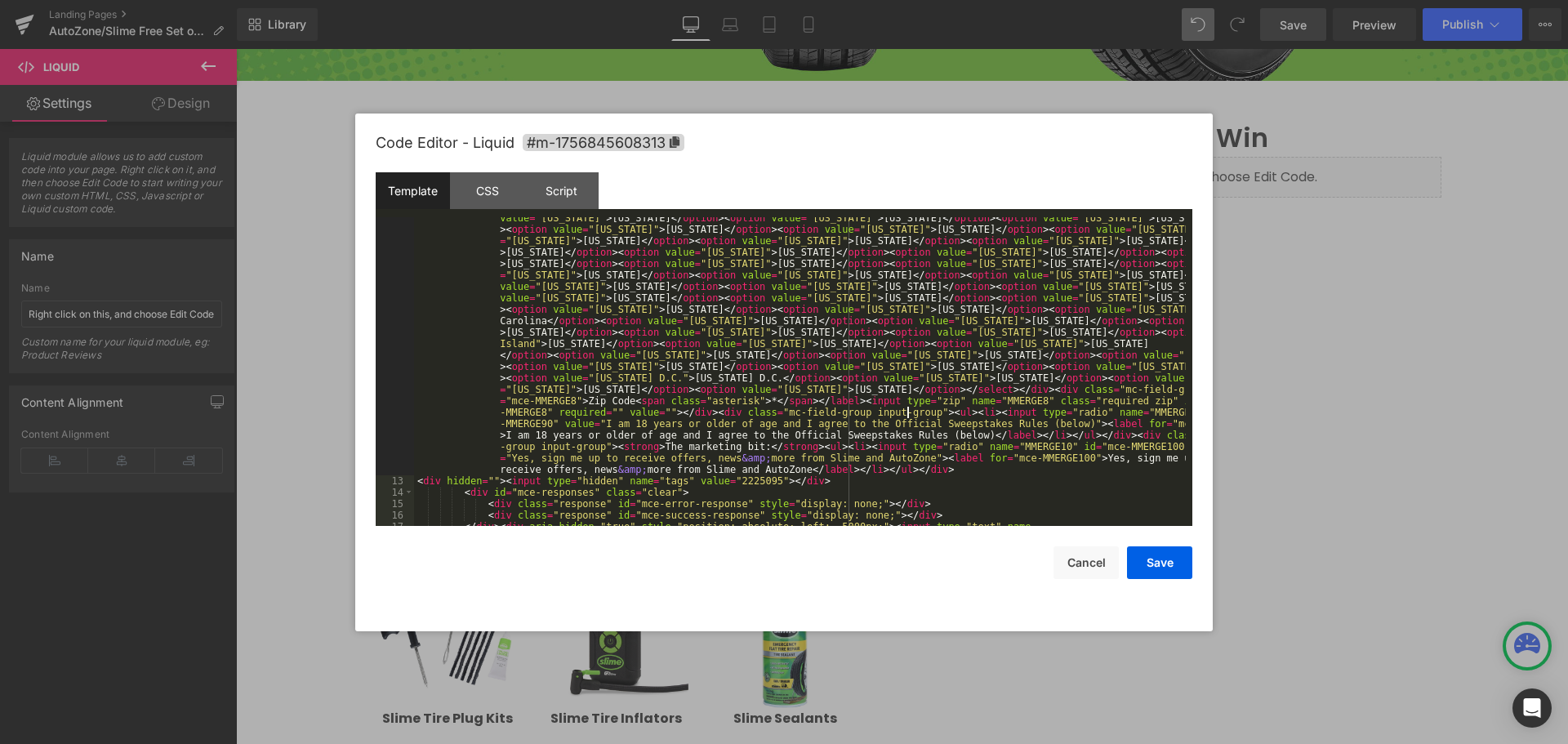
click at [1035, 425] on div "< div class = "mc-field-group" > < label for = "mce-EMAIL" > Email Address < sp…" at bounding box center [799, 440] width 771 height 754
click at [1043, 424] on div "< div class = "mc-field-group" > < label for = "mce-EMAIL" > Email Address < sp…" at bounding box center [799, 440] width 771 height 754
click at [946, 433] on div "< div class = "mc-field-group" > < label for = "mce-EMAIL" > Email Address < sp…" at bounding box center [799, 440] width 771 height 754
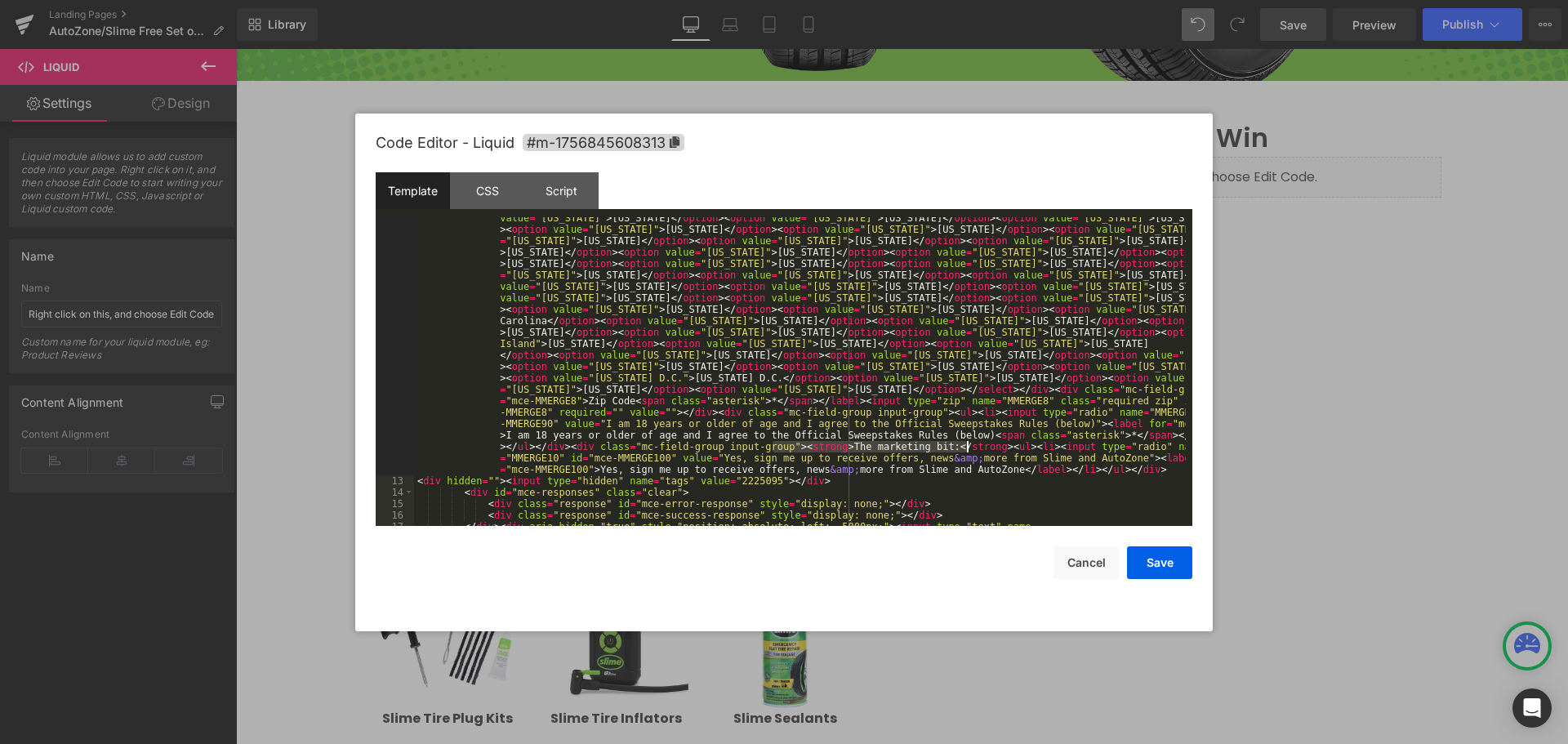
drag, startPoint x: 772, startPoint y: 447, endPoint x: 965, endPoint y: 447, distance: 193.0
click at [966, 448] on div "< div class = "mc-field-group" > < label for = "mce-EMAIL" > Email Address < sp…" at bounding box center [799, 440] width 771 height 754
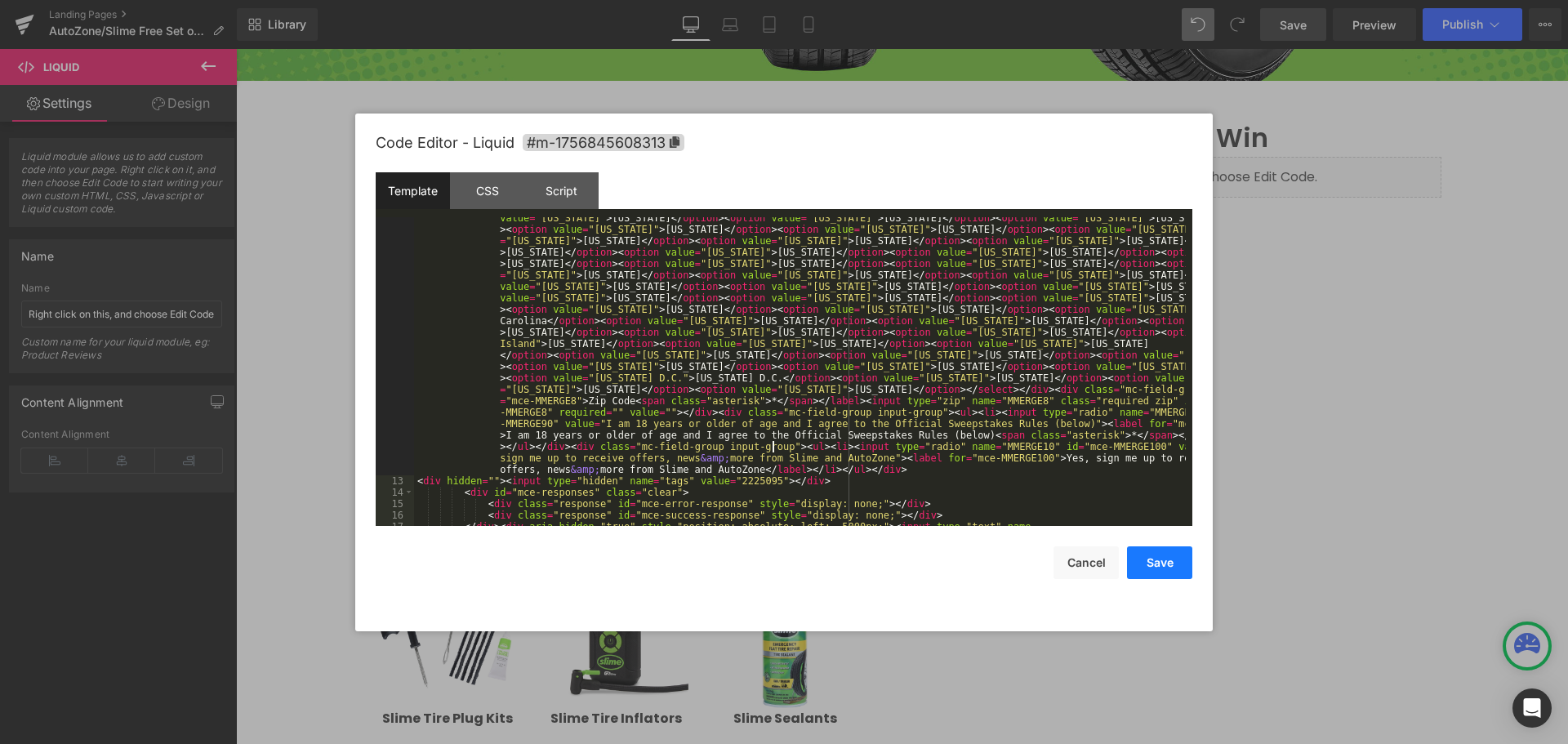
click at [1158, 562] on button "Save" at bounding box center [1160, 563] width 65 height 33
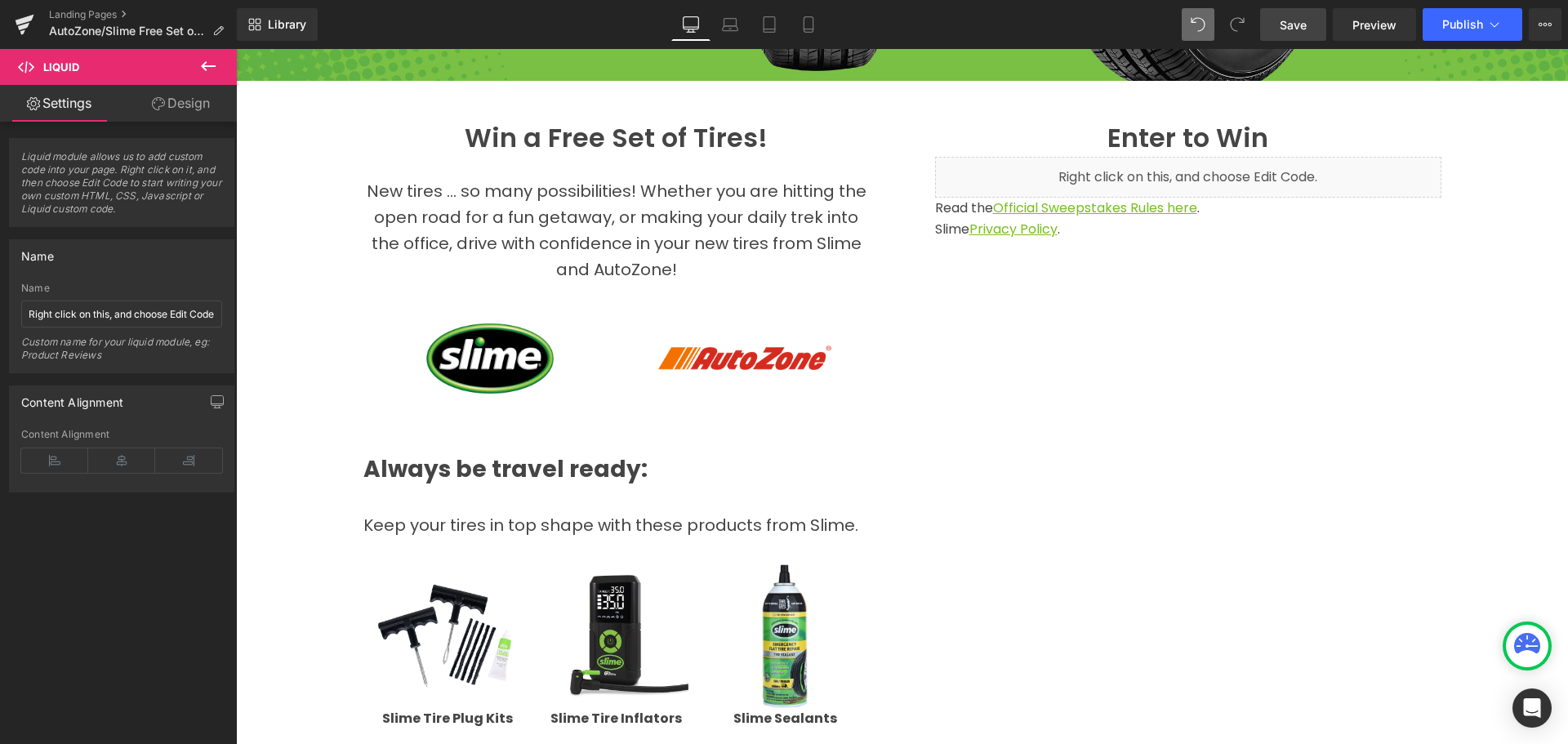
drag, startPoint x: 1296, startPoint y: 23, endPoint x: 1314, endPoint y: 21, distance: 18.1
click at [1296, 23] on span "Save" at bounding box center [1293, 24] width 27 height 17
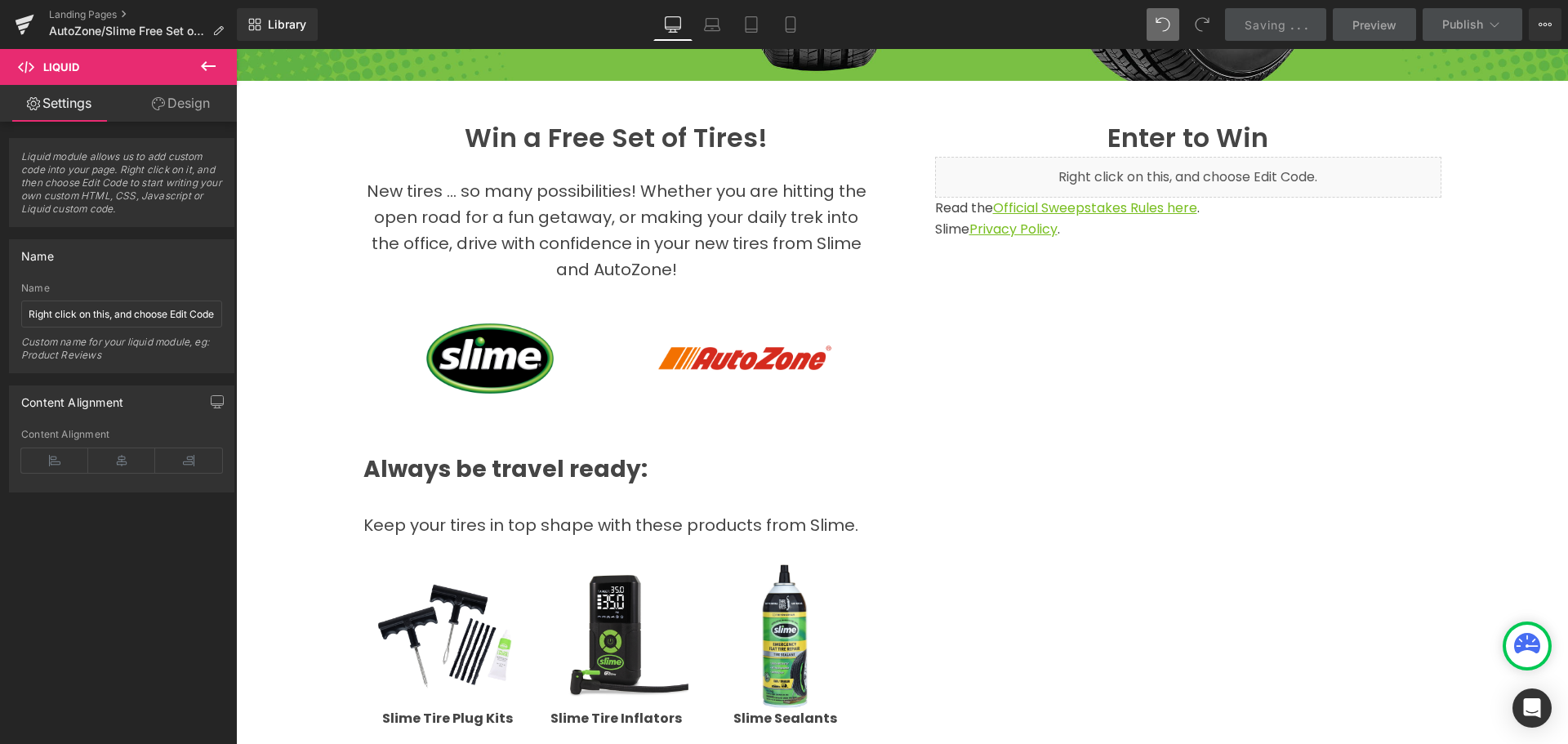
click at [1359, 25] on span "Preview" at bounding box center [1374, 24] width 44 height 17
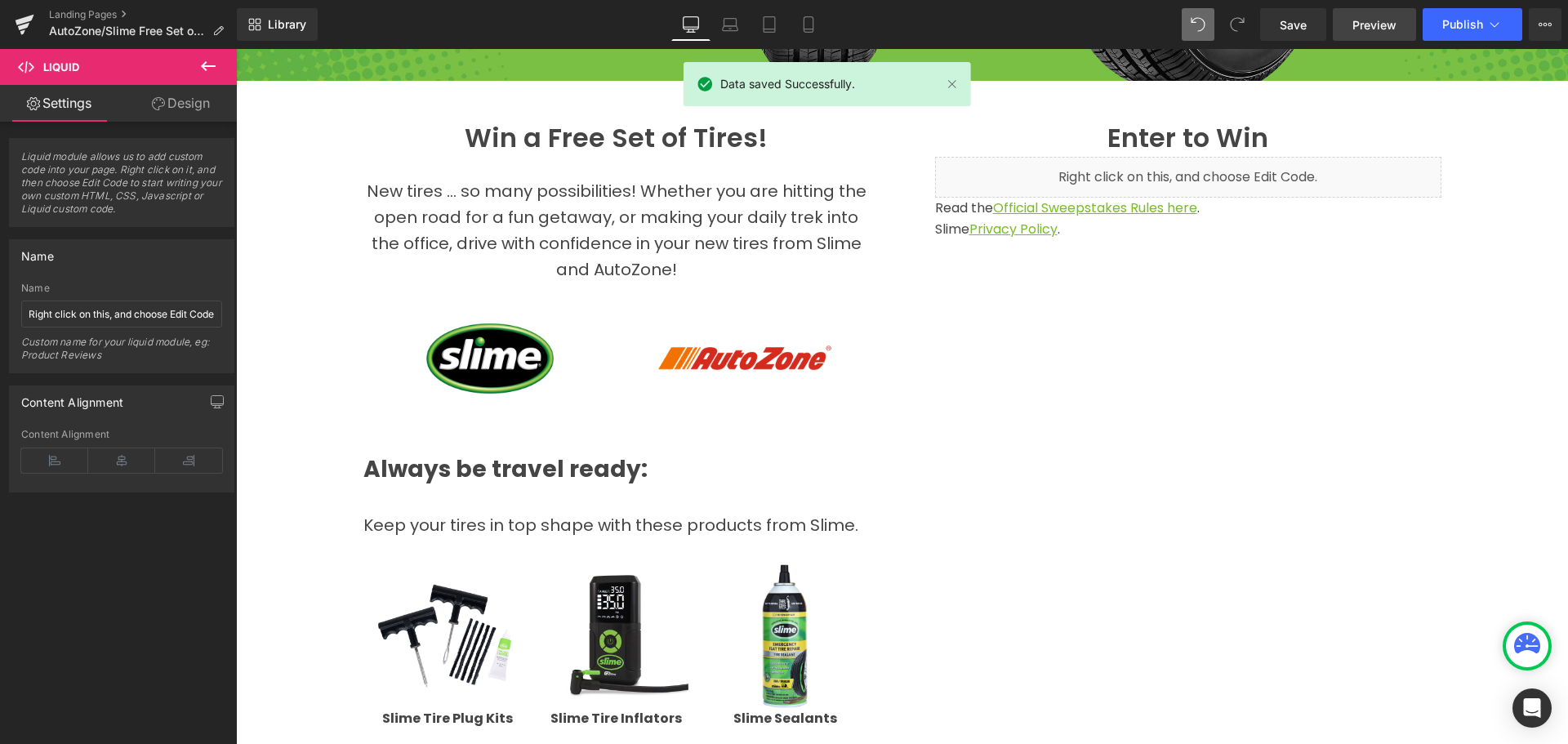
click at [1381, 18] on span "Preview" at bounding box center [1374, 24] width 44 height 17
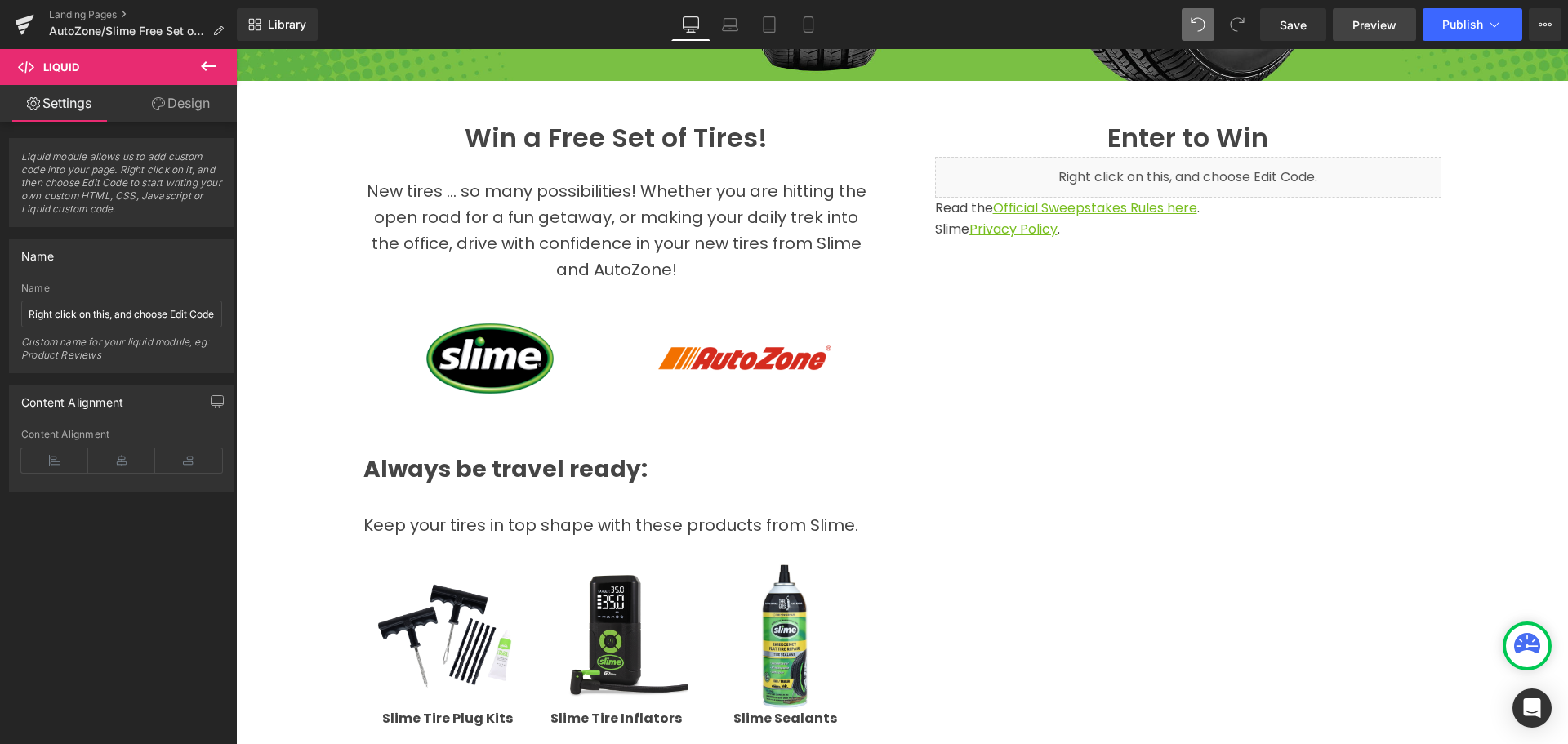
click at [1370, 19] on span "Preview" at bounding box center [1374, 24] width 44 height 17
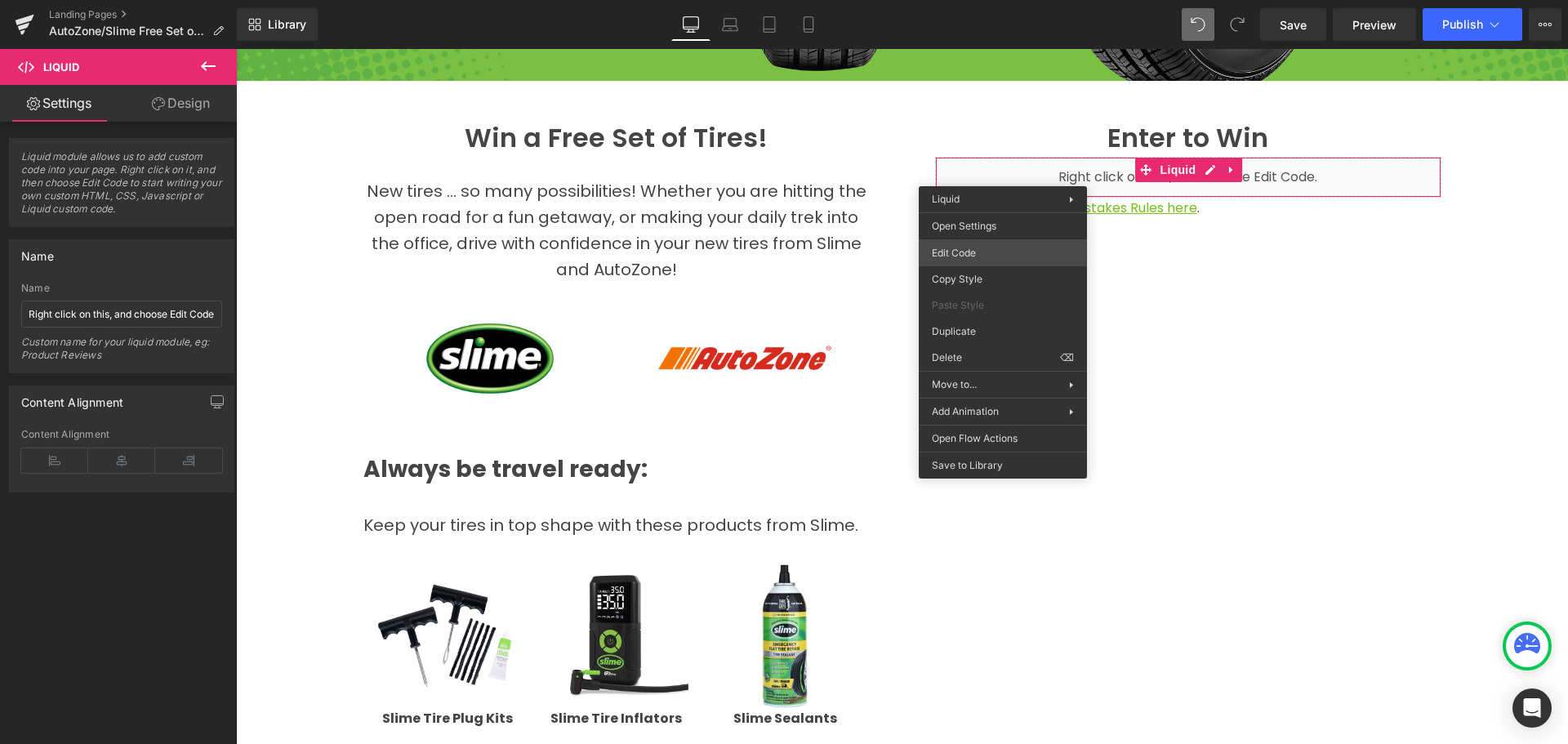
click at [955, 0] on div "Image You are previewing how the will restyle your page. You can not edit Eleme…" at bounding box center [784, 0] width 1568 height 0
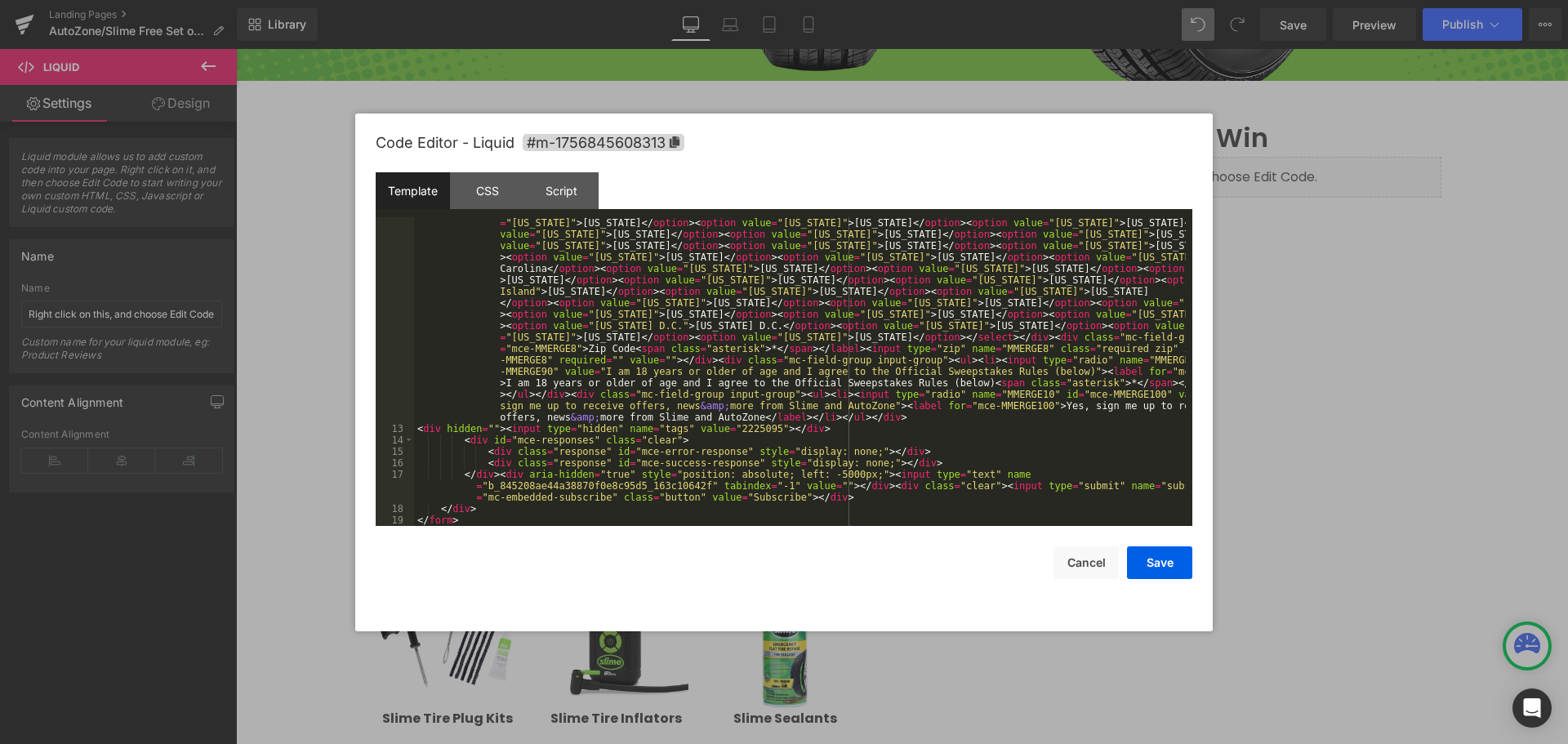
scroll to position [377, 0]
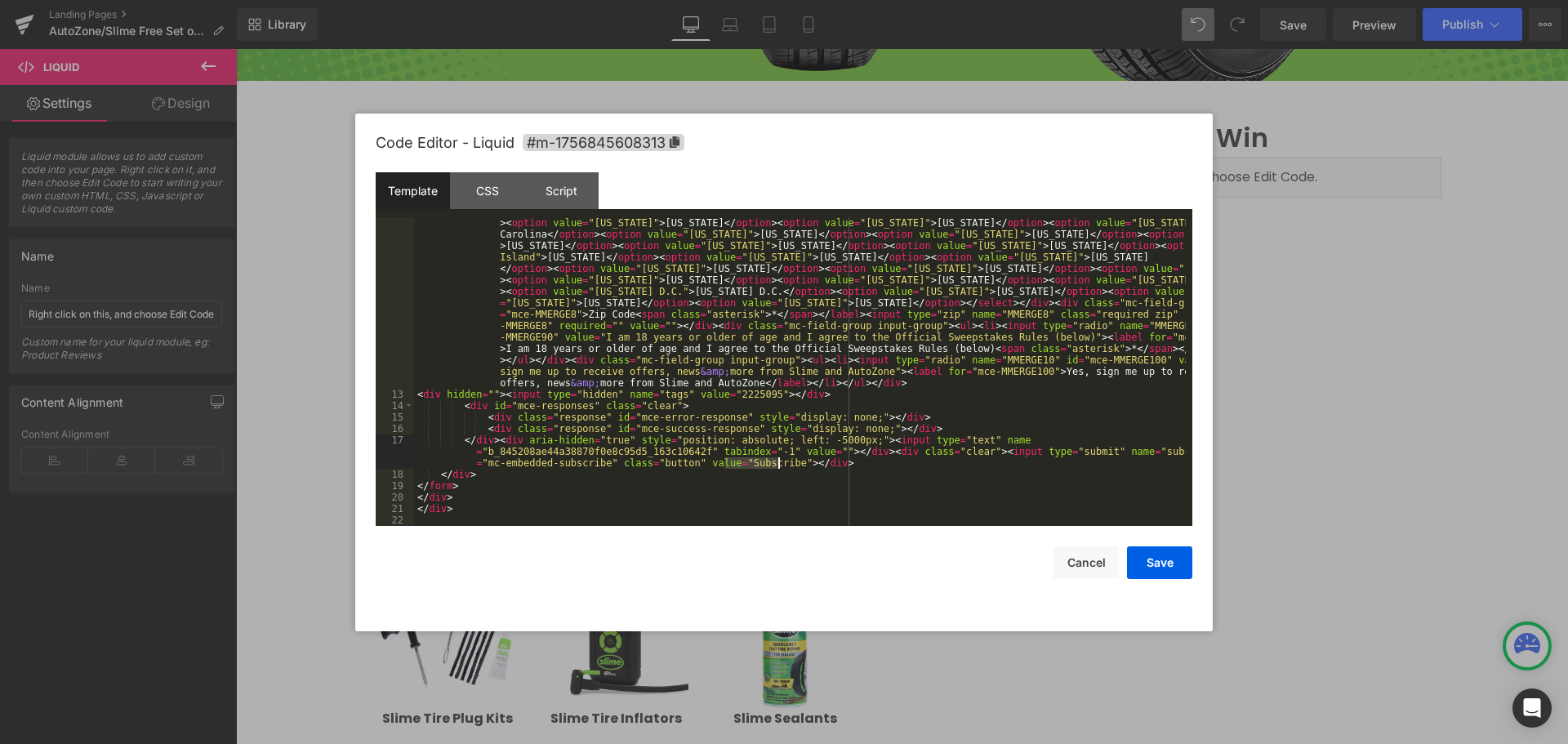
drag, startPoint x: 723, startPoint y: 461, endPoint x: 776, endPoint y: 466, distance: 53.2
click at [776, 466] on div "< div class = "mc-field-group" > < label for = "mce-EMAIL" > Email Address < sp…" at bounding box center [799, 343] width 771 height 731
click at [771, 464] on div "< div class = "mc-field-group" > < label for = "mce-EMAIL" > Email Address < sp…" at bounding box center [799, 371] width 771 height 308
click at [1136, 563] on button "Save" at bounding box center [1160, 563] width 65 height 33
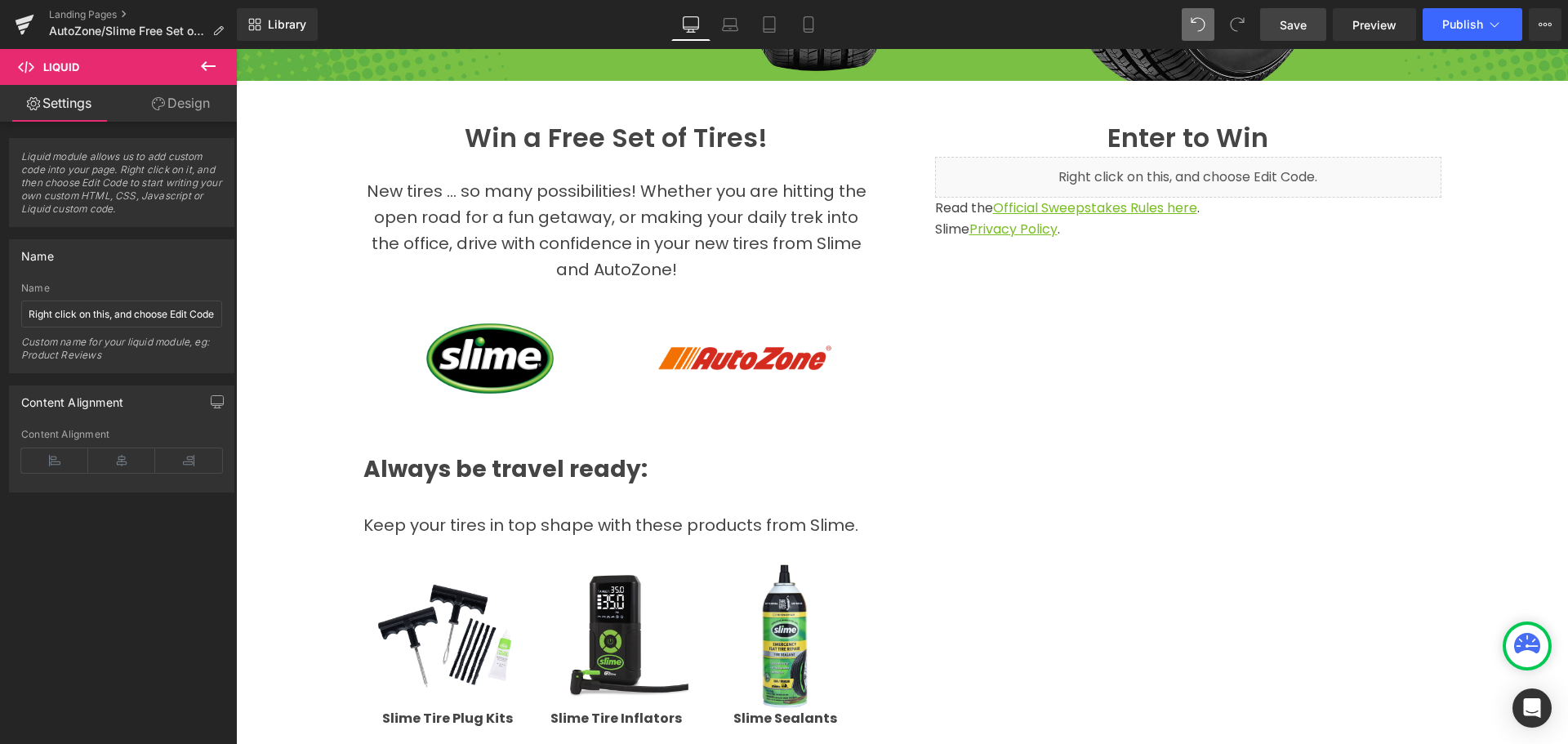
click at [1307, 21] on span "Save" at bounding box center [1293, 24] width 27 height 17
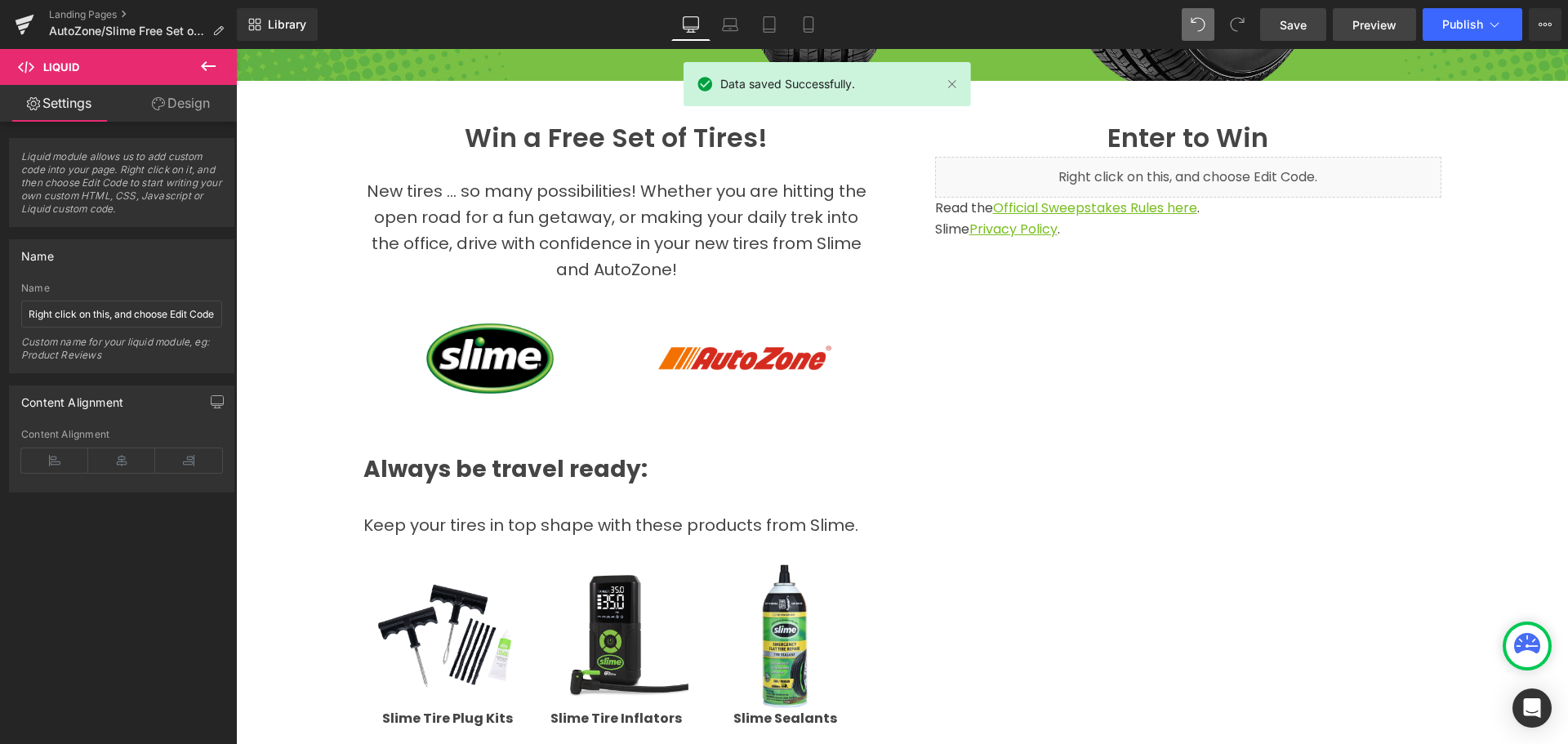
click at [1371, 20] on span "Preview" at bounding box center [1374, 24] width 44 height 17
